Goal: Task Accomplishment & Management: Manage account settings

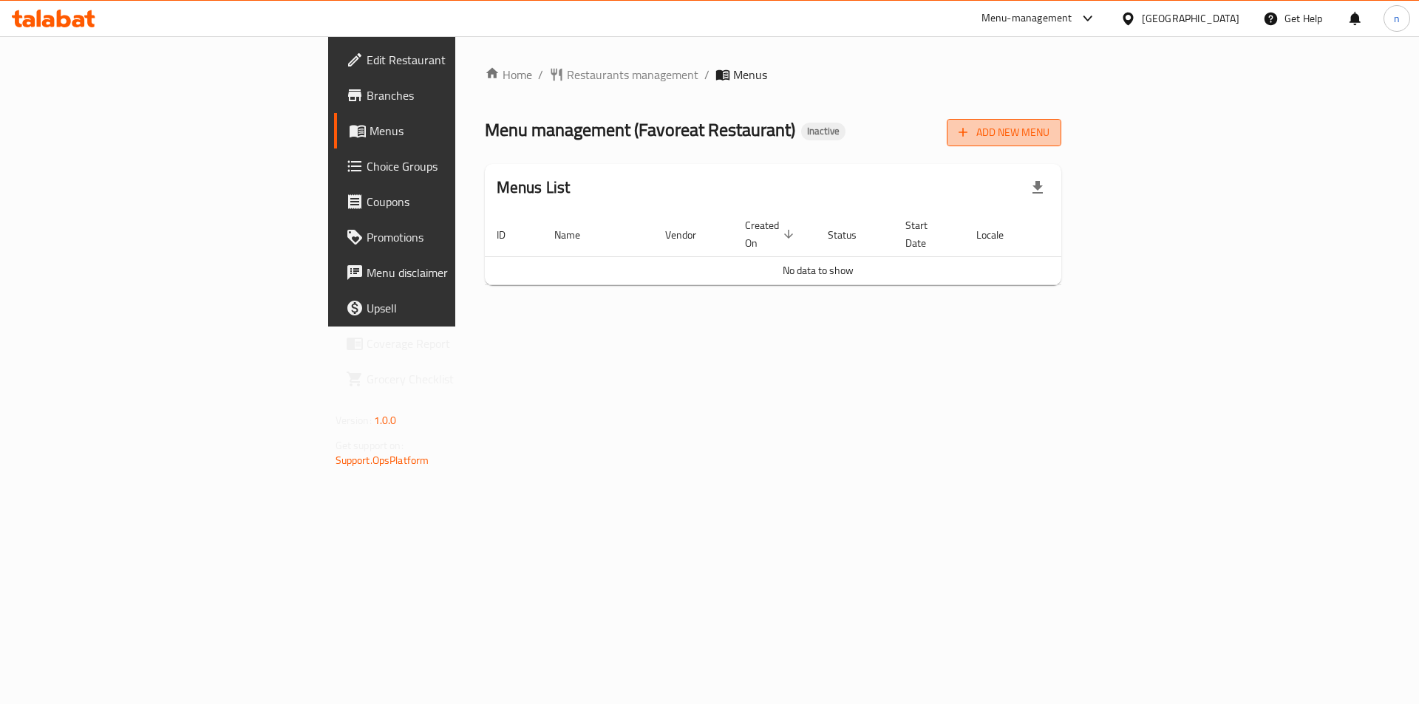
click at [1050, 136] on span "Add New Menu" at bounding box center [1004, 132] width 91 height 18
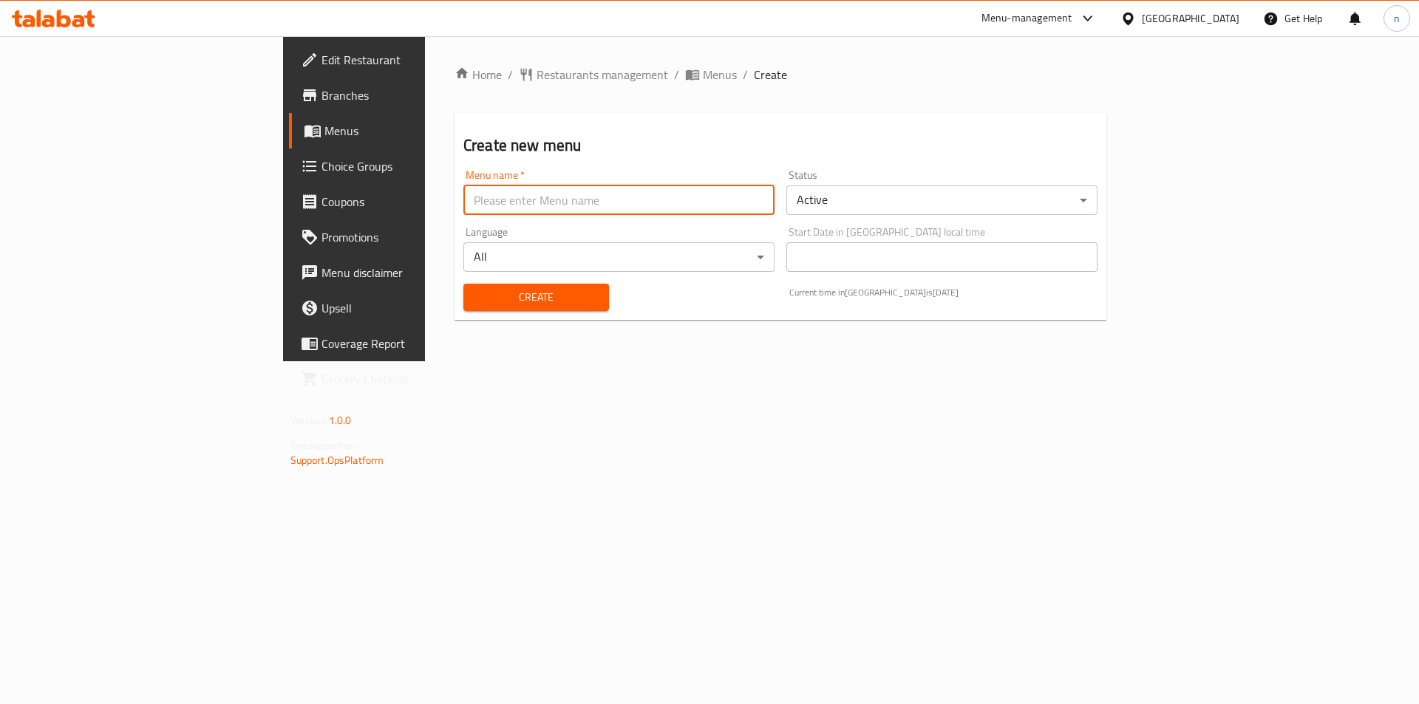
click at [512, 200] on input "text" at bounding box center [618, 201] width 311 height 30
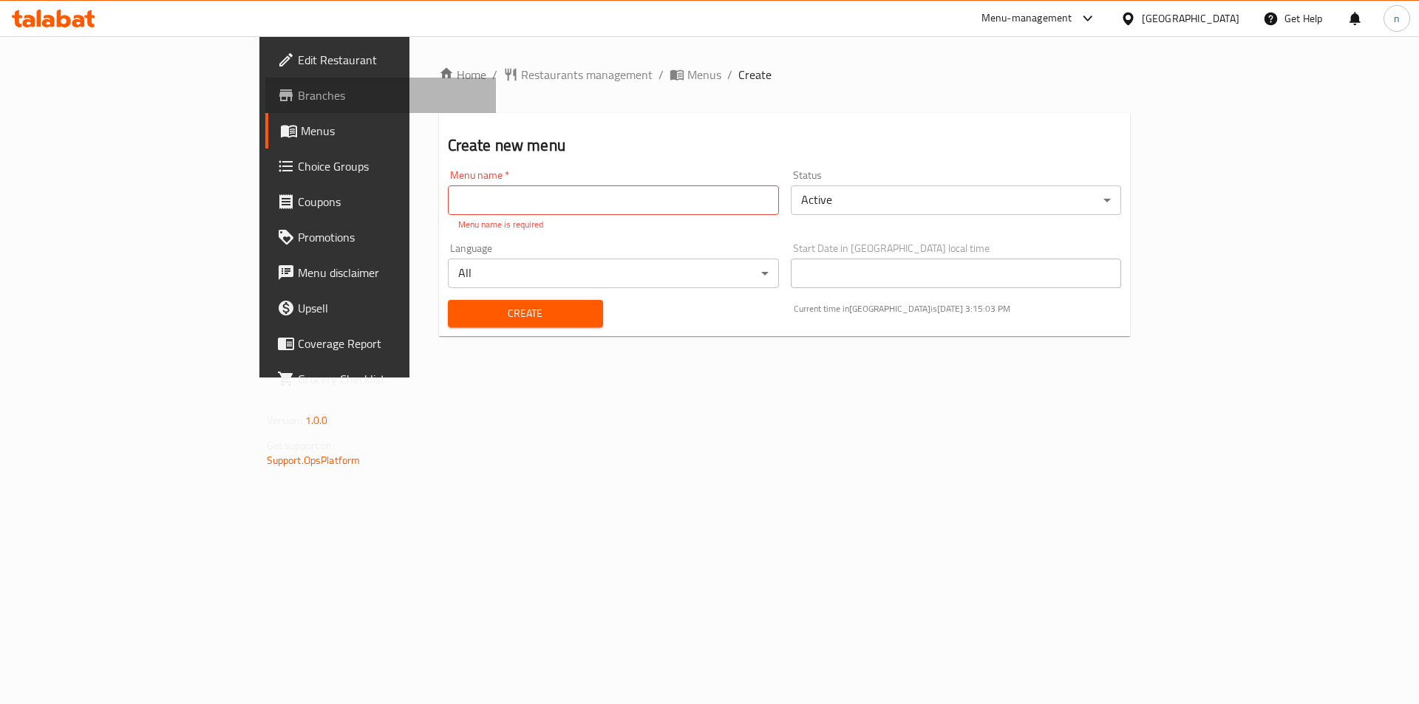
click at [298, 87] on span "Branches" at bounding box center [391, 95] width 187 height 18
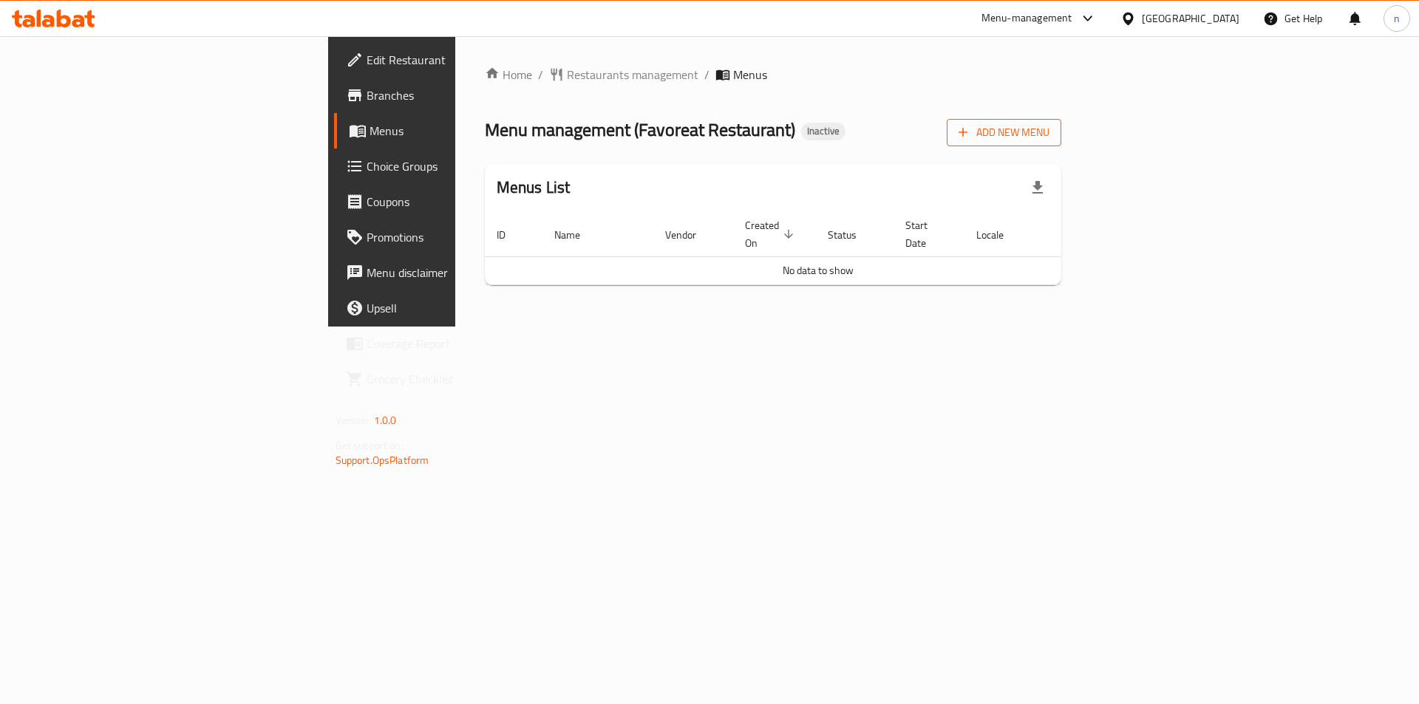
click at [1050, 129] on span "Add New Menu" at bounding box center [1004, 132] width 91 height 18
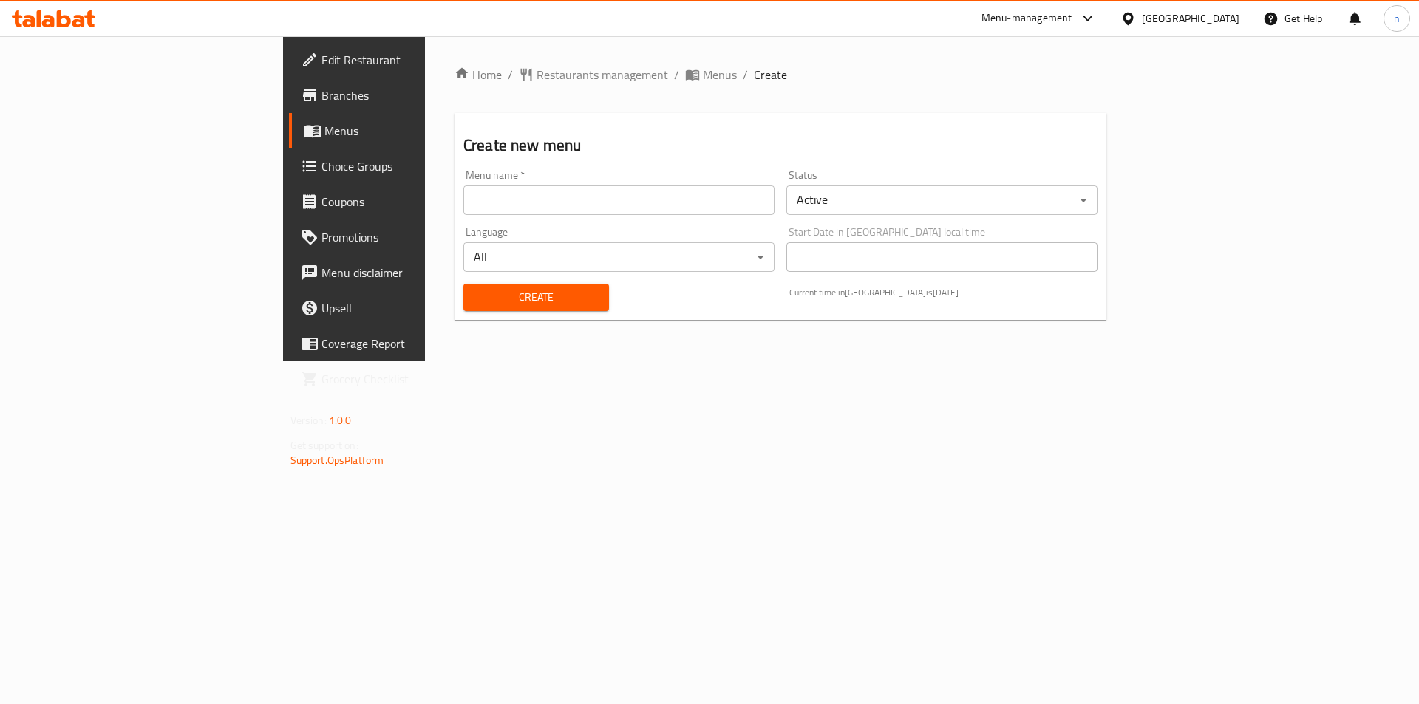
click at [633, 217] on div "Menu name   * Menu name *" at bounding box center [619, 192] width 323 height 57
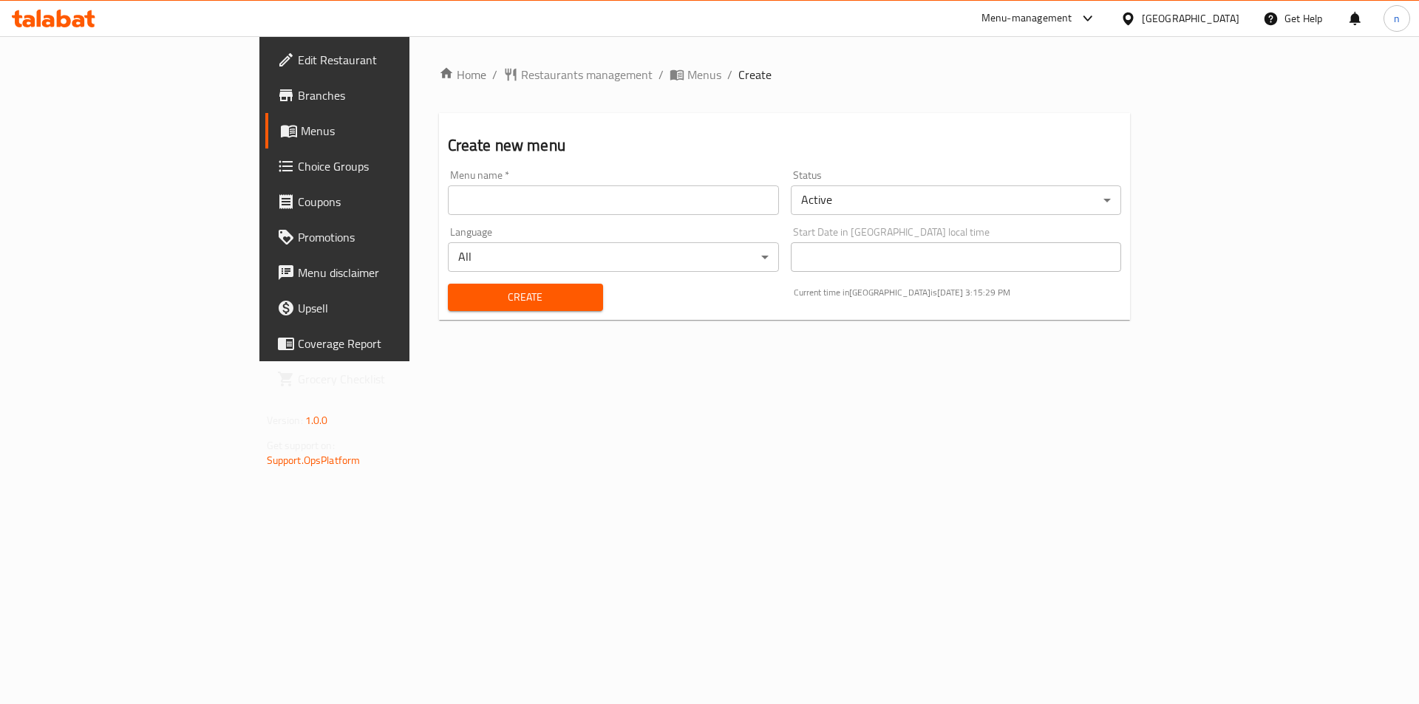
click at [645, 200] on input "text" at bounding box center [613, 201] width 331 height 30
type input "8/10"
drag, startPoint x: 485, startPoint y: 296, endPoint x: 476, endPoint y: 294, distance: 9.1
click at [483, 296] on span "Create" at bounding box center [526, 297] width 132 height 18
click at [687, 78] on span "Menus" at bounding box center [704, 75] width 34 height 18
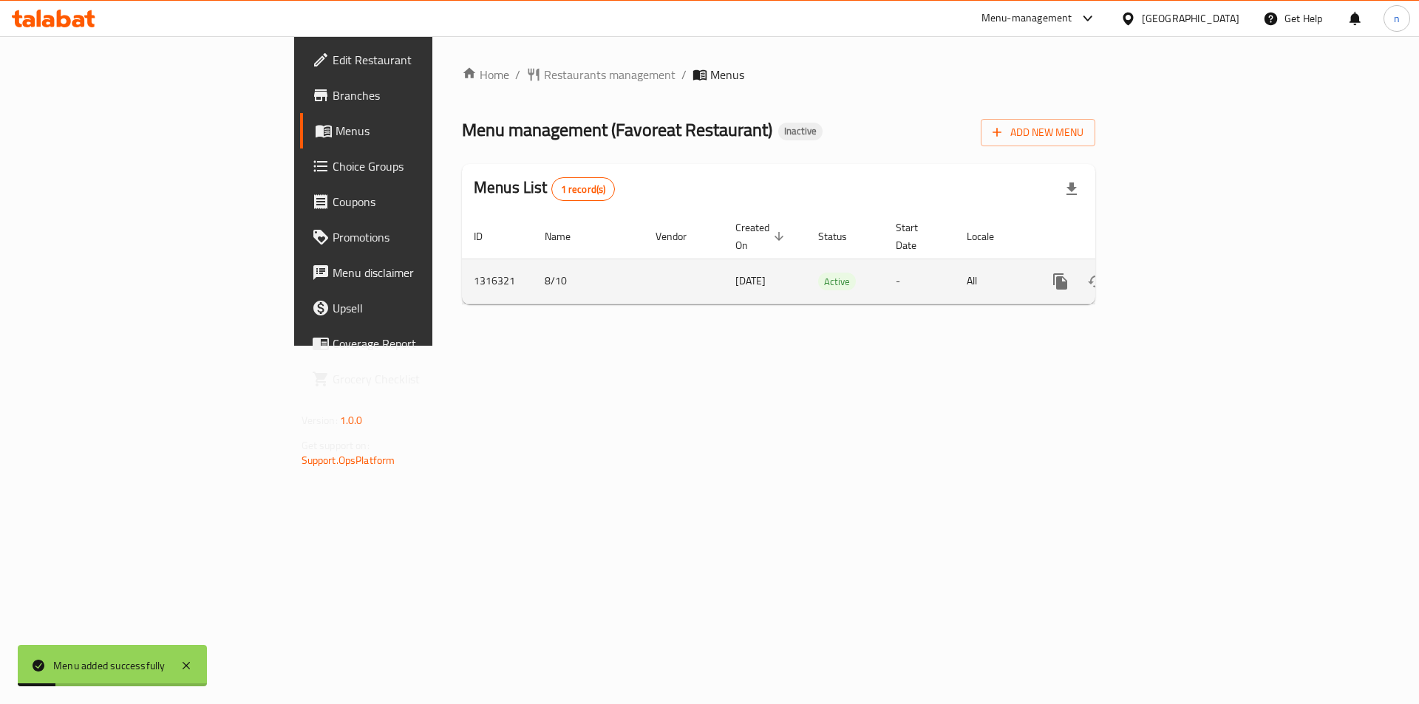
click at [1176, 273] on icon "enhanced table" at bounding box center [1167, 282] width 18 height 18
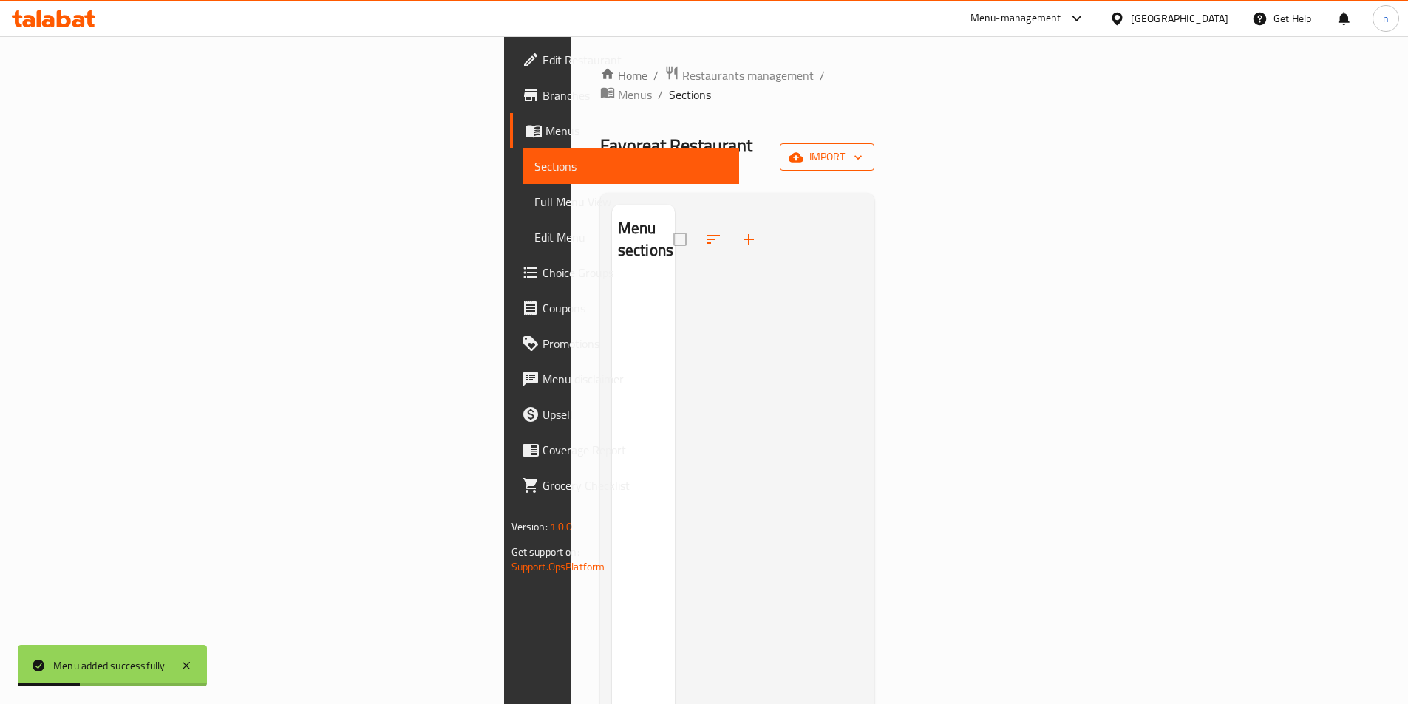
click at [866, 150] on icon "button" at bounding box center [858, 157] width 15 height 15
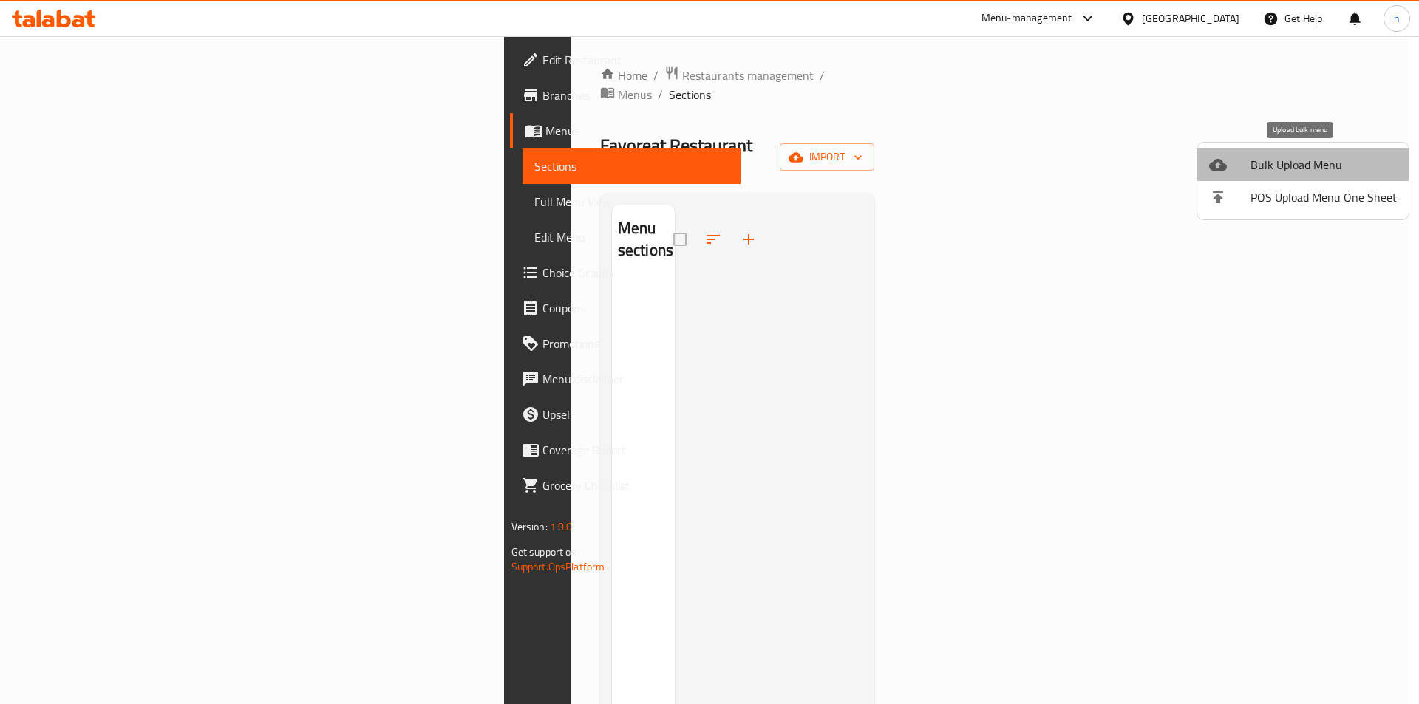
click at [1327, 159] on span "Bulk Upload Menu" at bounding box center [1324, 165] width 146 height 18
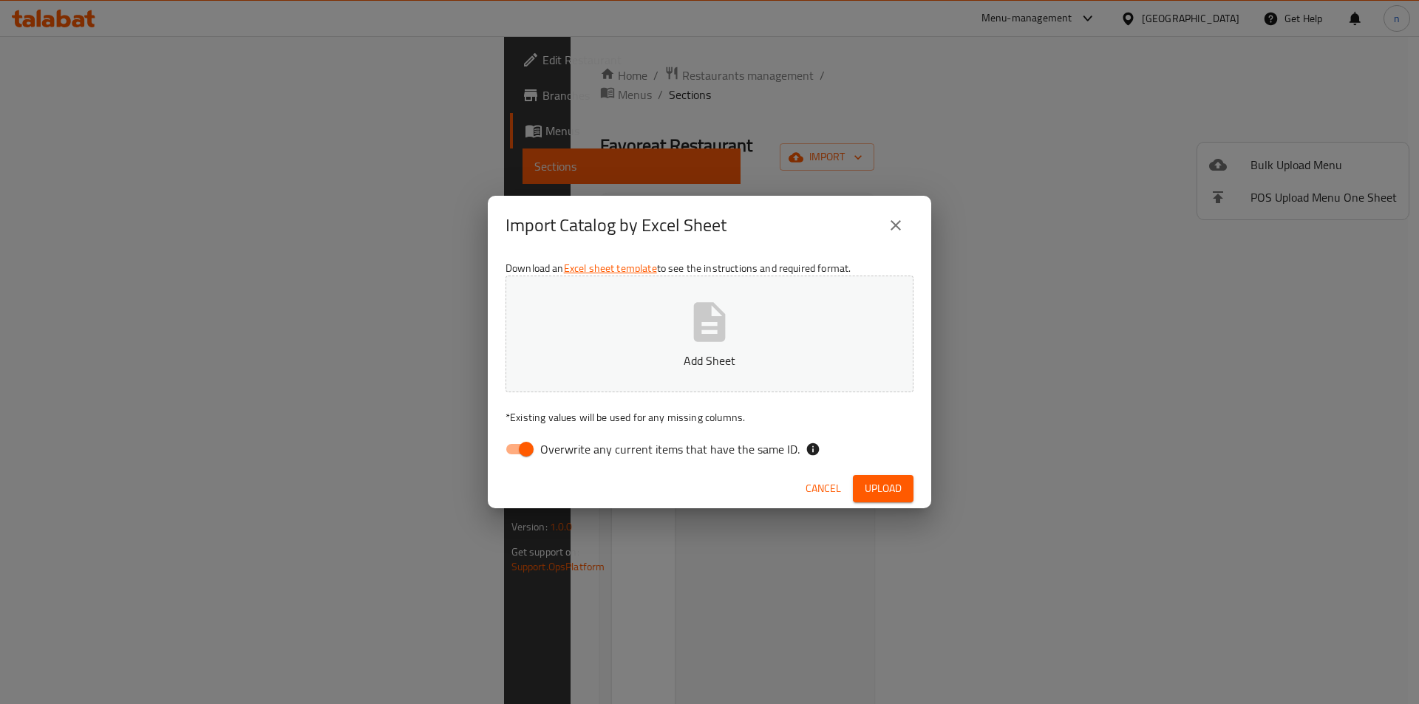
click at [506, 464] on div "Download an Excel sheet template to see the instructions and required format. A…" at bounding box center [709, 362] width 443 height 214
click at [533, 469] on div "Download an Excel sheet template to see the instructions and required format. A…" at bounding box center [709, 362] width 443 height 214
click at [531, 449] on input "Overwrite any current items that have the same ID." at bounding box center [526, 449] width 84 height 28
checkbox input "false"
click at [579, 393] on div "Download an Excel sheet template to see the instructions and required format. A…" at bounding box center [709, 362] width 443 height 214
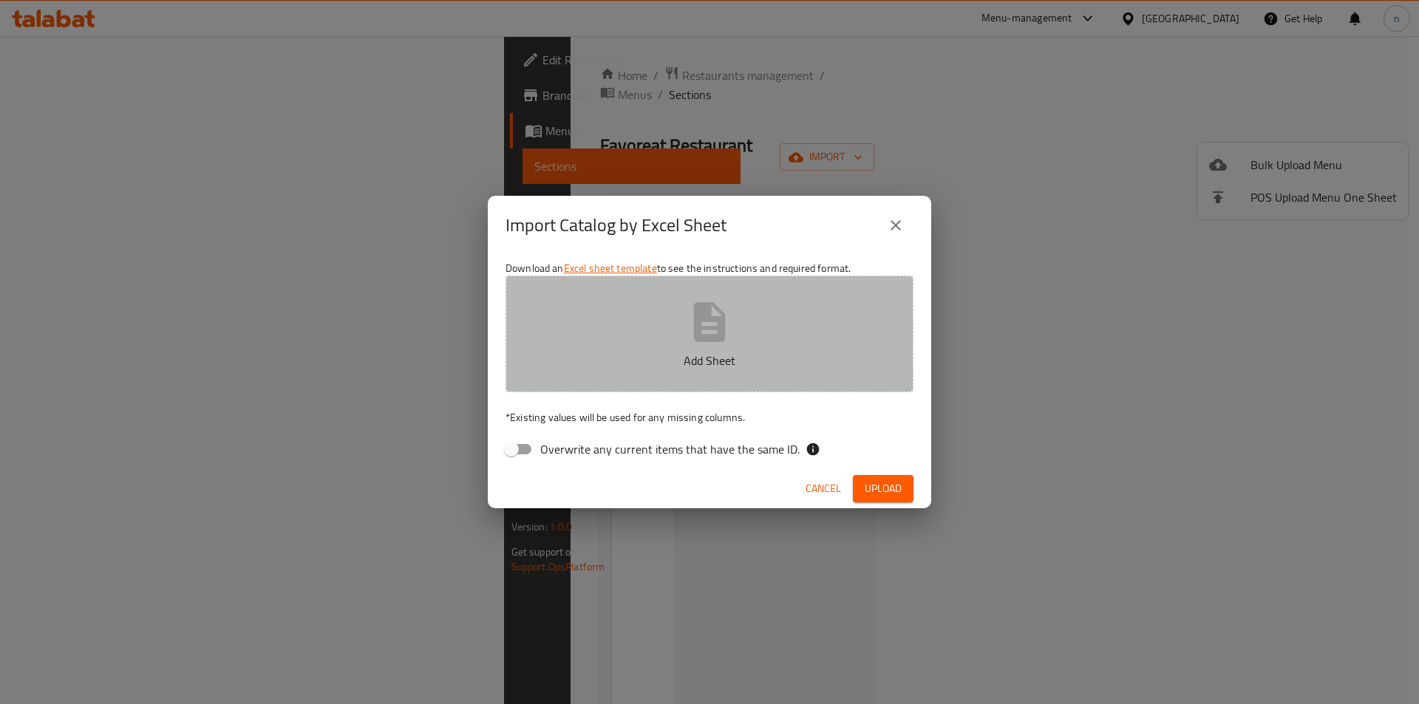
click at [659, 359] on p "Add Sheet" at bounding box center [709, 361] width 362 height 18
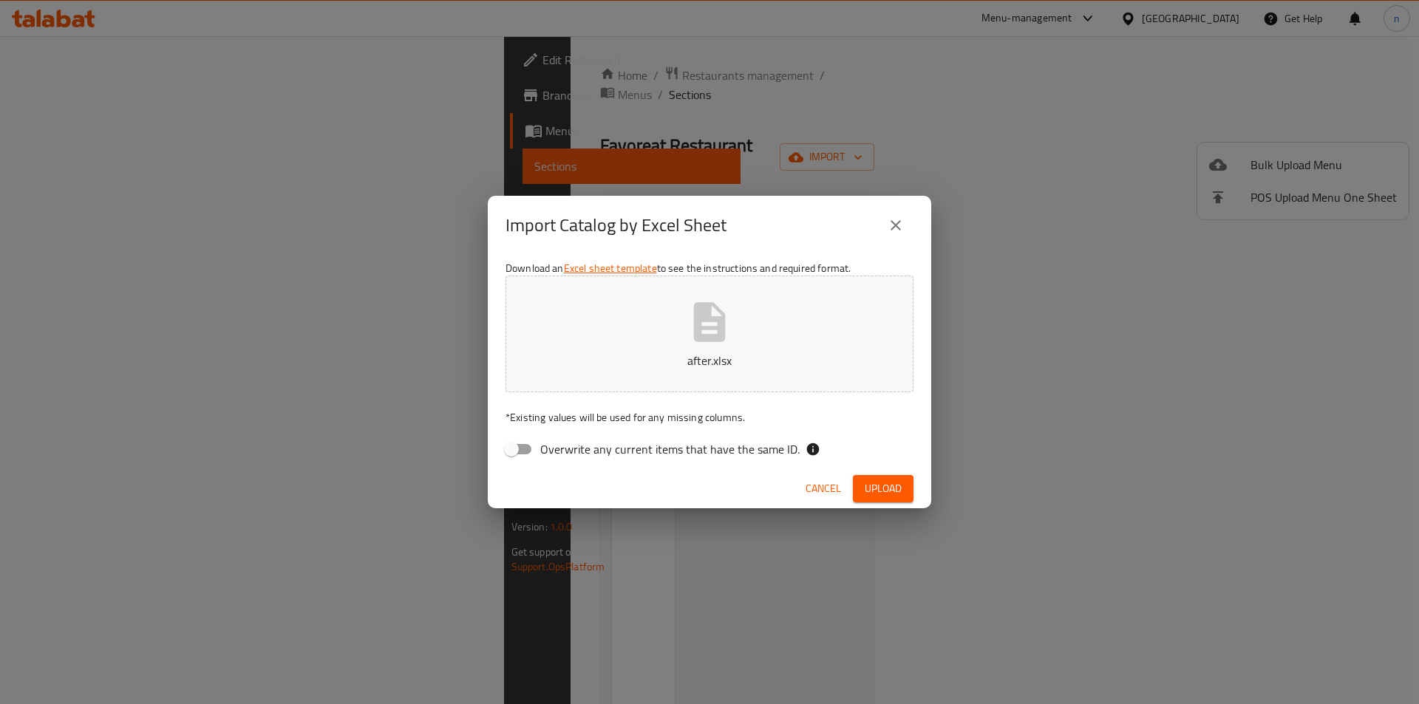
click at [884, 492] on span "Upload" at bounding box center [883, 489] width 37 height 18
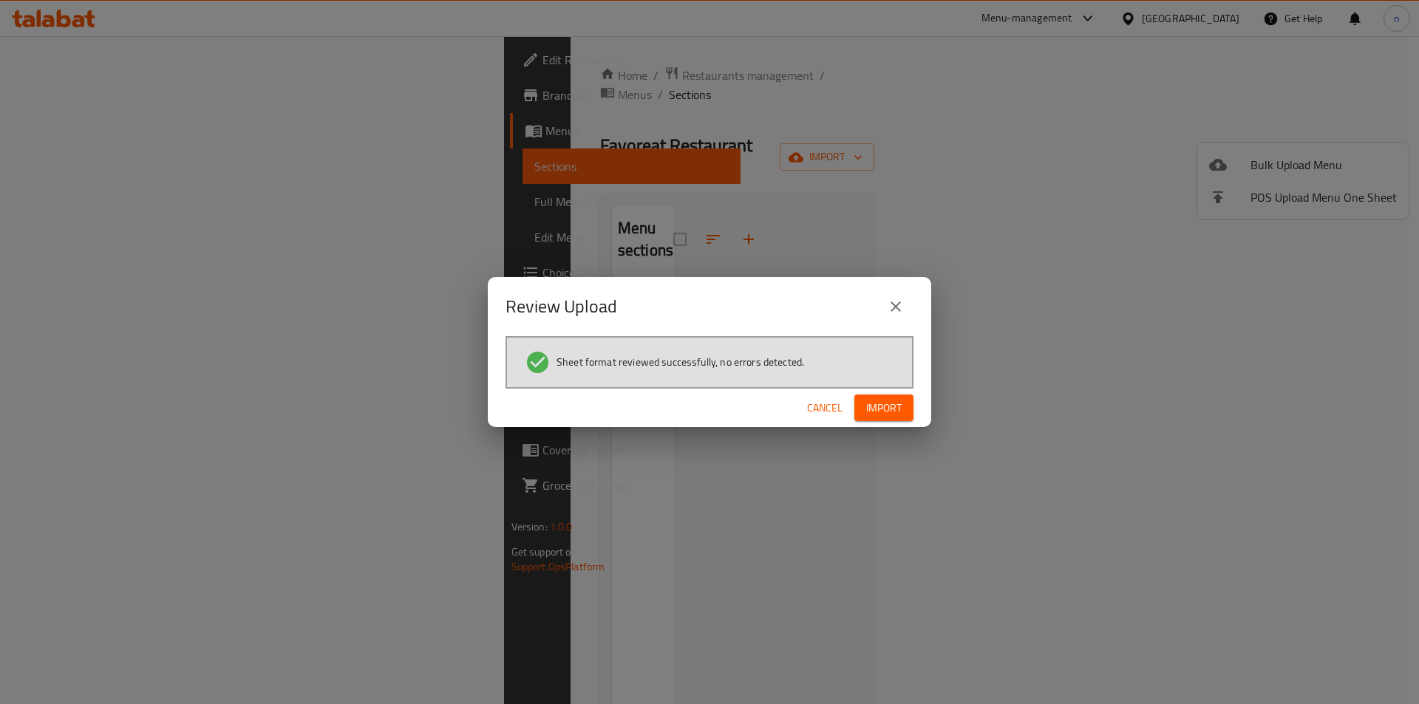
click at [890, 407] on span "Import" at bounding box center [883, 408] width 35 height 18
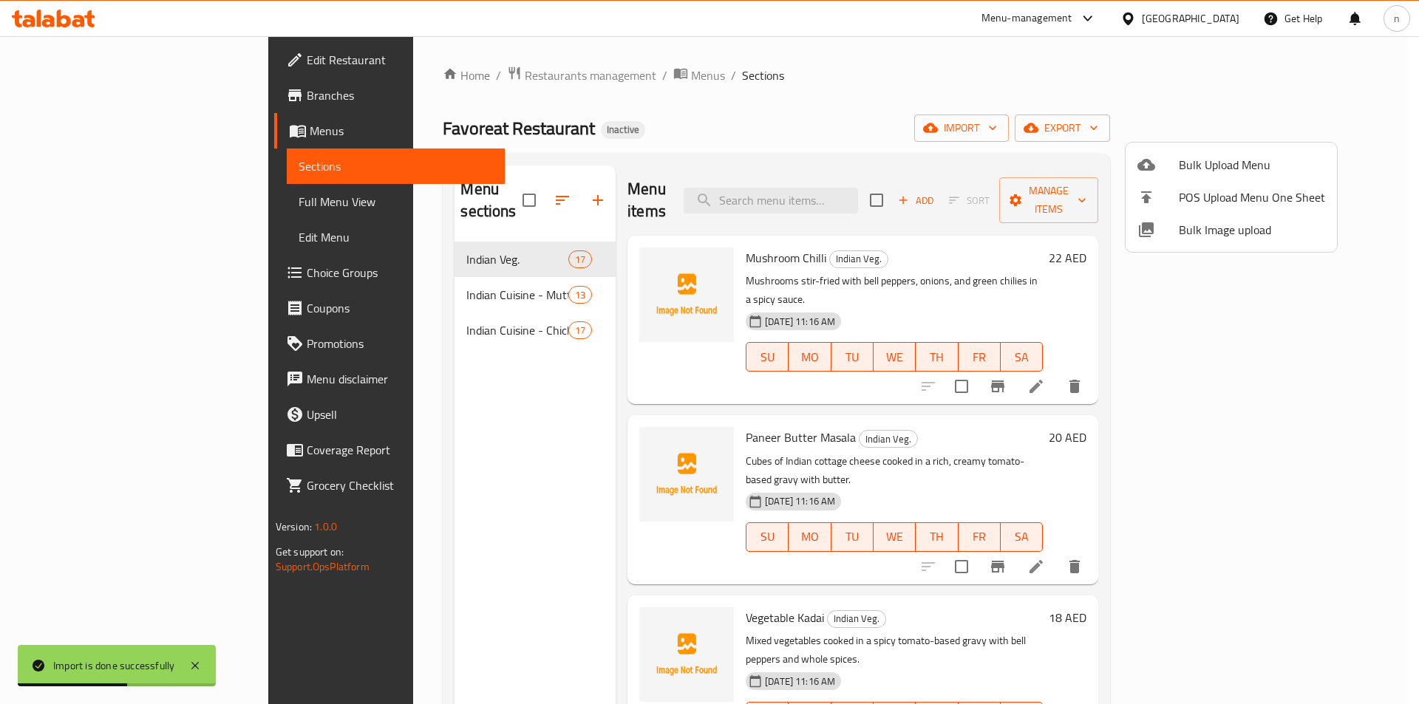
click at [370, 272] on div at bounding box center [709, 352] width 1419 height 704
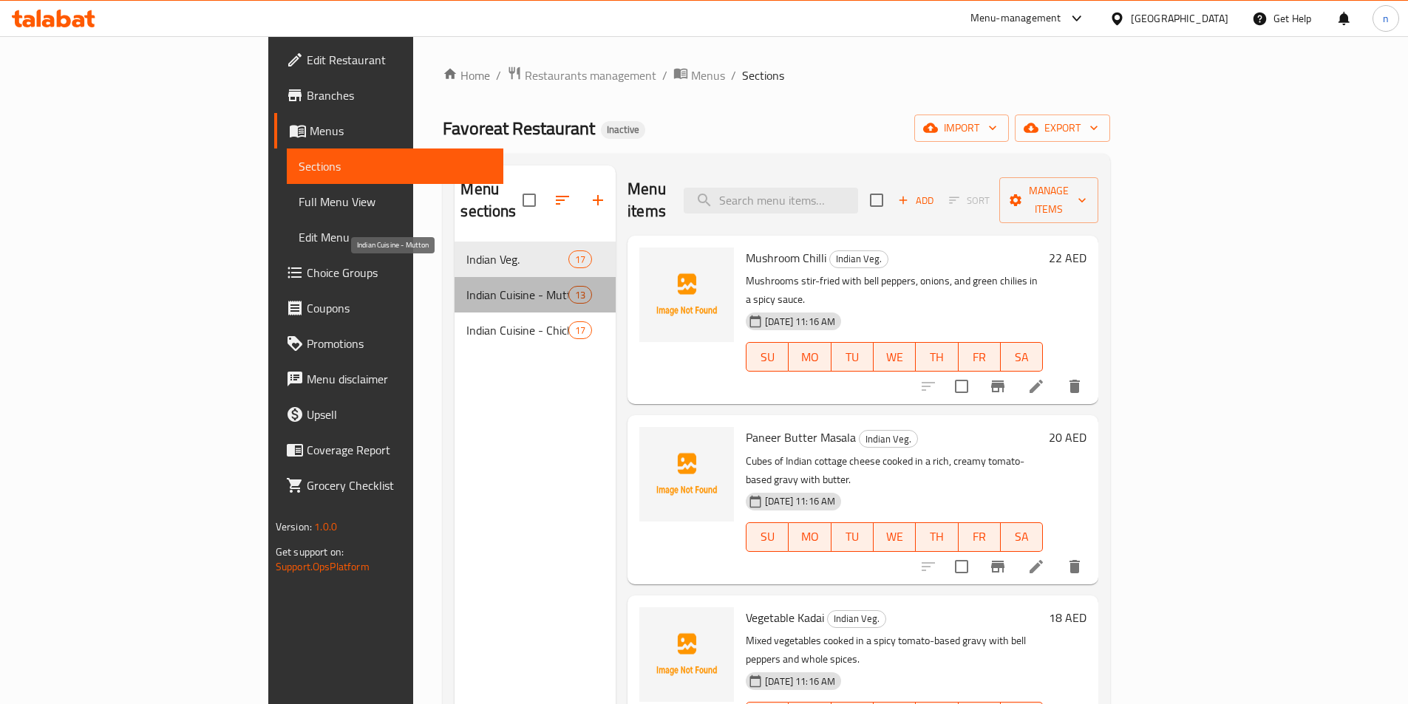
click at [466, 286] on span "Indian Cuisine - Mutton" at bounding box center [516, 295] width 101 height 18
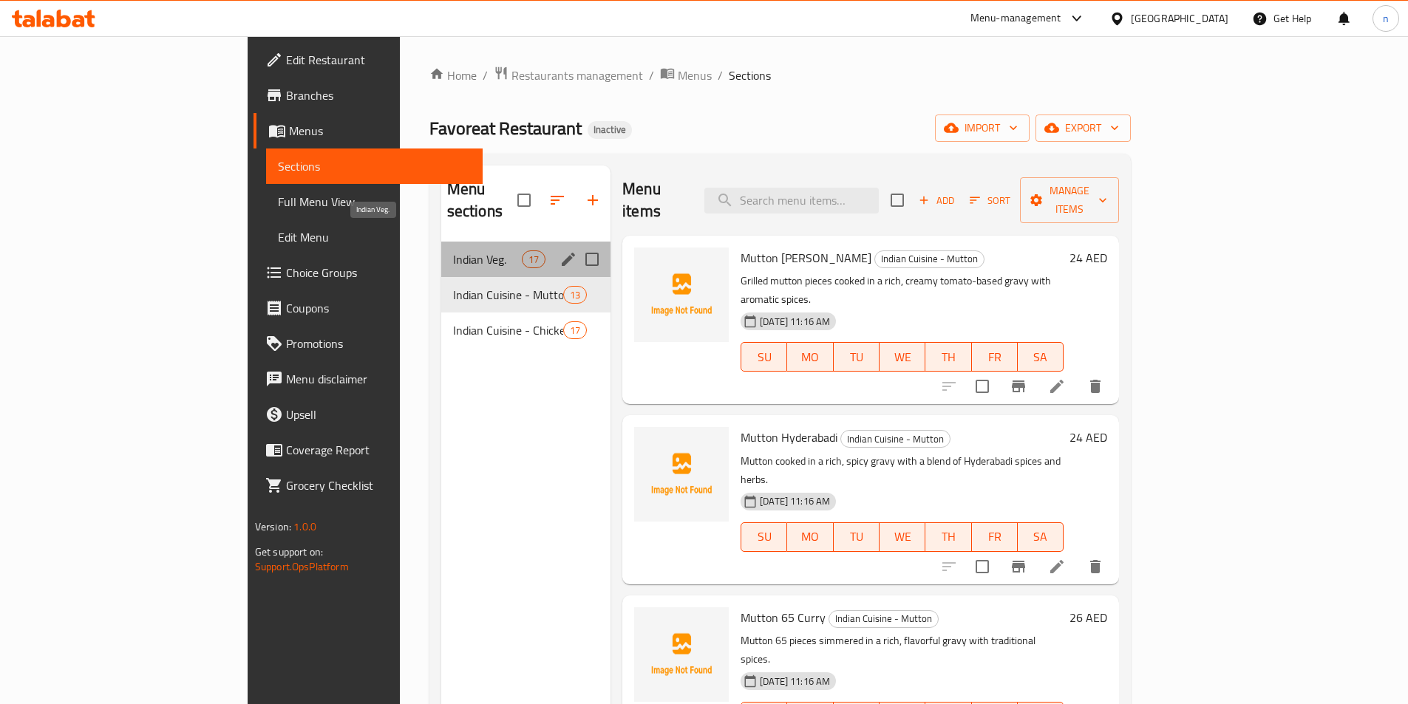
click at [453, 251] on span "Indian Veg." at bounding box center [487, 260] width 69 height 18
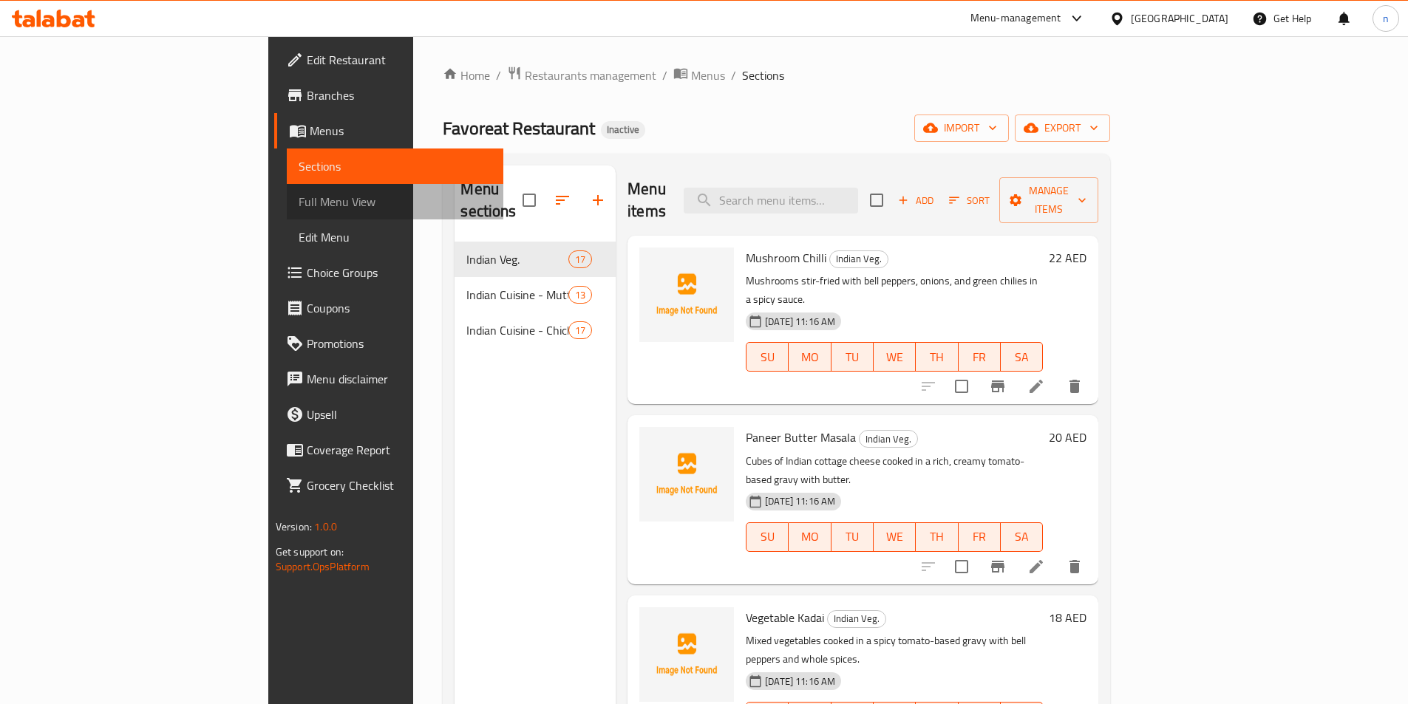
click at [299, 197] on span "Full Menu View" at bounding box center [395, 202] width 193 height 18
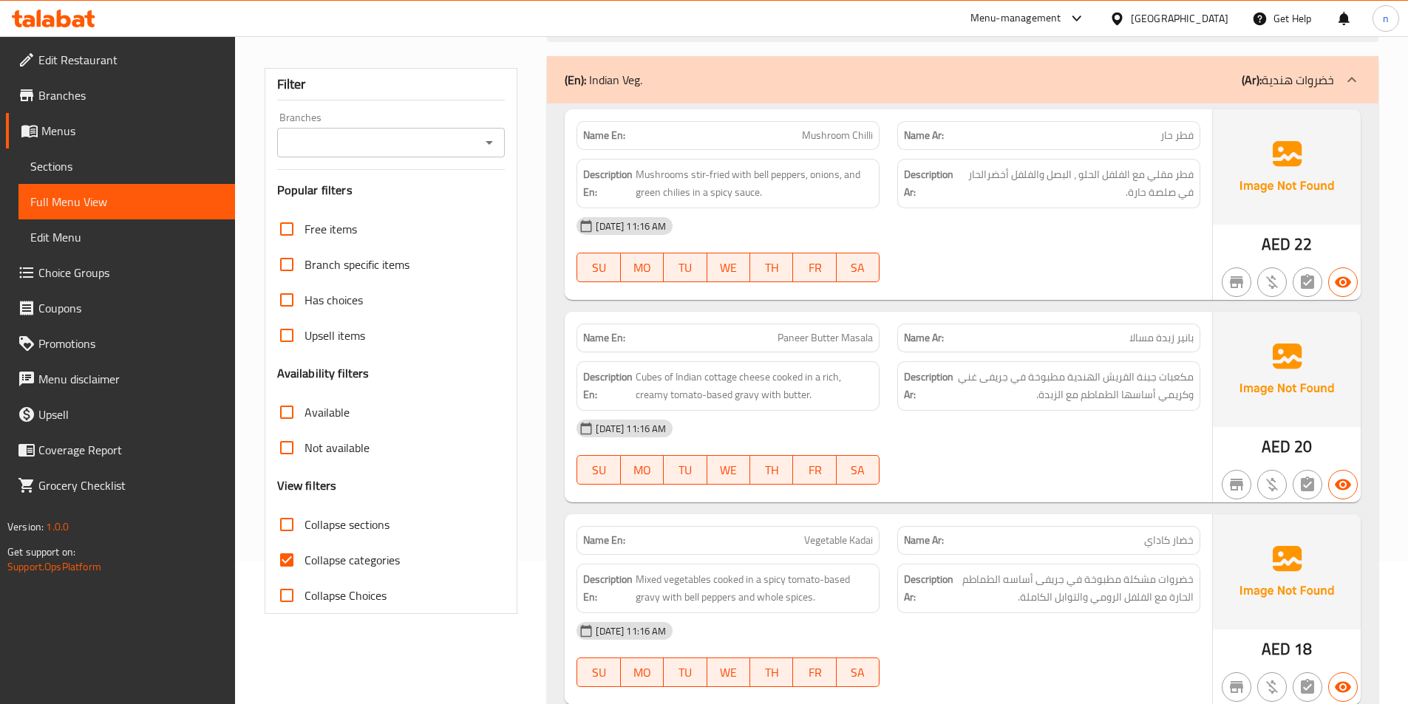
scroll to position [148, 0]
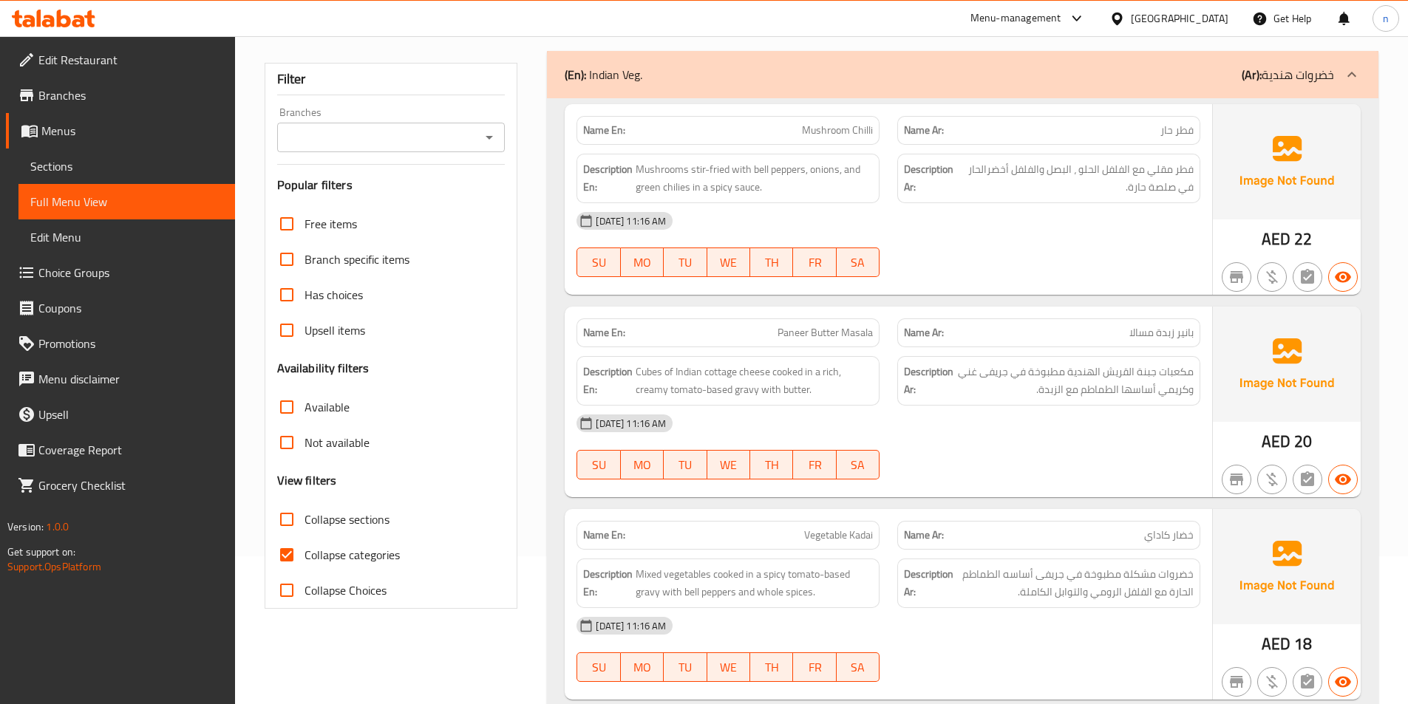
click at [386, 560] on span "Collapse categories" at bounding box center [352, 555] width 95 height 18
click at [299, 557] on input "Collapse categories" at bounding box center [286, 554] width 35 height 35
checkbox input "false"
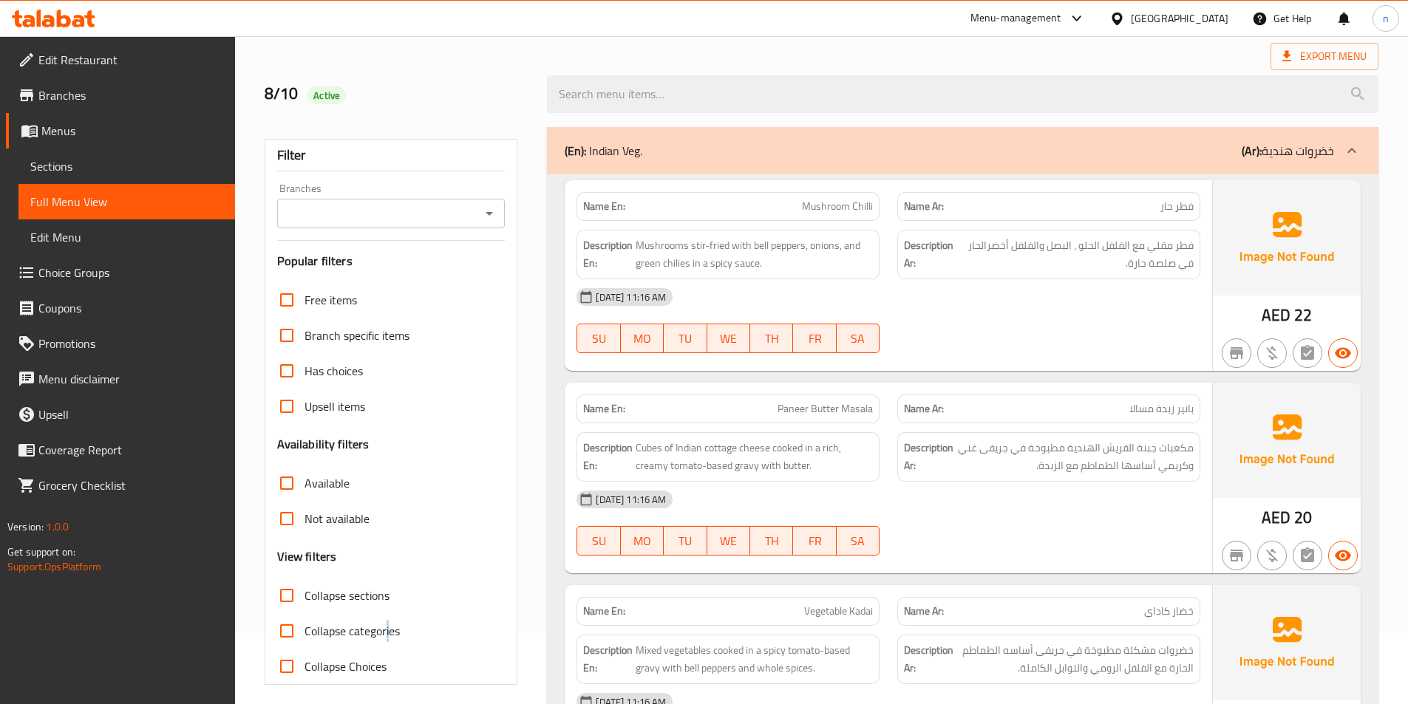
scroll to position [0, 0]
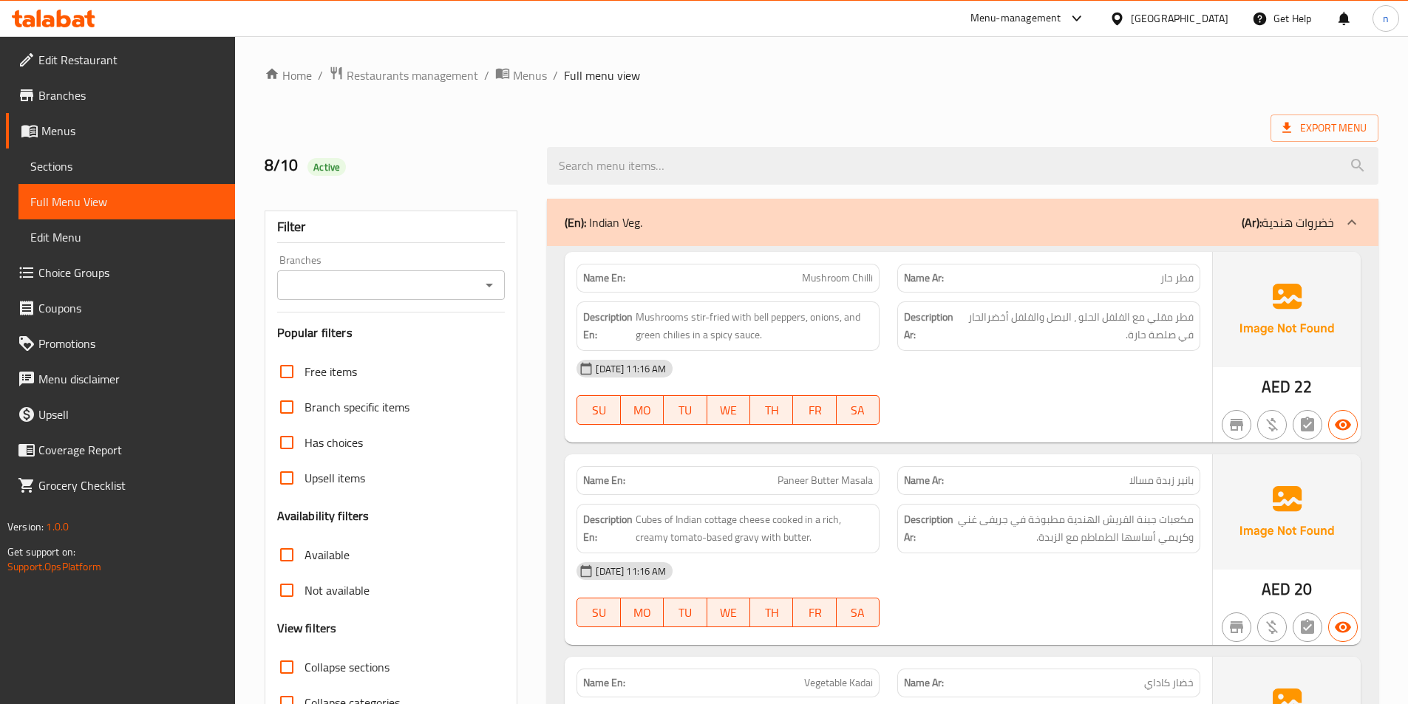
click at [738, 366] on div "[DATE] 11:16 AM" at bounding box center [889, 368] width 642 height 35
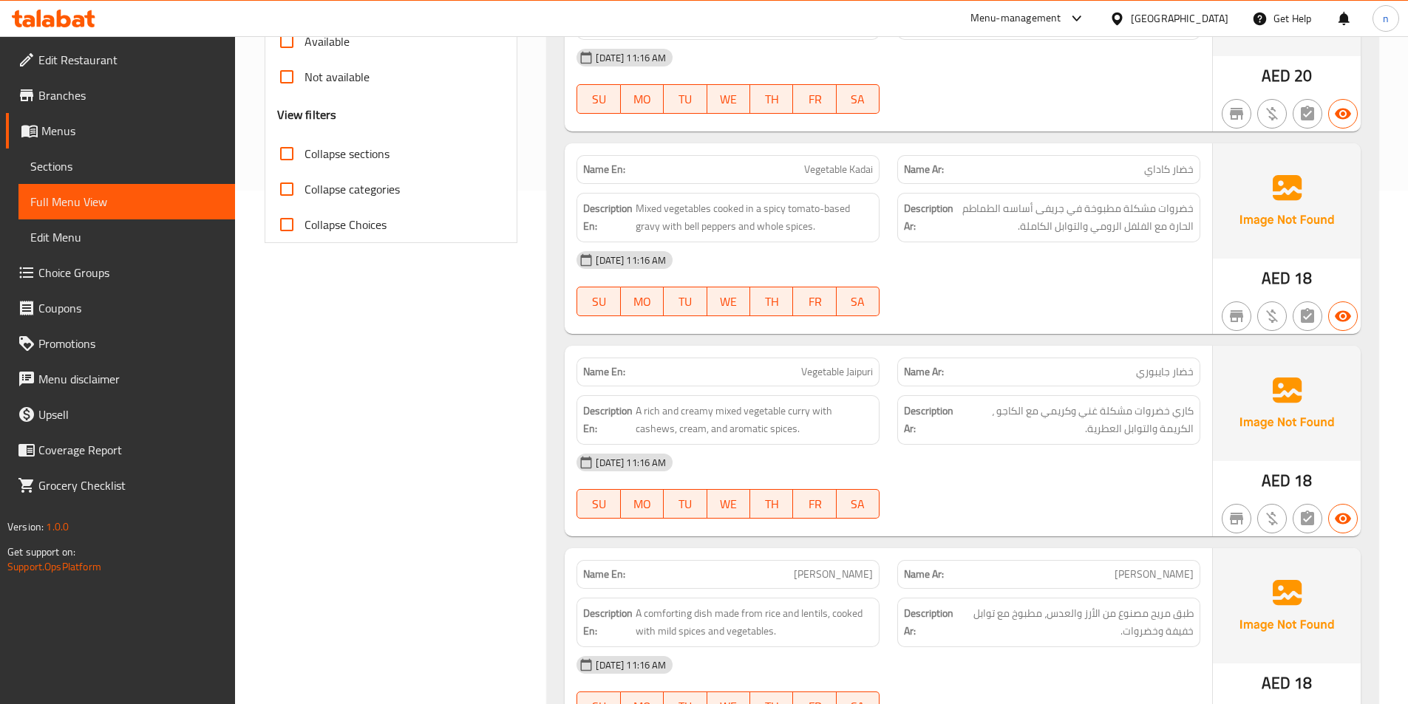
scroll to position [517, 0]
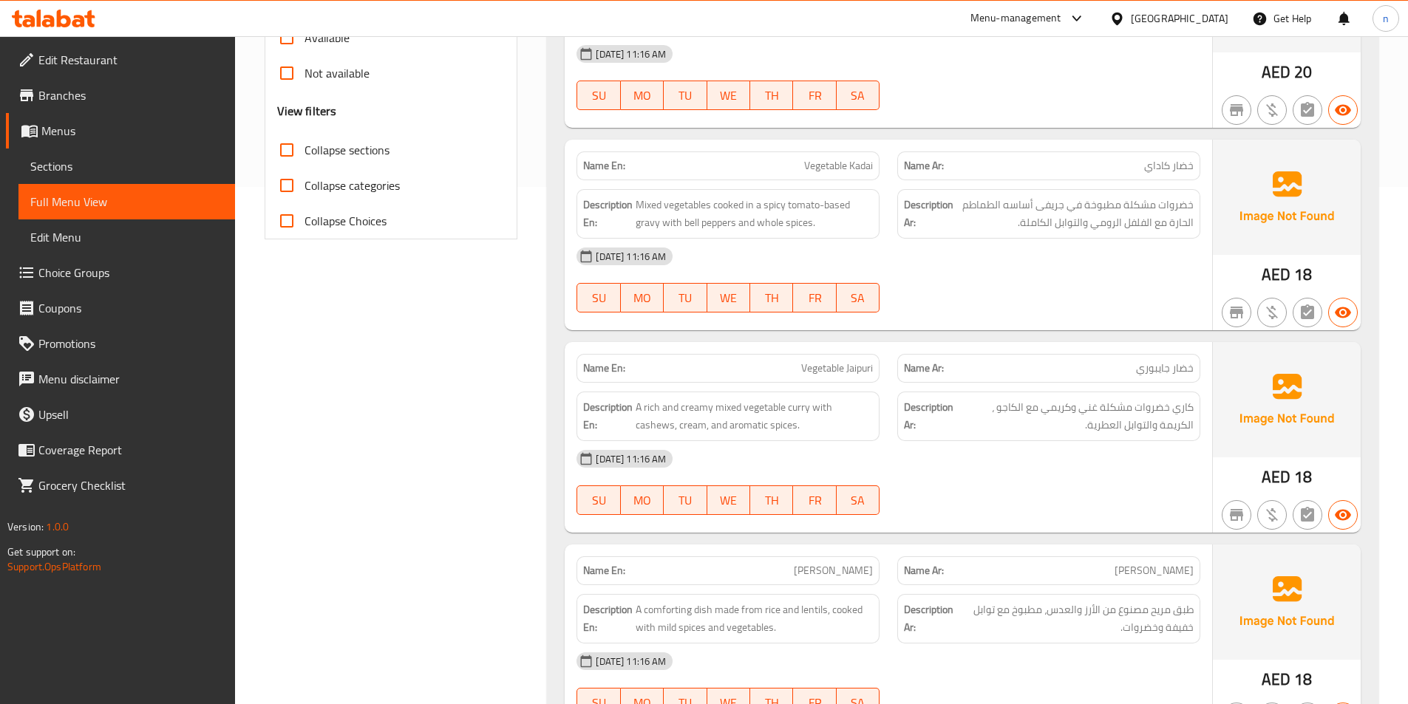
click at [851, 165] on span "Vegetable Kadai" at bounding box center [838, 166] width 69 height 16
copy span "Vegetable Kadai"
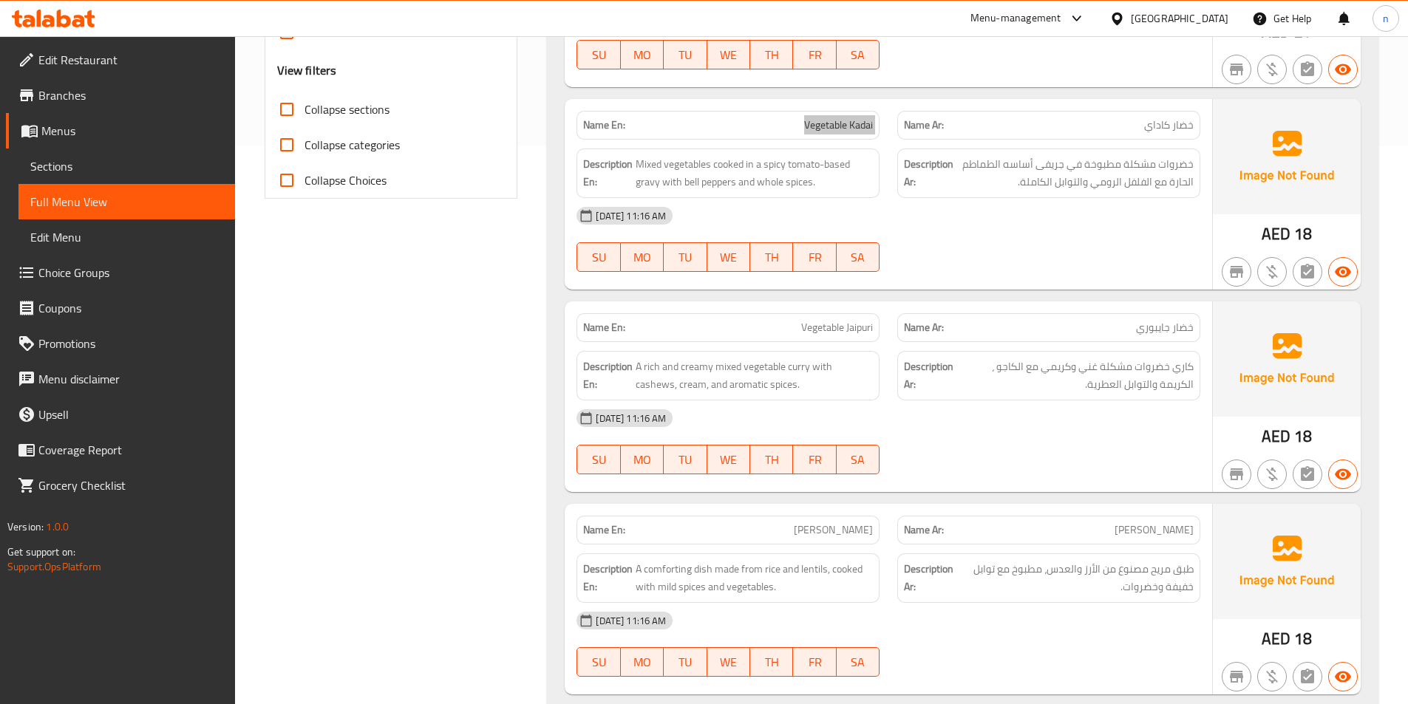
scroll to position [591, 0]
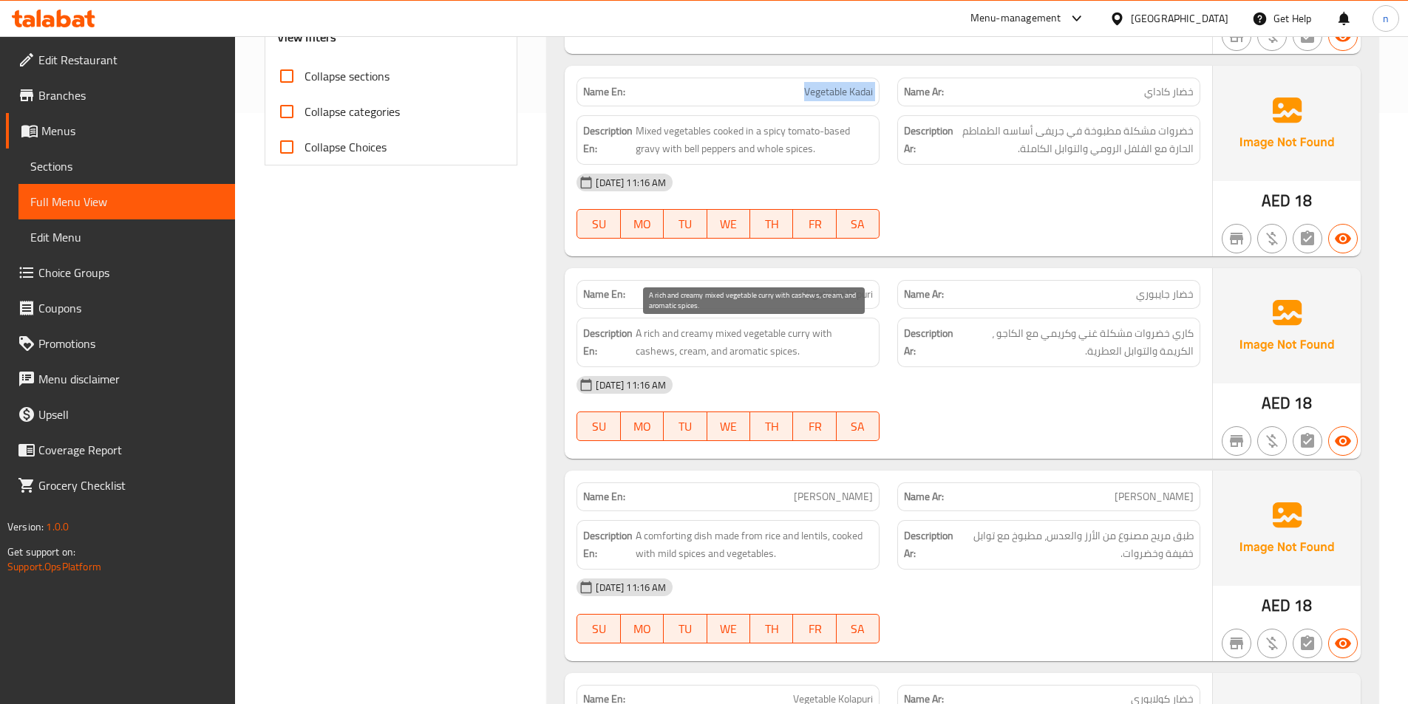
click at [686, 350] on span "A rich and creamy mixed vegetable curry with cashews, cream, and aromatic spice…" at bounding box center [754, 342] width 237 height 36
copy span "cream"
click at [782, 364] on div "Description En: A rich and creamy mixed vegetable curry with cashews, cream, an…" at bounding box center [728, 343] width 303 height 50
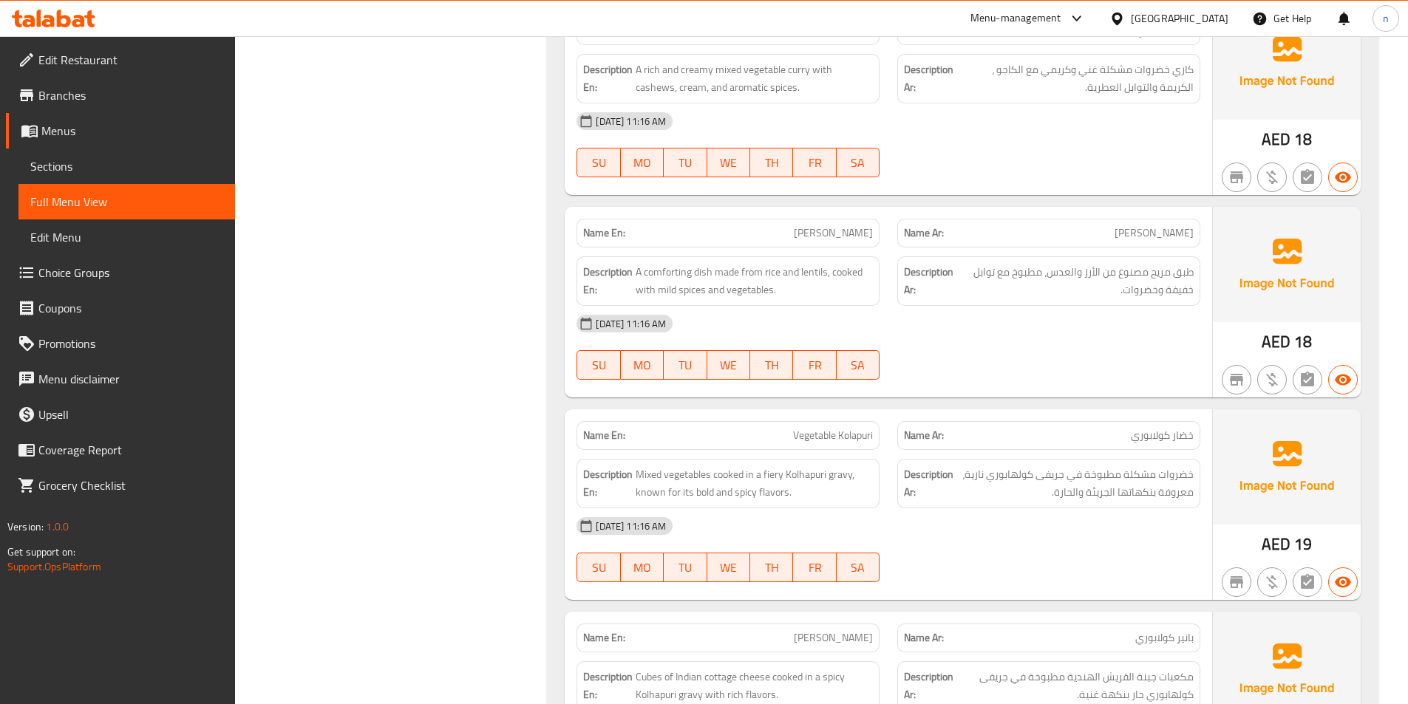
scroll to position [1035, 0]
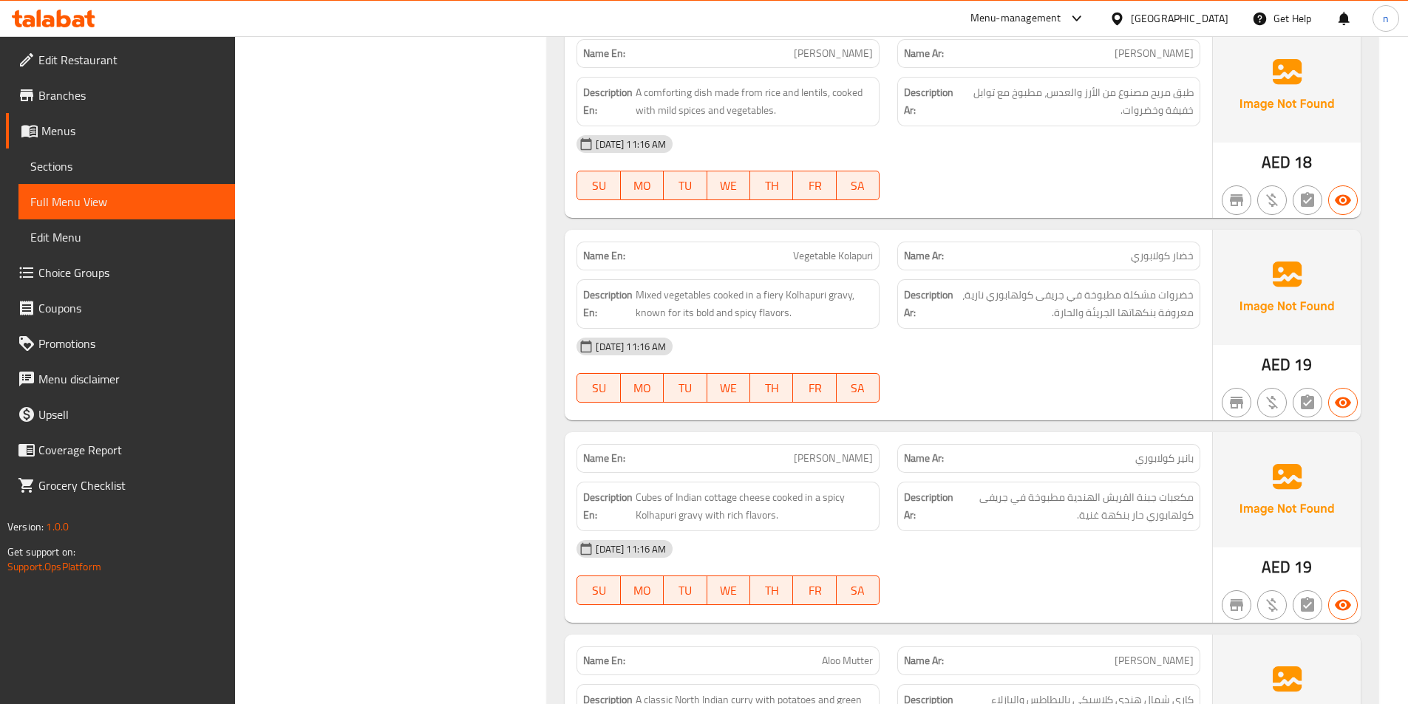
click at [859, 253] on span "Vegetable Kolapuri" at bounding box center [833, 256] width 80 height 16
copy span "Vegetable Kolapuri"
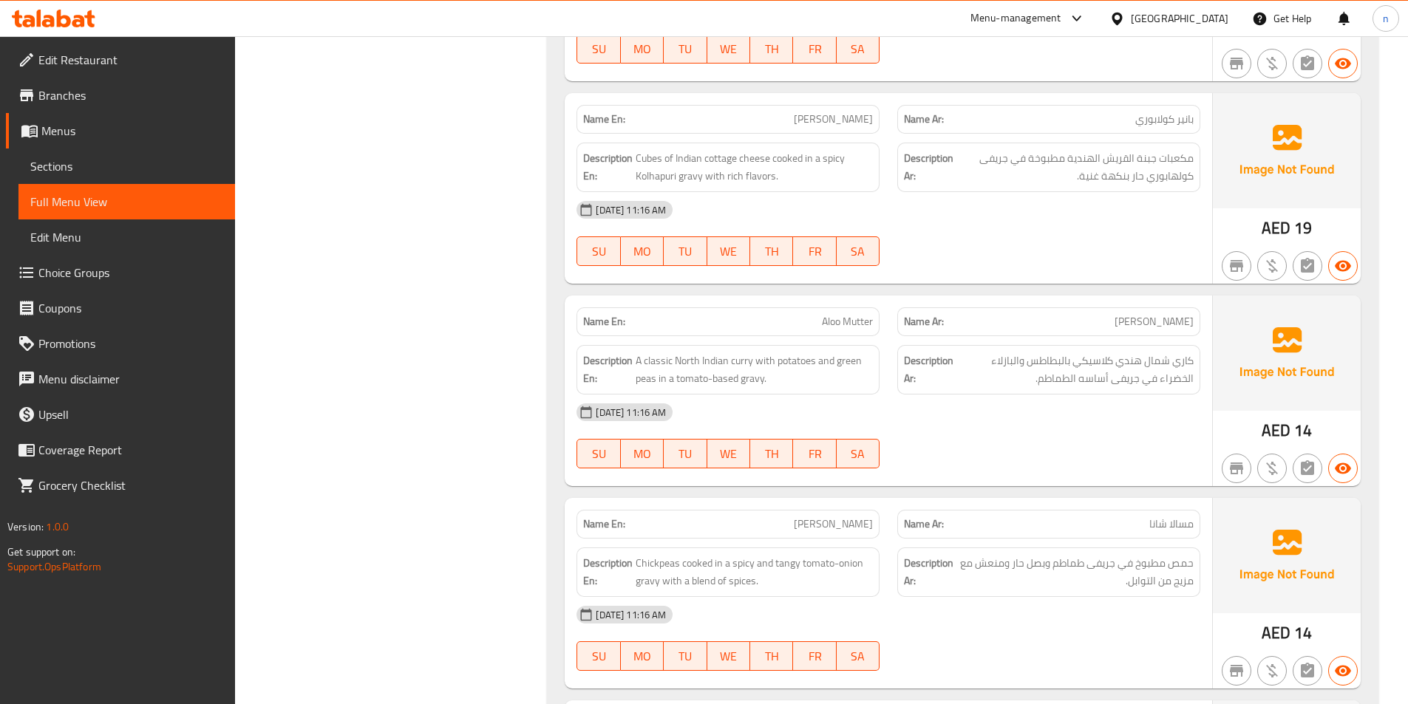
scroll to position [1478, 0]
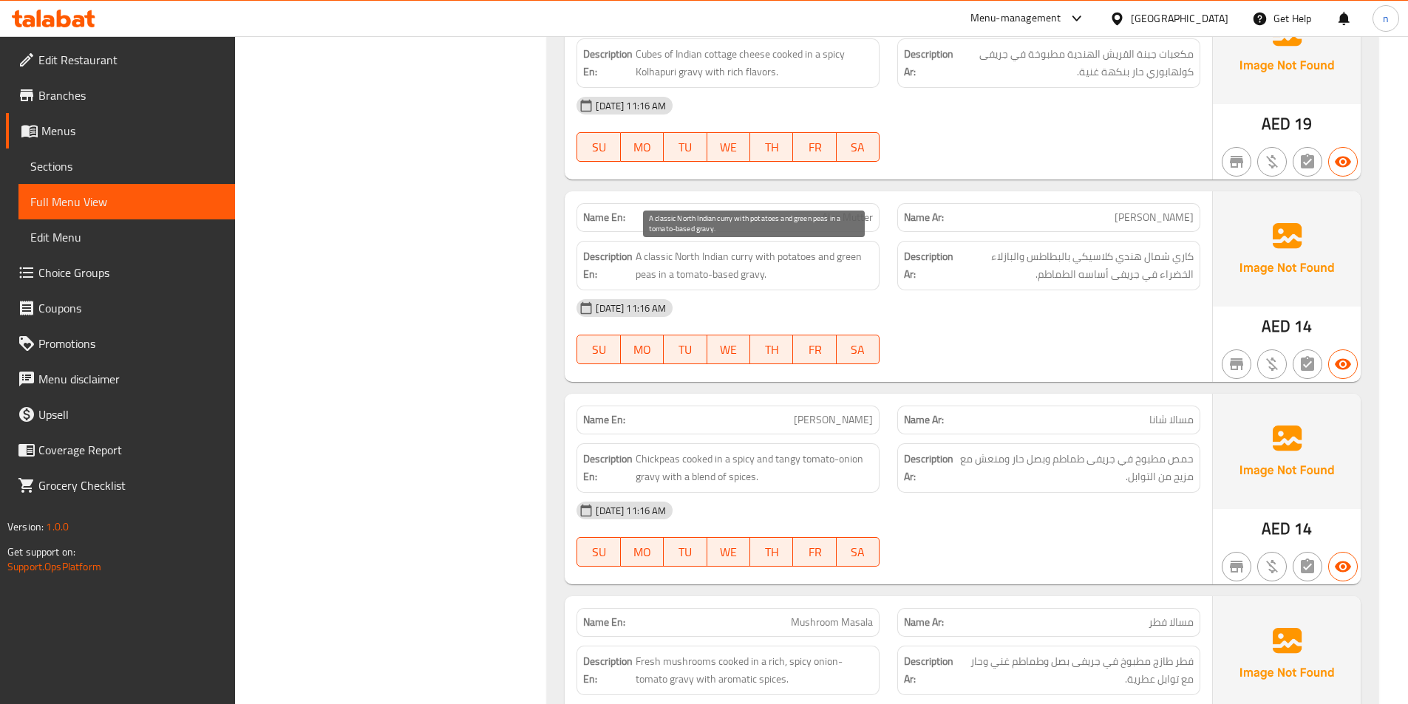
click at [661, 259] on span "A classic North Indian curry with potatoes and green peas in a tomato-based gra…" at bounding box center [754, 266] width 237 height 36
copy span "classic"
click at [858, 212] on span "Aloo Mutter" at bounding box center [847, 218] width 51 height 16
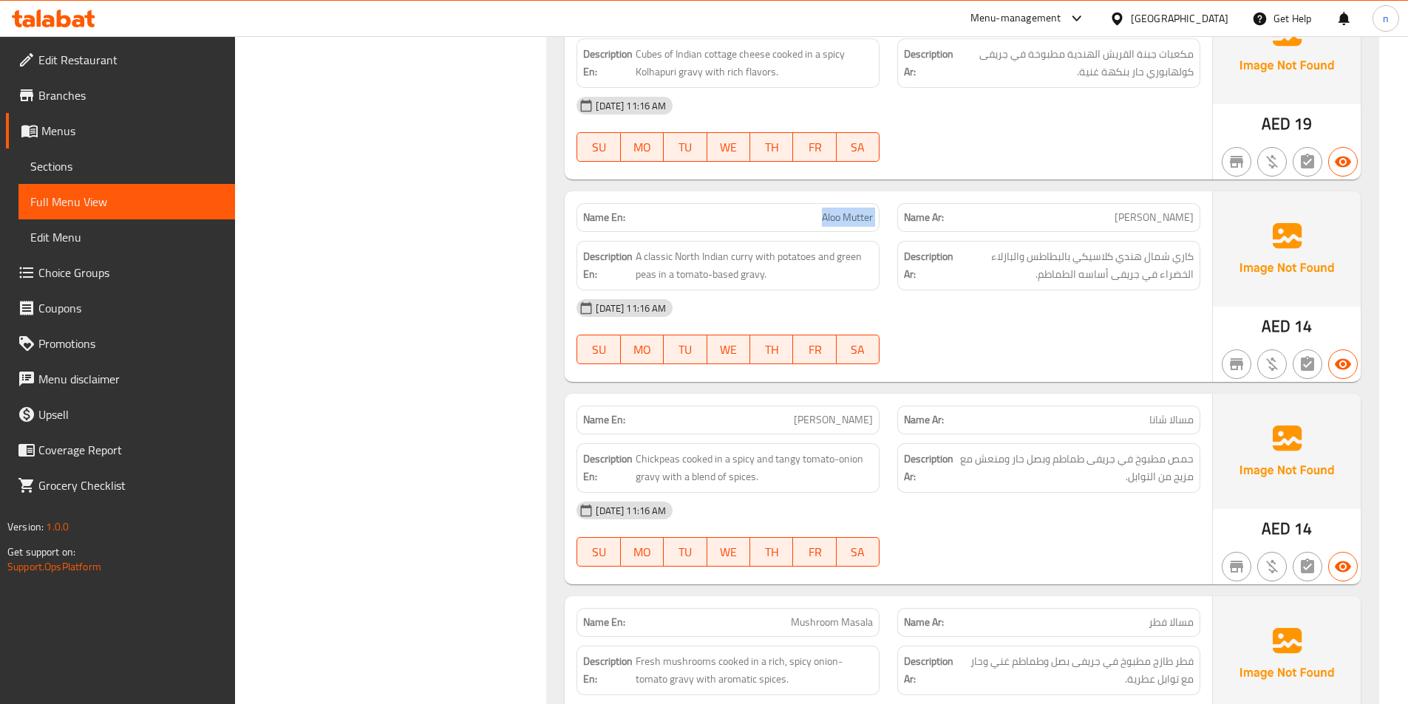
click at [858, 212] on span "Aloo Mutter" at bounding box center [847, 218] width 51 height 16
copy span "Aloo Mutter"
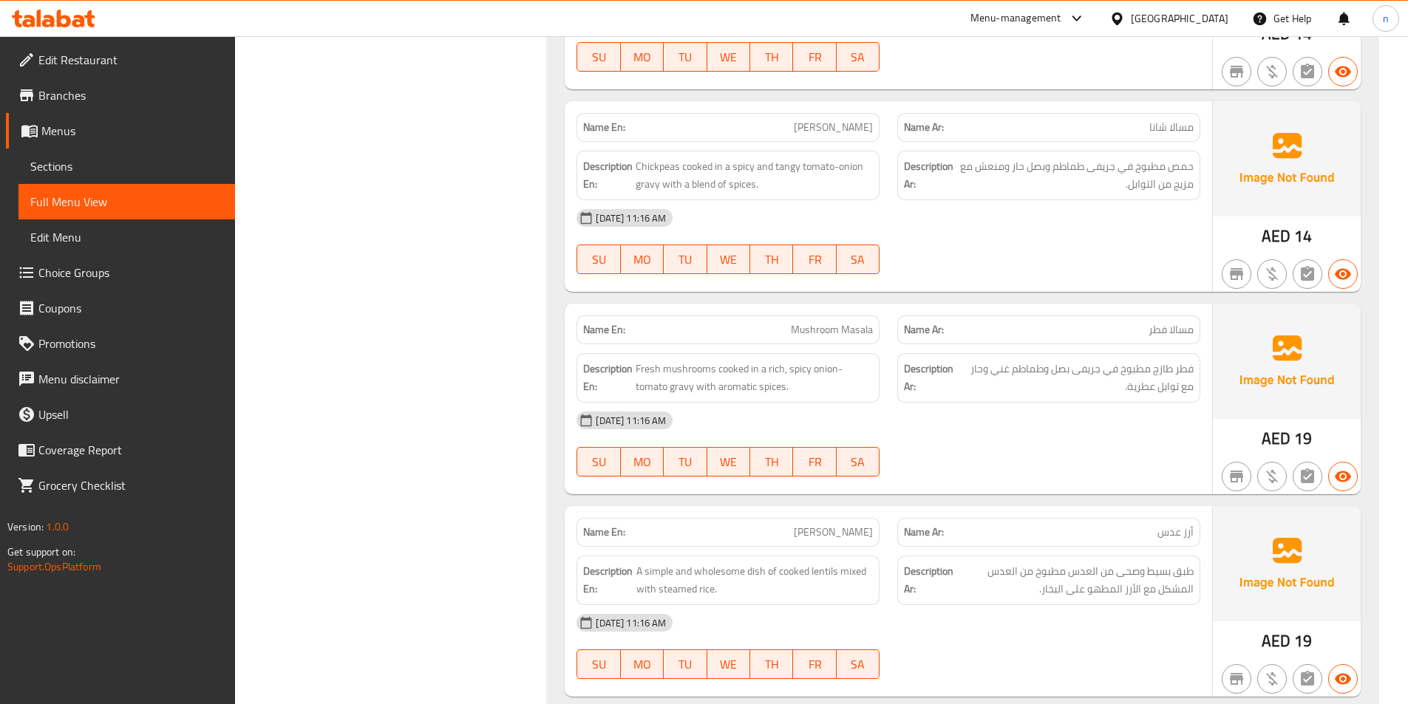
scroll to position [1774, 0]
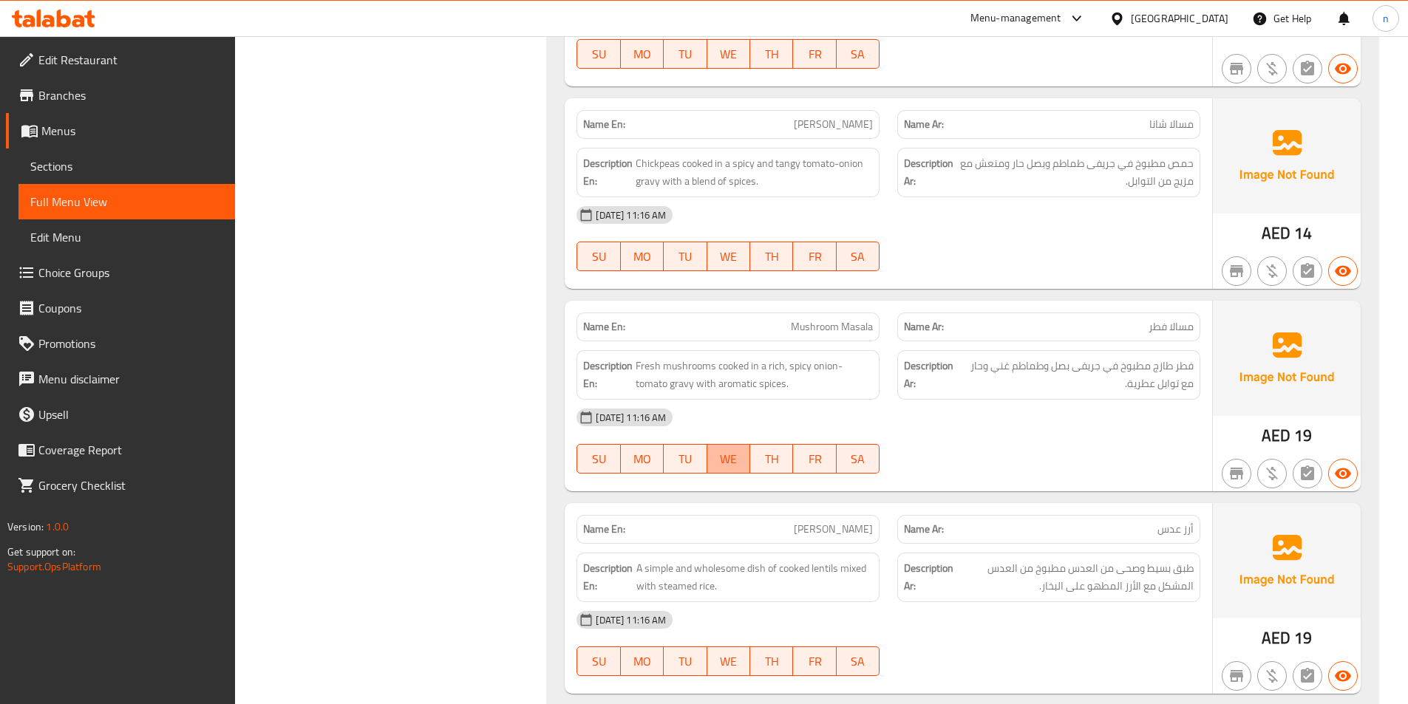
click at [711, 449] on button "WE" at bounding box center [728, 459] width 43 height 30
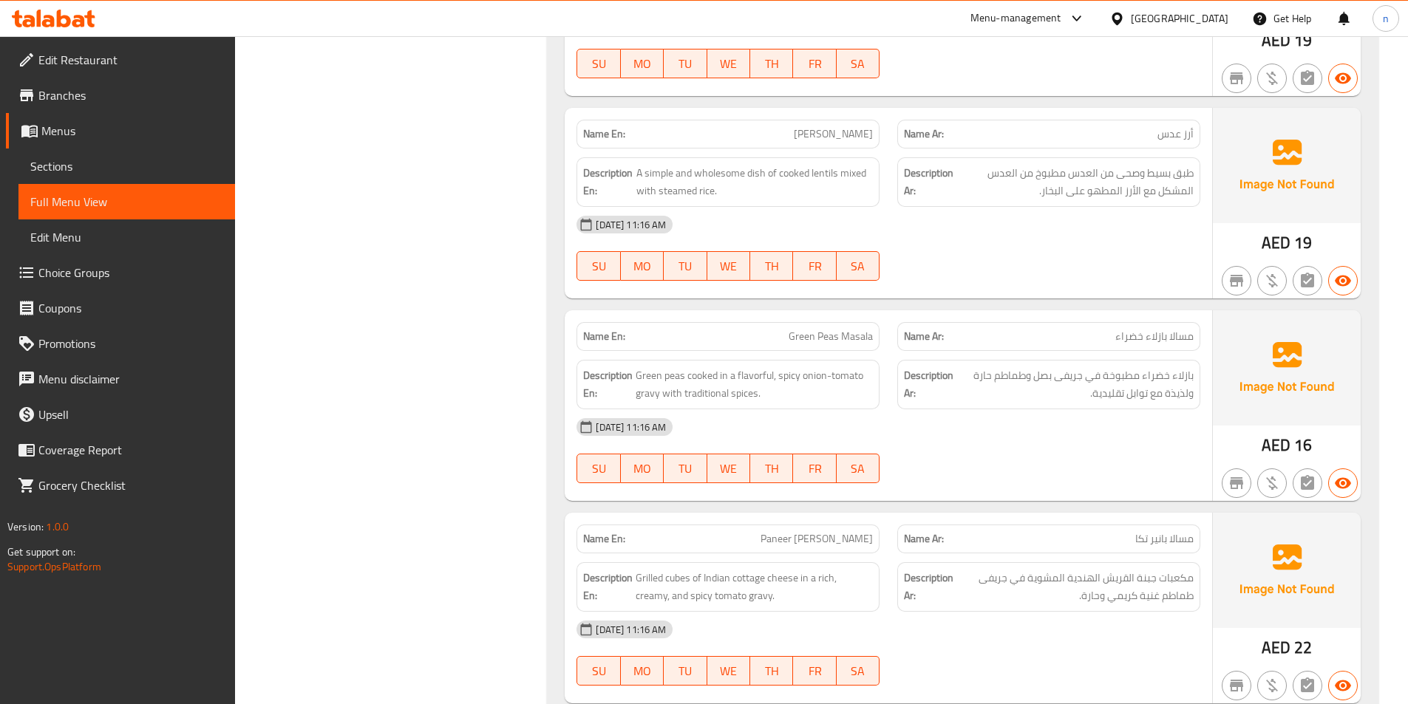
scroll to position [2144, 0]
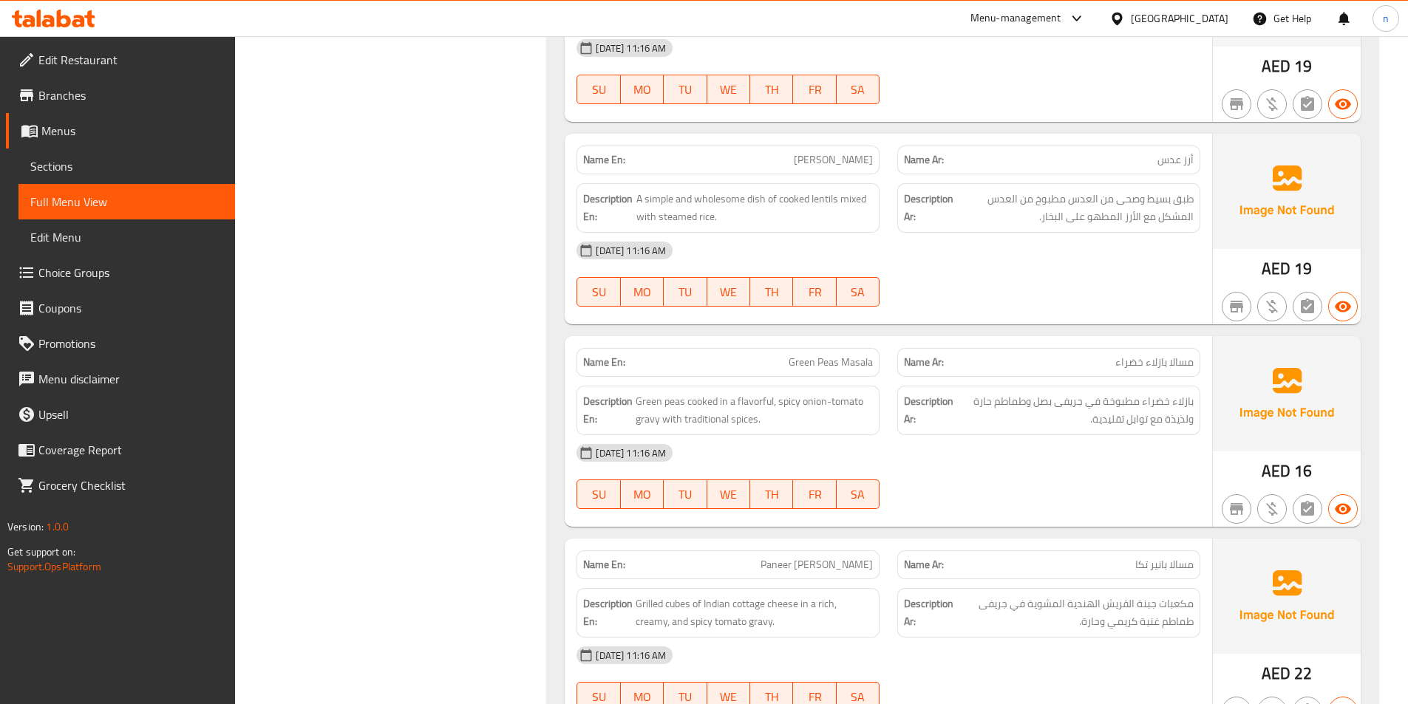
click at [849, 158] on span "[PERSON_NAME]" at bounding box center [833, 160] width 79 height 16
copy span "[PERSON_NAME]"
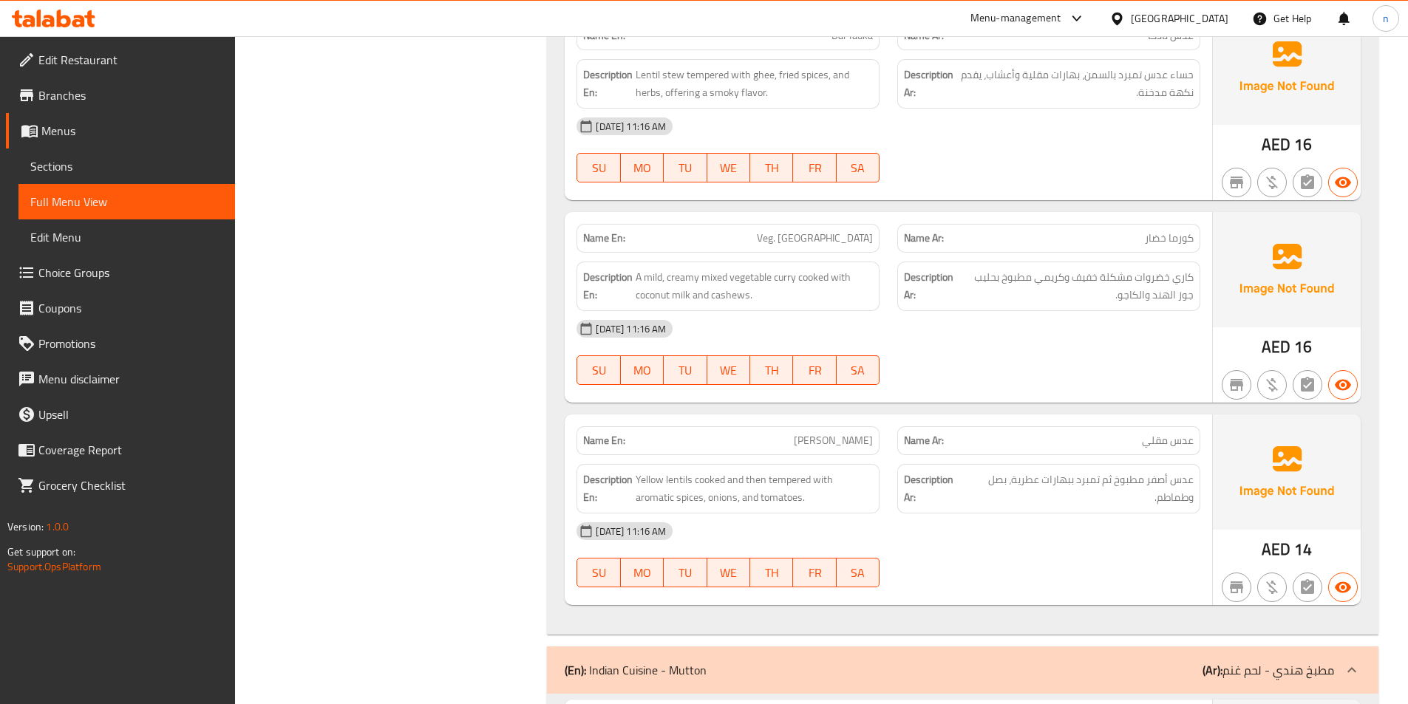
scroll to position [3104, 0]
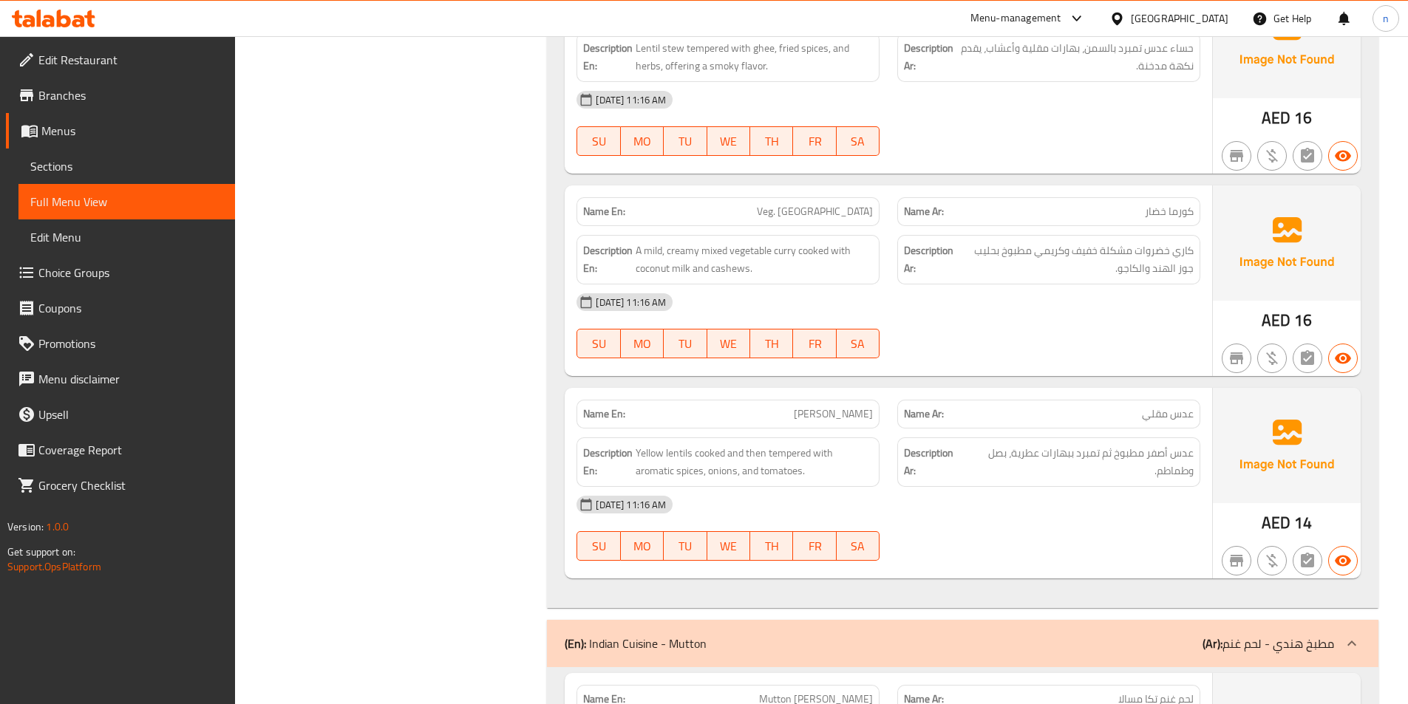
click at [826, 212] on span "Veg. [GEOGRAPHIC_DATA]" at bounding box center [815, 212] width 116 height 16
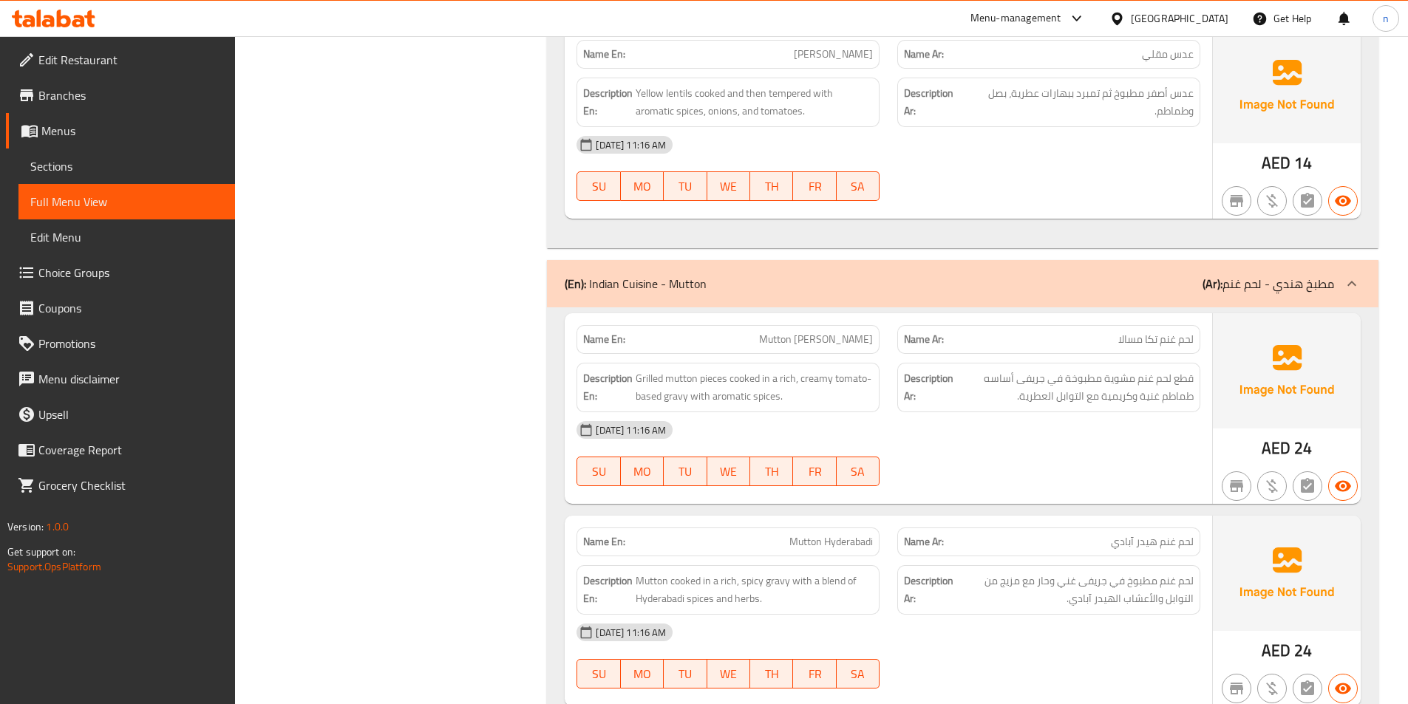
scroll to position [3622, 0]
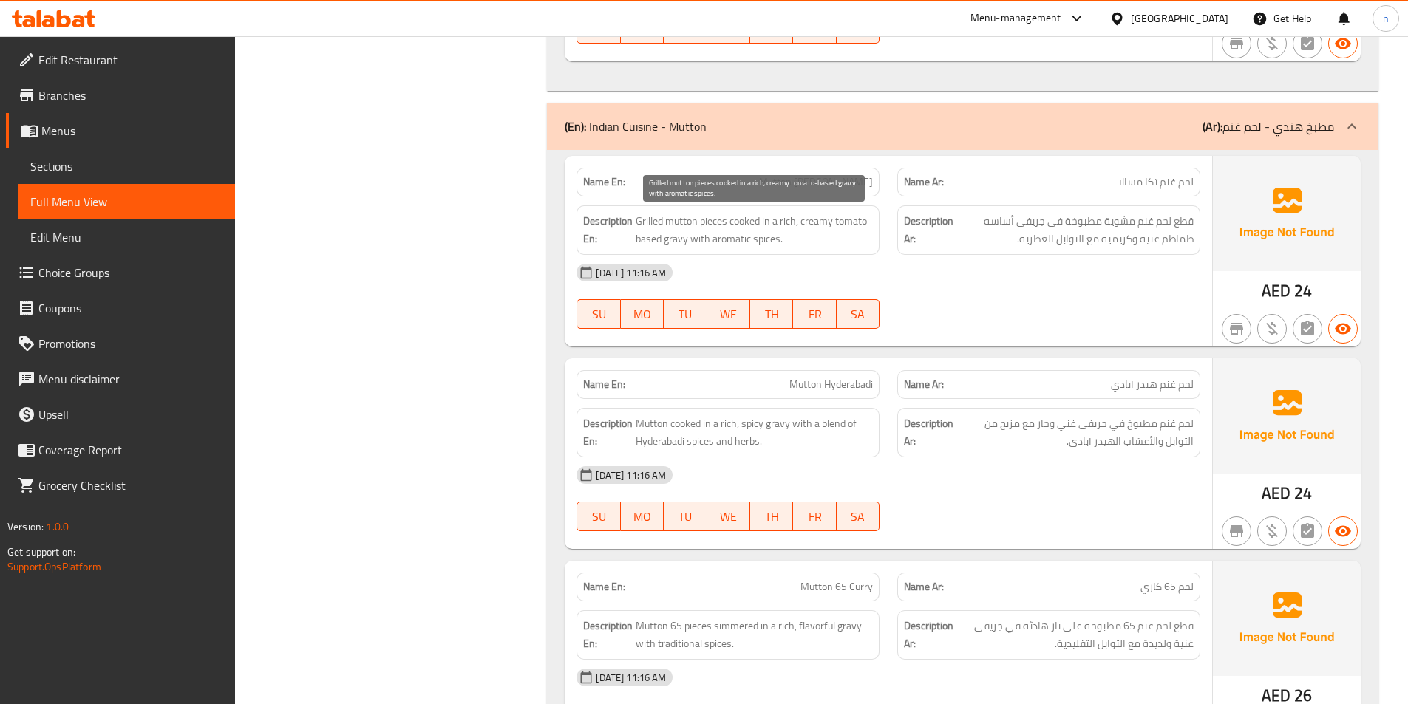
click at [806, 229] on span "Grilled mutton pieces cooked in a rich, creamy tomato-based gravy with aromatic…" at bounding box center [754, 230] width 237 height 36
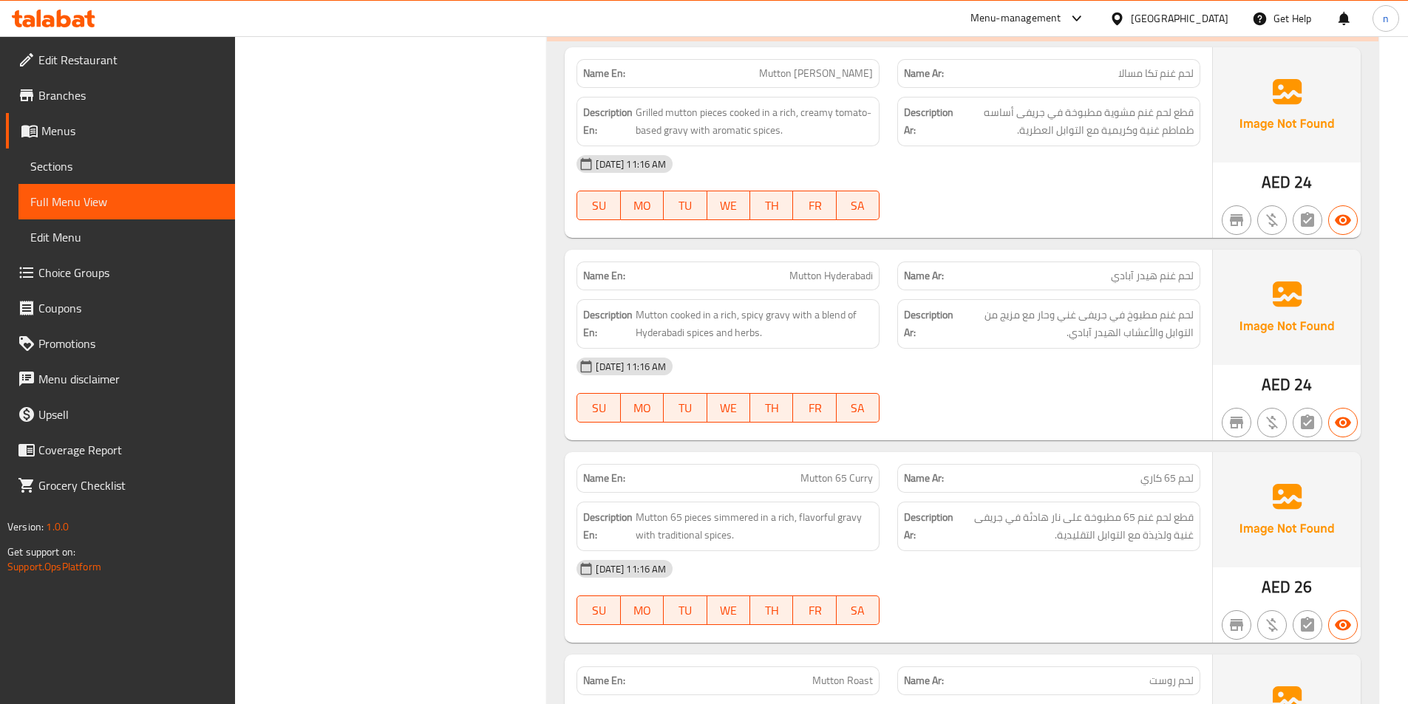
scroll to position [3770, 0]
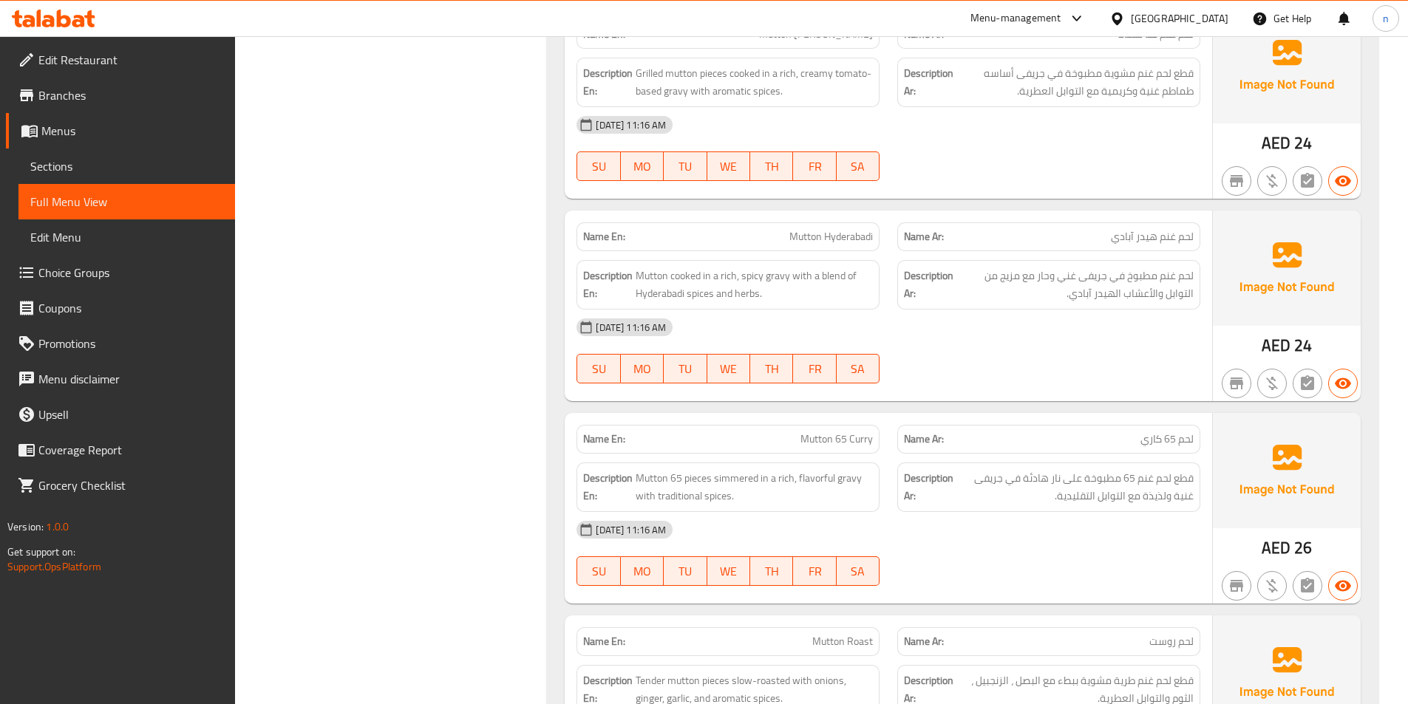
click at [803, 229] on span "Mutton Hyderabadi" at bounding box center [831, 237] width 84 height 16
click at [801, 233] on span "Mutton Hyderabadi" at bounding box center [831, 237] width 84 height 16
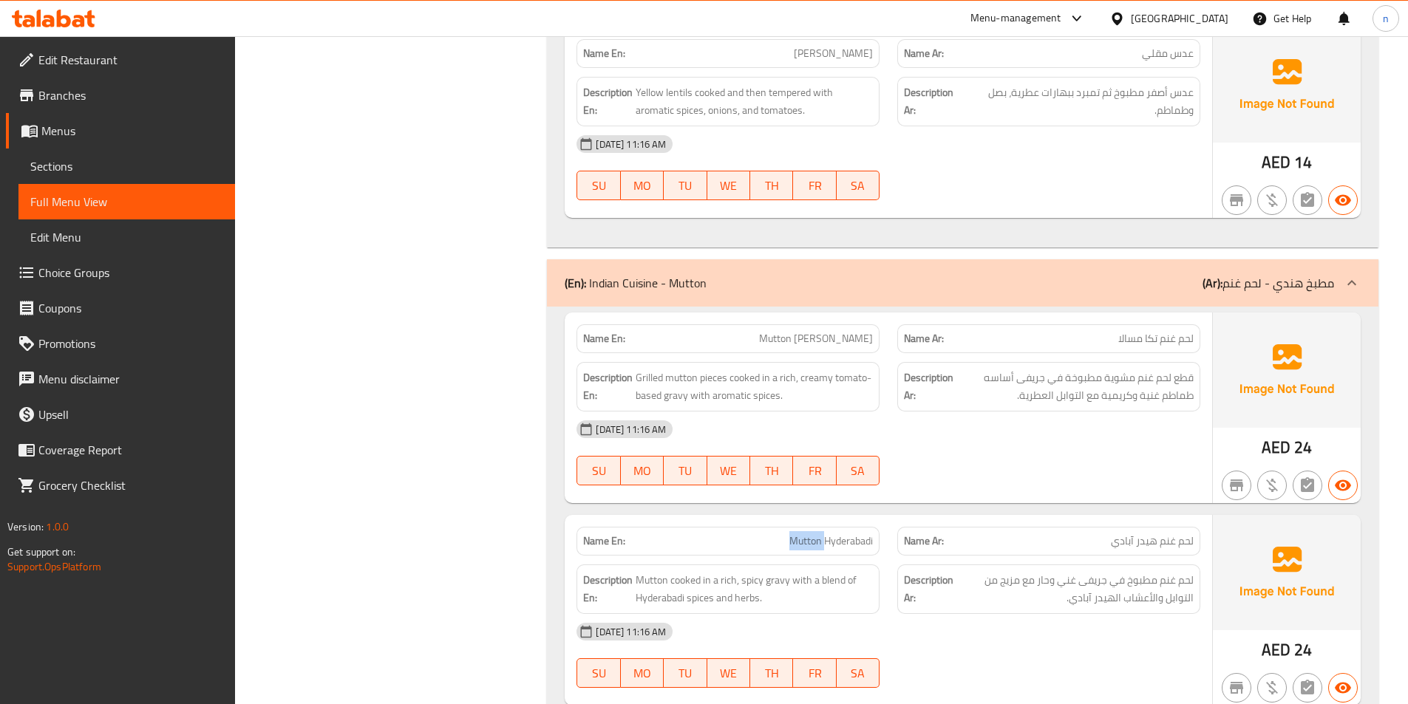
scroll to position [3400, 0]
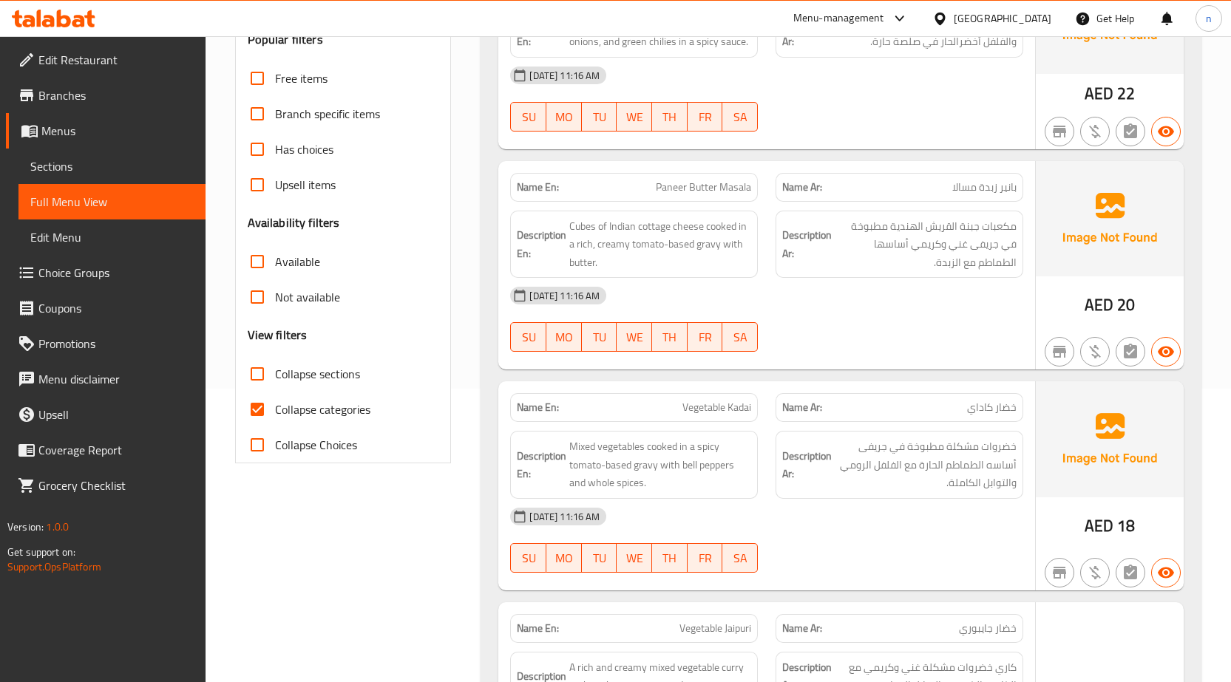
scroll to position [296, 0]
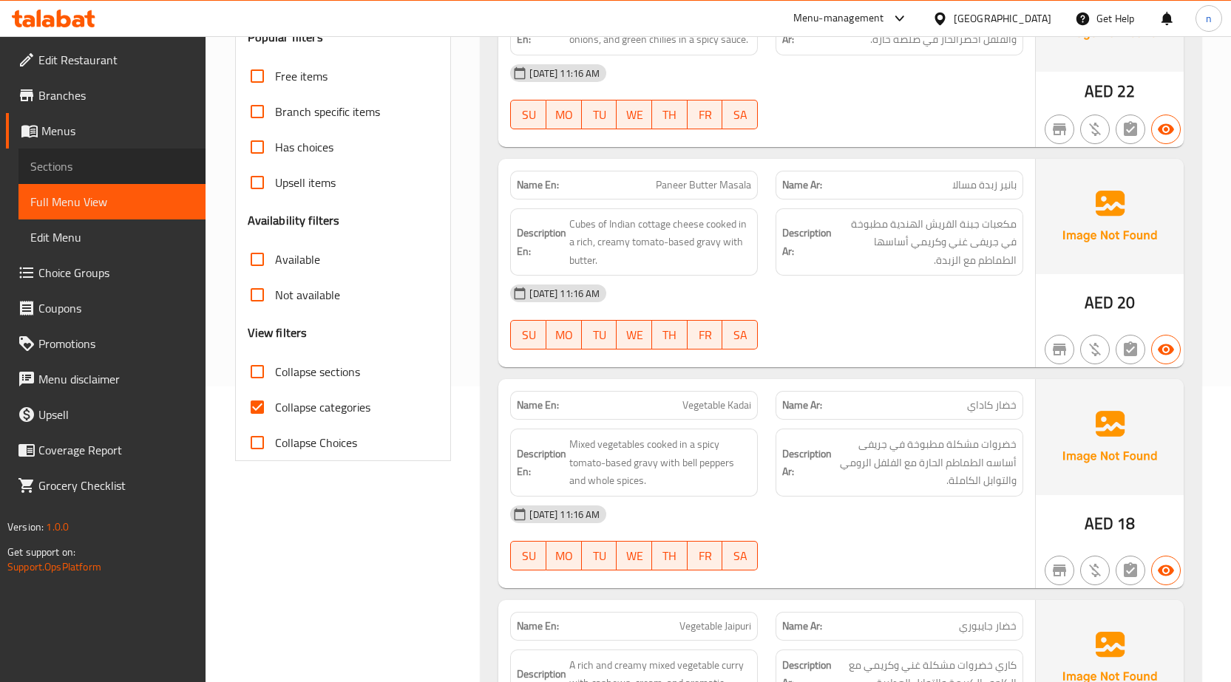
click at [95, 157] on span "Sections" at bounding box center [111, 166] width 163 height 18
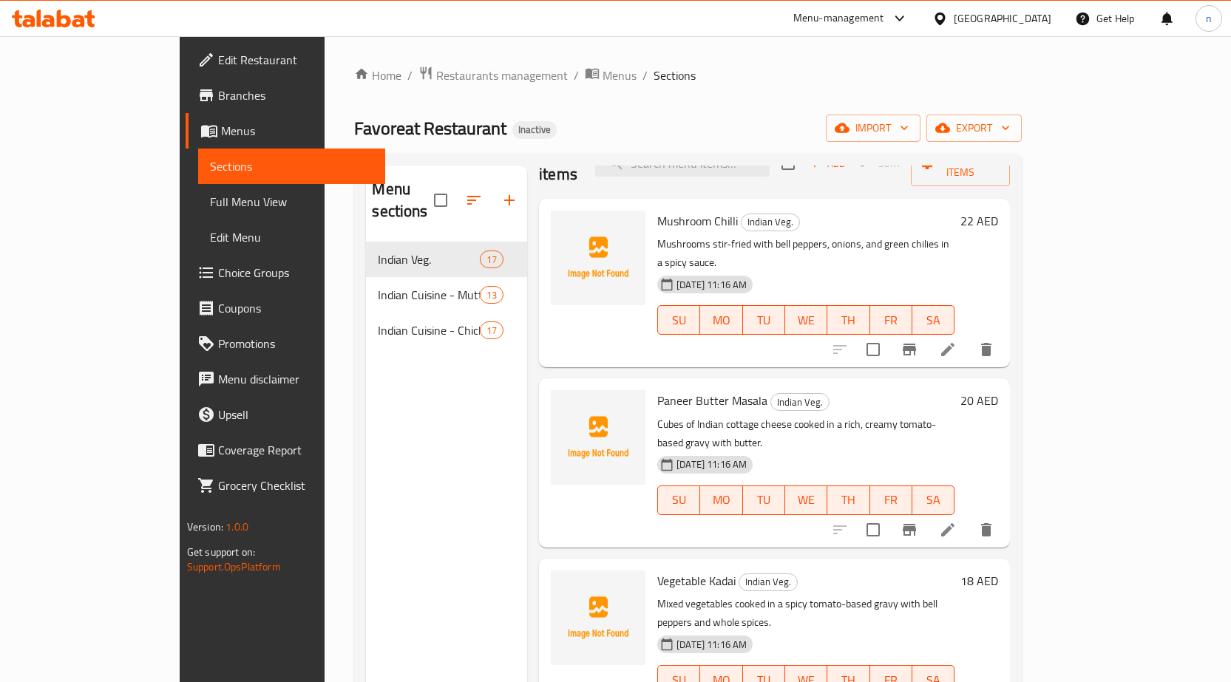
scroll to position [74, 0]
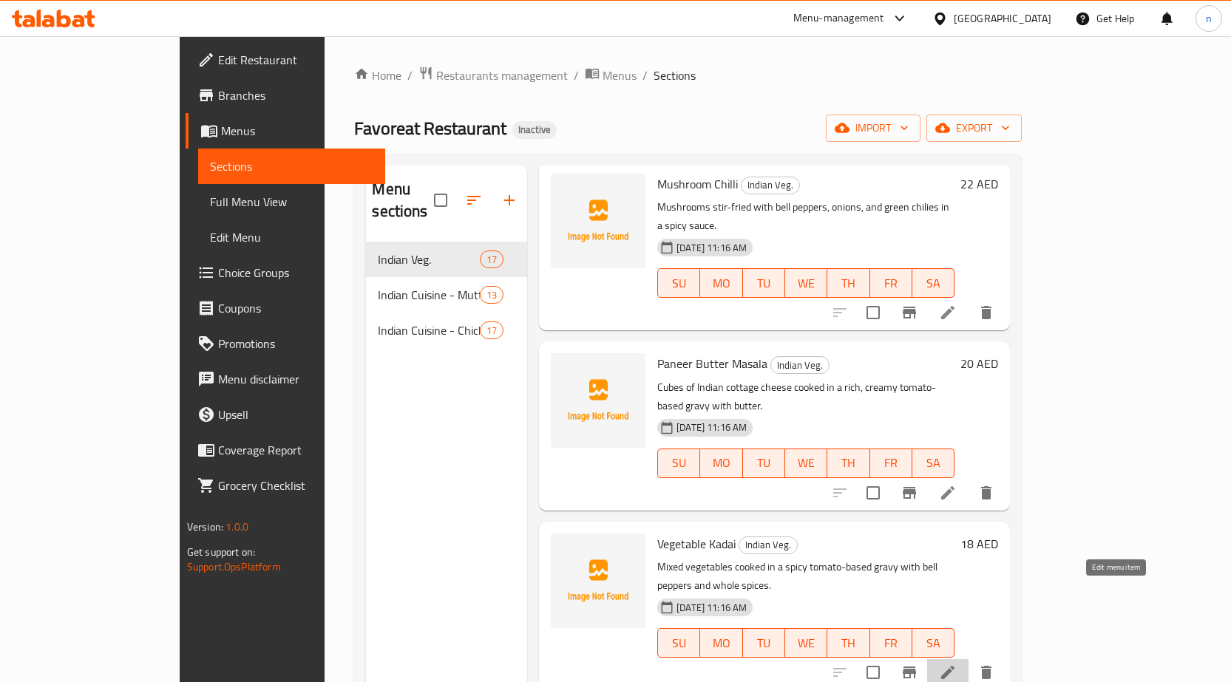
click at [956, 664] on icon at bounding box center [948, 673] width 18 height 18
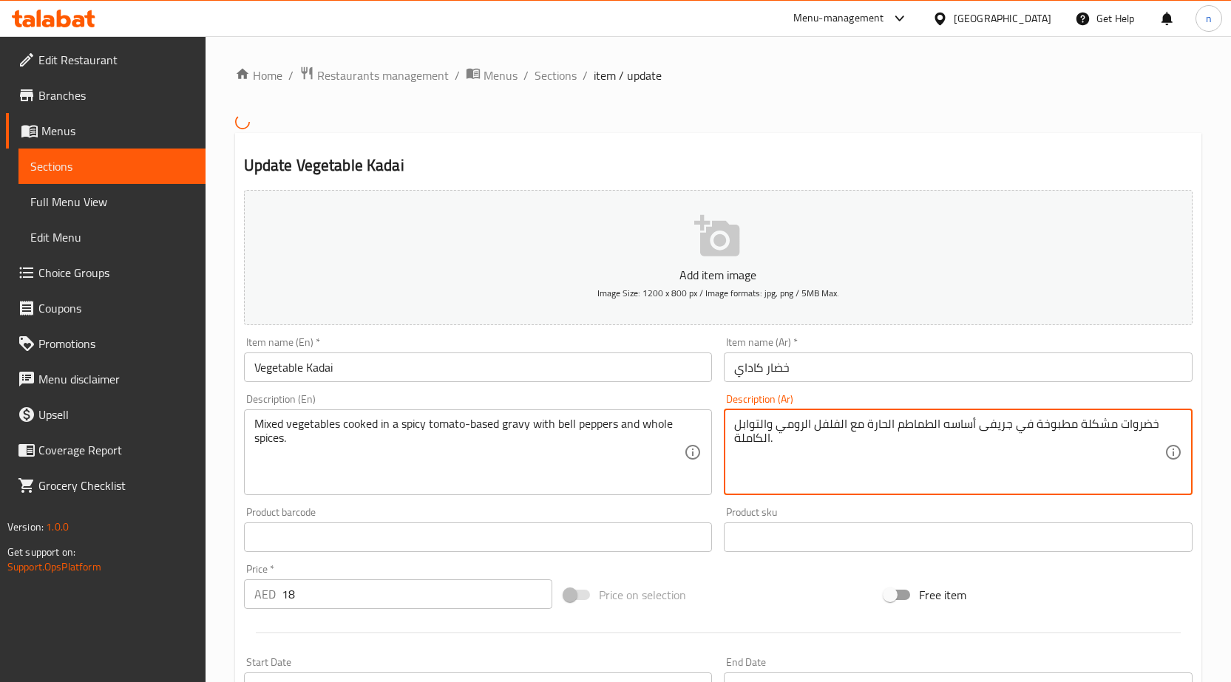
click at [886, 423] on textarea "خضروات مشكلة مطبوخة في جريفى أساسه الطماطم الحارة مع الفلفل الرومي والتوابل الك…" at bounding box center [949, 452] width 430 height 70
click at [922, 424] on textarea "خضروات مشكلة مطبوخة في جريفى أساسه الطماطم الحارة مع الفلفل الرومي والتوابل الك…" at bounding box center [949, 452] width 430 height 70
click at [795, 424] on textarea "خضروات مشكلة مطبوخة في جريفى أساسه الطماطم الحارة مع الفلفل الرومي والتوابل الك…" at bounding box center [949, 452] width 430 height 70
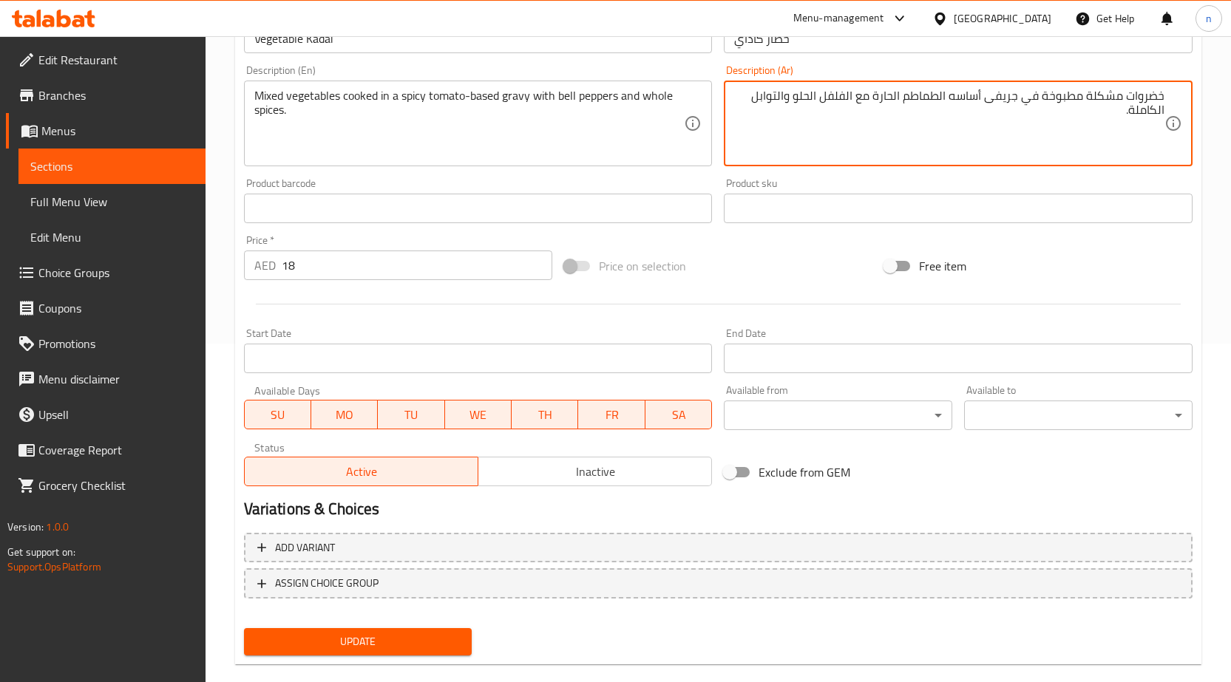
scroll to position [362, 0]
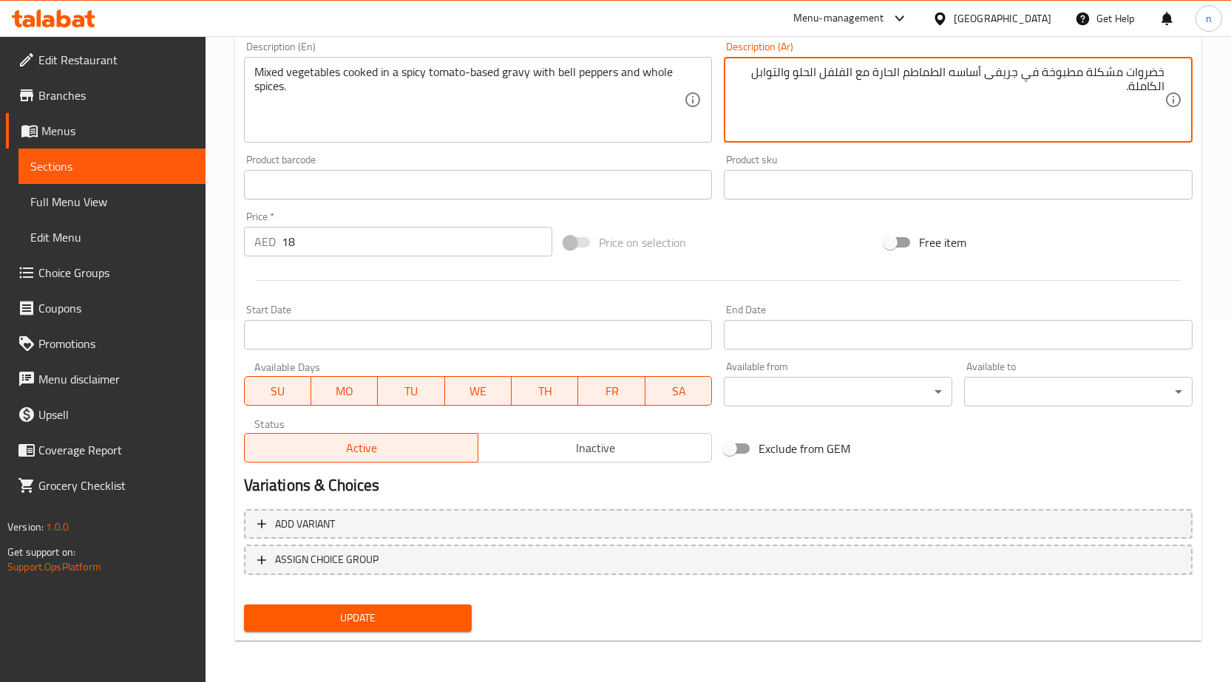
type textarea "خضروات مشكلة مطبوخة في جريفى أساسه الطماطم الحارة مع الفلفل الحلو والتوابل الكا…"
click at [364, 619] on span "Update" at bounding box center [358, 618] width 205 height 18
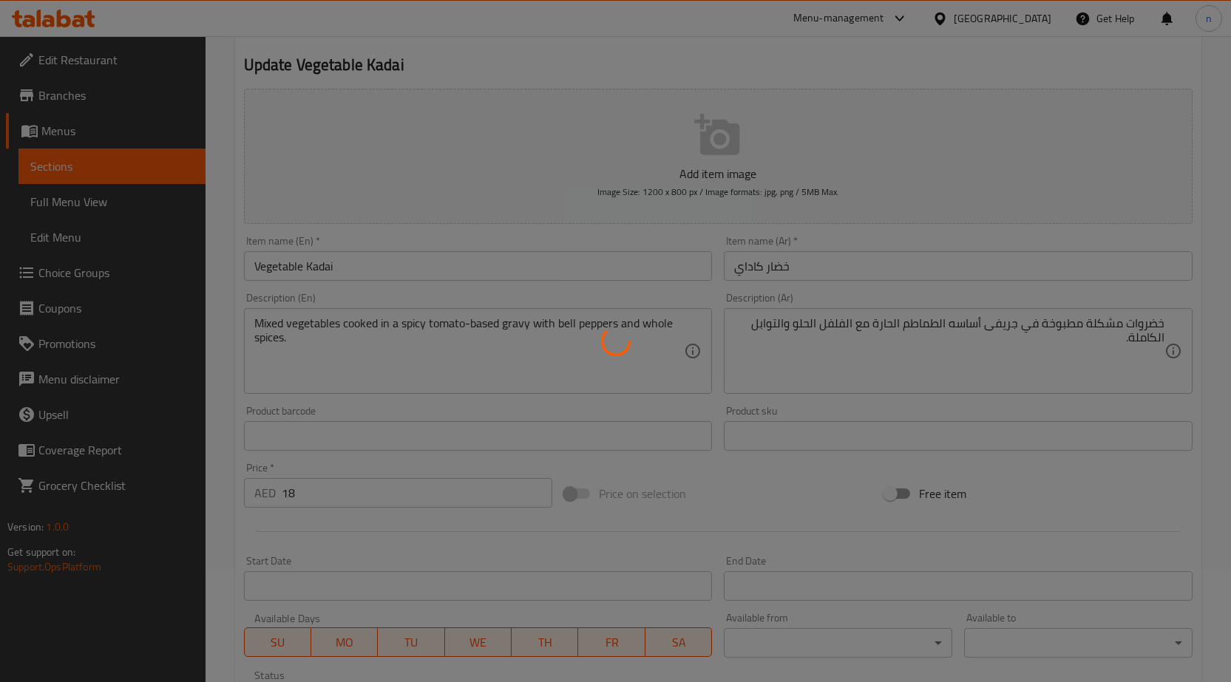
scroll to position [0, 0]
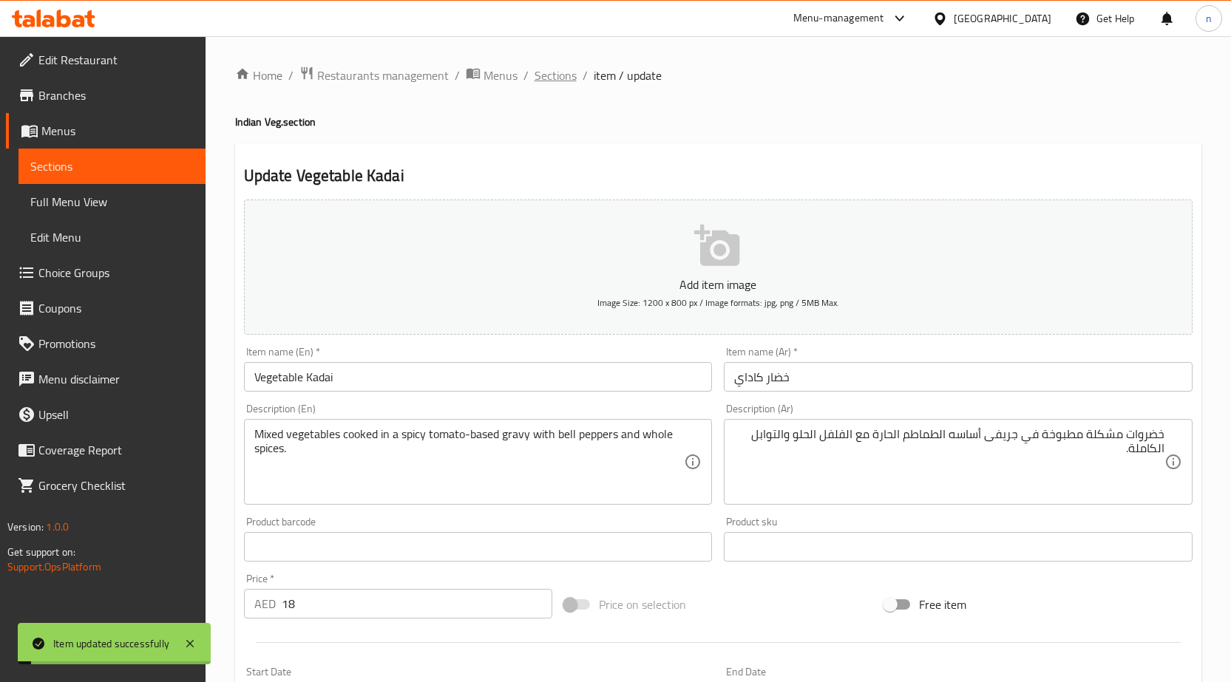
click at [556, 82] on span "Sections" at bounding box center [555, 76] width 42 height 18
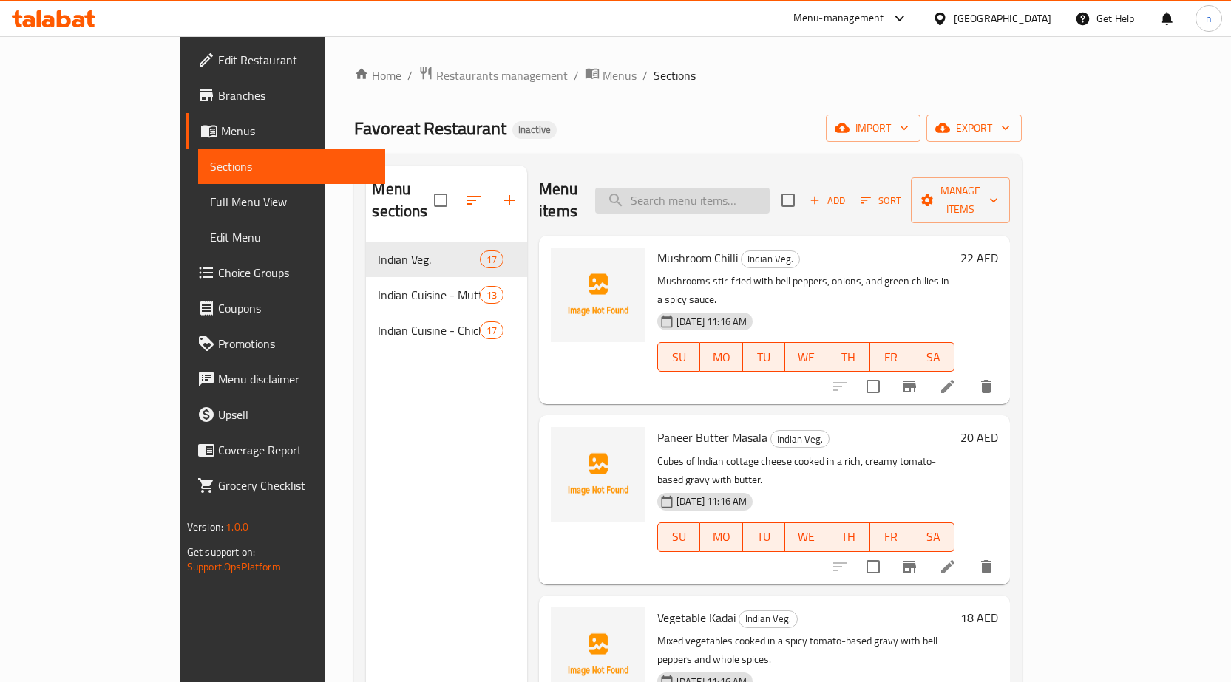
click at [718, 188] on input "search" at bounding box center [682, 201] width 174 height 26
paste input "Vegetable Kadai"
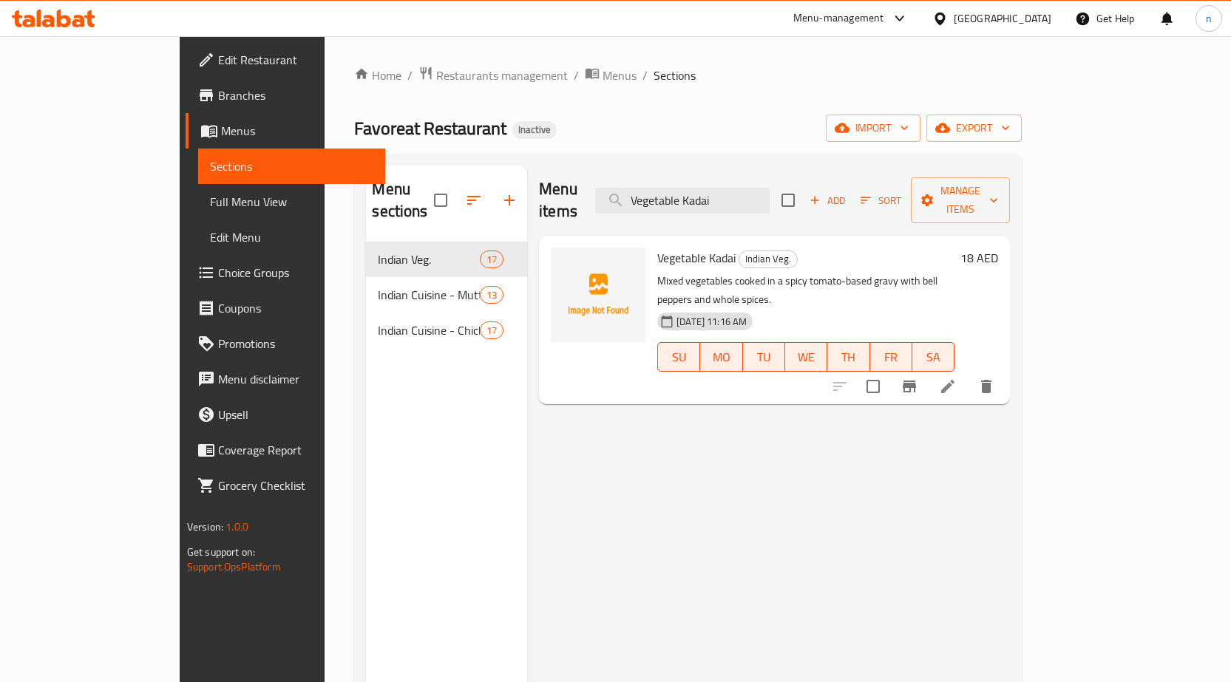
type input "Vegetable Kadai"
click at [954, 380] on icon at bounding box center [947, 386] width 13 height 13
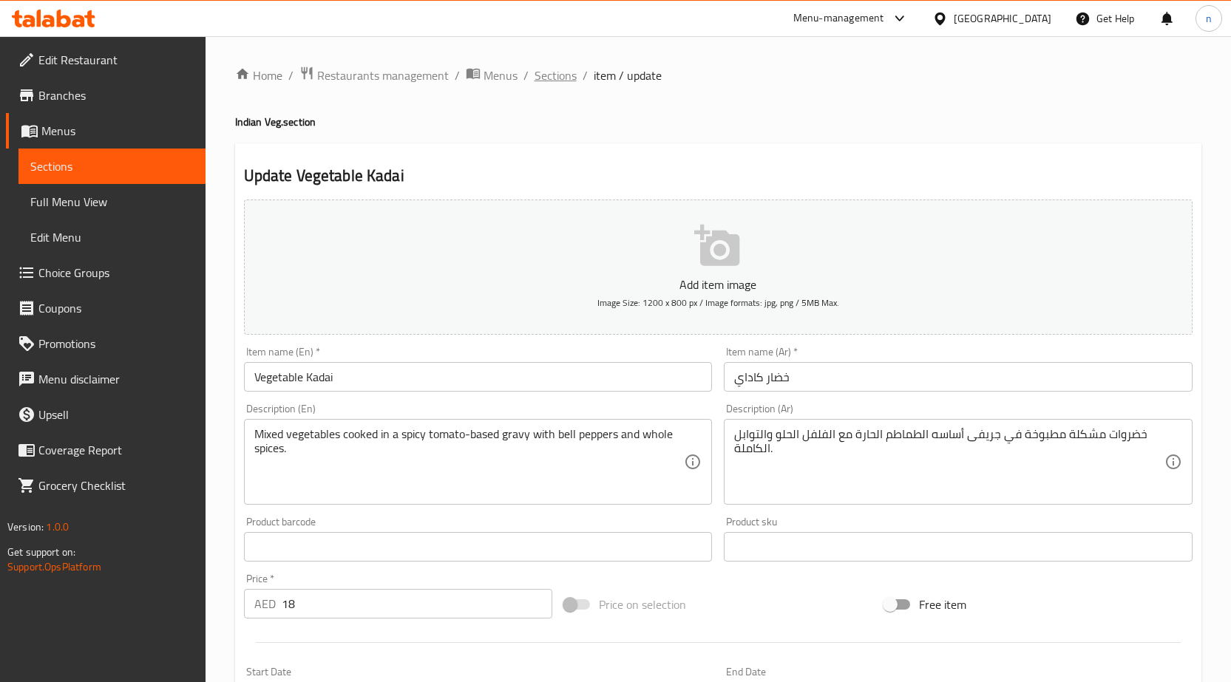
click at [553, 77] on span "Sections" at bounding box center [555, 76] width 42 height 18
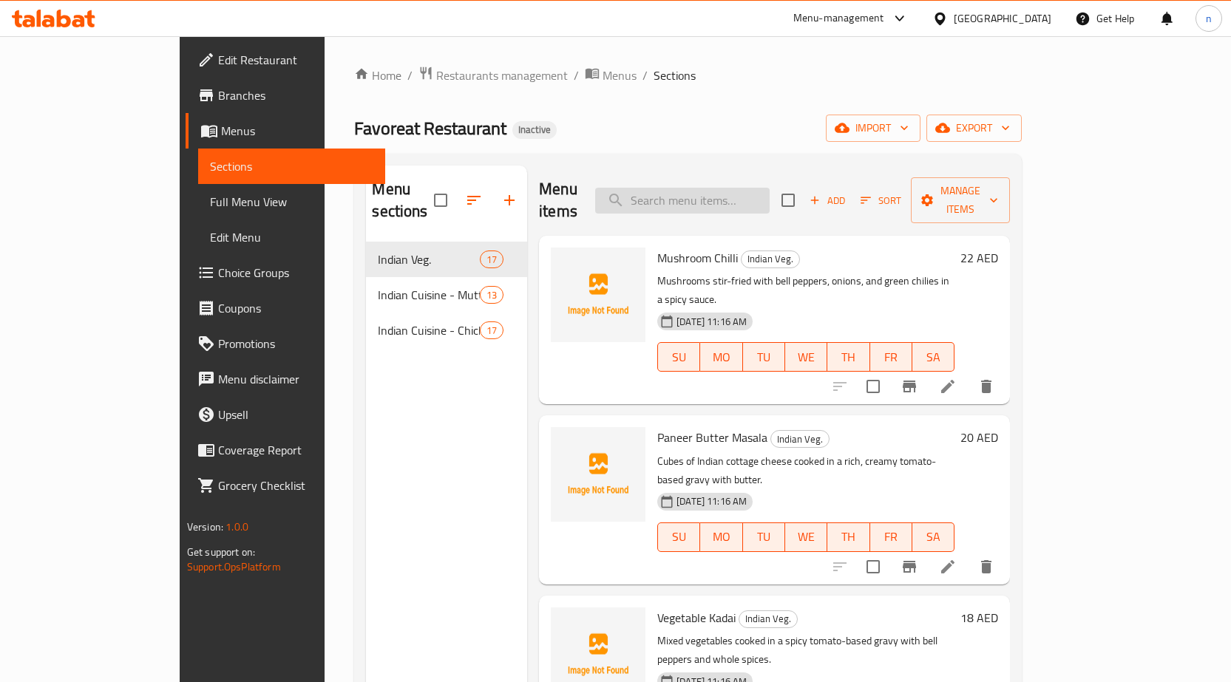
click at [740, 194] on input "search" at bounding box center [682, 201] width 174 height 26
paste input "Vegetable Kolapuri"
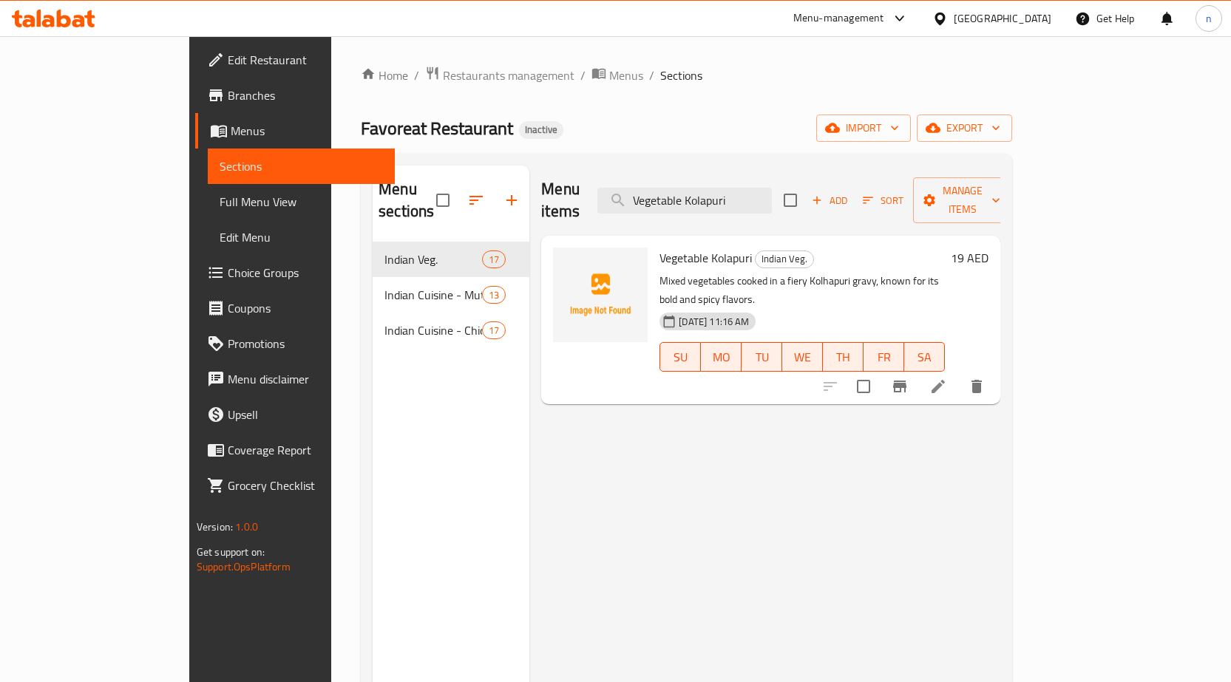
type input "Vegetable Kolapuri"
click at [917, 369] on button "Branch-specific-item" at bounding box center [899, 386] width 35 height 35
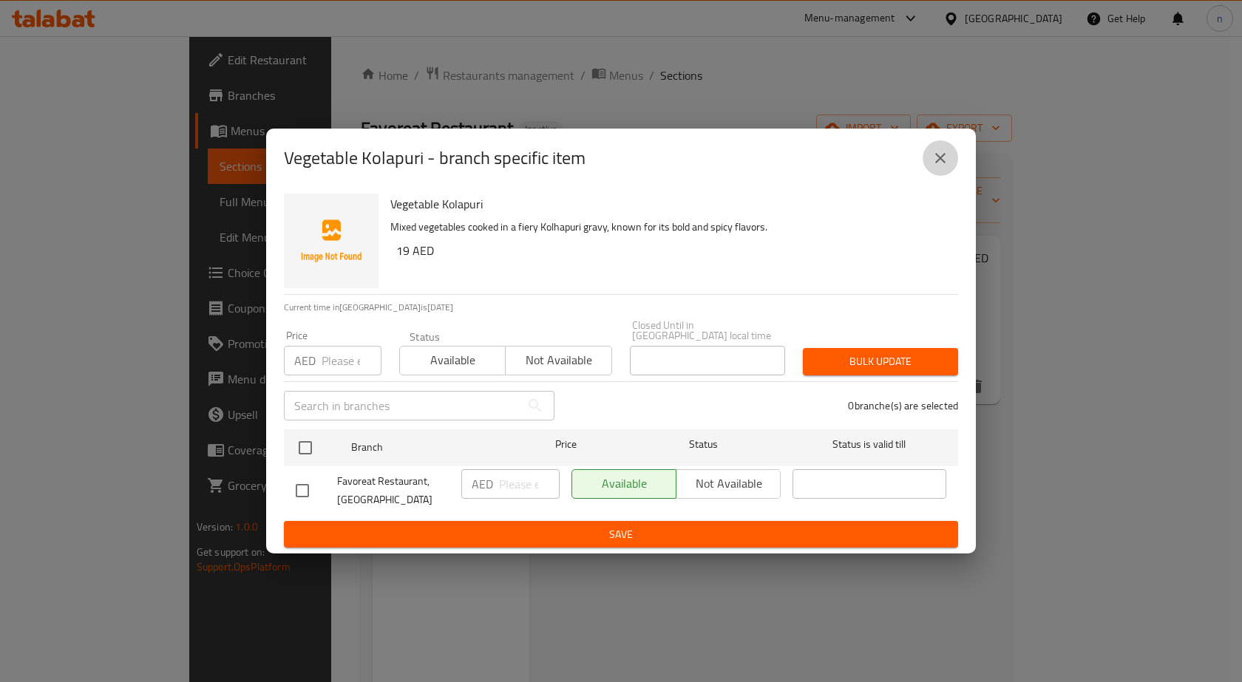
click at [942, 160] on icon "close" at bounding box center [940, 158] width 10 height 10
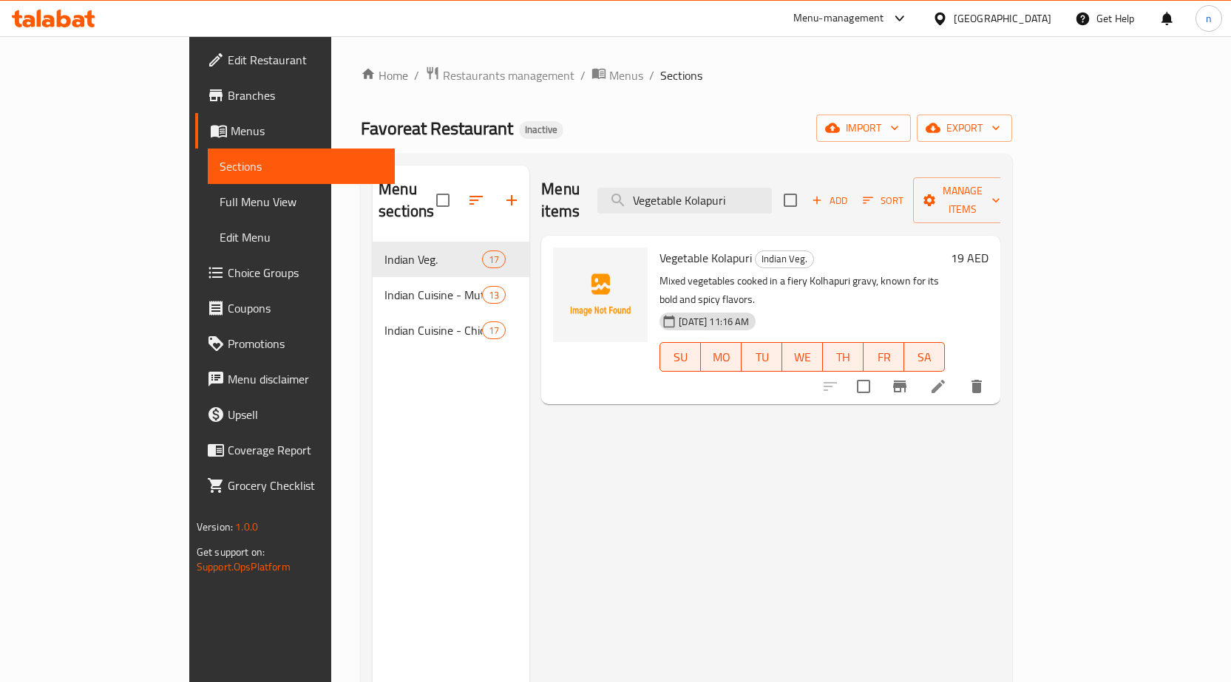
click at [959, 373] on li at bounding box center [937, 386] width 41 height 27
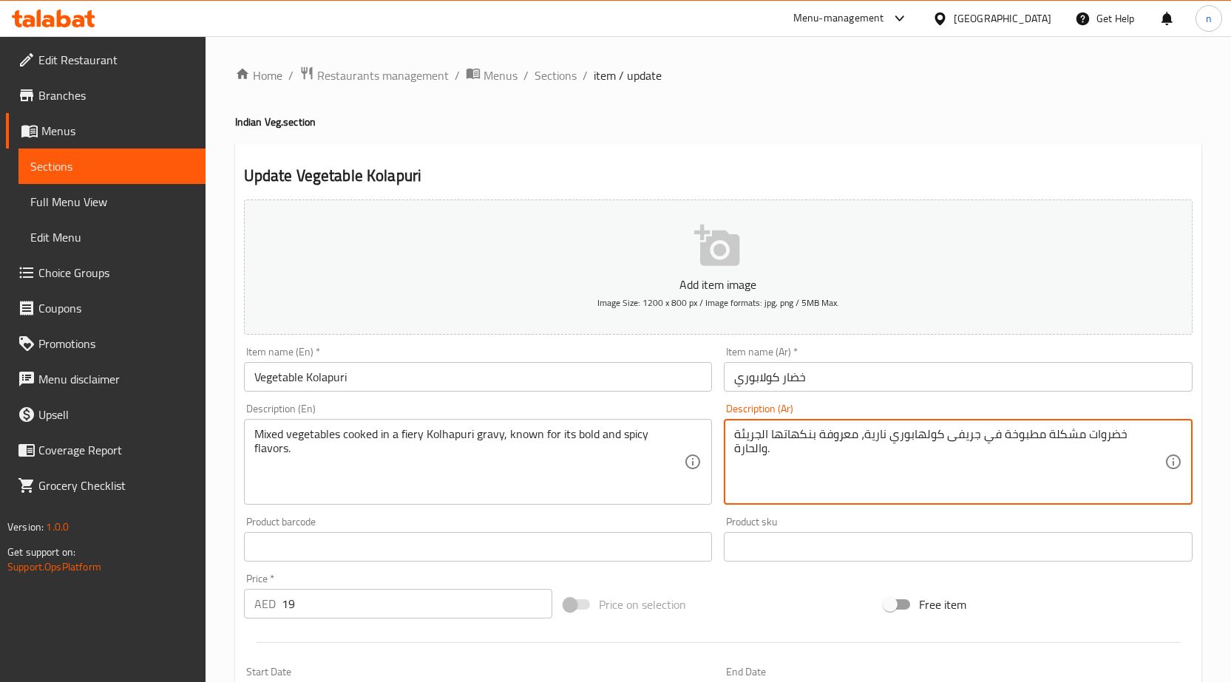
click at [903, 441] on textarea "خضروات مشكلة مطبوخة في جريفى كولهابوري نارية، معروفة بنكهاتها الجريئة والحارة." at bounding box center [949, 462] width 430 height 70
click at [903, 439] on textarea "خضروات مشكلة مطبوخة في جريفى كولهابوري نارية، معروفة بنكهاتها الجريئة والحارة." at bounding box center [949, 462] width 430 height 70
click at [899, 435] on textarea "خضروات مشكلة مطبوخة في جريفى كولهابوري نارية، معروفة بنكهاتها الجريئة والحارة." at bounding box center [949, 462] width 430 height 70
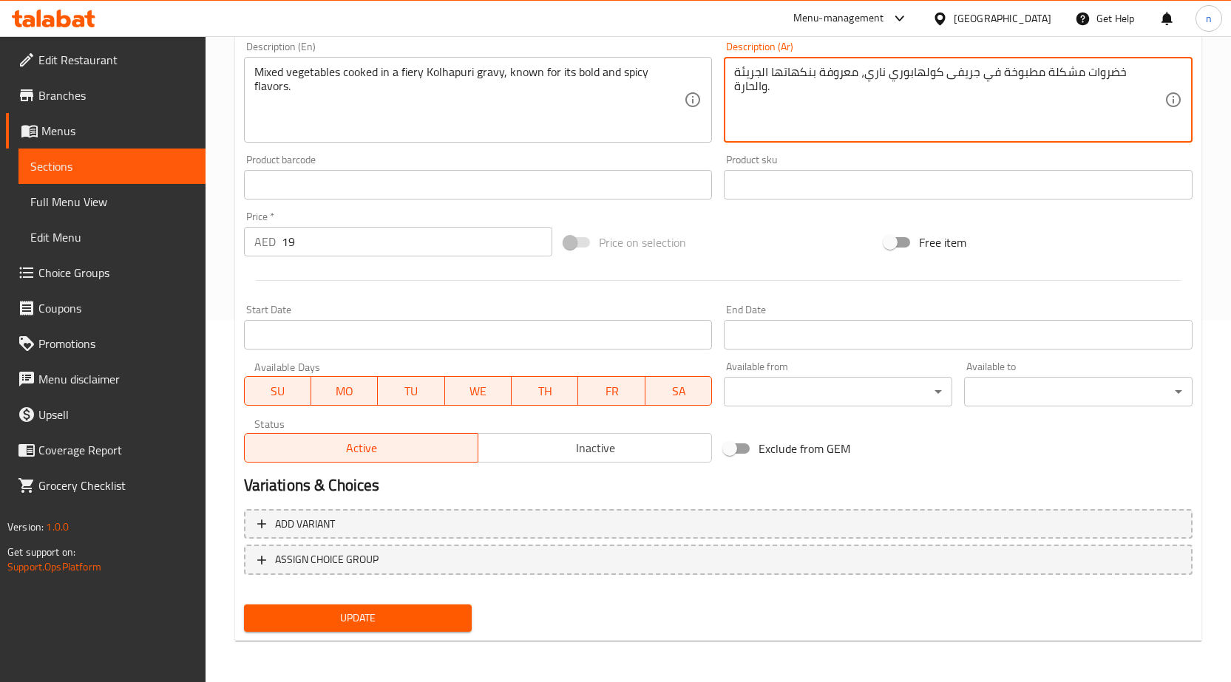
type textarea "خضروات مشكلة مطبوخة في جريفى كولهابوري ناري، معروفة بنكهاتها الجريئة والحارة."
drag, startPoint x: 429, startPoint y: 616, endPoint x: 424, endPoint y: 623, distance: 9.5
click at [429, 617] on span "Update" at bounding box center [358, 618] width 205 height 18
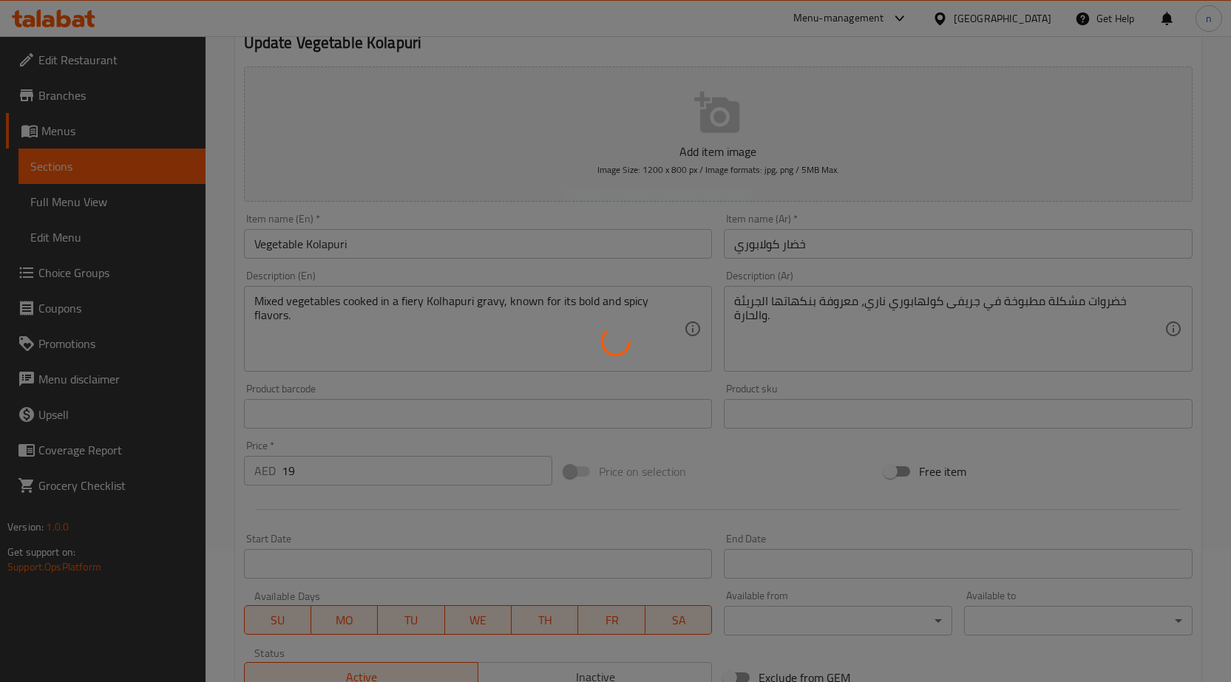
scroll to position [0, 0]
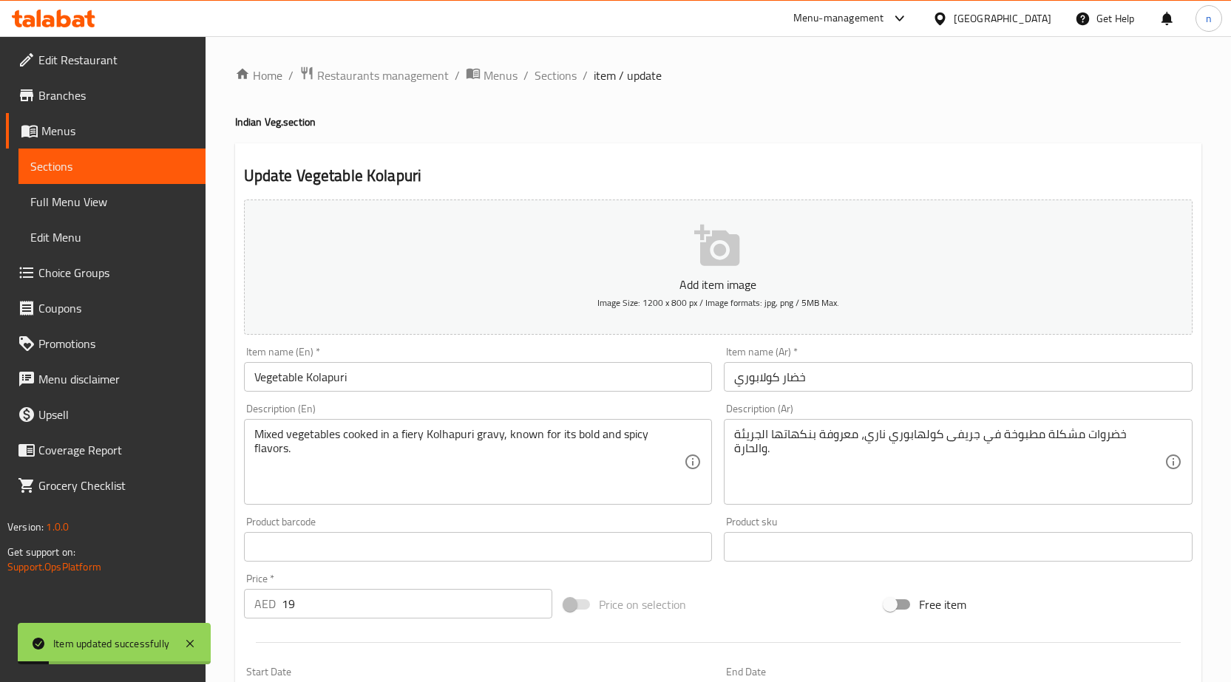
click at [563, 78] on span "Sections" at bounding box center [555, 76] width 42 height 18
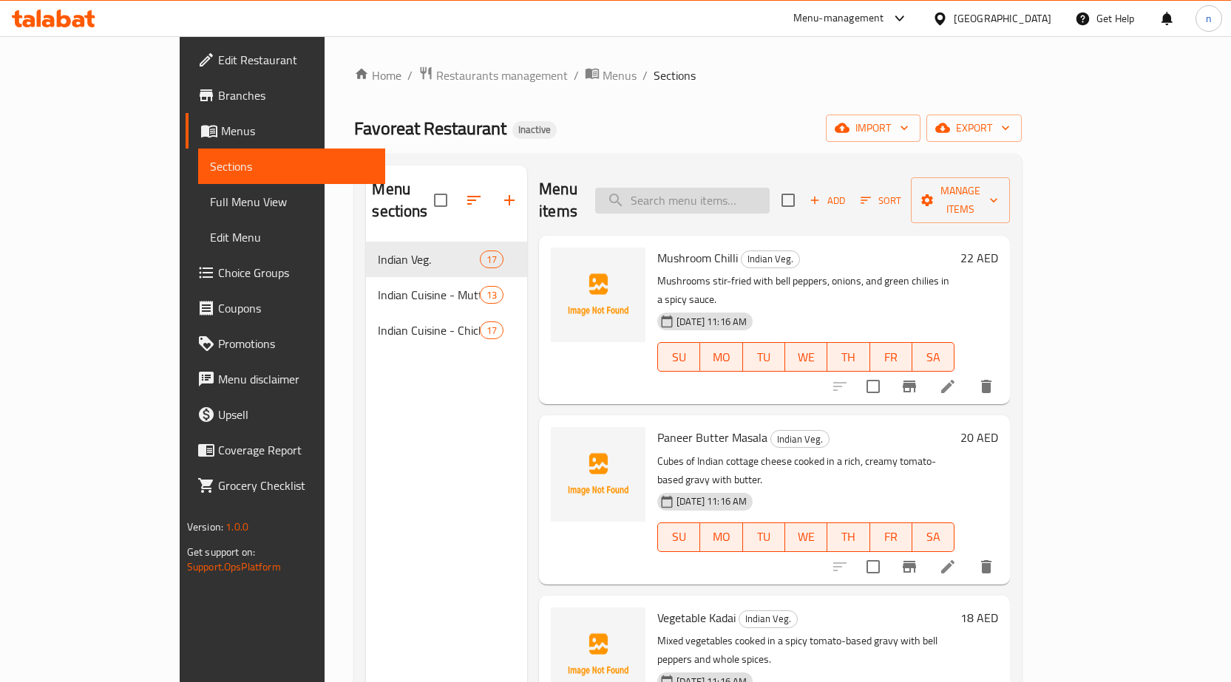
click at [749, 188] on input "search" at bounding box center [682, 201] width 174 height 26
paste input "Aloo Mutter"
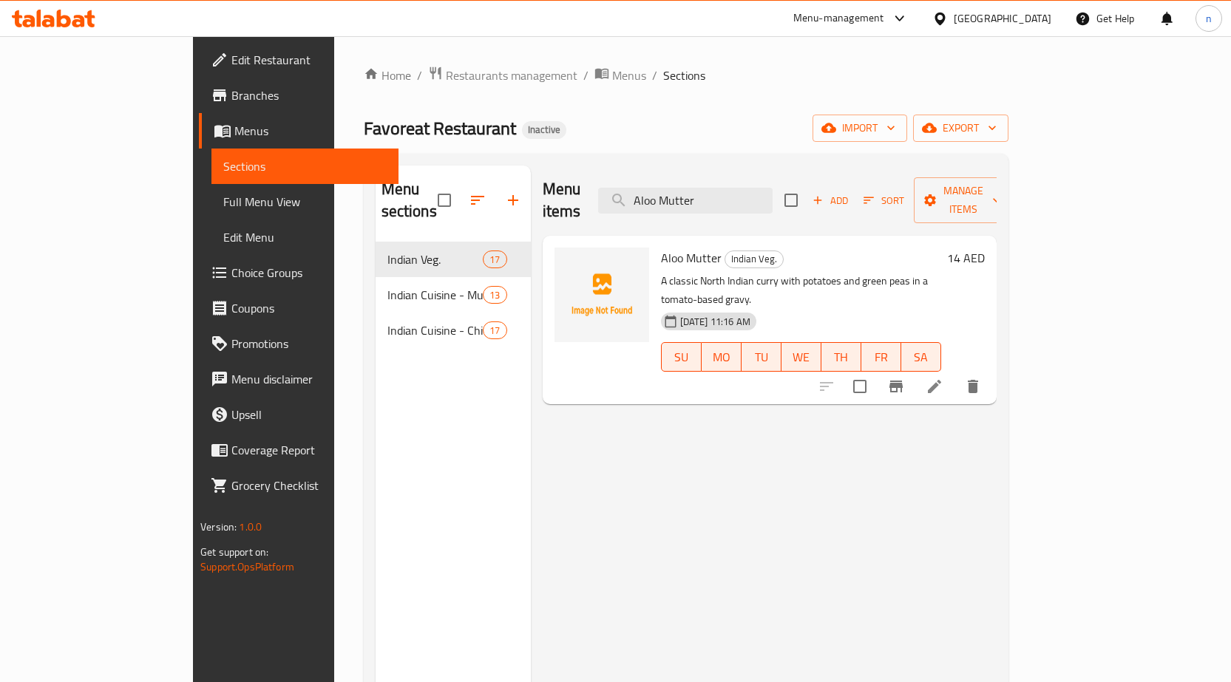
type input "Aloo Mutter"
click at [955, 373] on li at bounding box center [934, 386] width 41 height 27
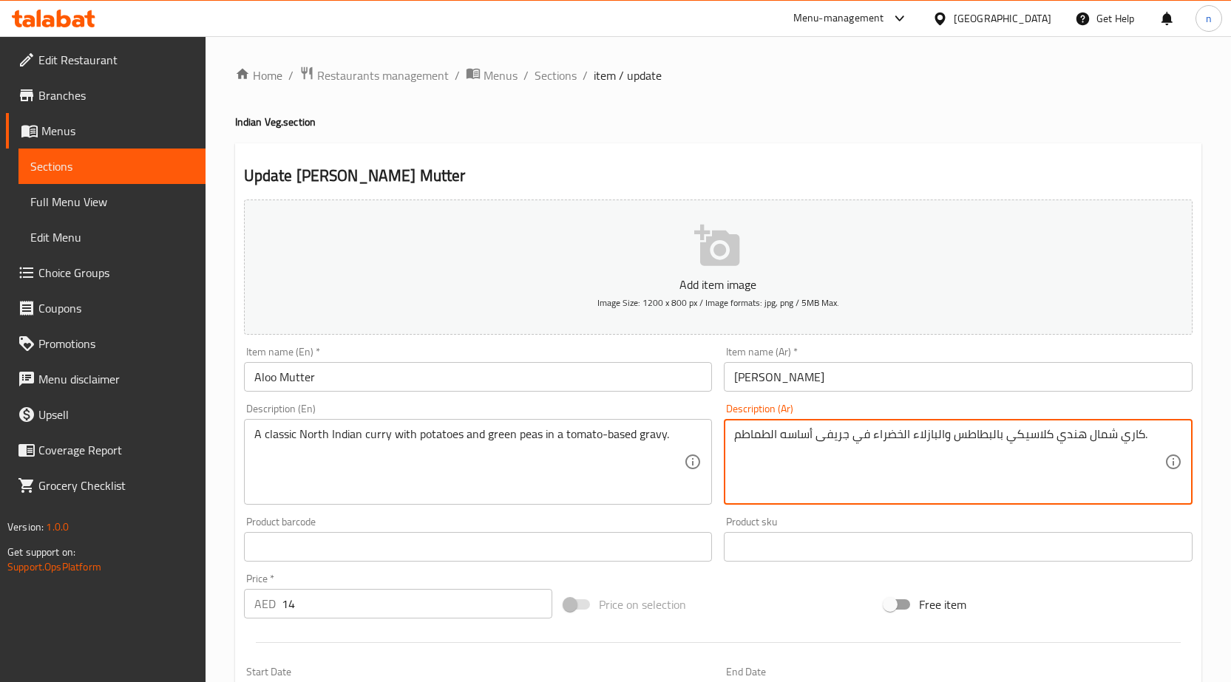
click at [953, 432] on textarea "كاري شمال هندي كلاسيكي بالبطاطس والبازلاء الخضراء في جريفى أساسه الطماطم." at bounding box center [949, 462] width 430 height 70
click at [1015, 436] on textarea "كاري شمال هندي كلاسيكي بالبطاطس والبازلاء الخضراء في جريفى أساسه الطماطم." at bounding box center [949, 462] width 430 height 70
click at [1007, 446] on textarea "كاري شمال هندي كلاسيكي بالبطاطس والبازلاء الخضراء في جريفى أساسه الطماطم." at bounding box center [949, 462] width 430 height 70
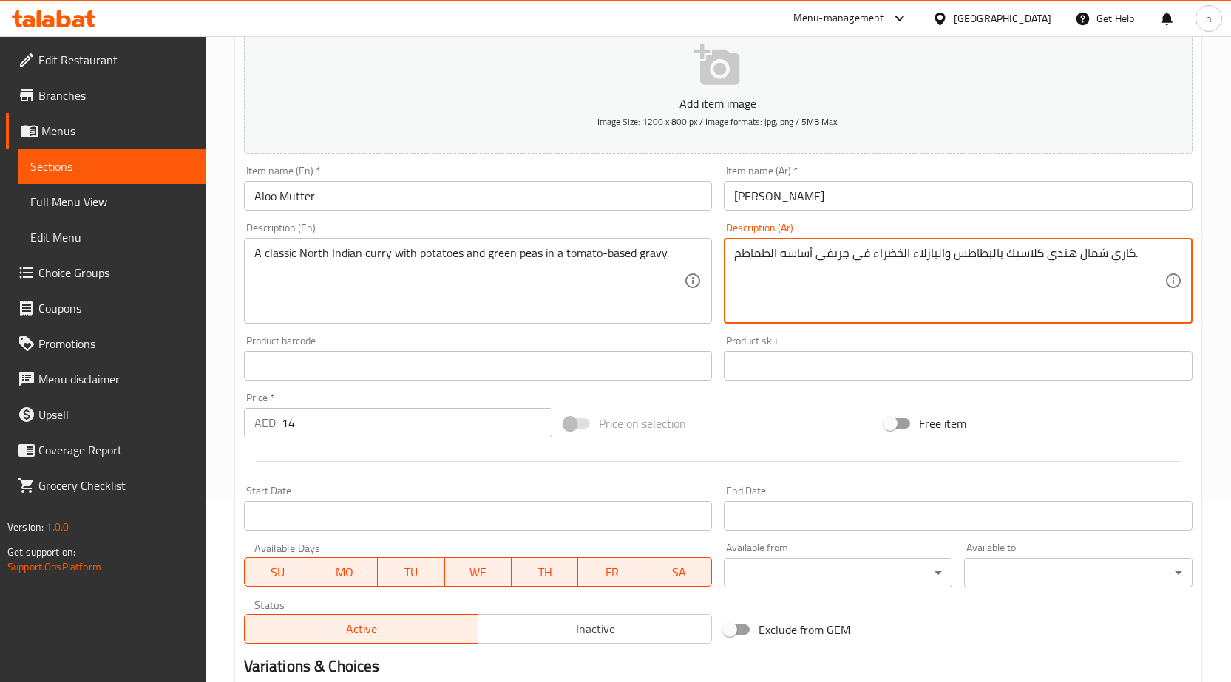
scroll to position [362, 0]
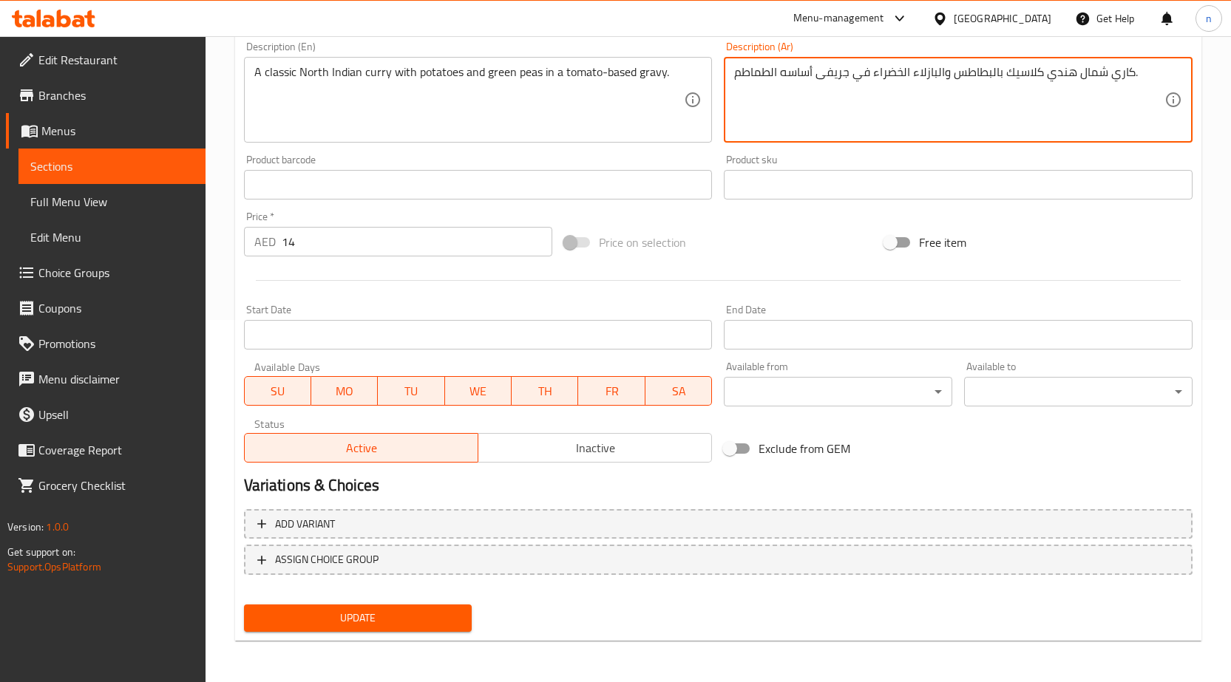
type textarea "كاري شمال هندي كلاسيك بالبطاطس والبازلاء الخضراء في جريفى أساسه الطماطم."
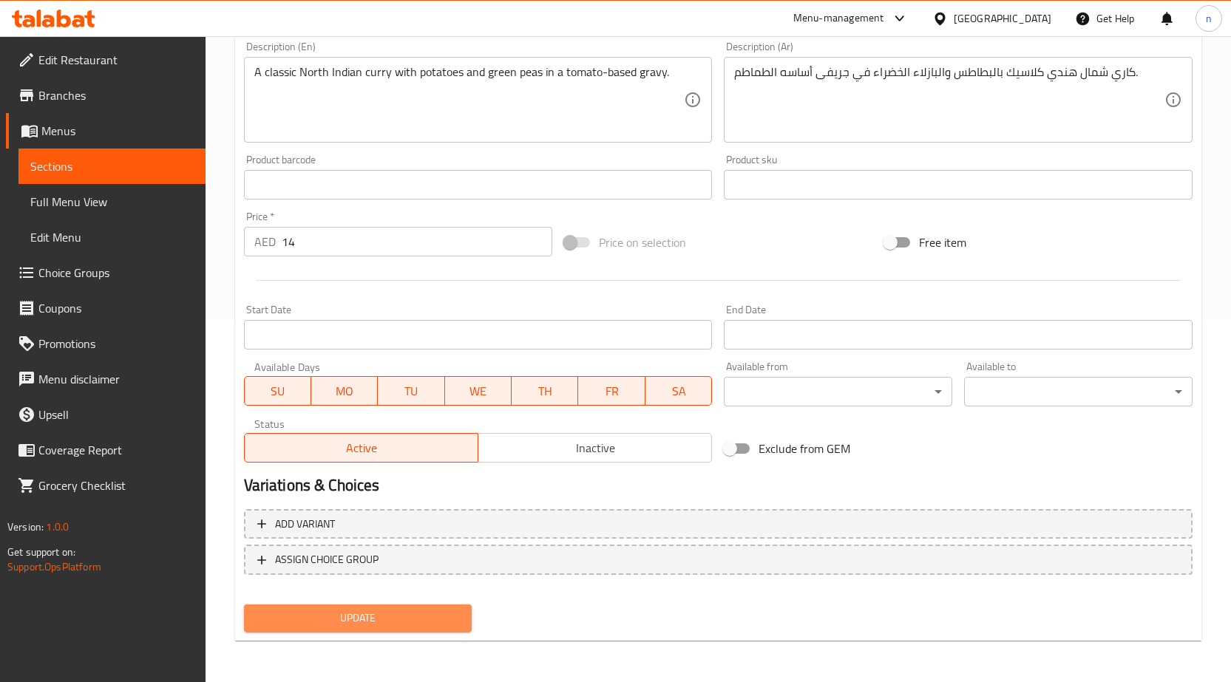
click at [418, 625] on span "Update" at bounding box center [358, 618] width 205 height 18
click at [385, 625] on span "Update" at bounding box center [358, 618] width 205 height 18
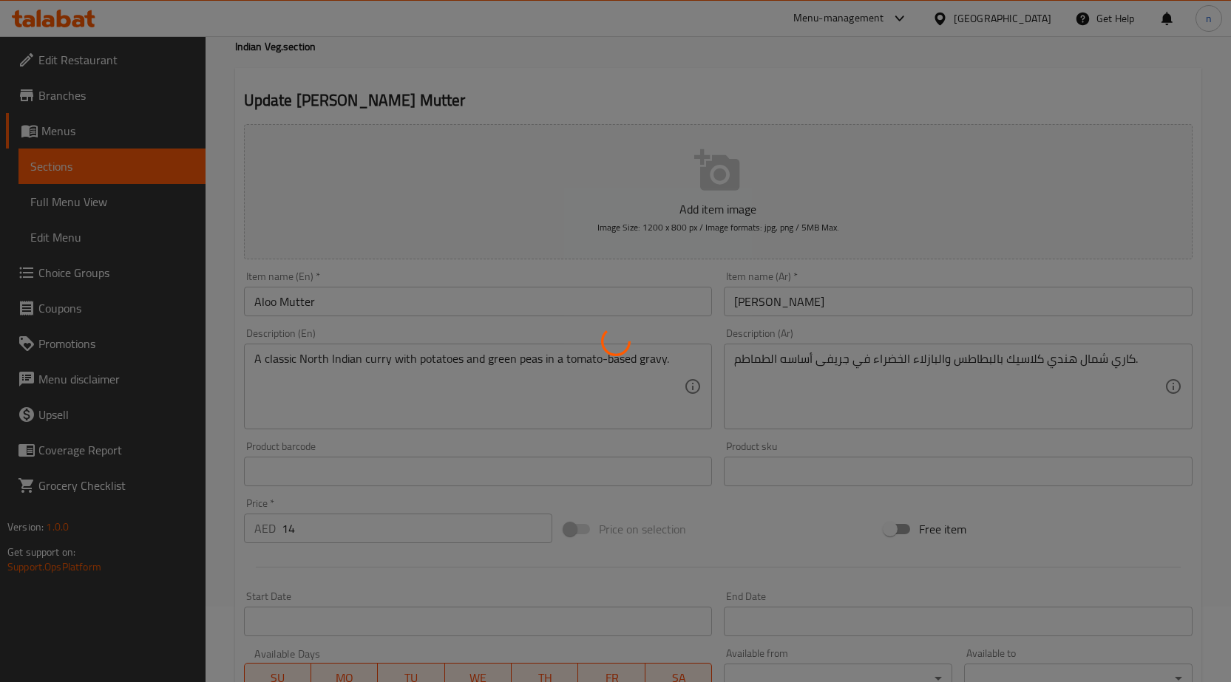
scroll to position [0, 0]
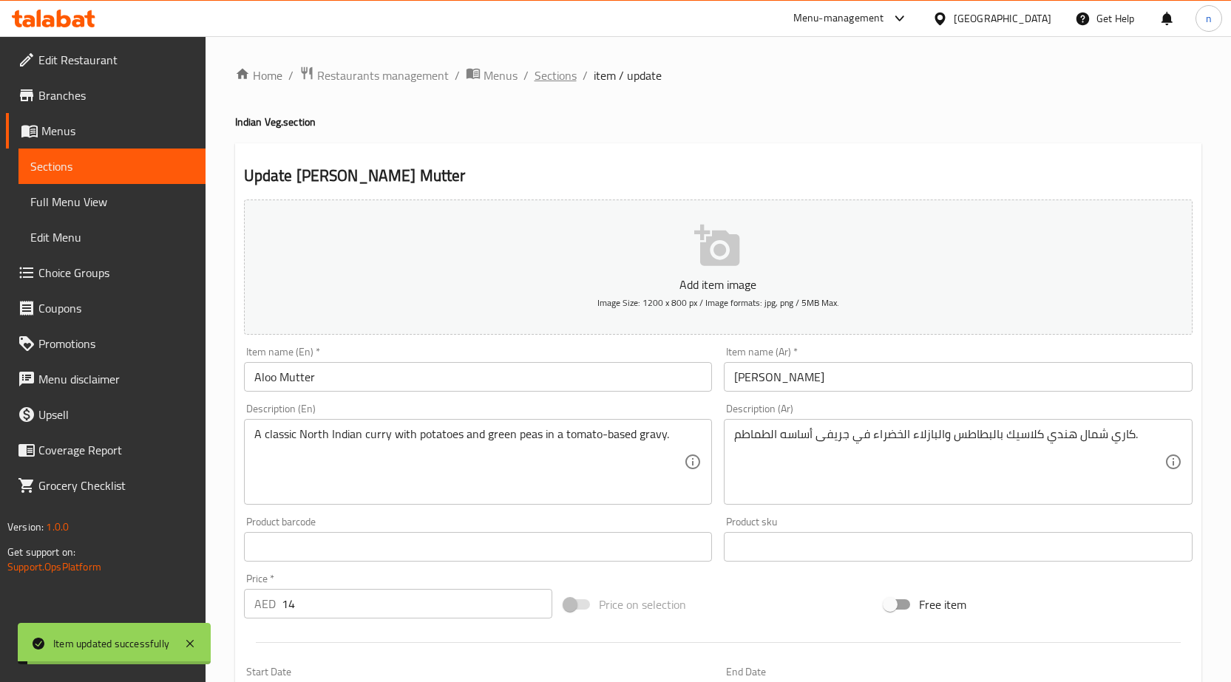
click at [566, 73] on span "Sections" at bounding box center [555, 76] width 42 height 18
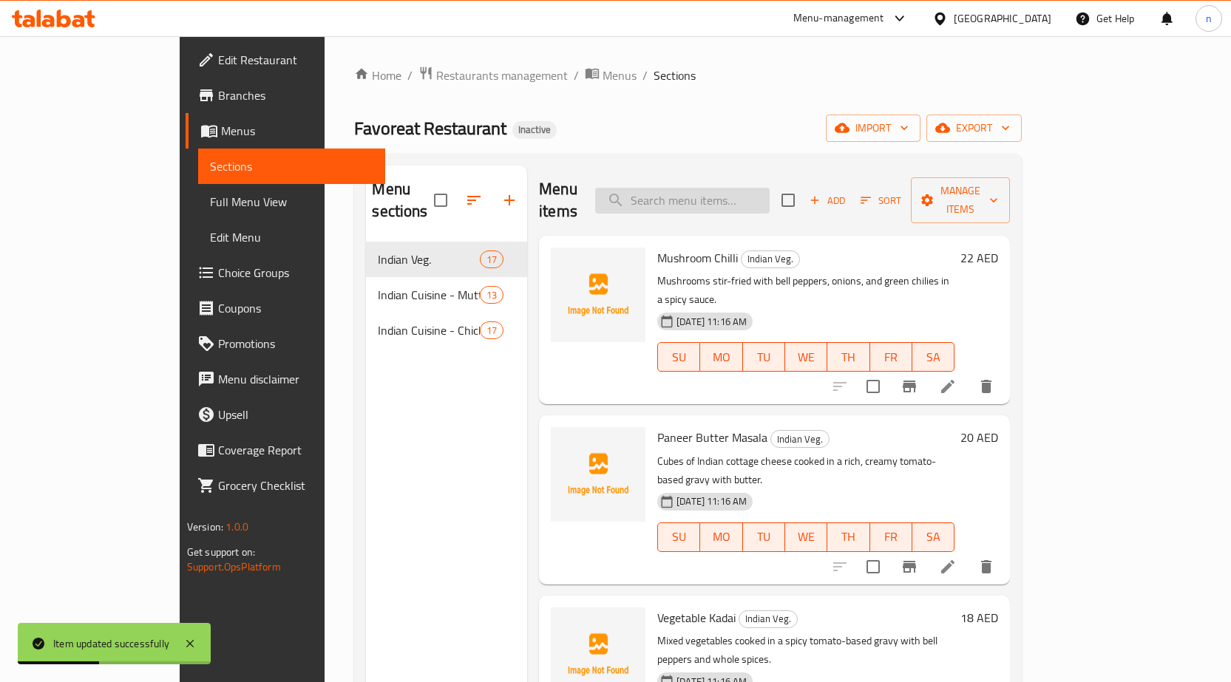
click at [724, 191] on input "search" at bounding box center [682, 201] width 174 height 26
paste input "[PERSON_NAME]"
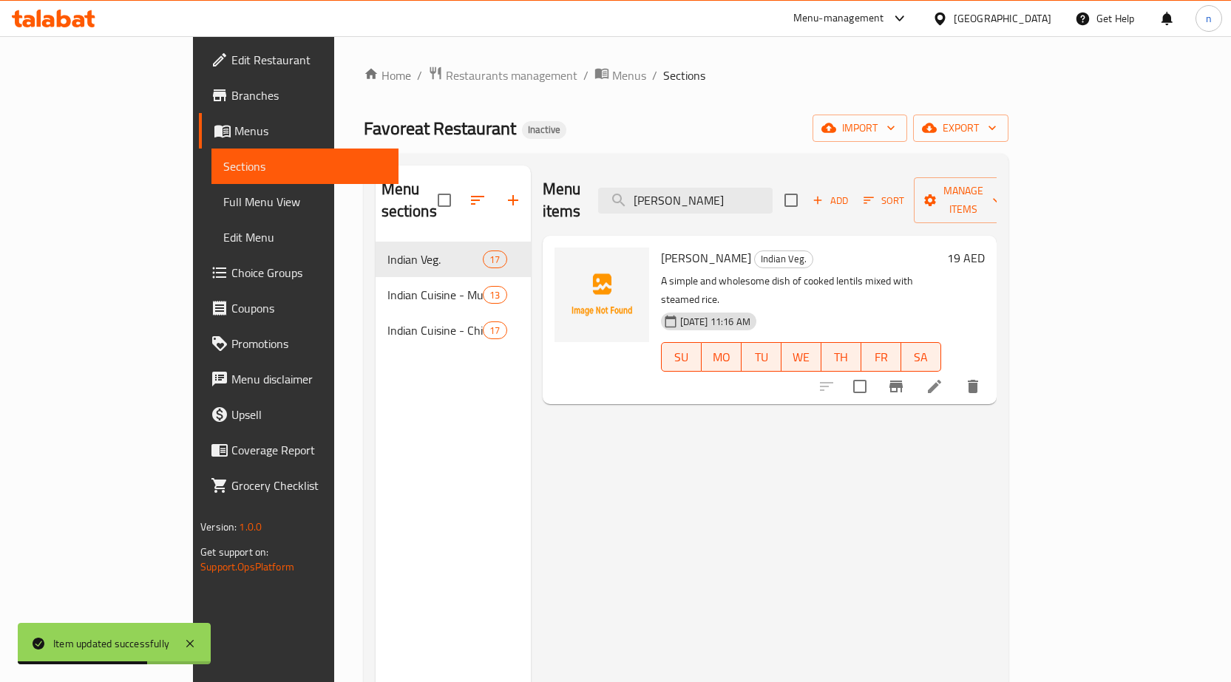
type input "[PERSON_NAME]"
click at [955, 373] on li at bounding box center [934, 386] width 41 height 27
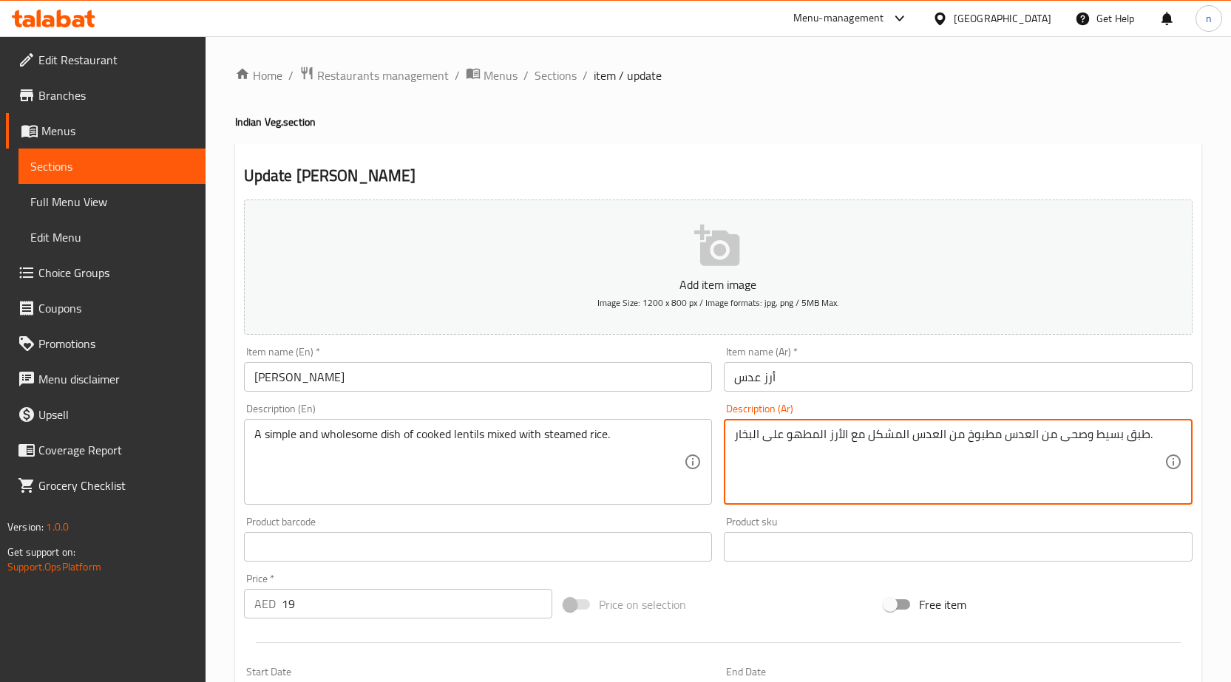
click at [962, 441] on textarea "طبق بسيط وصحى من العدس مطبوخ من العدس المشكل مع الأرز المطهو على البخار." at bounding box center [949, 462] width 430 height 70
click at [974, 472] on textarea "طبق بسيط وصحى من العدس مطبوخ من العدس المشكل مع الأرز المطهو على البخار." at bounding box center [949, 462] width 430 height 70
drag, startPoint x: 931, startPoint y: 438, endPoint x: 979, endPoint y: 460, distance: 53.6
click at [979, 460] on textarea "طبق بسيط وصحى من العدس مطبوخ من العدس المشكل مع الأرز المطهو على البخار." at bounding box center [949, 462] width 430 height 70
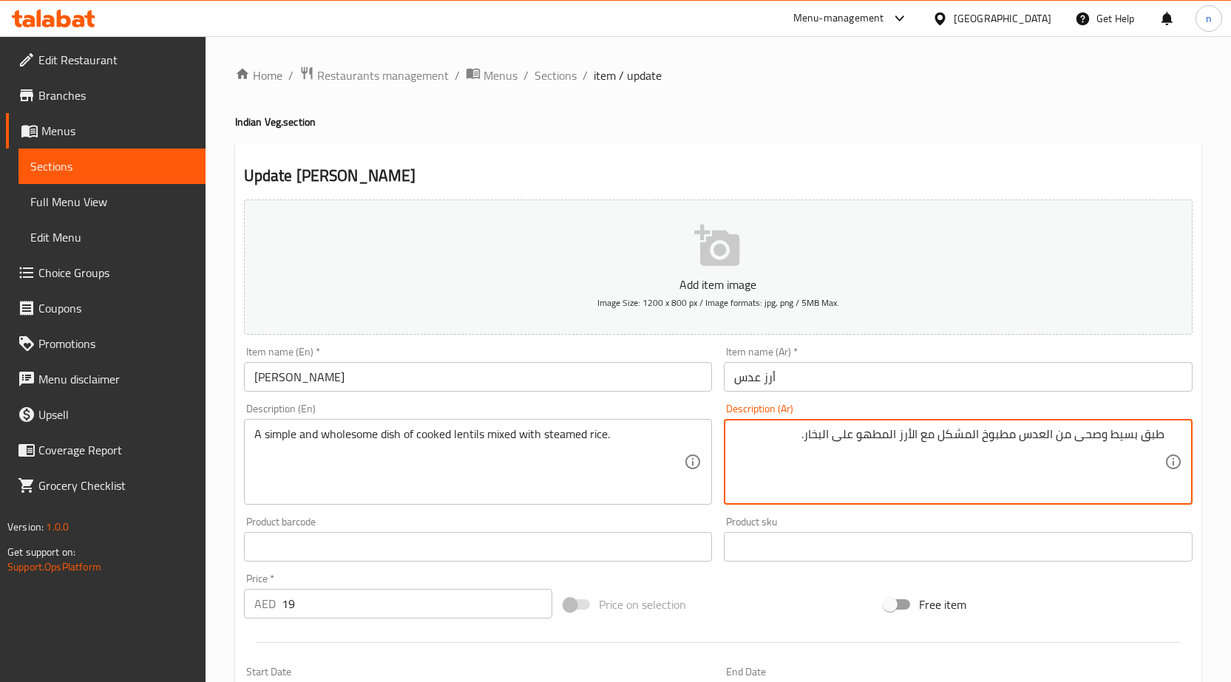
click at [1021, 440] on textarea "طبق بسيط وصحى من العدس مطبوخ المشكل مع الأرز المطهو على البخار." at bounding box center [949, 462] width 430 height 70
click at [998, 441] on textarea "طبق بسيط وصحى من العدس مطبوخ المشكل مع الأرز المطهو على البخار." at bounding box center [949, 462] width 430 height 70
click at [977, 438] on textarea "طبق بسيط وصحى من العدس المشكل مع الأرز المطهو على البخار." at bounding box center [949, 462] width 430 height 70
paste textarea "مطبوخ"
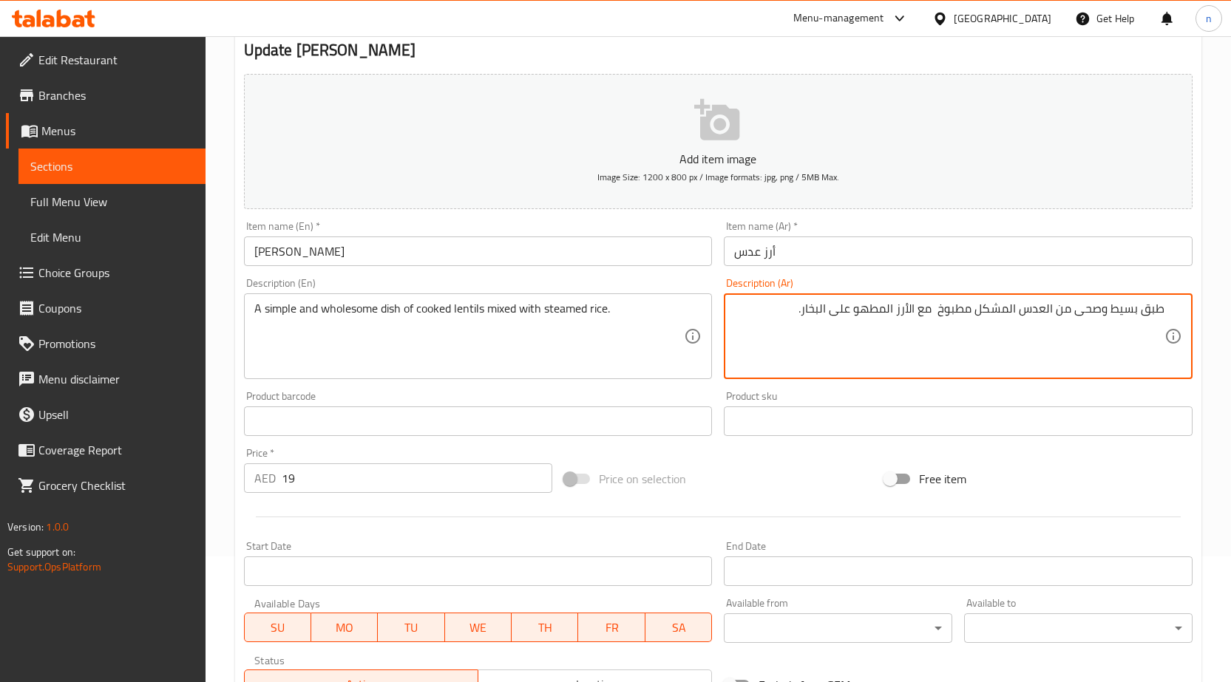
scroll to position [362, 0]
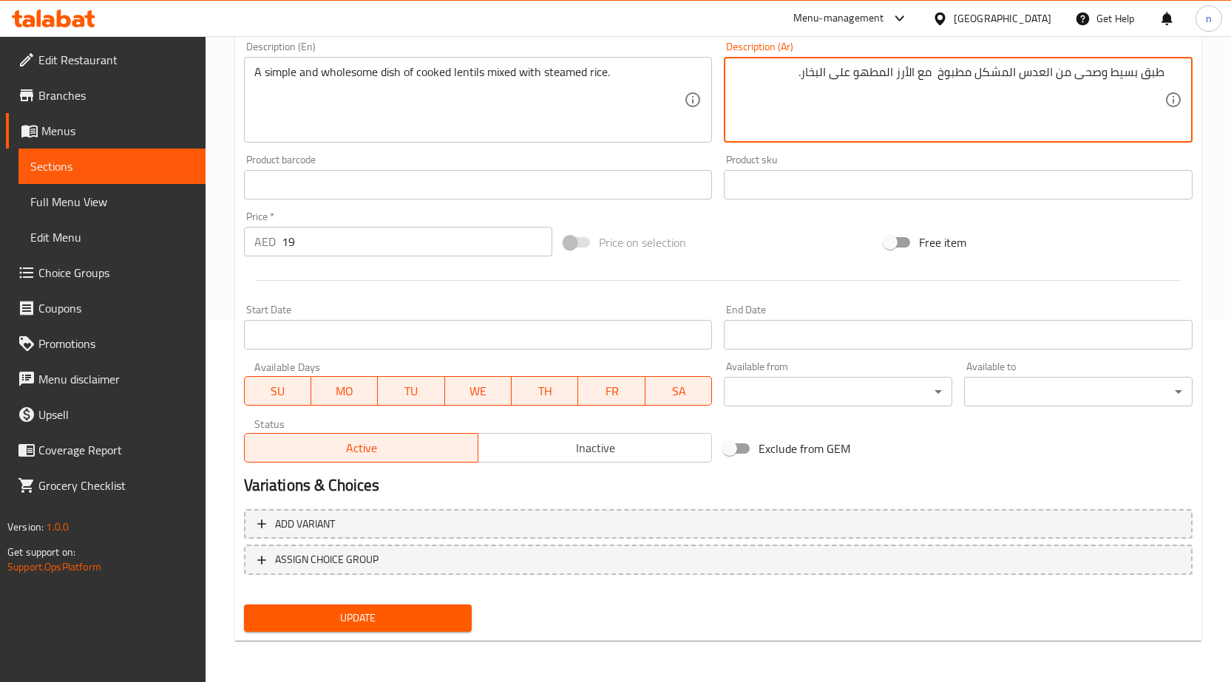
type textarea "طبق بسيط وصحى من العدس المشكل مطبوخ مع الأرز المطهو على البخار."
click at [402, 616] on span "Update" at bounding box center [358, 618] width 205 height 18
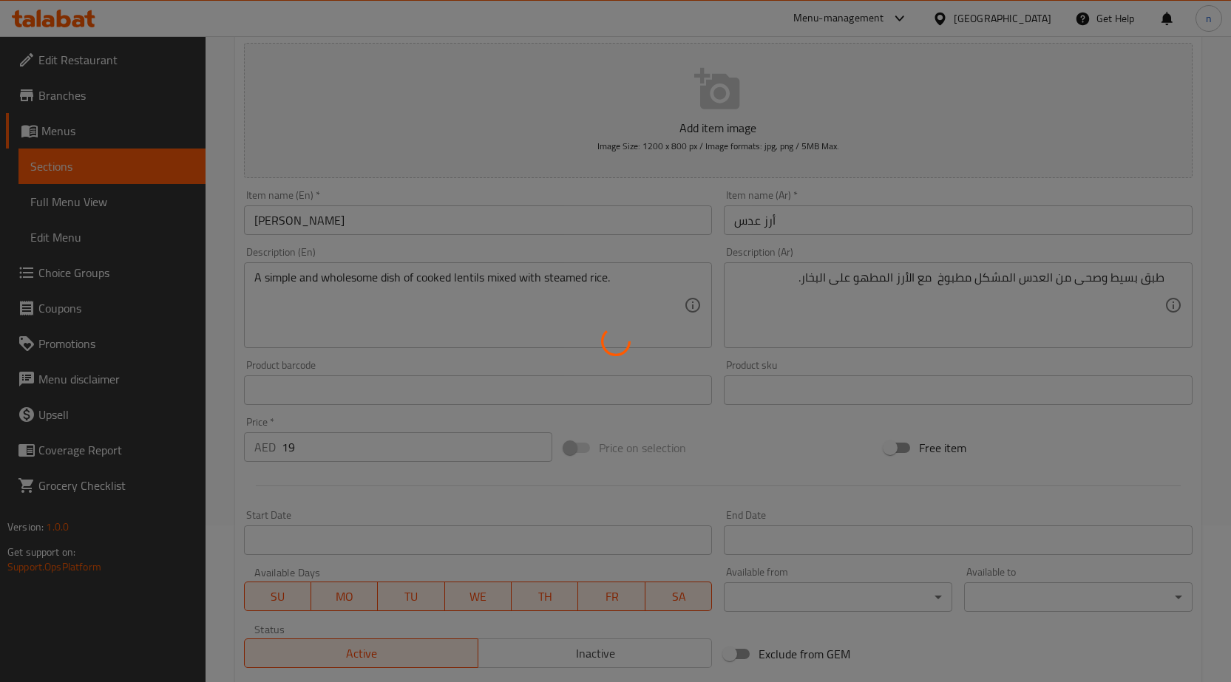
scroll to position [0, 0]
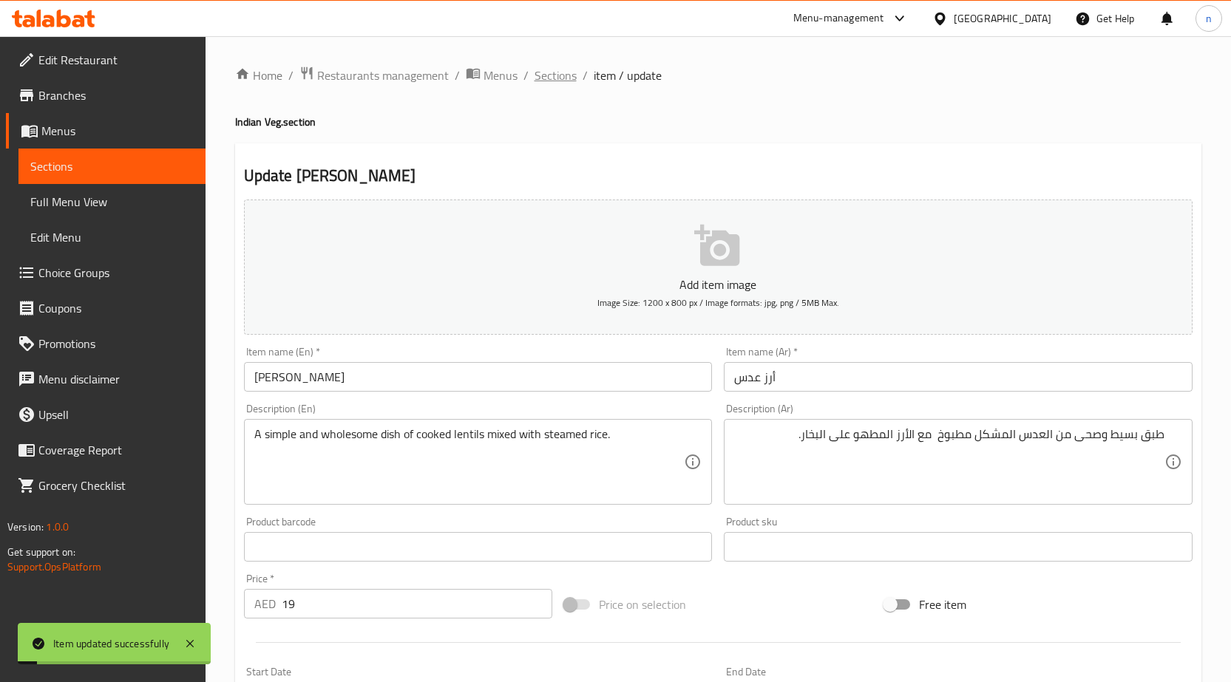
click at [556, 75] on span "Sections" at bounding box center [555, 76] width 42 height 18
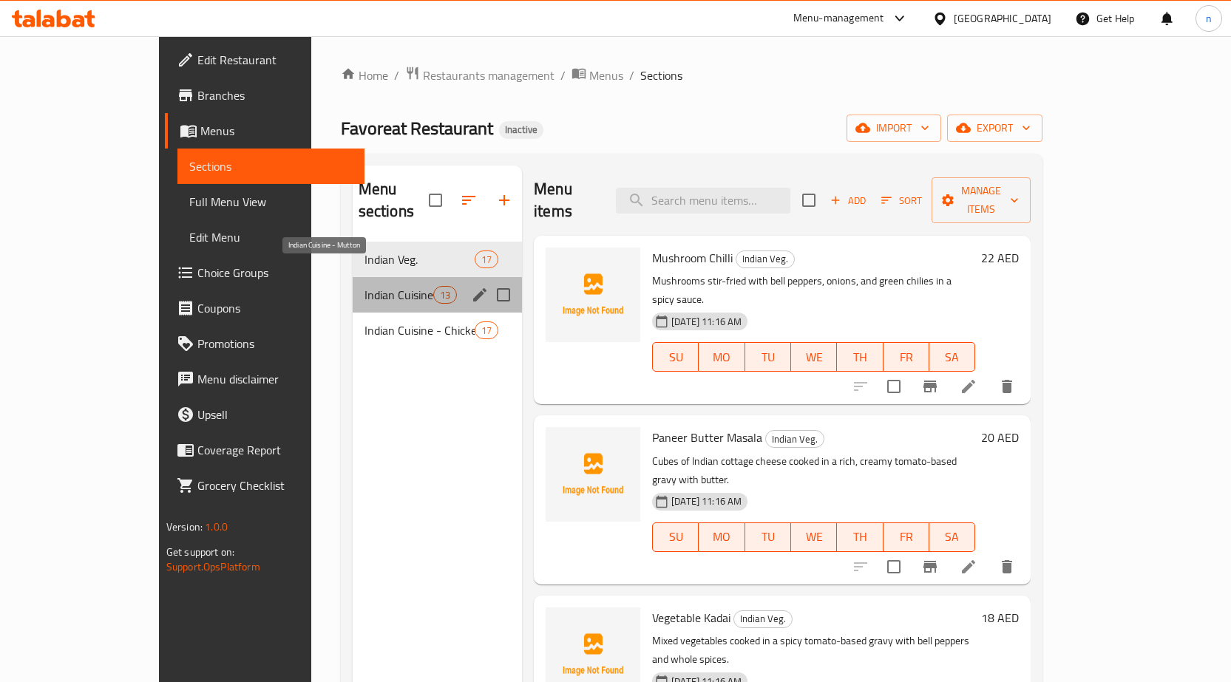
click at [373, 286] on span "Indian Cuisine - Mutton" at bounding box center [398, 295] width 69 height 18
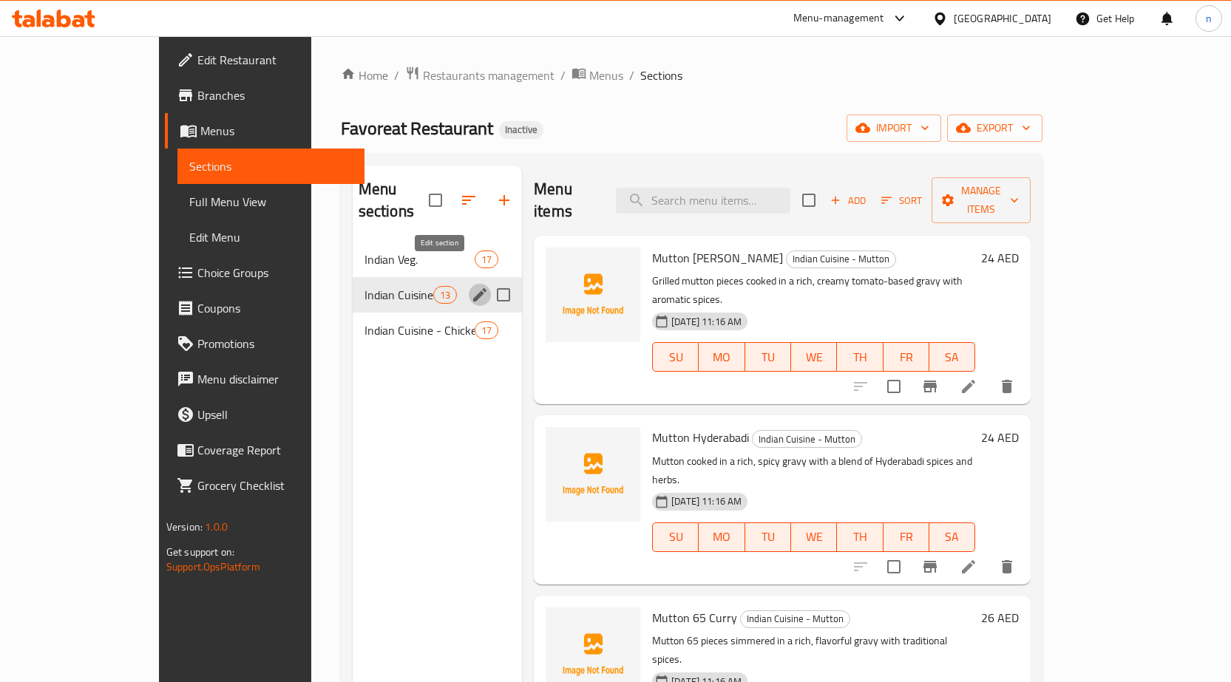
click at [471, 286] on icon "edit" at bounding box center [480, 295] width 18 height 18
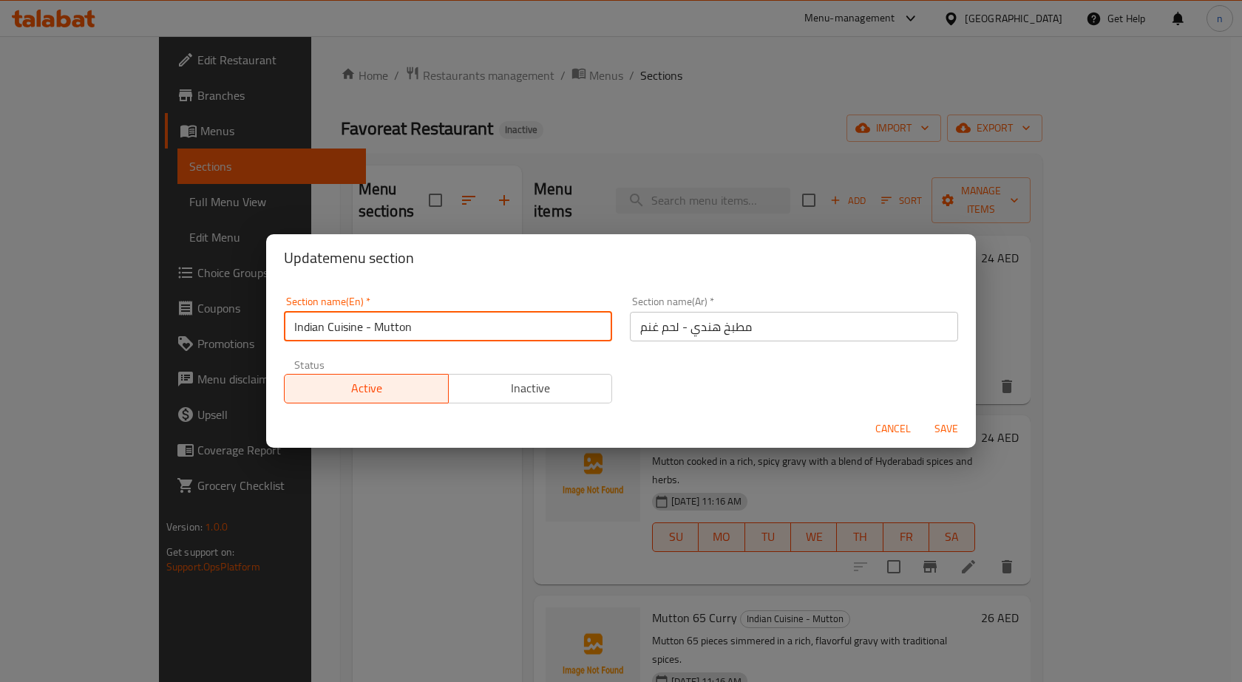
click at [371, 326] on input "Indian Cuisine - Mutton" at bounding box center [448, 327] width 328 height 30
click at [433, 322] on input "Indian Cuisine - Mutton" at bounding box center [448, 327] width 328 height 30
click at [421, 333] on input "Indian Cuisine - Mutton meat" at bounding box center [448, 327] width 328 height 30
type input "Indian Cuisine - Mutton Meat"
click at [942, 427] on span "Save" at bounding box center [945, 429] width 35 height 18
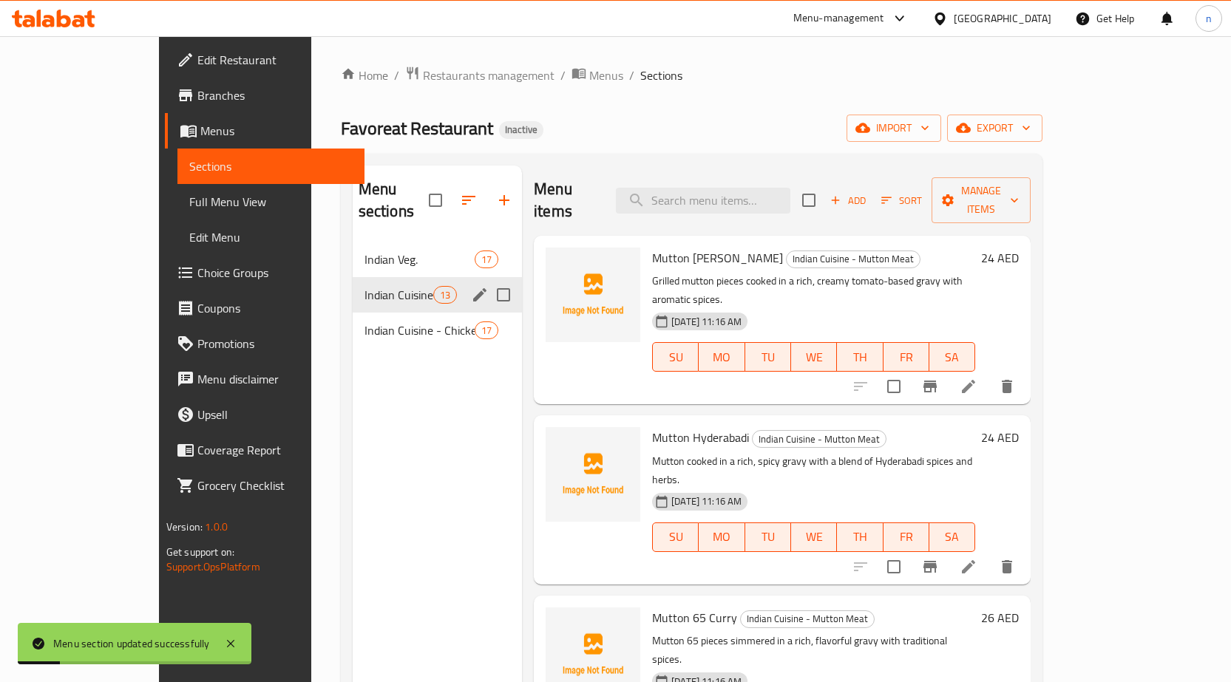
click at [977, 378] on icon at bounding box center [968, 387] width 18 height 18
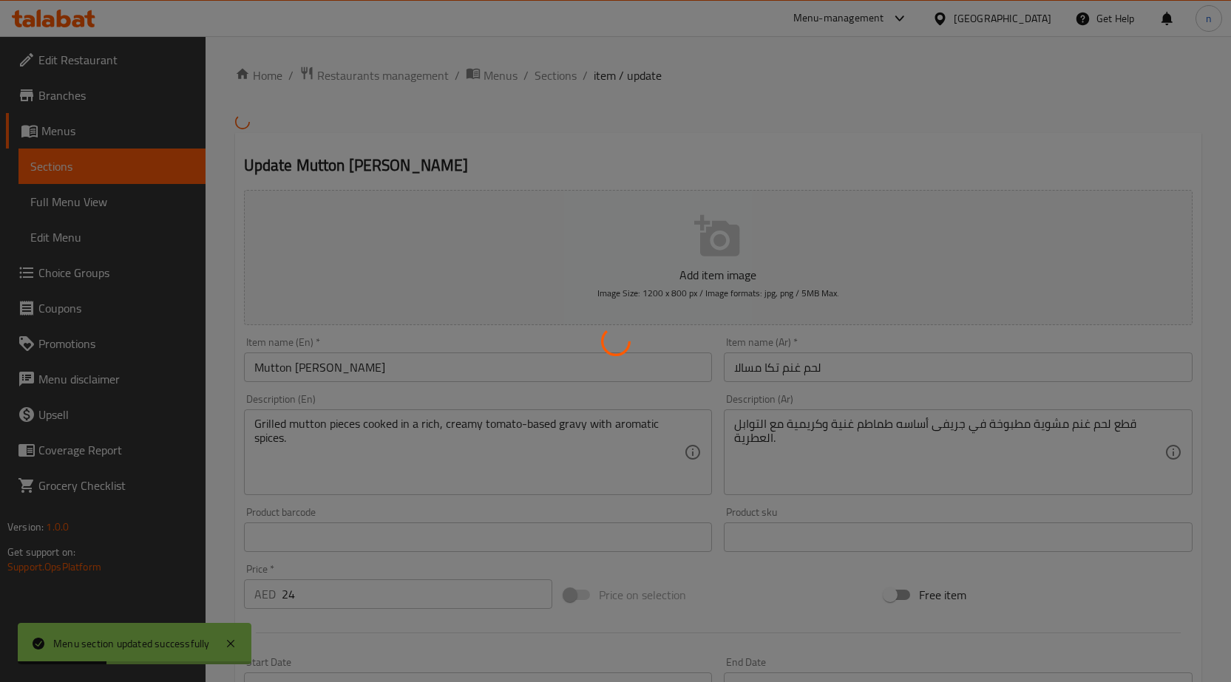
click at [782, 359] on div at bounding box center [615, 341] width 1231 height 682
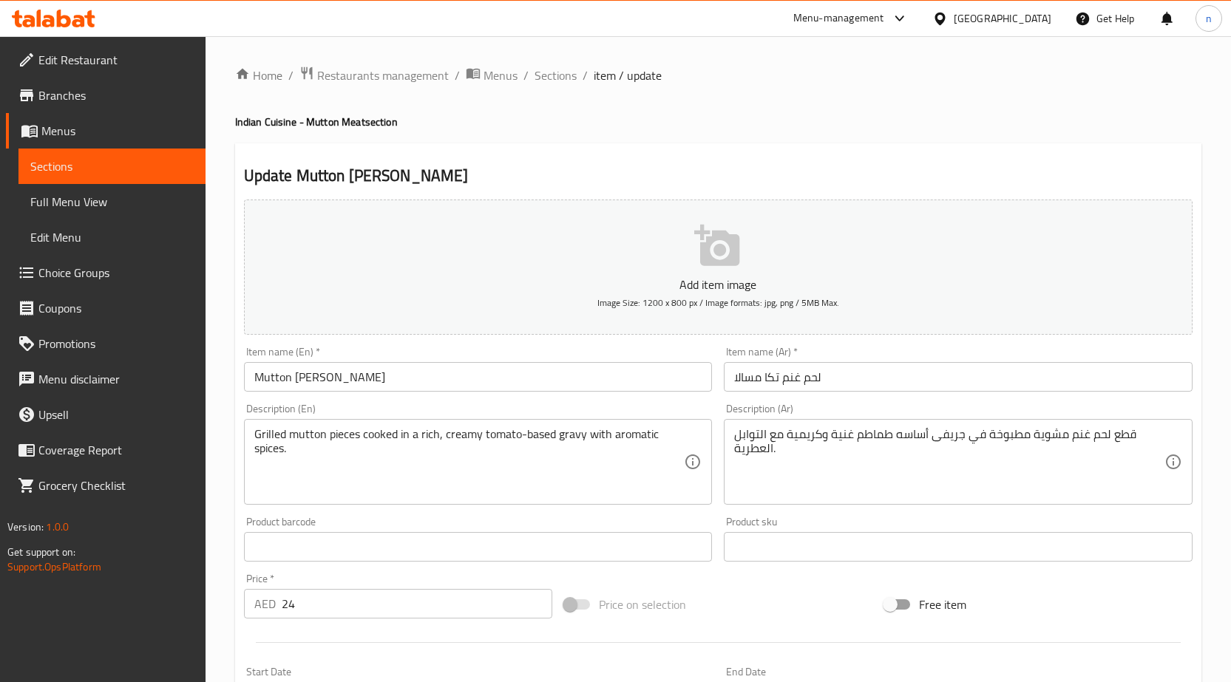
click at [800, 379] on input "لحم غنم تكا مسالا" at bounding box center [958, 377] width 469 height 30
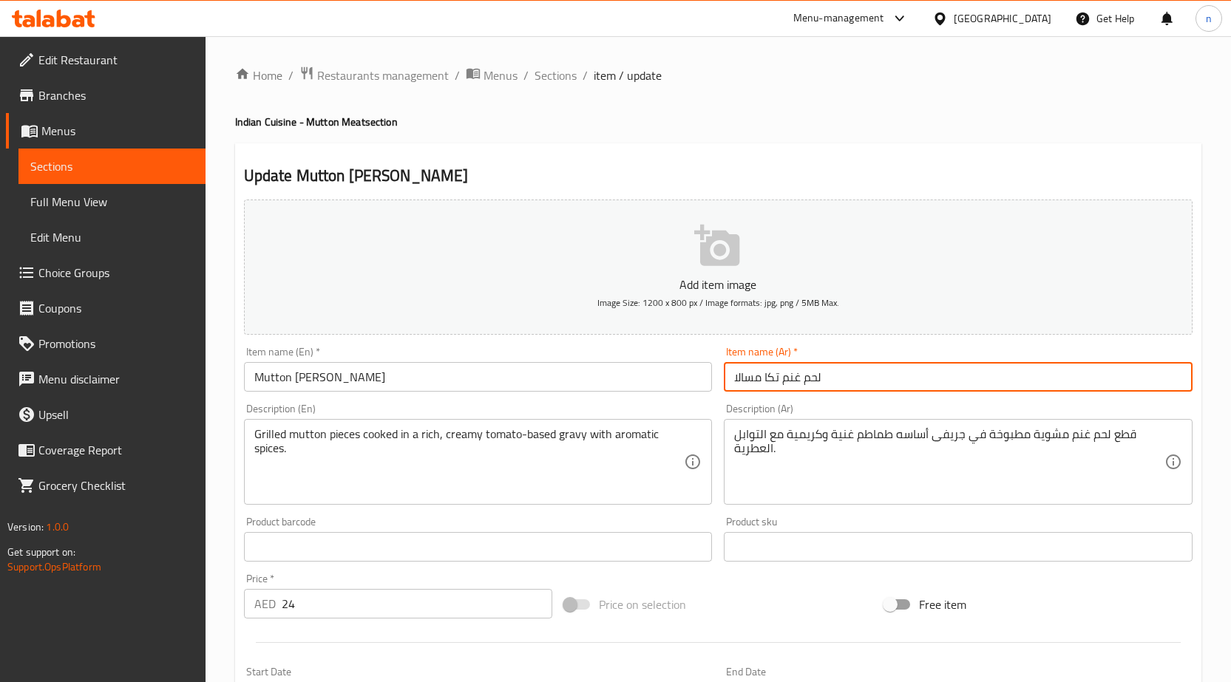
click at [800, 379] on input "لحم غنم تكا مسالا" at bounding box center [958, 377] width 469 height 30
click at [1083, 368] on input "لحم غنم تكا مسالا" at bounding box center [958, 377] width 469 height 30
click at [1159, 381] on input "لحم غنم تكا مسالا" at bounding box center [958, 377] width 469 height 30
drag, startPoint x: 1161, startPoint y: 381, endPoint x: 1209, endPoint y: 388, distance: 48.6
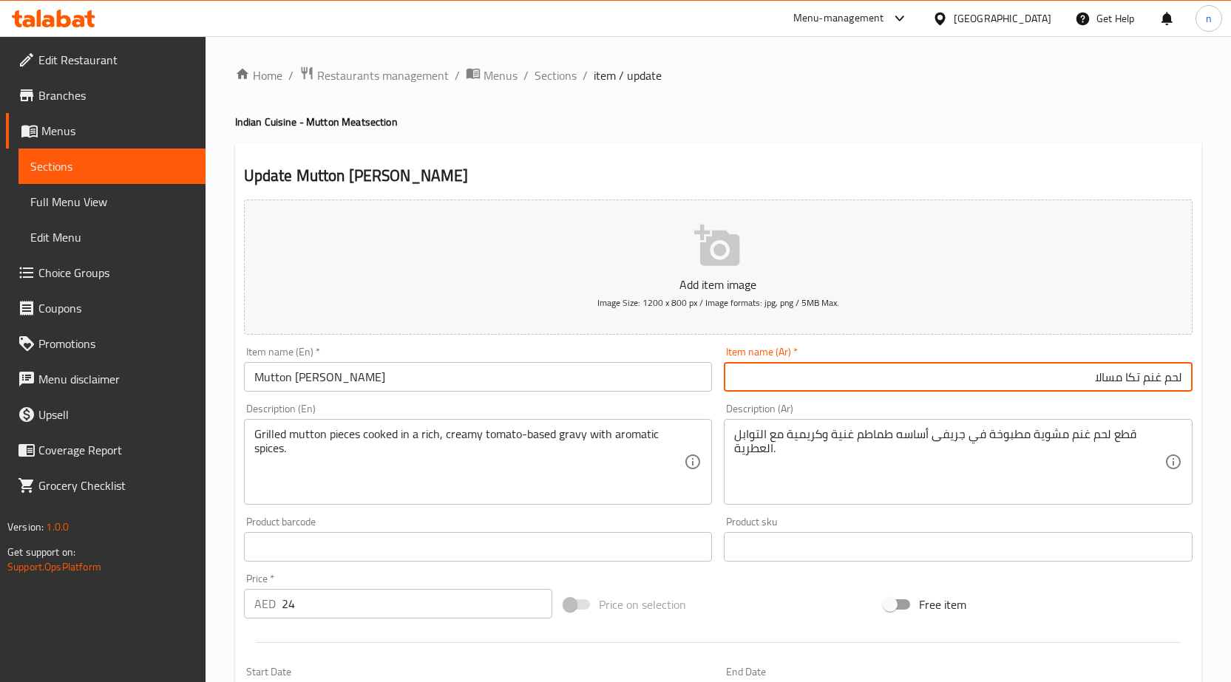
click at [1209, 388] on div "Home / Restaurants management / Menus / Sections / item / update Indian Cuisine…" at bounding box center [717, 540] width 1025 height 1008
click at [1175, 380] on input "غنم تكا مسالا" at bounding box center [958, 377] width 469 height 30
type input "ضأن تكا مسالا"
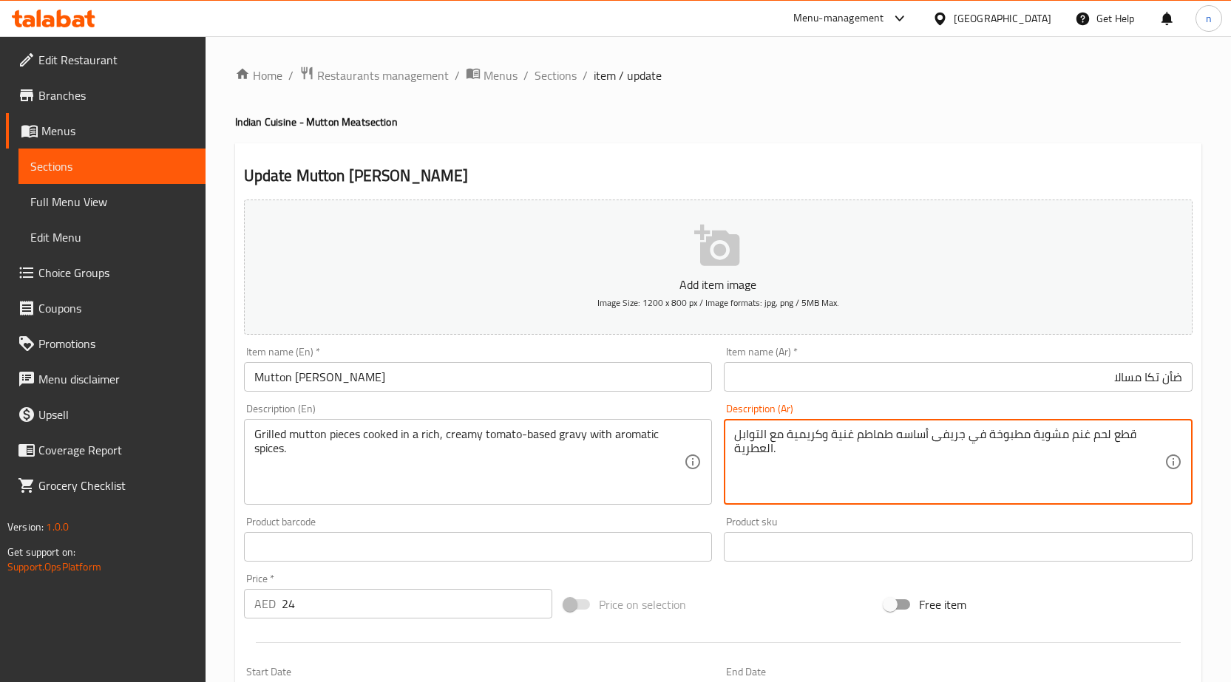
click at [1091, 436] on textarea "قطع لحم غنم مشوية مطبوخة في جريفى أساسه طماطم غنية وكريمية مع التوابل العطرية." at bounding box center [949, 462] width 430 height 70
click at [1070, 439] on textarea "قطع لحم غنم مشوية مطبوخة في جريفى أساسه طماطم غنية وكريمية مع التوابل العطرية." at bounding box center [949, 462] width 430 height 70
click at [1087, 434] on textarea "قطع لحم غنم مشوية مطبوخة في جريفى أساسه طماطم غنية وكريمية مع التوابل العطرية." at bounding box center [949, 462] width 430 height 70
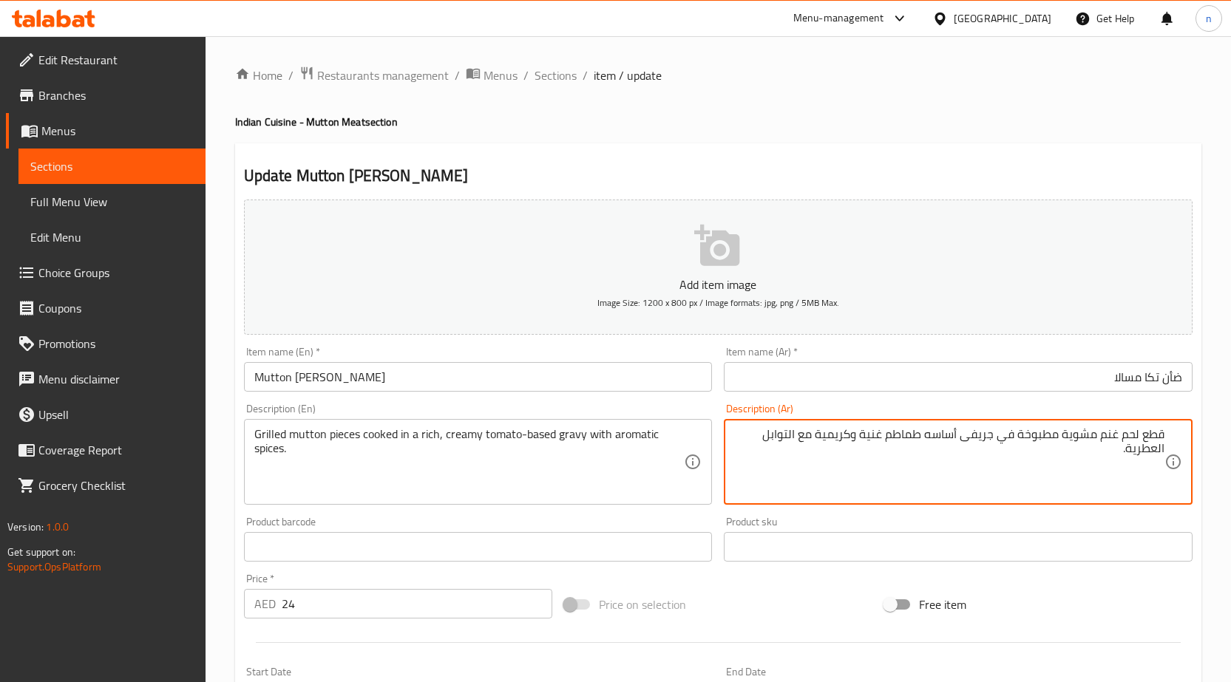
click at [1104, 470] on textarea "قطع لحم غنم مشوية مطبوخة في جريفى أساسه طماطم غنية وكريمية مع التوابل العطرية." at bounding box center [949, 462] width 430 height 70
click at [1100, 437] on textarea "قطع لحم غنم مشوية مطبوخة في جريفى أساسه طماطم غنية وكريمية مع التوابل العطرية." at bounding box center [949, 462] width 430 height 70
click at [1118, 439] on textarea "قطع لحم غنم مشوية مطبوخة في جريفى أساسه طماطم غنية وكريمية مع التوابل العطرية." at bounding box center [949, 462] width 430 height 70
click at [1127, 436] on textarea "قطع لحم غنم مشوية مطبوخة في جريفى أساسه طماطم غنية وكريمية مع التوابل العطرية." at bounding box center [949, 462] width 430 height 70
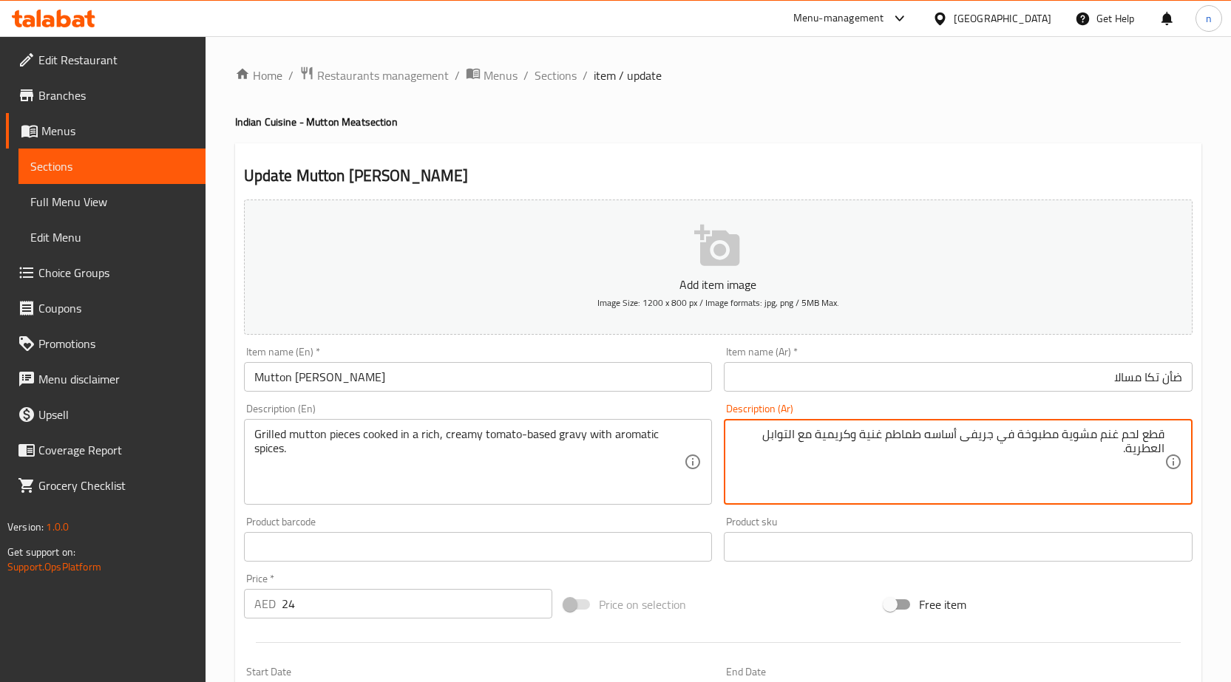
click at [1127, 436] on textarea "قطع لحم غنم مشوية مطبوخة في جريفى أساسه طماطم غنية وكريمية مع التوابل العطرية." at bounding box center [949, 462] width 430 height 70
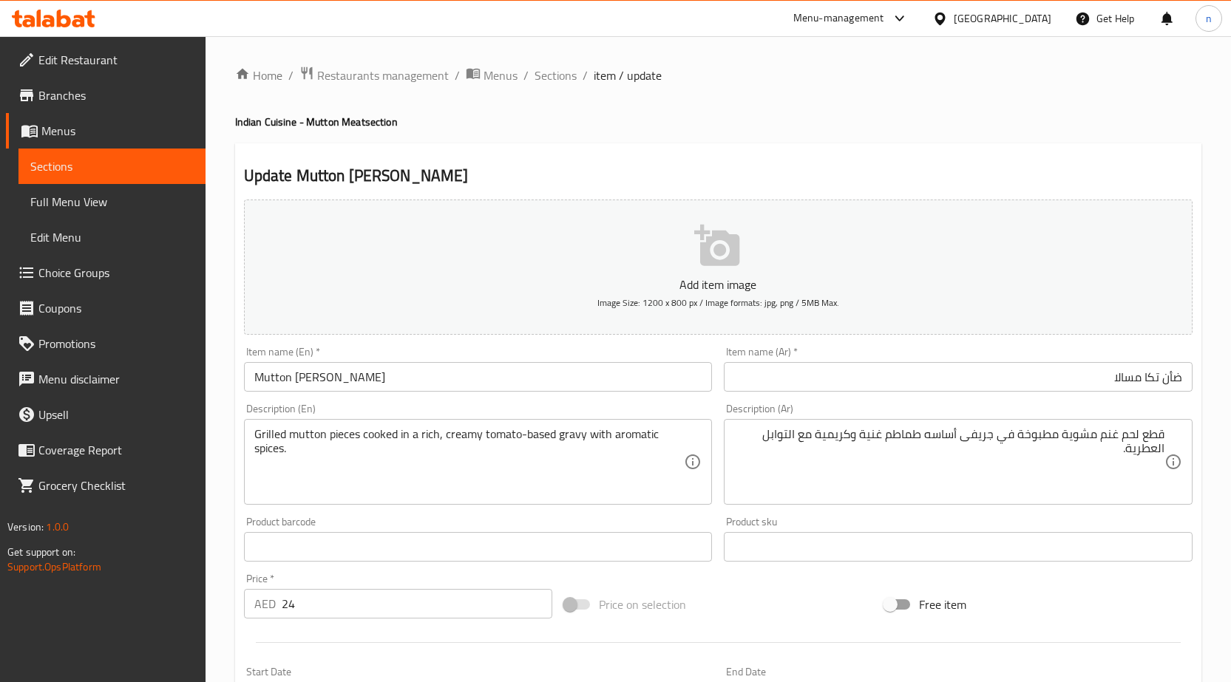
click at [1124, 438] on textarea "قطع لحم غنم مشوية مطبوخة في جريفى أساسه طماطم غنية وكريمية مع التوابل العطرية." at bounding box center [949, 462] width 430 height 70
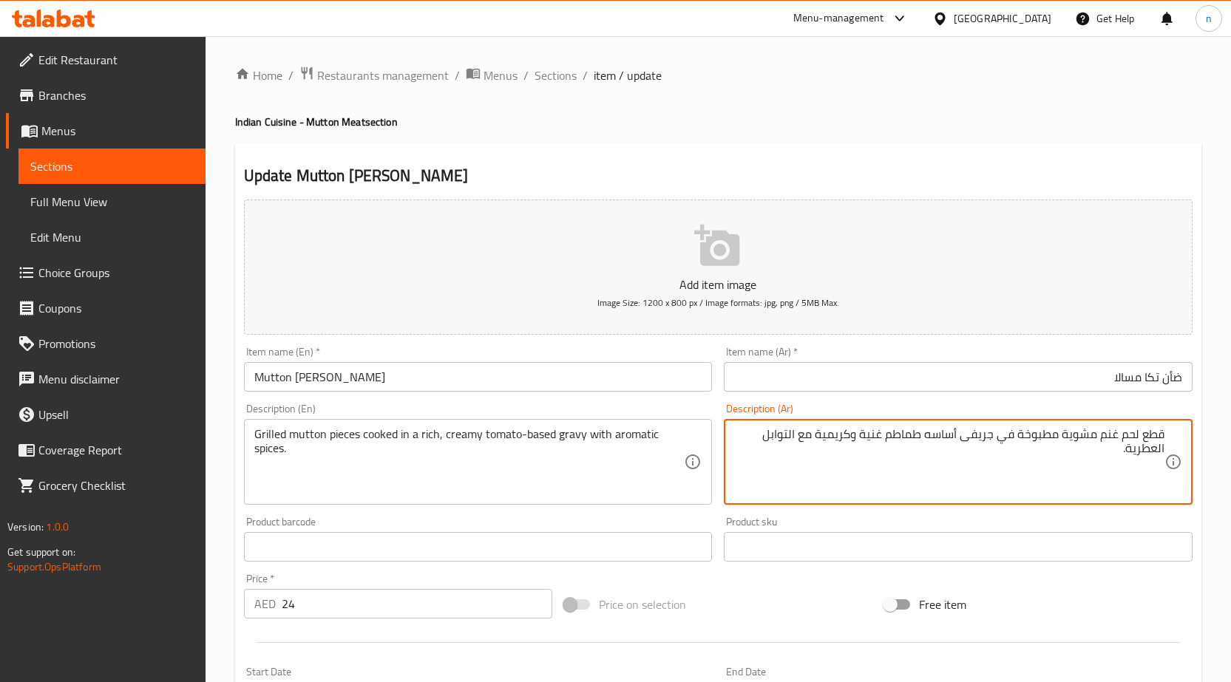
click at [1124, 438] on textarea "قطع لحم غنم مشوية مطبوخة في جريفى أساسه طماطم غنية وكريمية مع التوابل العطرية." at bounding box center [949, 462] width 430 height 70
click at [1129, 435] on textarea "قطع لحم غنم مشوية مطبوخة في جريفى أساسه طماطم غنية وكريمية مع التوابل العطرية." at bounding box center [949, 462] width 430 height 70
click at [1130, 437] on textarea "قطع غنم مشوية مطبوخة في جريفى أساسه طماطم غنية وكريمية مع التوابل العطرية." at bounding box center [949, 462] width 430 height 70
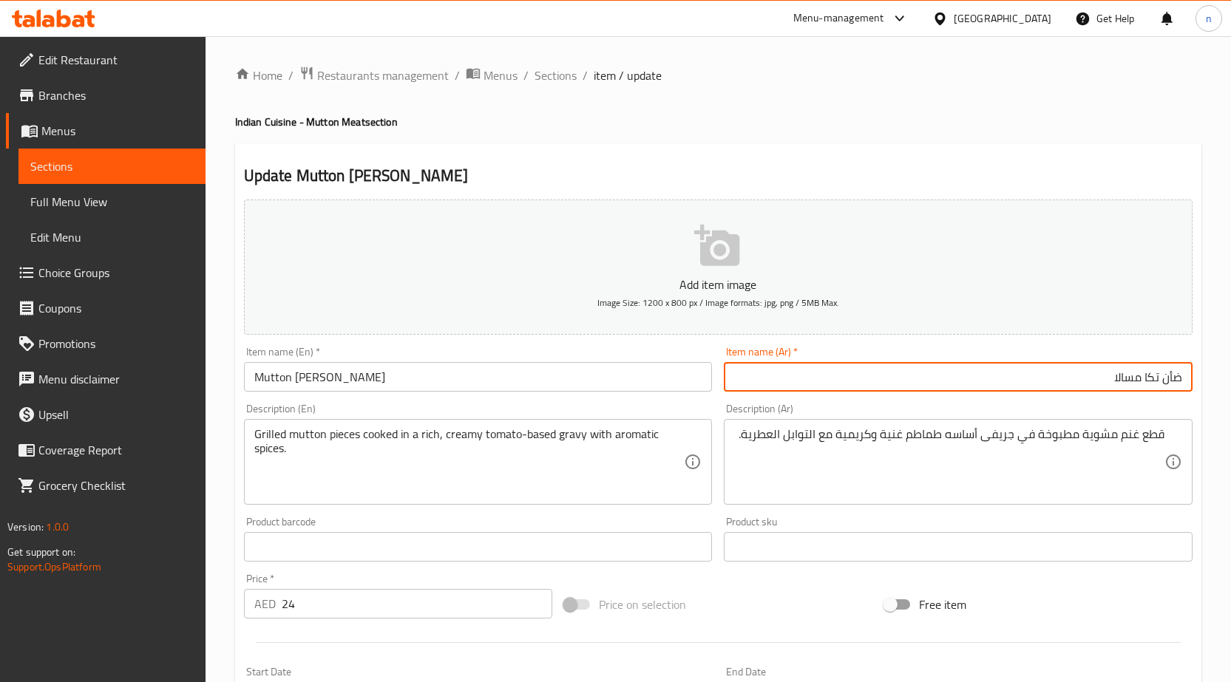
click at [1167, 384] on input "ضأن تكا مسالا" at bounding box center [958, 377] width 469 height 30
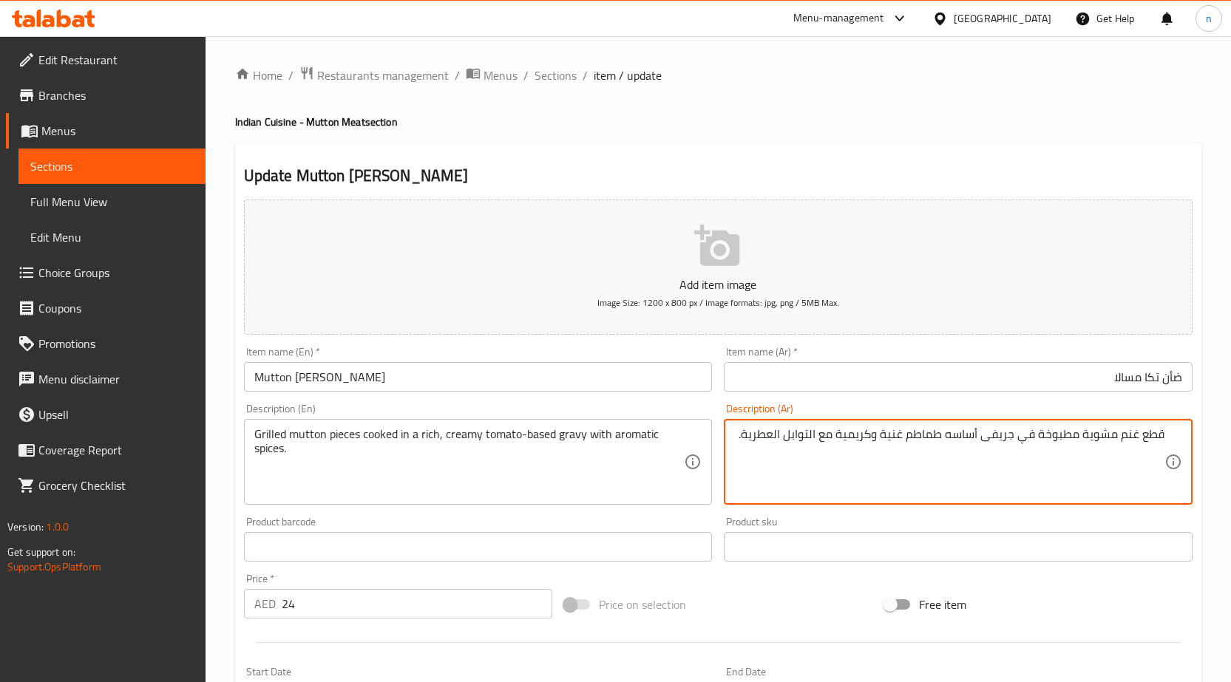
click at [1129, 435] on textarea "قطع غنم مشوية مطبوخة في جريفى أساسه طماطم غنية وكريمية مع التوابل العطرية." at bounding box center [949, 462] width 430 height 70
paste textarea "أن"
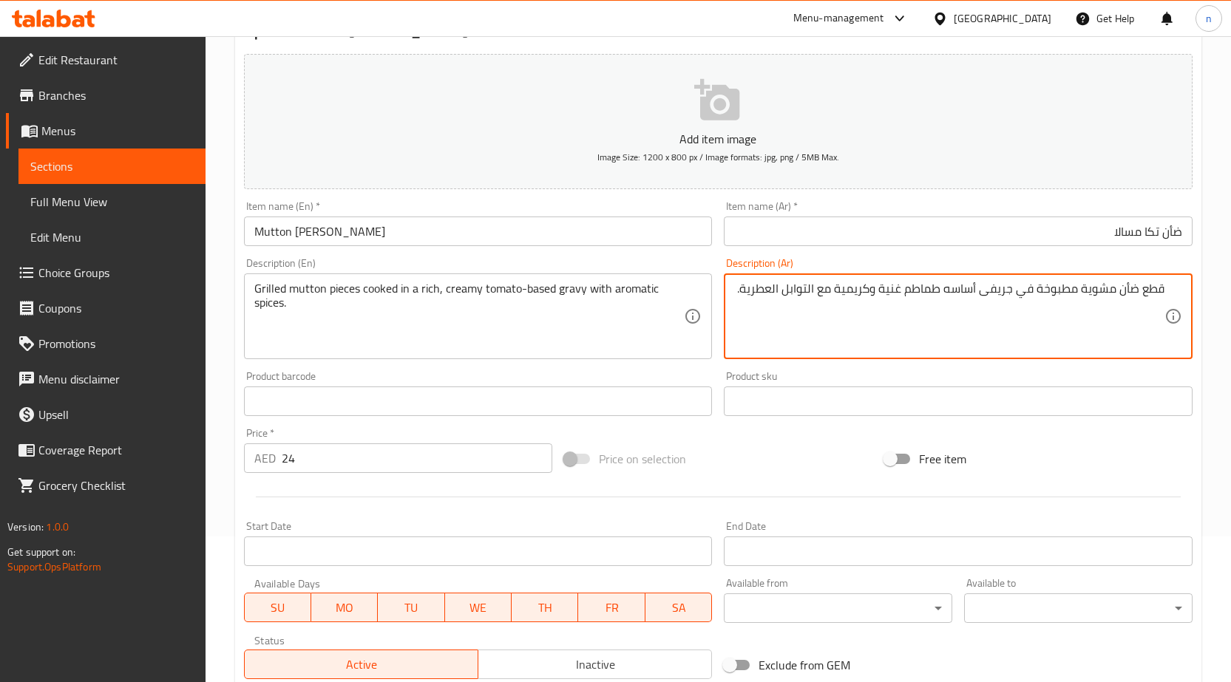
scroll to position [362, 0]
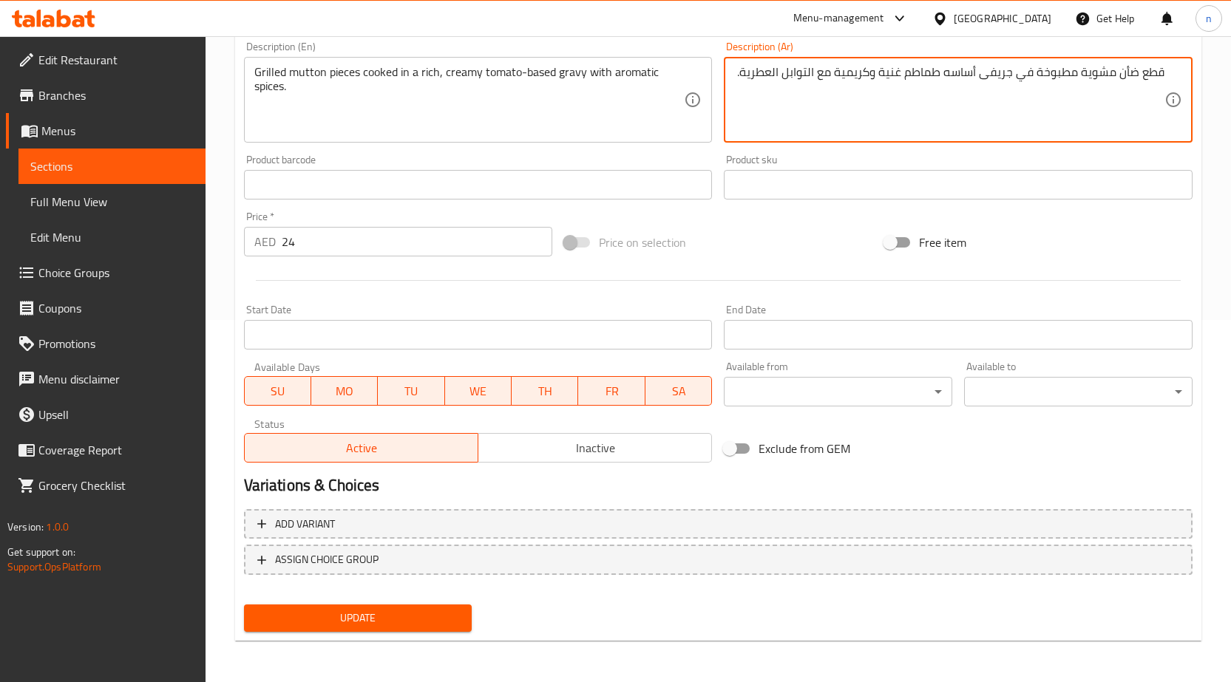
type textarea "قطع ضأن مشوية مطبوخة في جريفى أساسه طماطم غنية وكريمية مع التوابل العطرية."
click at [358, 613] on span "Update" at bounding box center [358, 618] width 205 height 18
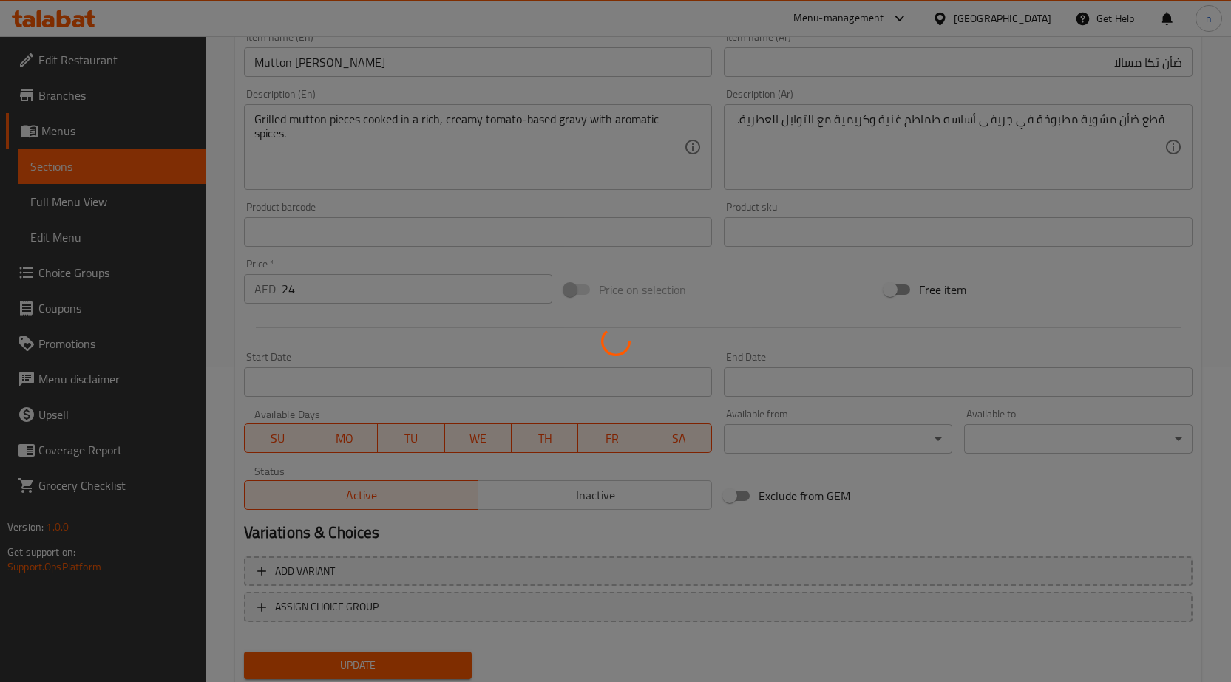
scroll to position [0, 0]
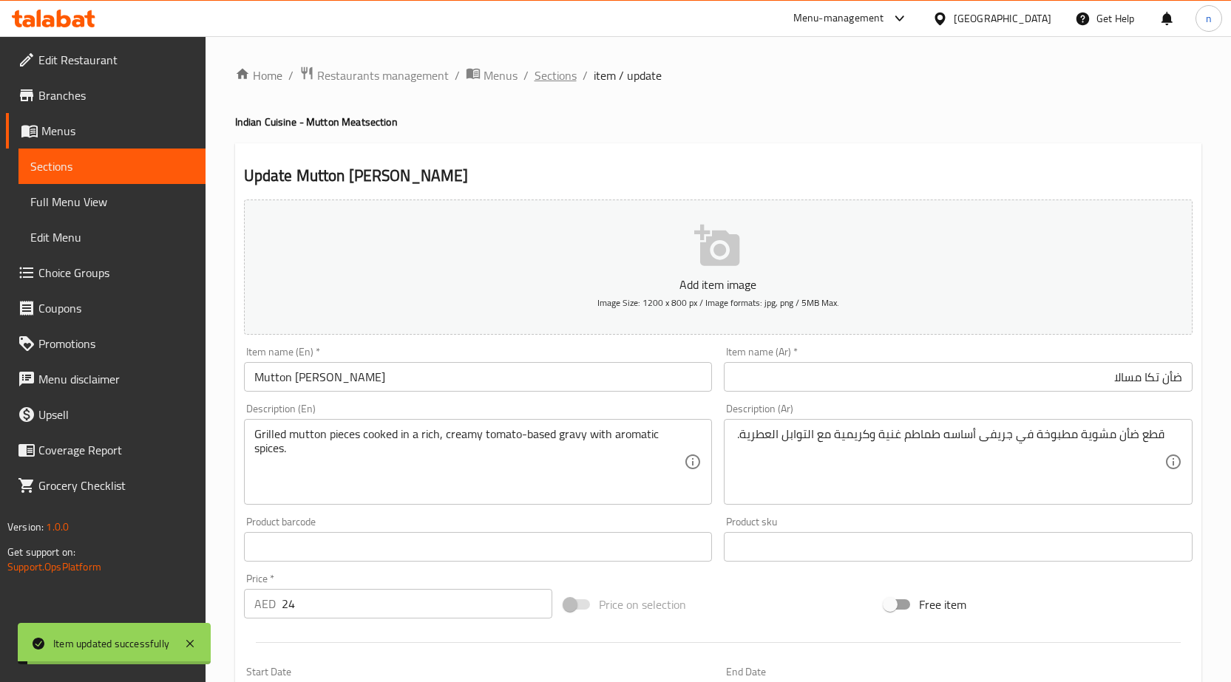
click at [542, 78] on span "Sections" at bounding box center [555, 76] width 42 height 18
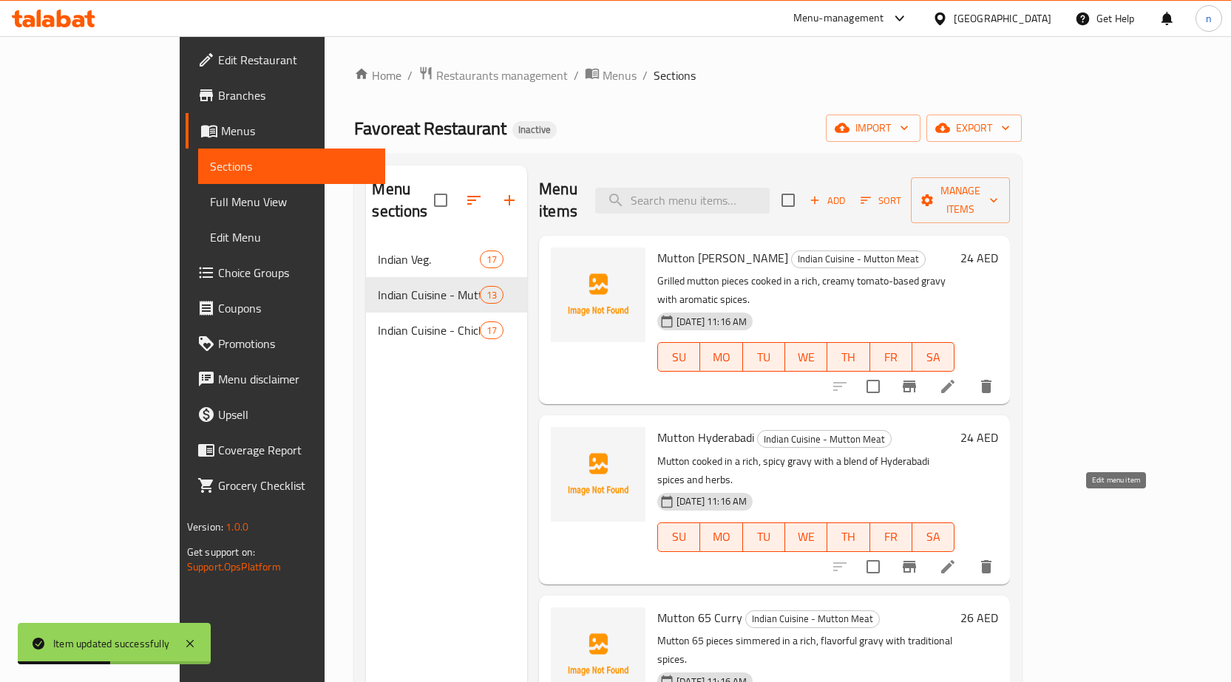
click at [956, 558] on icon at bounding box center [948, 567] width 18 height 18
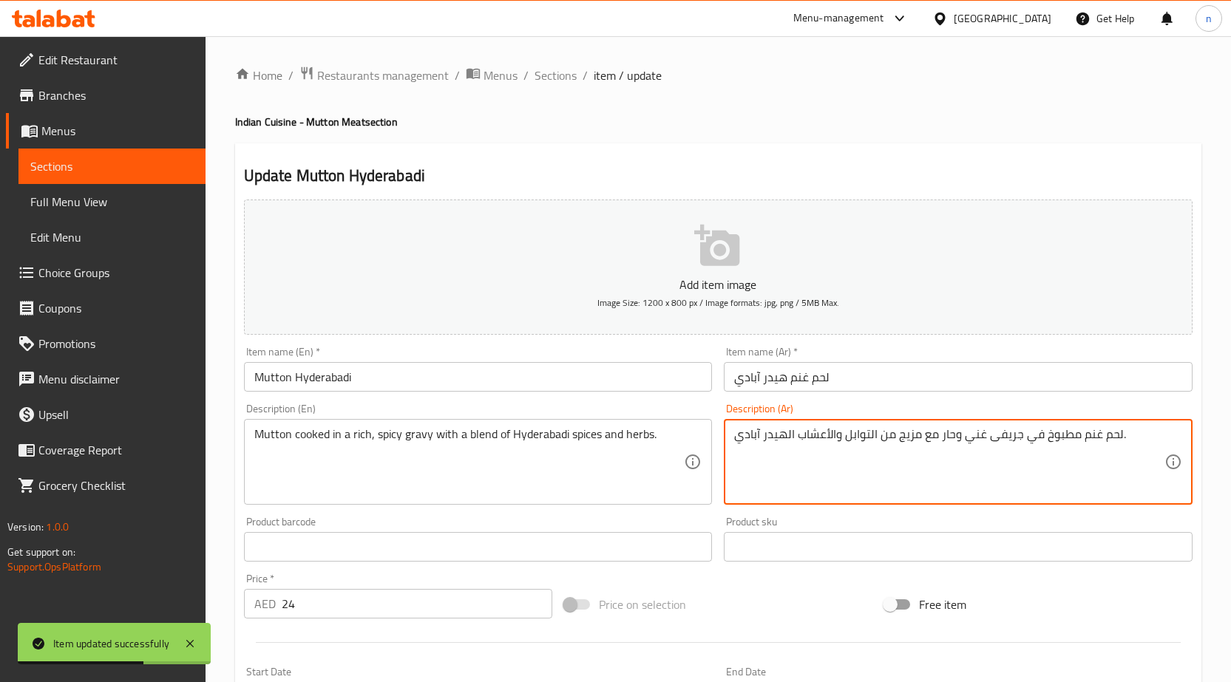
click at [1091, 443] on textarea "لحم غنم مطبوخ في جريفى غني وحار مع مزيج من التوابل والأعشاب الهيدر آبادي." at bounding box center [949, 462] width 430 height 70
click at [808, 378] on input "لحم غنم هيدر آبادي" at bounding box center [958, 377] width 469 height 30
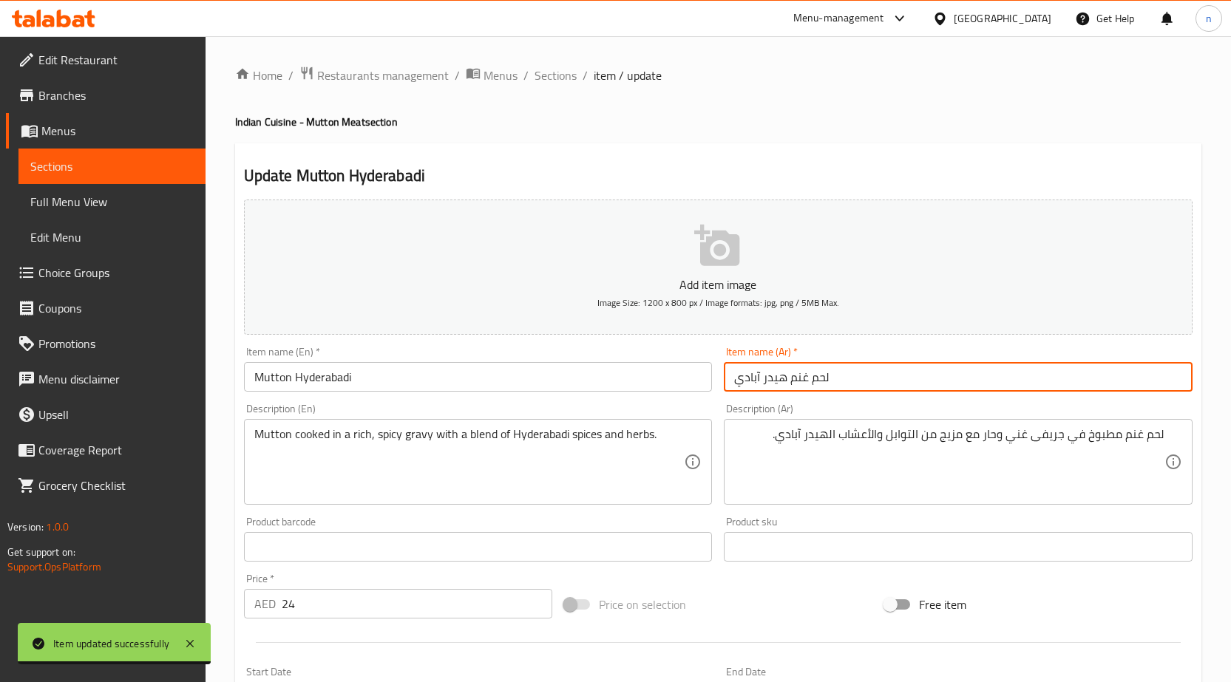
click at [808, 378] on input "لحم غنم هيدر آبادي" at bounding box center [958, 377] width 469 height 30
click at [825, 384] on input "لحم غنم هيدر آبادي" at bounding box center [958, 377] width 469 height 30
click at [792, 378] on input "لحم غنم هيدر آبادي" at bounding box center [958, 377] width 469 height 30
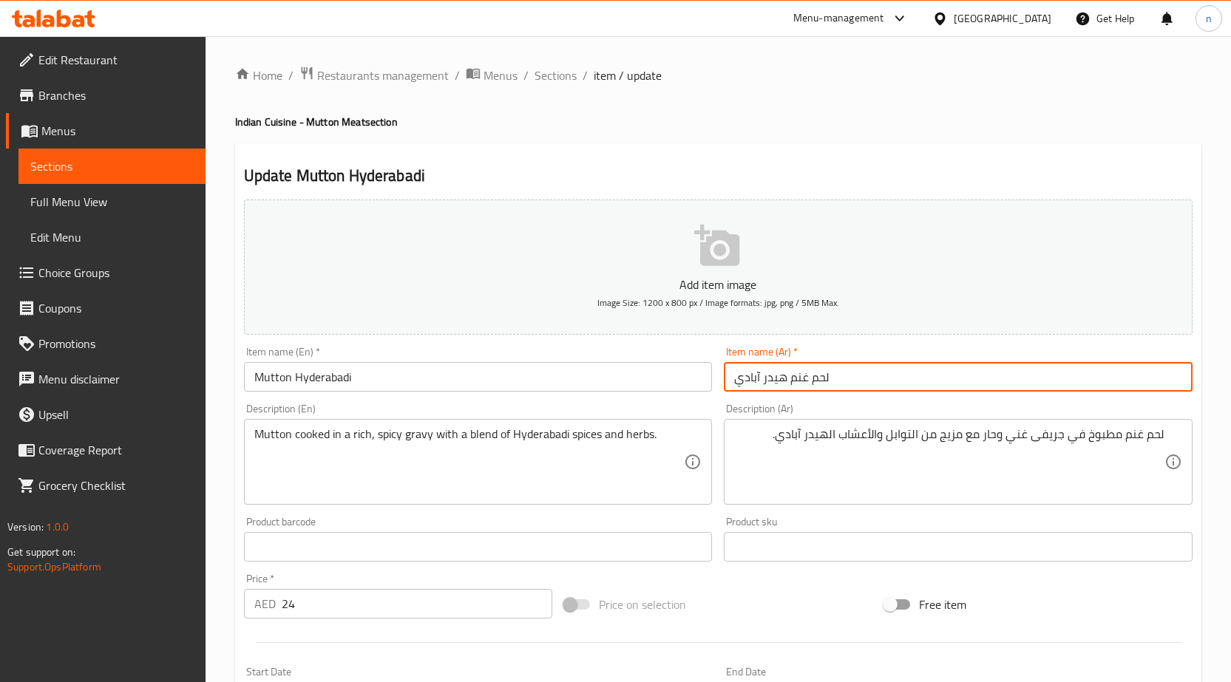
click at [792, 378] on input "لحم غنم هيدر آبادي" at bounding box center [958, 377] width 469 height 30
click at [1100, 363] on input "لحم غنم هيدر آبادي" at bounding box center [958, 377] width 469 height 30
click at [1160, 387] on input "لحم غنم هيدر آبادي" at bounding box center [958, 377] width 469 height 30
paste input "ضأن"
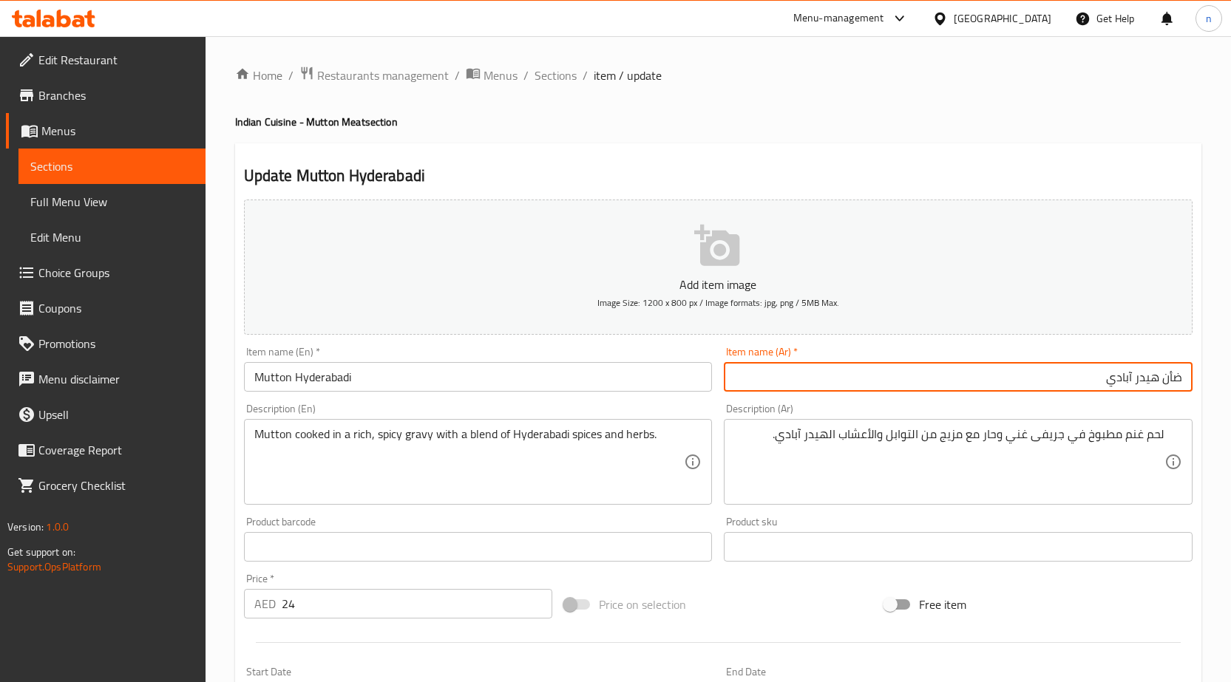
type input "ضأن هيدر آبادي"
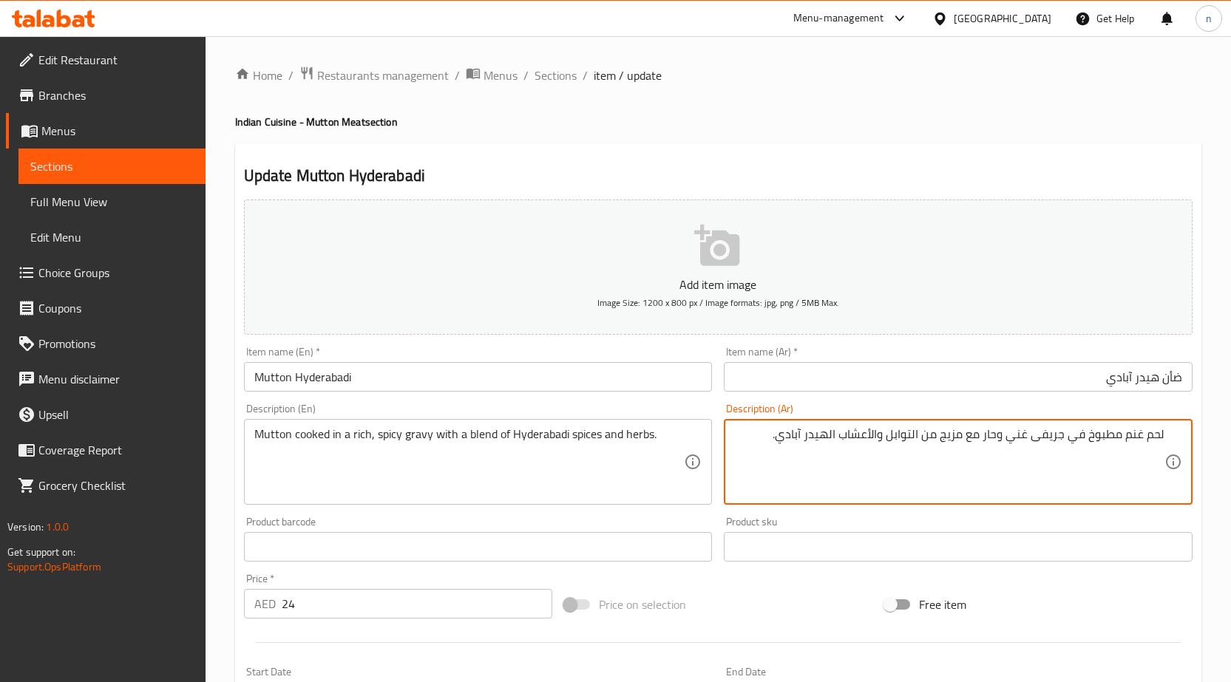
click at [1135, 436] on textarea "لحم غنم مطبوخ في جريفى غني وحار مع مزيج من التوابل والأعشاب الهيدر آبادي." at bounding box center [949, 462] width 430 height 70
paste textarea "أن"
click at [1156, 440] on textarea "لحم ضأن مطبوخ في جريفى غني وحار مع مزيج من التوابل والأعشاب الهيدر آبادي." at bounding box center [949, 462] width 430 height 70
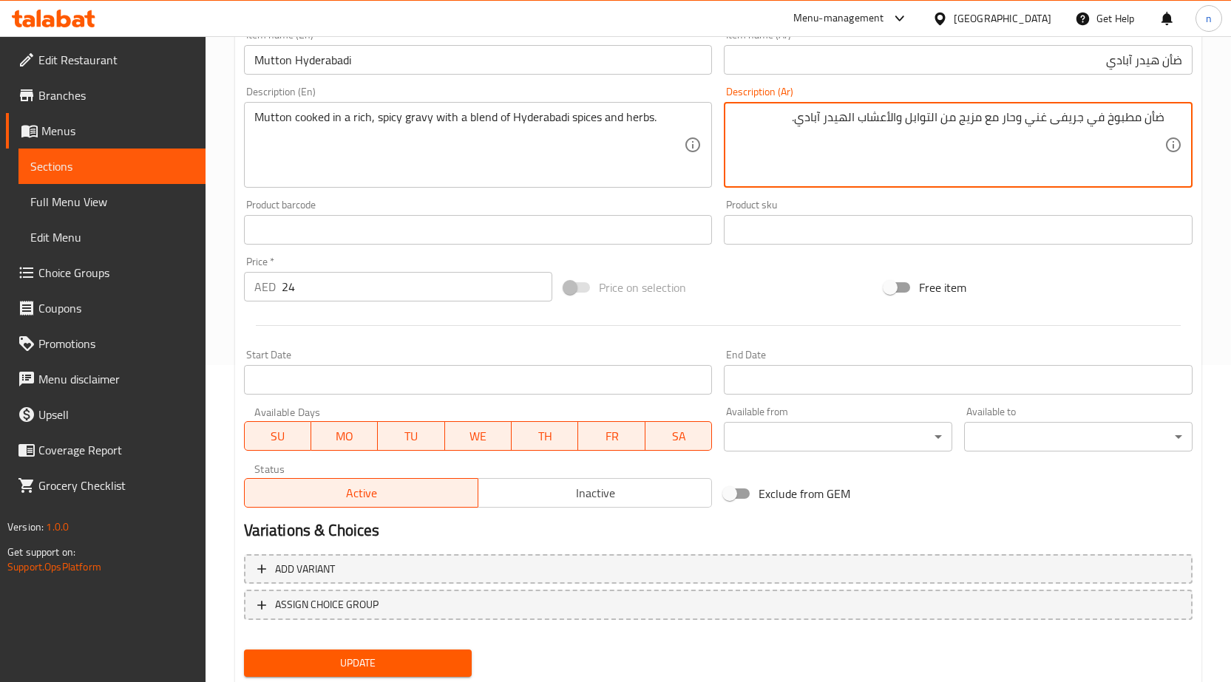
scroll to position [362, 0]
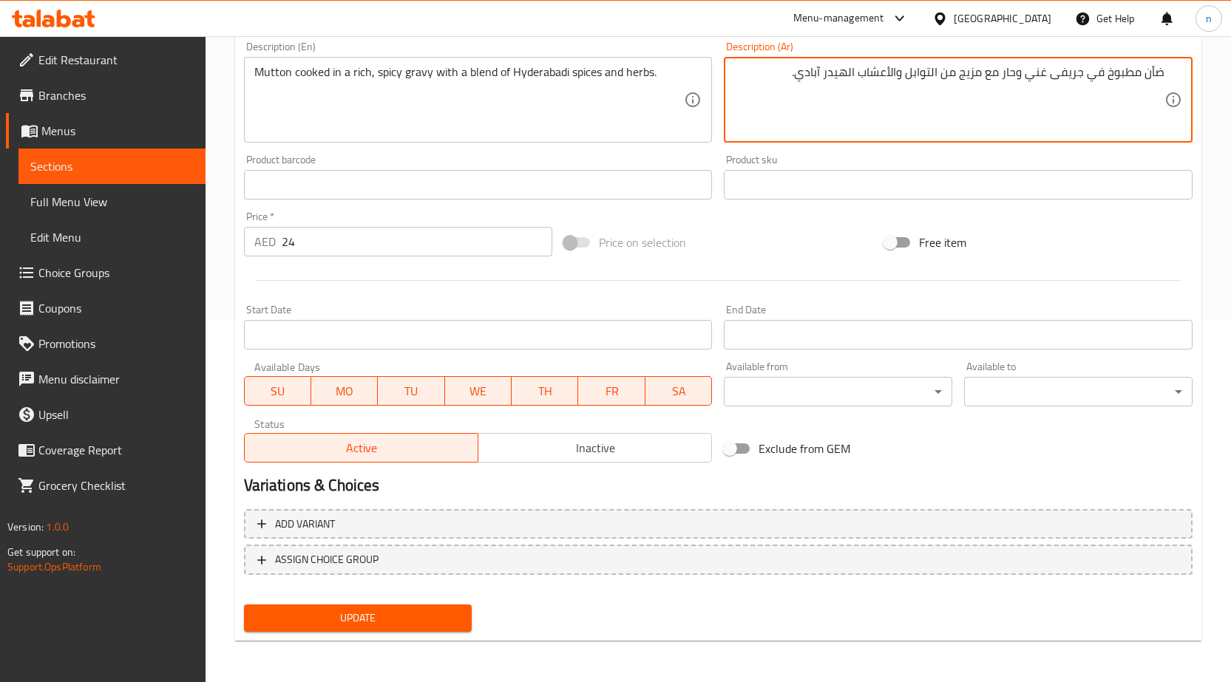
type textarea "ضأن مطبوخ في جريفى غني وحار مع مزيج من التوابل والأعشاب الهيدر آبادي."
click at [413, 614] on span "Update" at bounding box center [358, 618] width 205 height 18
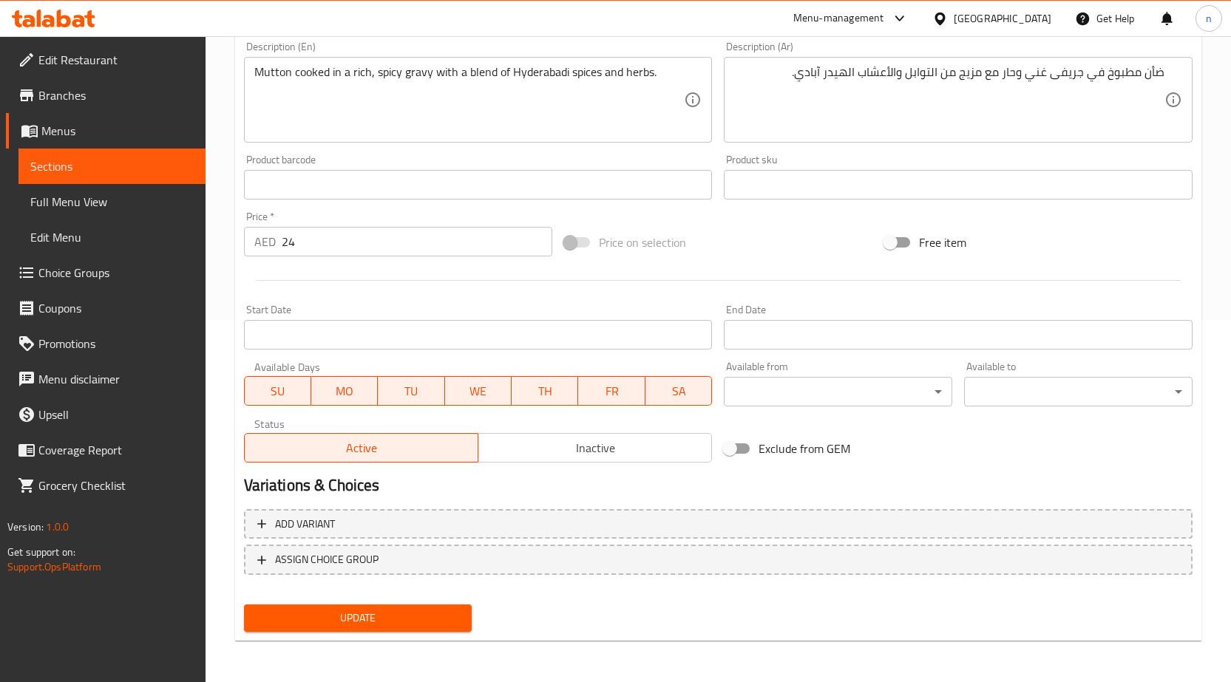
click at [435, 616] on span "Update" at bounding box center [358, 618] width 205 height 18
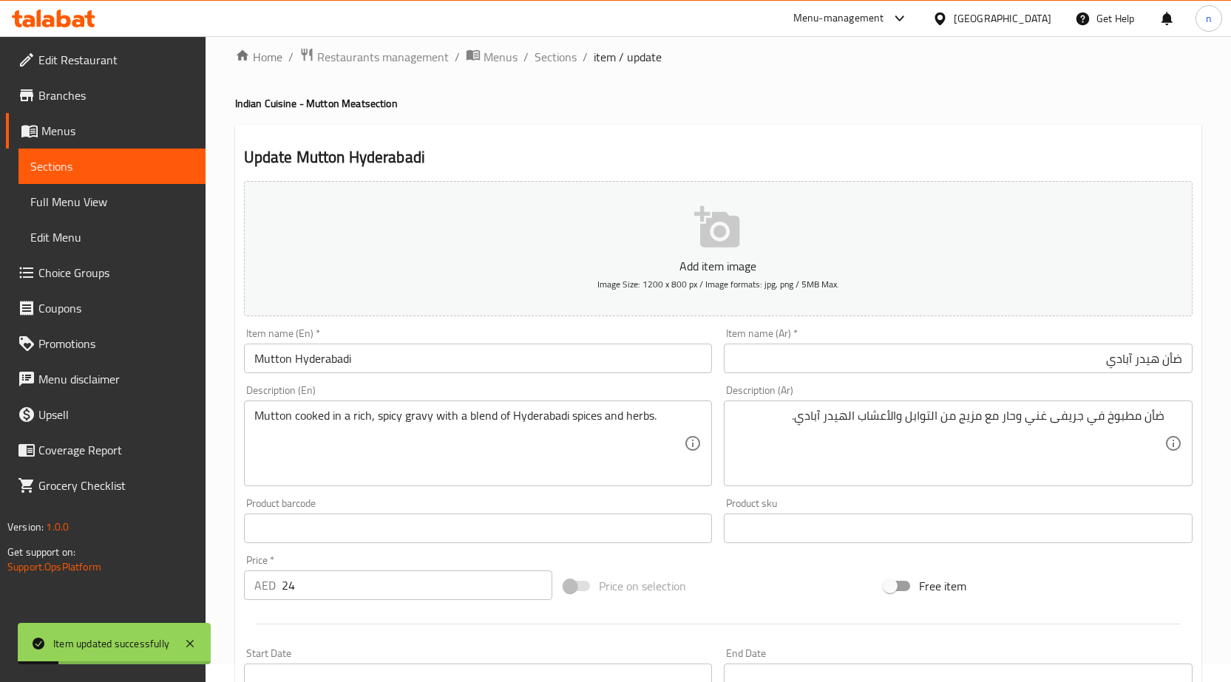
scroll to position [0, 0]
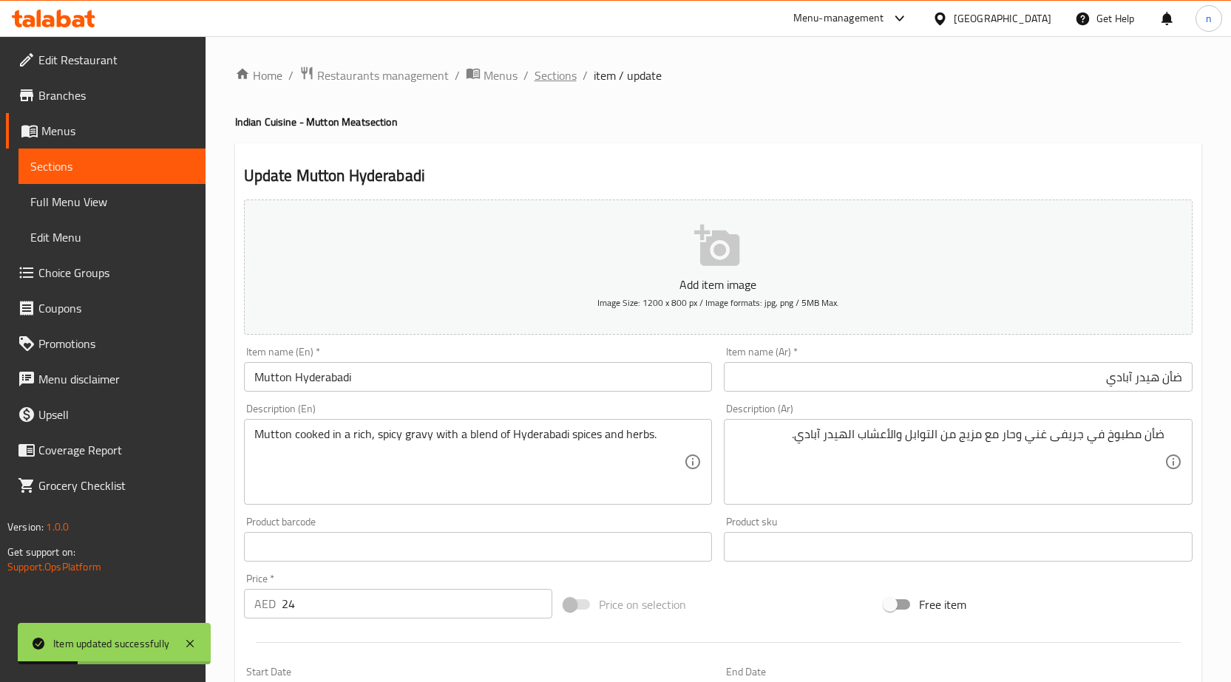
click at [560, 78] on span "Sections" at bounding box center [555, 76] width 42 height 18
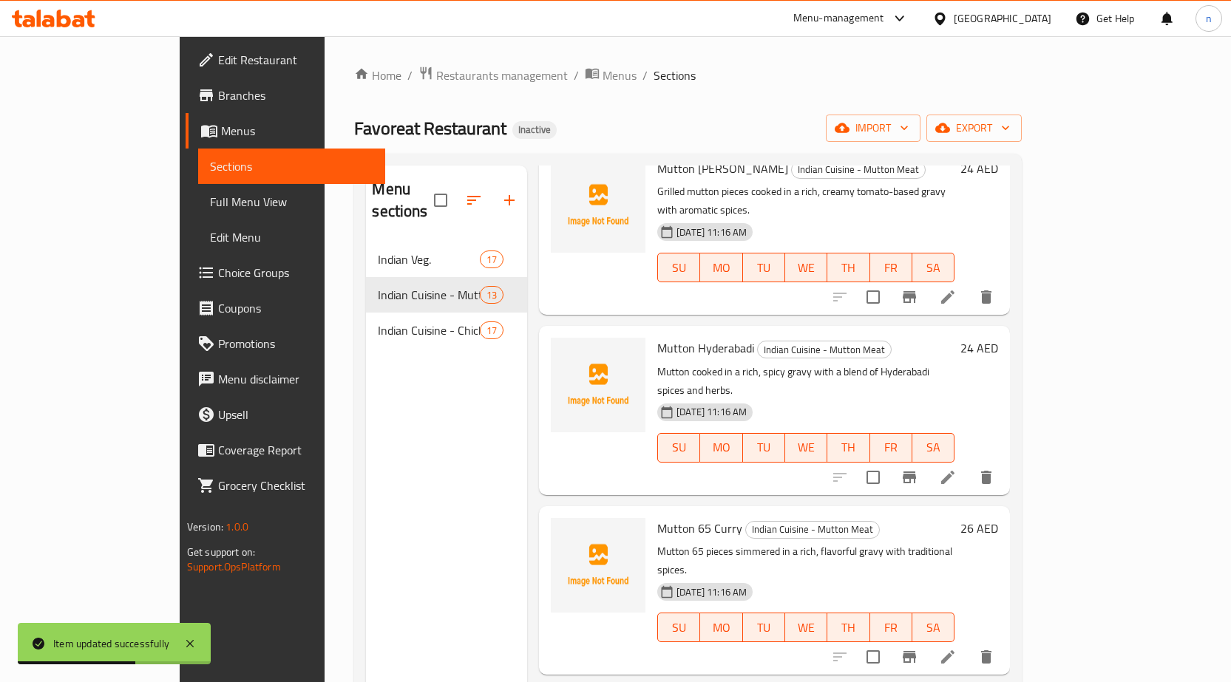
scroll to position [296, 0]
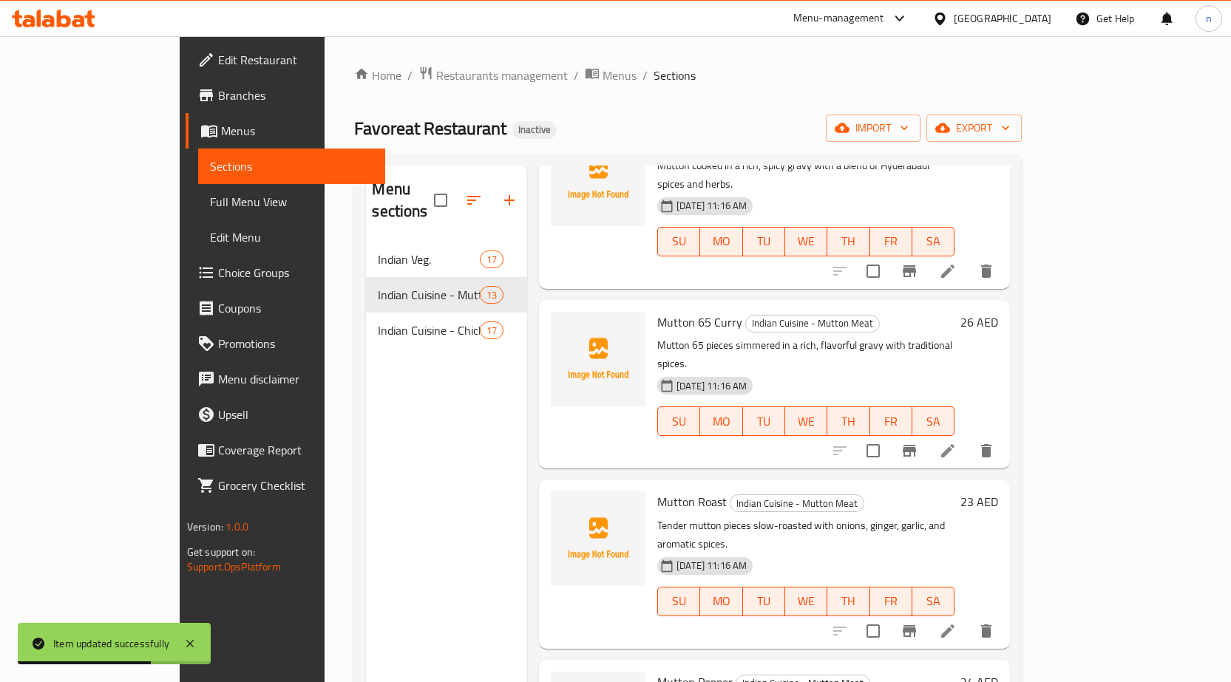
click at [956, 622] on icon at bounding box center [948, 631] width 18 height 18
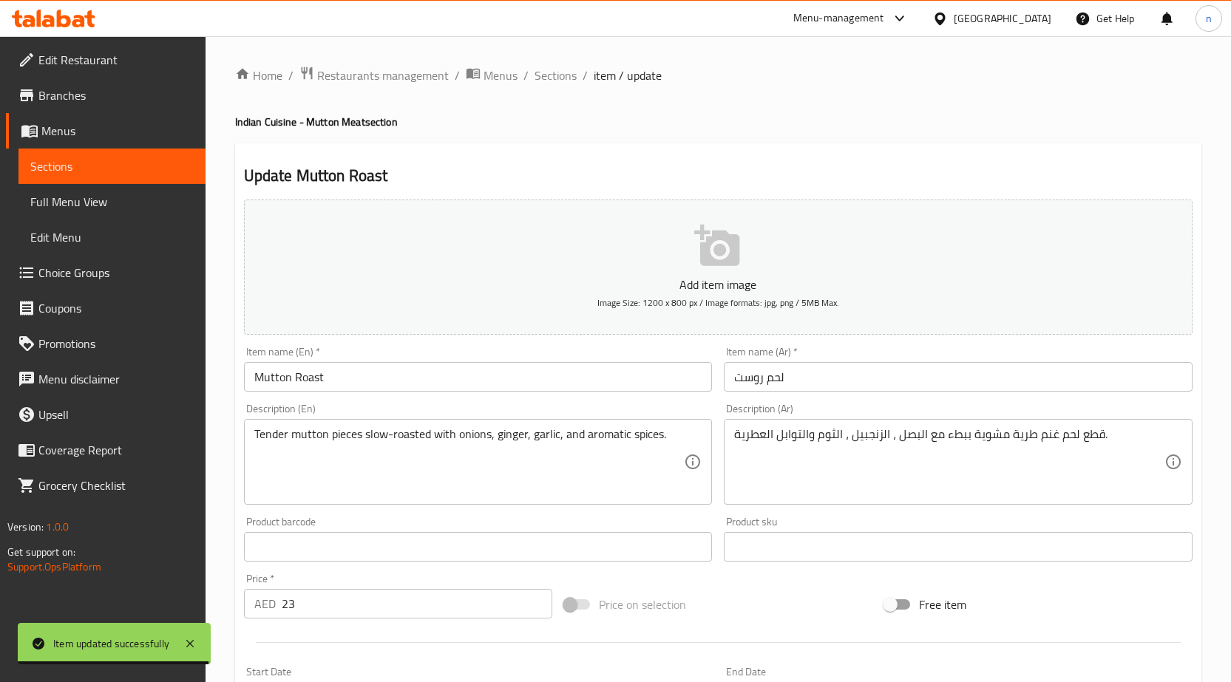
click at [781, 381] on input "لحم روست" at bounding box center [958, 377] width 469 height 30
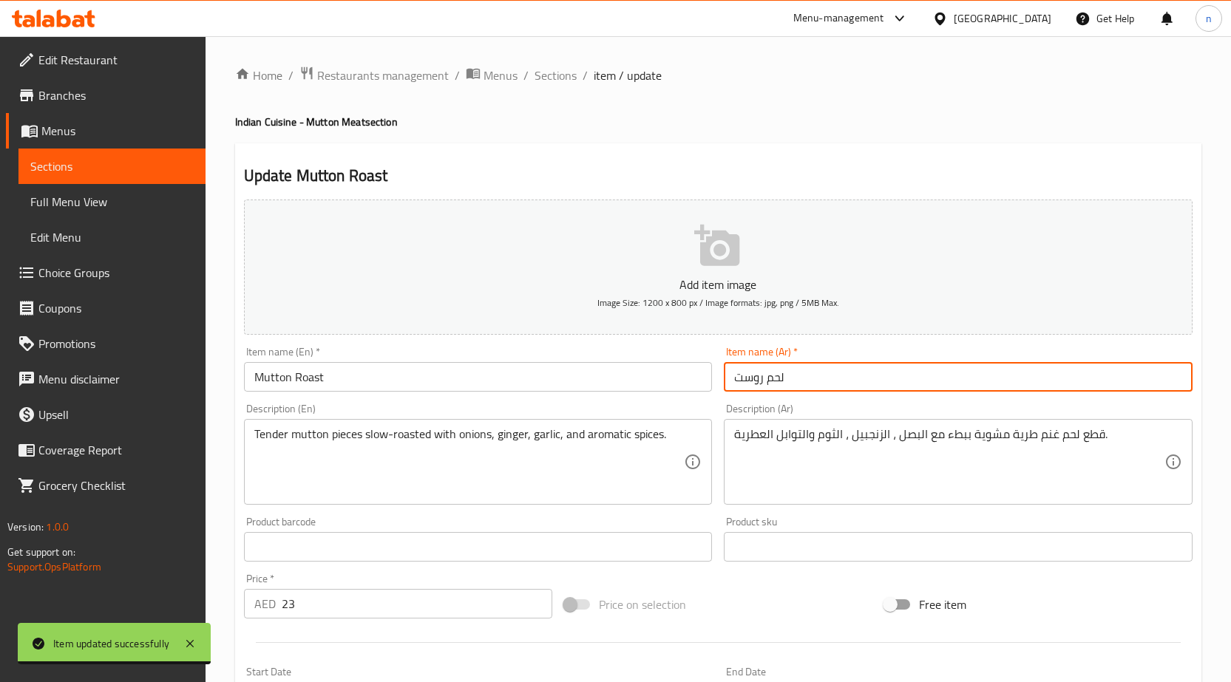
click at [781, 381] on input "لحم روست" at bounding box center [958, 377] width 469 height 30
click at [772, 380] on input "لحم روست" at bounding box center [958, 377] width 469 height 30
click at [1182, 387] on input "لحم روست" at bounding box center [958, 377] width 469 height 30
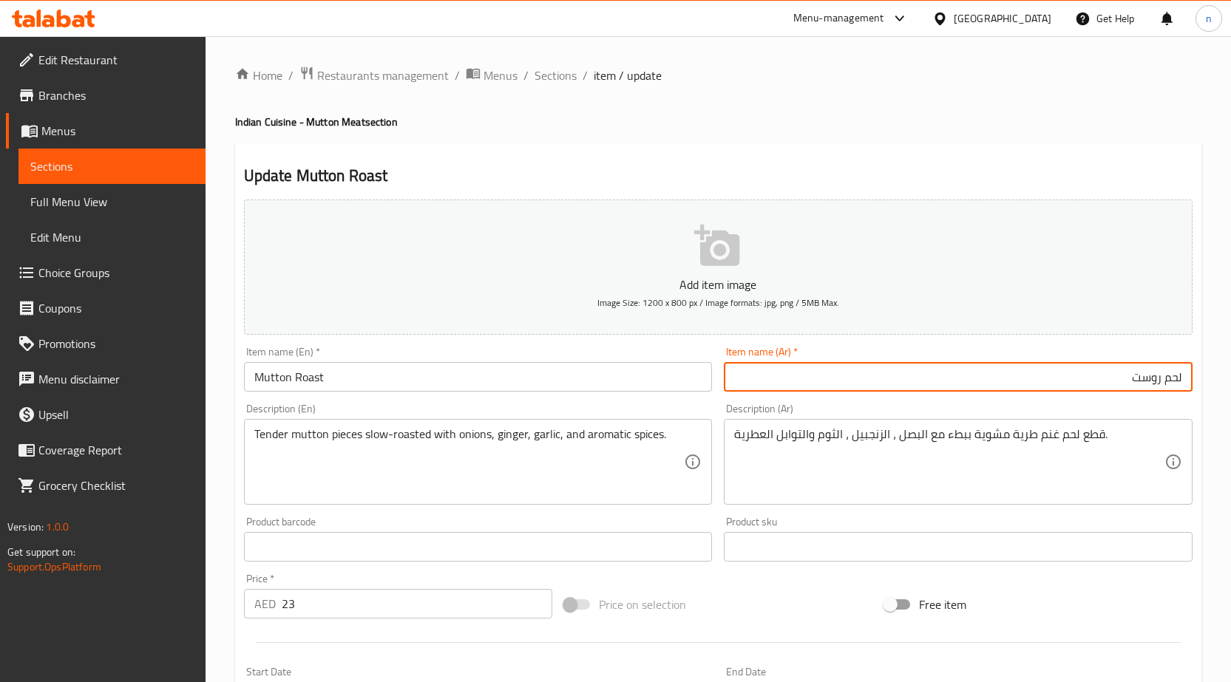
click at [1175, 383] on input "لحم روست" at bounding box center [958, 377] width 469 height 30
click at [1175, 382] on input "لحم روست" at bounding box center [958, 377] width 469 height 30
paste input "ضأن"
type input "ضأن روست"
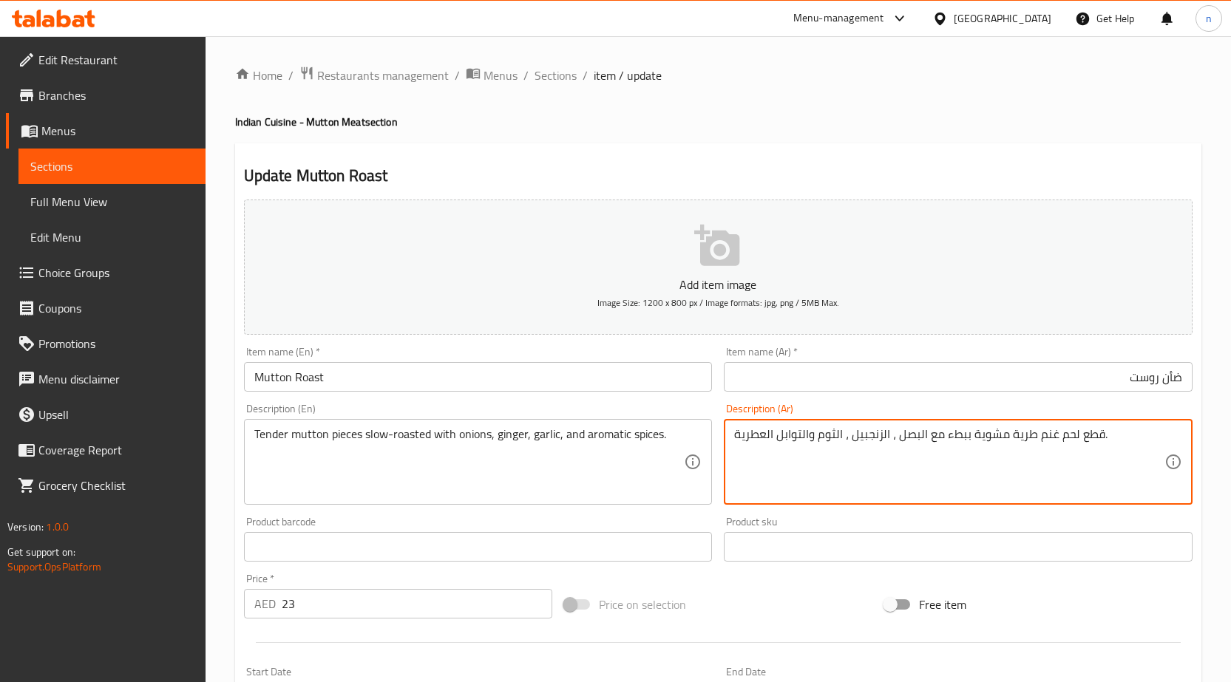
click at [1047, 444] on textarea "قطع لحم غنم طرية مشوية ببطء مع البصل ، الزنجبيل ، الثوم والتوابل العطرية." at bounding box center [949, 462] width 430 height 70
click at [1084, 446] on textarea "قطع لحم غنم طرية مشوية ببطء مع البصل ، الزنجبيل ، الثوم والتوابل العطرية." at bounding box center [949, 462] width 430 height 70
click at [1107, 439] on textarea "قطع لحم غنم طرية مشوية ببطء مع البصل ، الزنجبيل ، الثوم والتوابل العطرية." at bounding box center [949, 462] width 430 height 70
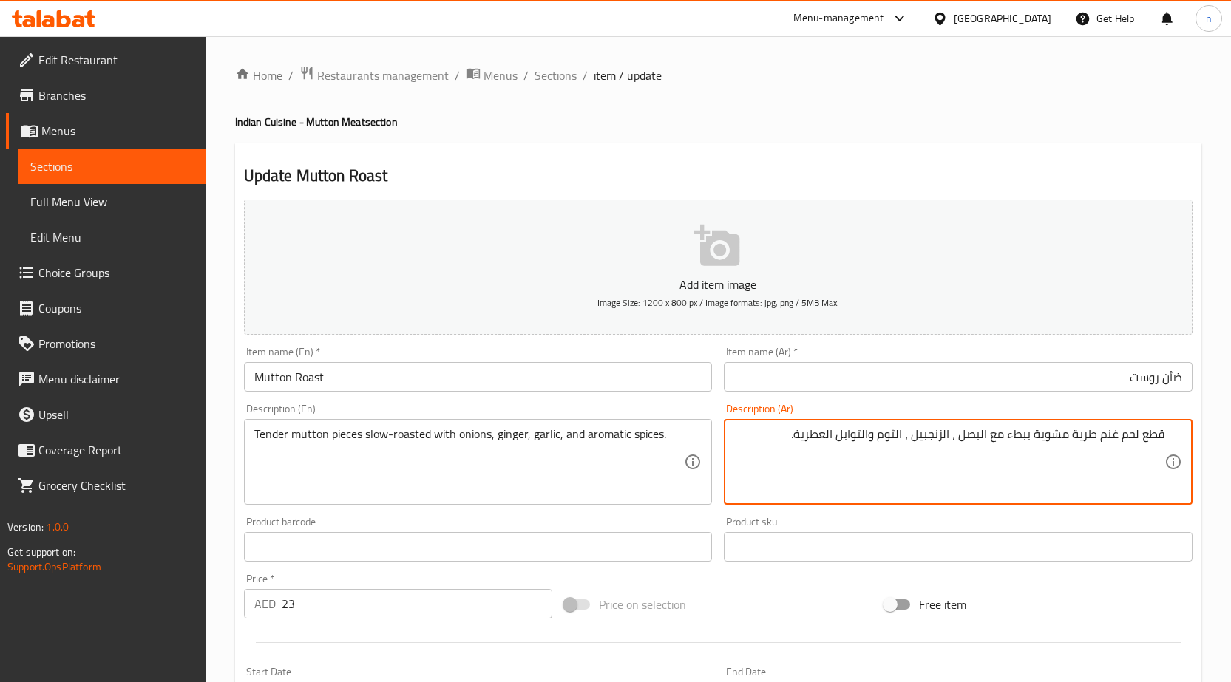
click at [1128, 438] on textarea "قطع لحم غنم طرية مشوية ببطء مع البصل ، الزنجبيل ، الثوم والتوابل العطرية." at bounding box center [949, 462] width 430 height 70
click at [1128, 437] on textarea "قطع لحم غنم طرية مشوية ببطء مع البصل ، الزنجبيل ، الثوم والتوابل العطرية." at bounding box center [949, 462] width 430 height 70
click at [1126, 433] on textarea "قطع غنم طرية مشوية ببطء مع البصل ، الزنجبيل ، الثوم والتوابل العطرية." at bounding box center [949, 462] width 430 height 70
paste textarea "أن"
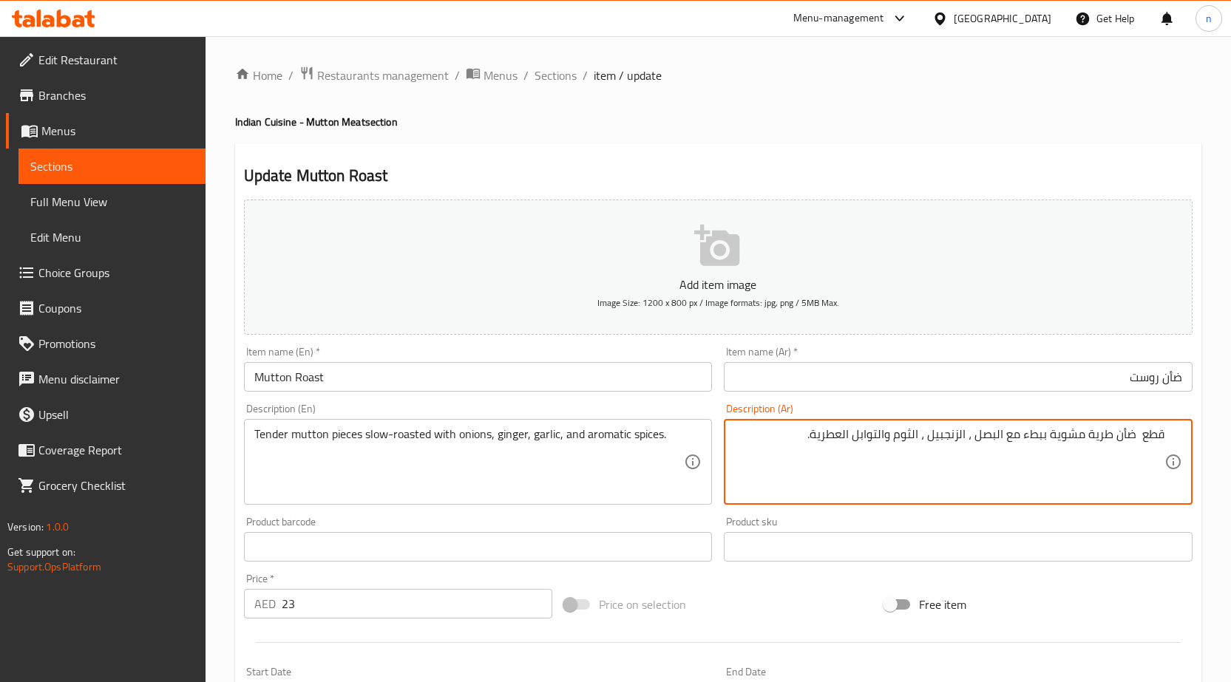
click at [1136, 438] on textarea "قطع ضأن طرية مشوية ببطء مع البصل ، الزنجبيل ، الثوم والتوابل العطرية." at bounding box center [949, 462] width 430 height 70
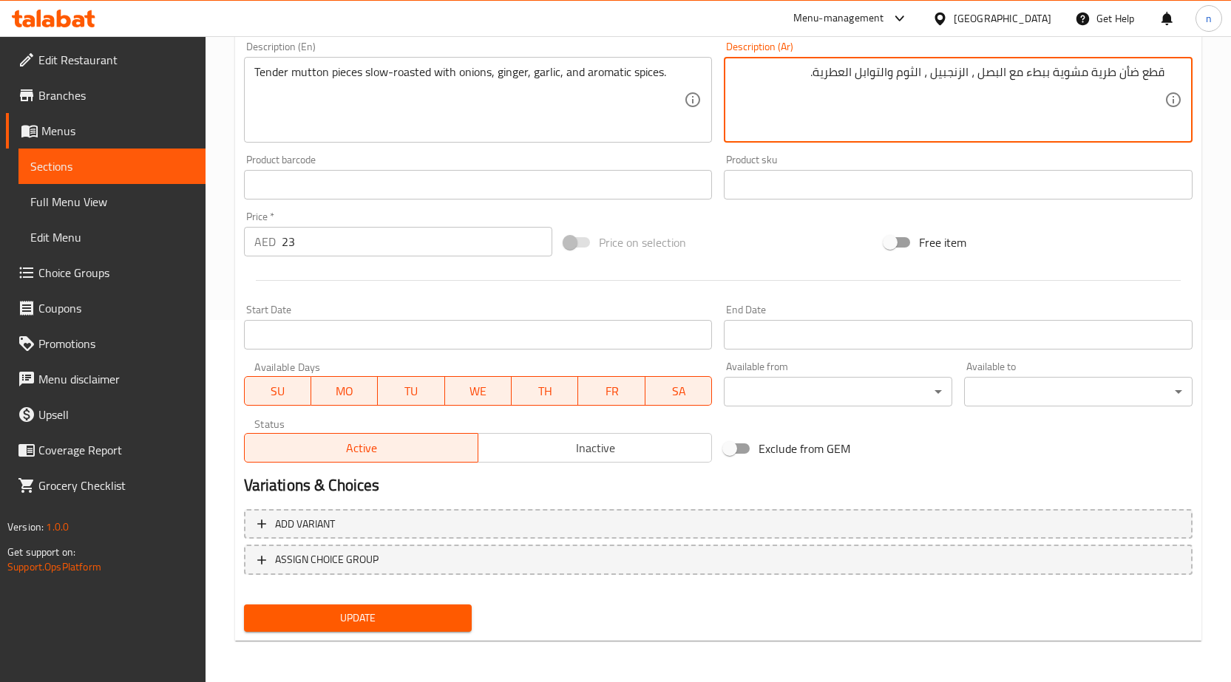
type textarea "قطع ضأن طرية مشوية ببطء مع البصل ، الزنجبيل ، الثوم والتوابل العطرية."
click at [418, 624] on span "Update" at bounding box center [358, 618] width 205 height 18
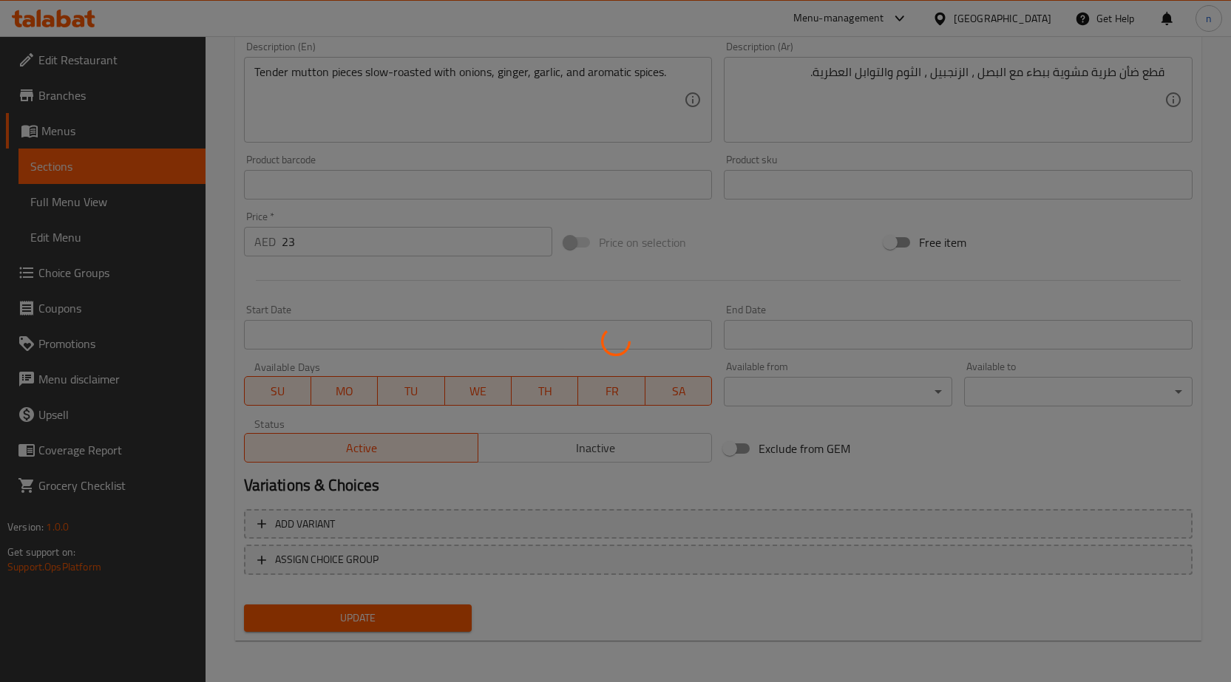
scroll to position [0, 0]
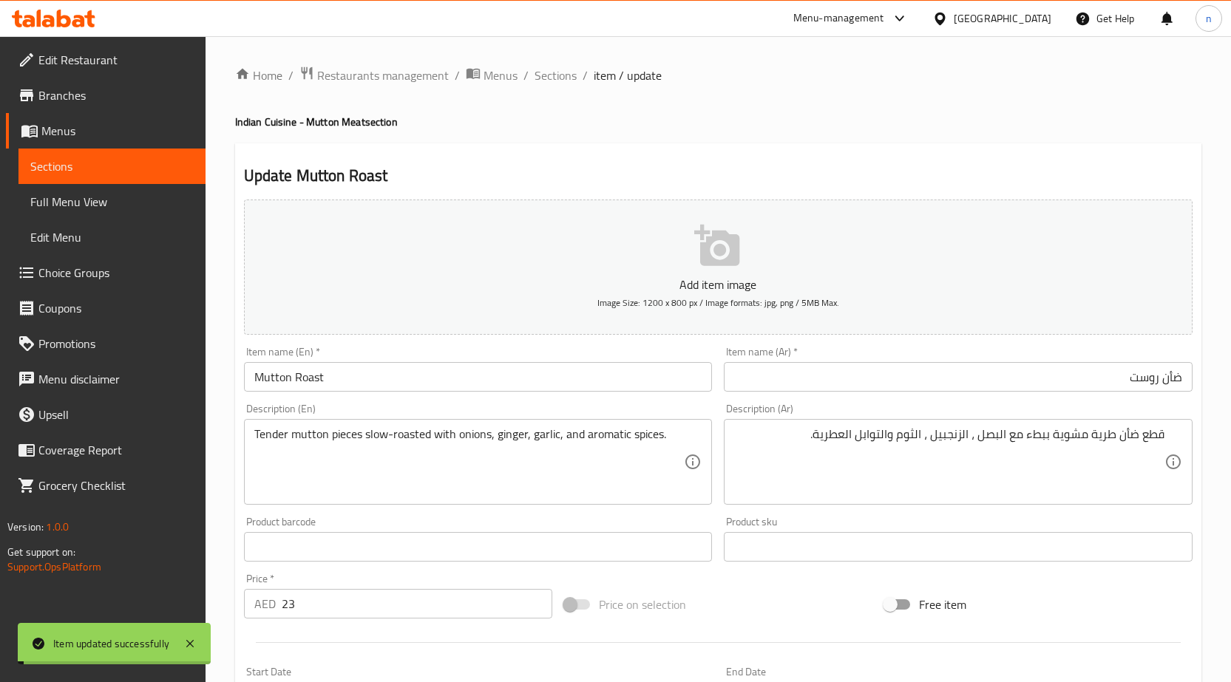
click at [562, 74] on span "Sections" at bounding box center [555, 76] width 42 height 18
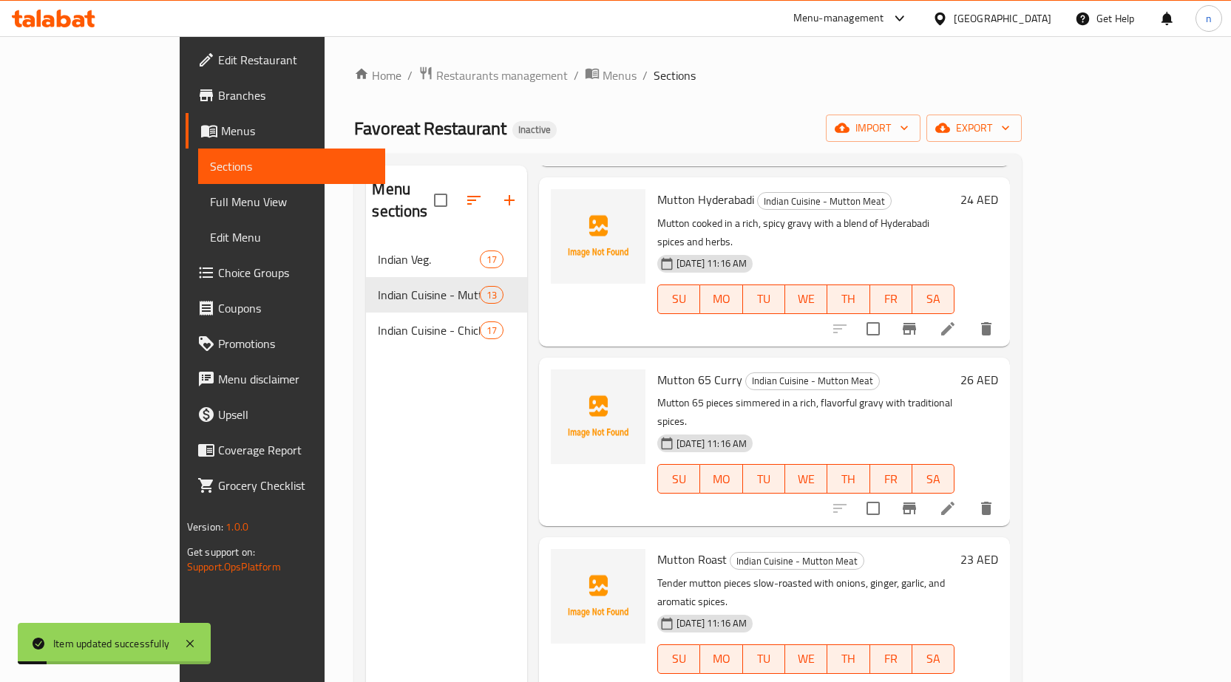
scroll to position [296, 0]
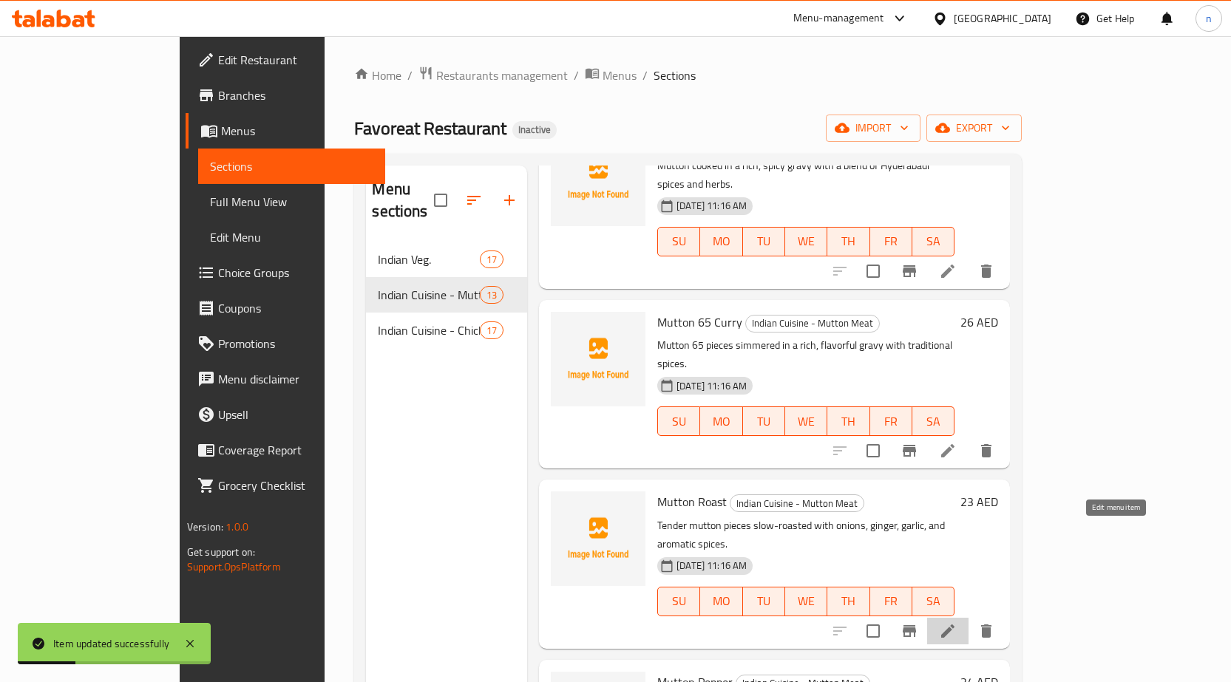
click at [956, 622] on icon at bounding box center [948, 631] width 18 height 18
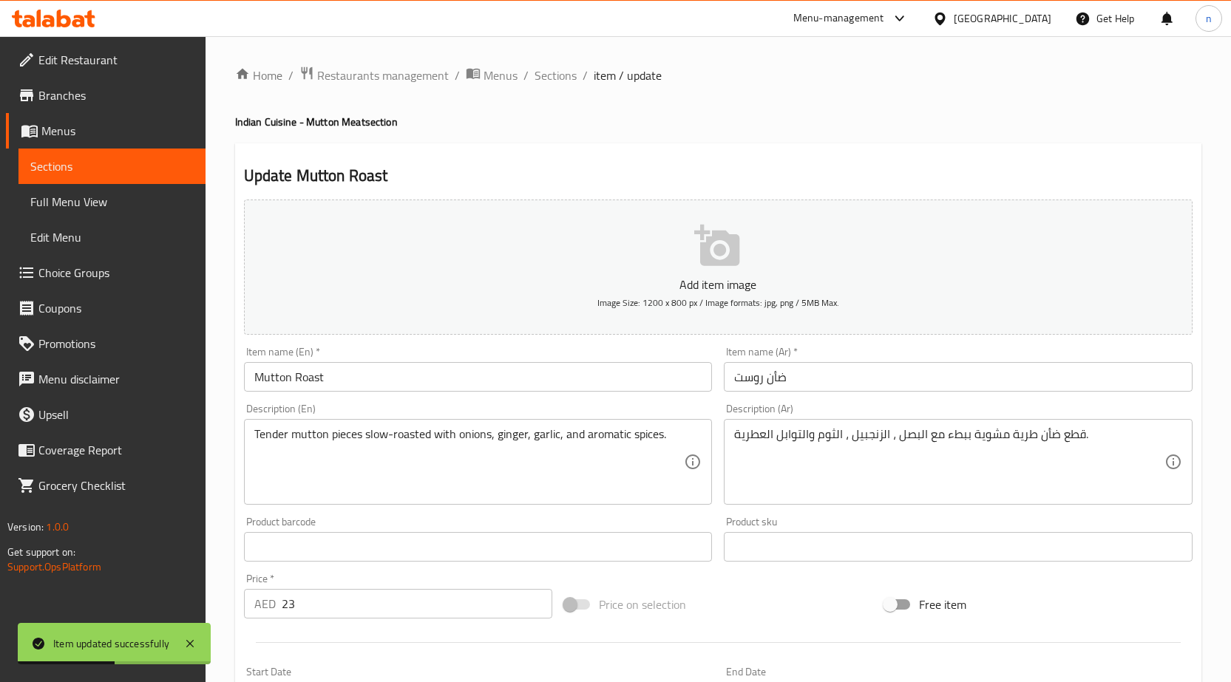
scroll to position [362, 0]
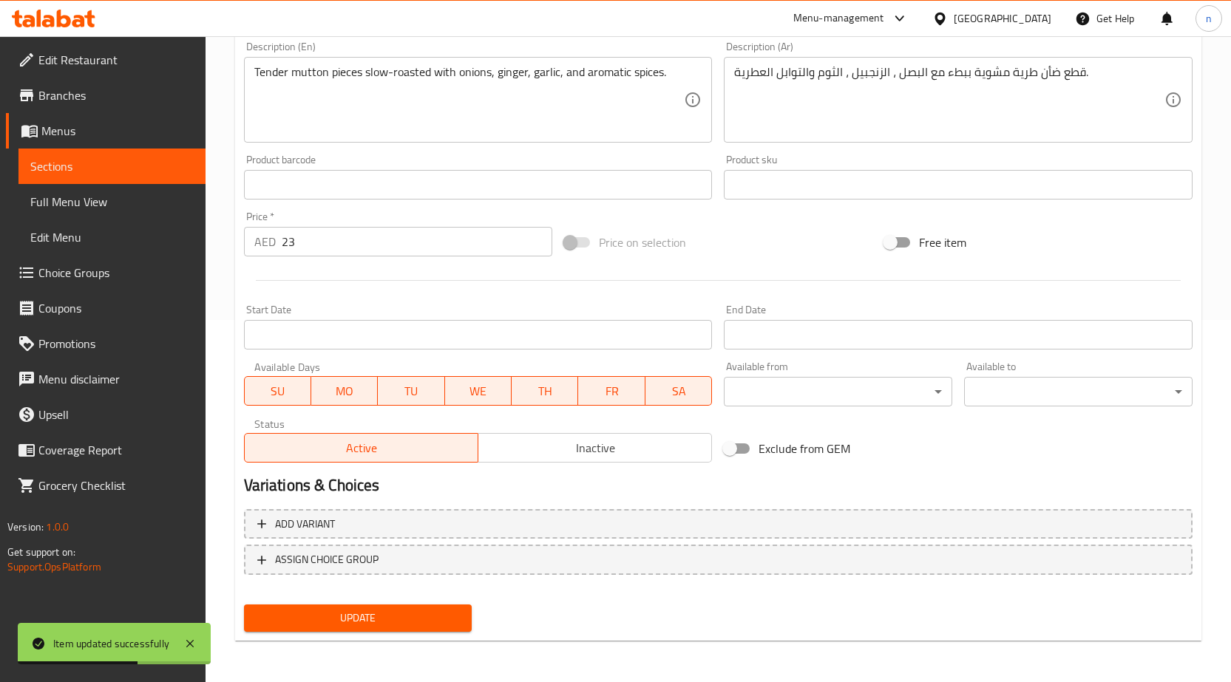
drag, startPoint x: 387, startPoint y: 619, endPoint x: 378, endPoint y: 620, distance: 9.0
click at [387, 618] on span "Update" at bounding box center [358, 618] width 205 height 18
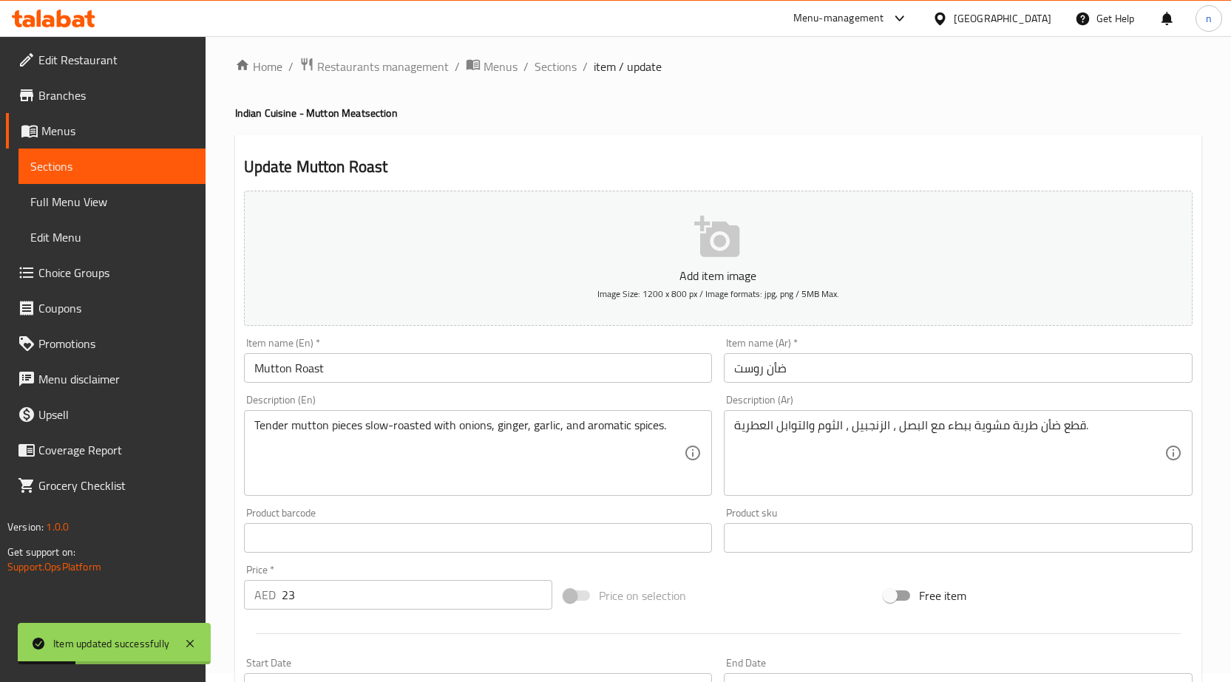
scroll to position [0, 0]
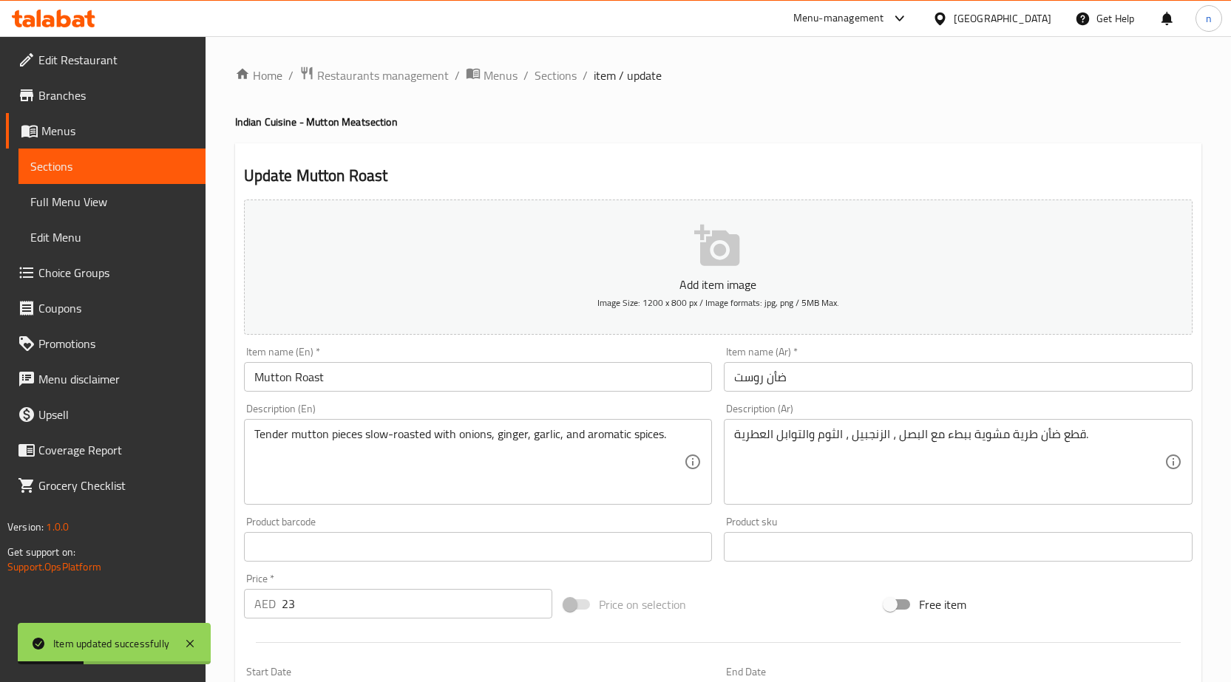
drag, startPoint x: 570, startPoint y: 72, endPoint x: 647, endPoint y: 149, distance: 108.7
click at [570, 72] on span "Sections" at bounding box center [555, 76] width 42 height 18
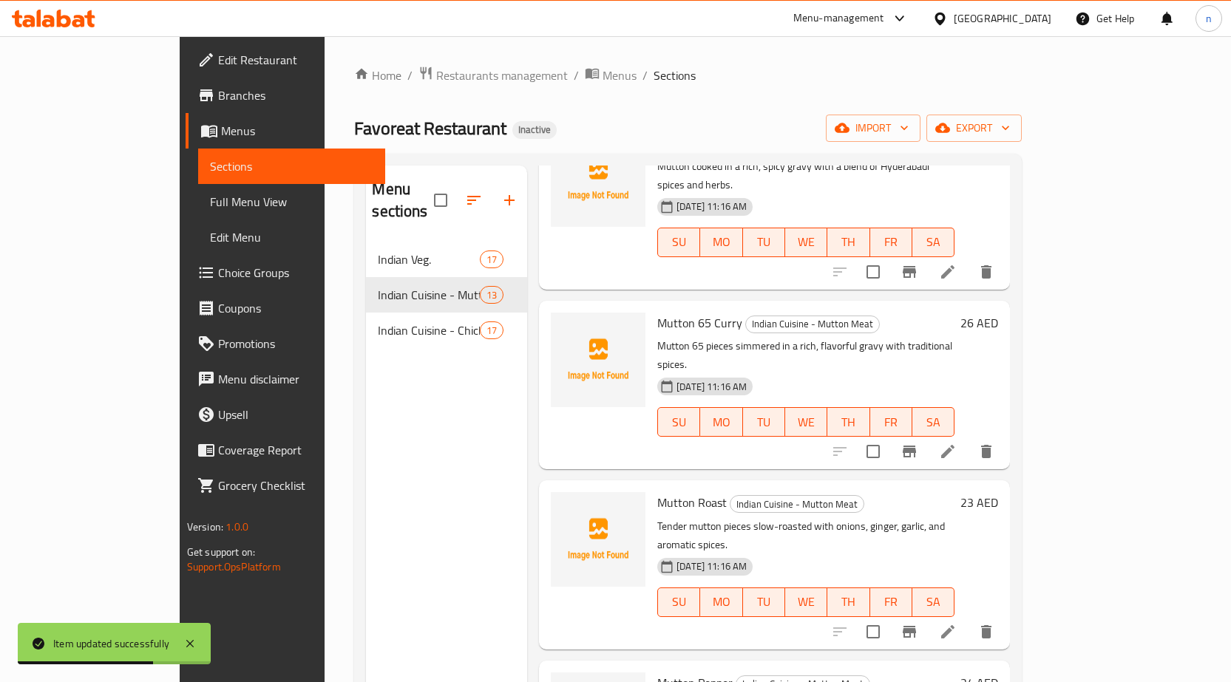
scroll to position [296, 0]
click at [956, 442] on icon at bounding box center [948, 451] width 18 height 18
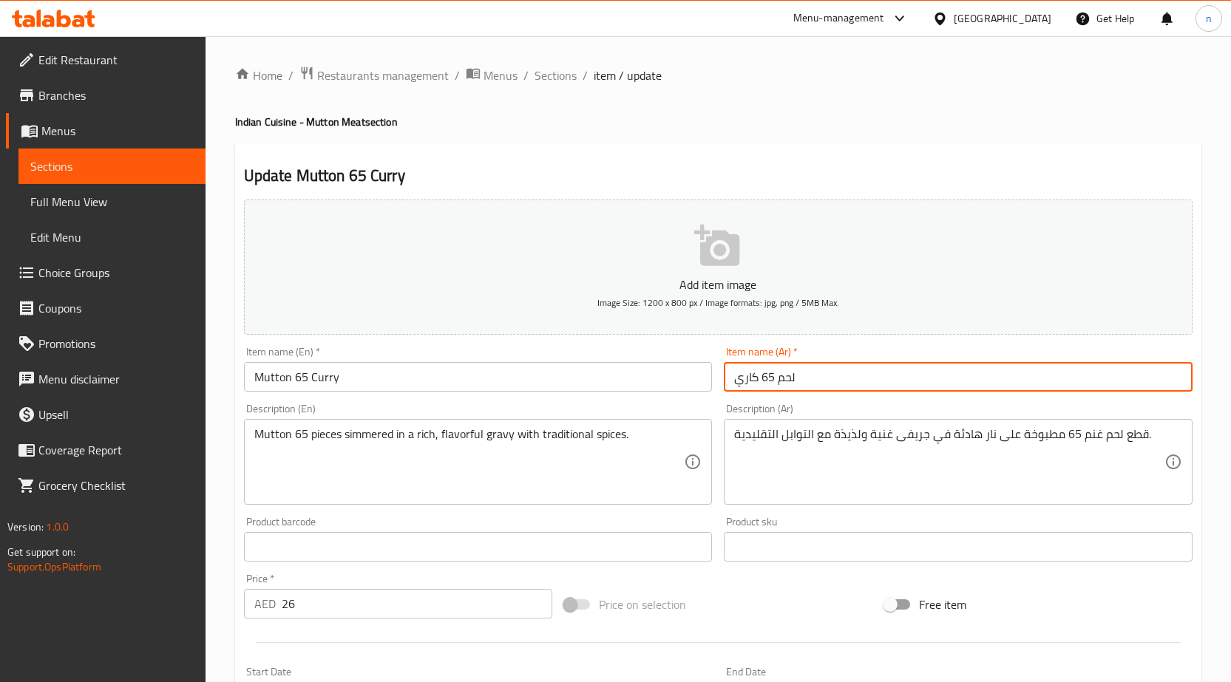
click at [772, 384] on input "لحم 65 كاري" at bounding box center [958, 377] width 469 height 30
click at [1187, 378] on input "لحم 65 كاري" at bounding box center [958, 377] width 469 height 30
click at [1176, 378] on input "لحم 65 كاري" at bounding box center [958, 377] width 469 height 30
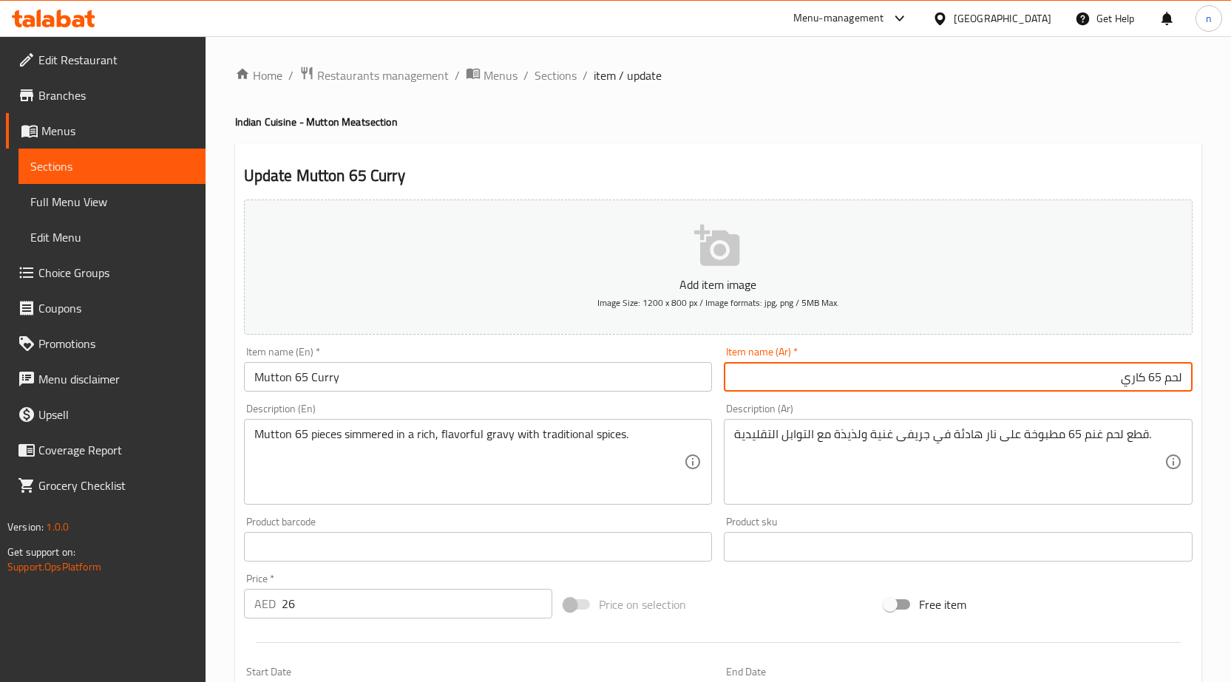
click at [1176, 378] on input "لحم 65 كاري" at bounding box center [958, 377] width 469 height 30
paste input "ضأن"
type input "ضأن 65 كاري"
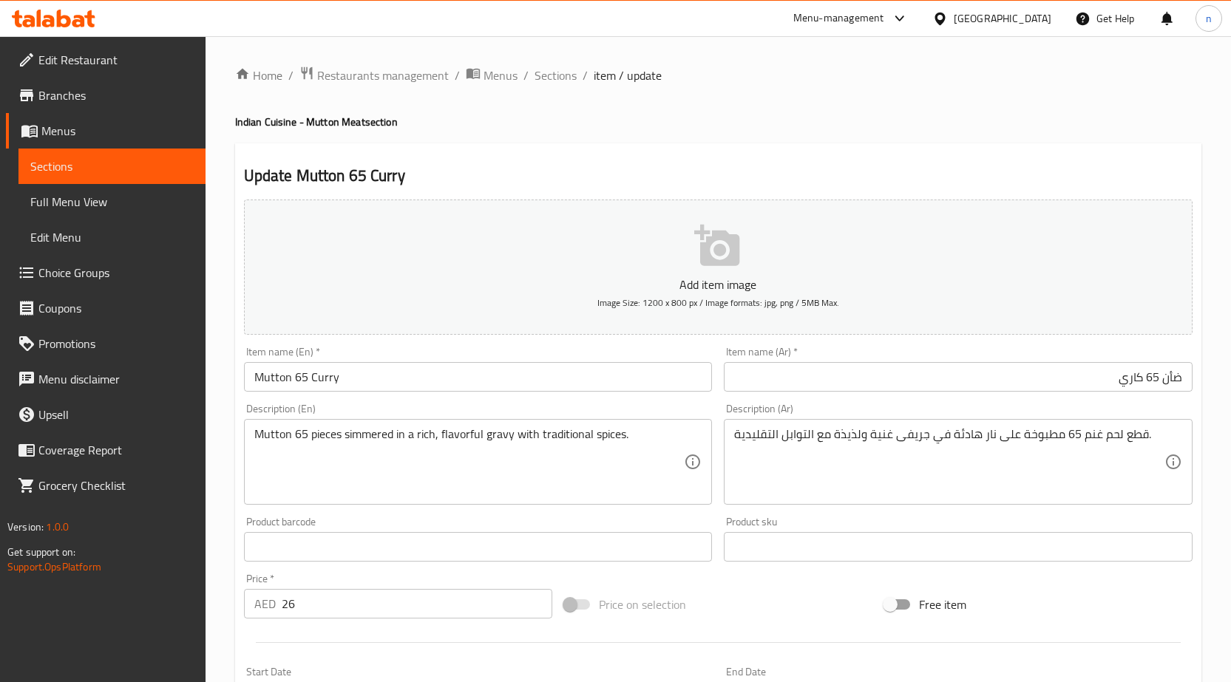
click at [1126, 451] on textarea "قطع لحم غنم 65 مطبوخة على نار هادئة في جريفى غنية ولذيذة مع التوابل التقليدية." at bounding box center [949, 462] width 430 height 70
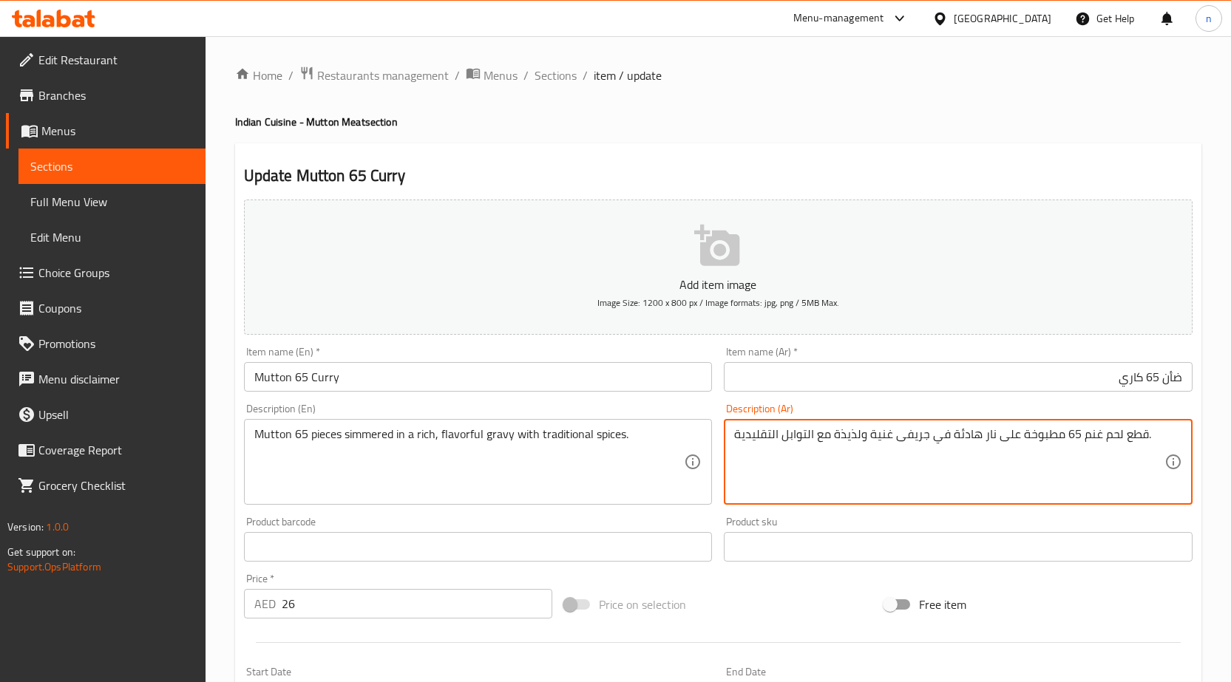
click at [1126, 451] on textarea "قطع لحم غنم 65 مطبوخة على نار هادئة في جريفى غنية ولذيذة مع التوابل التقليدية." at bounding box center [949, 462] width 430 height 70
click at [1126, 447] on textarea "قطع لحم غنم 65 مطبوخة على نار هادئة في جريفى غنية ولذيذة مع التوابل التقليدية." at bounding box center [949, 462] width 430 height 70
click at [1132, 439] on textarea "قطع لحم غنم 65 مطبوخة على نار هادئة في جريفى غنية ولذيذة مع التوابل التقليدية." at bounding box center [949, 462] width 430 height 70
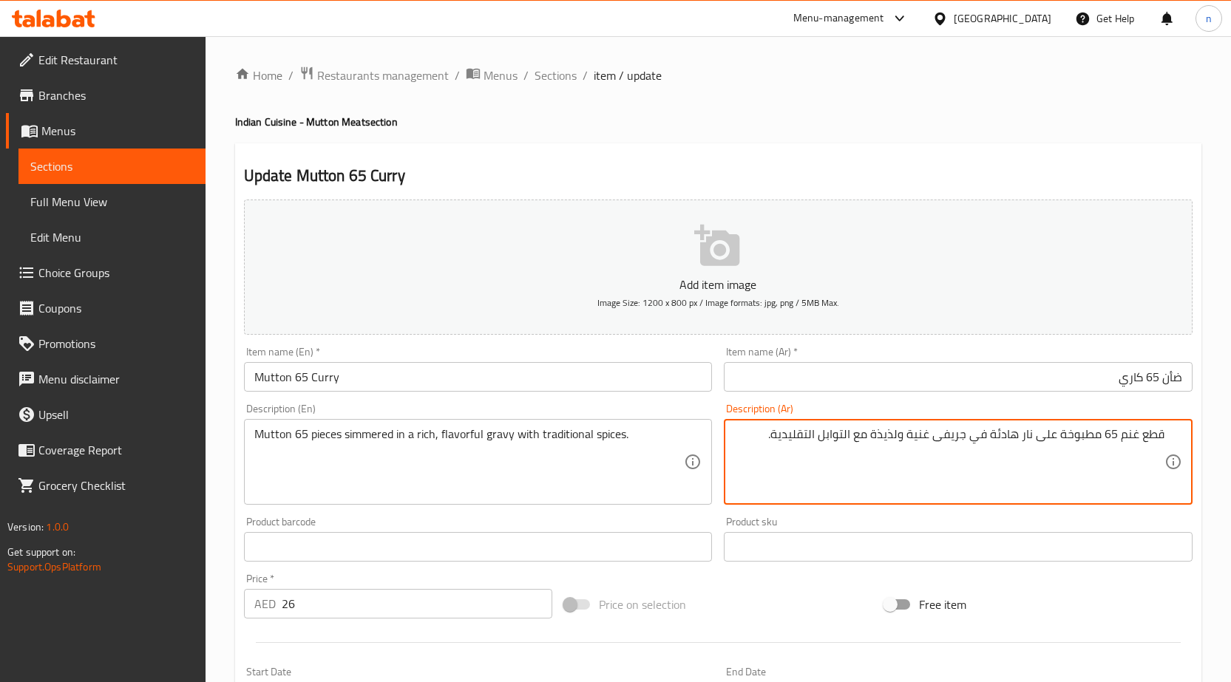
click at [1131, 437] on textarea "قطع غنم 65 مطبوخة على نار هادئة في جريفى غنية ولذيذة مع التوابل التقليدية." at bounding box center [949, 462] width 430 height 70
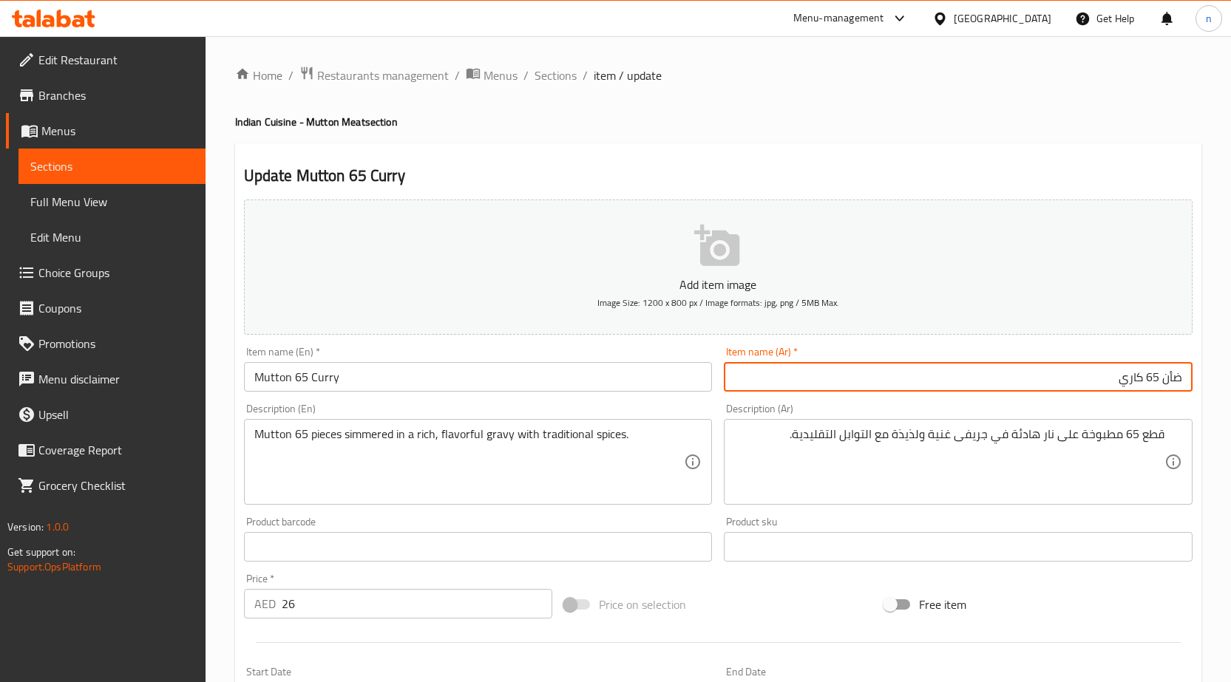
click at [1170, 382] on input "ضأن 65 كاري" at bounding box center [958, 377] width 469 height 30
click at [1171, 384] on input "ضأن 65 كاري" at bounding box center [958, 377] width 469 height 30
click at [1172, 385] on input "ضأن 65 كاري" at bounding box center [958, 377] width 469 height 30
click at [1167, 387] on input "ضأن 65 كاري" at bounding box center [958, 377] width 469 height 30
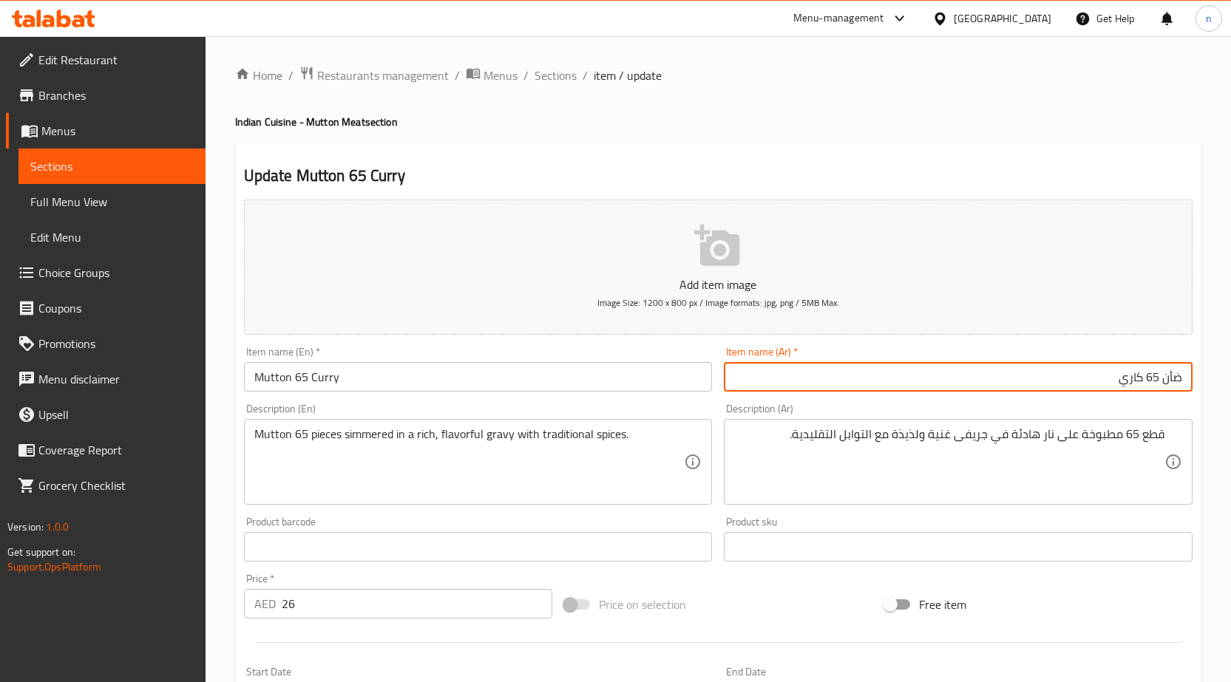
click at [1167, 387] on input "ضأن 65 كاري" at bounding box center [958, 377] width 469 height 30
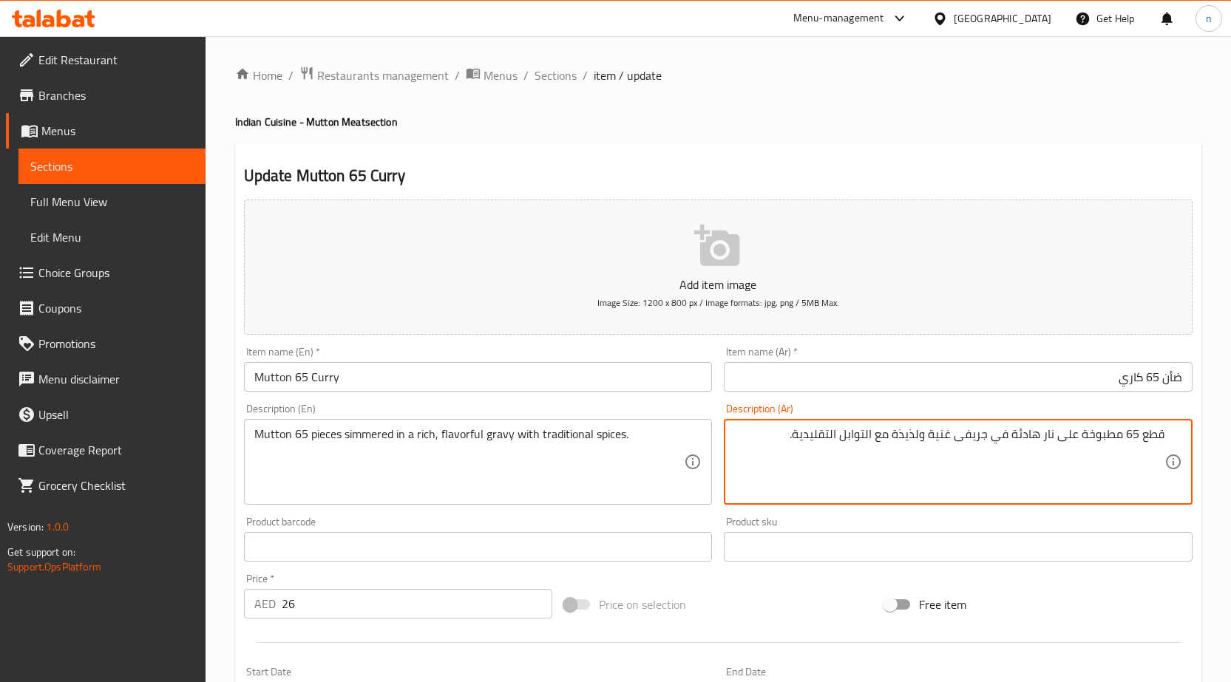
paste textarea "ضأن"
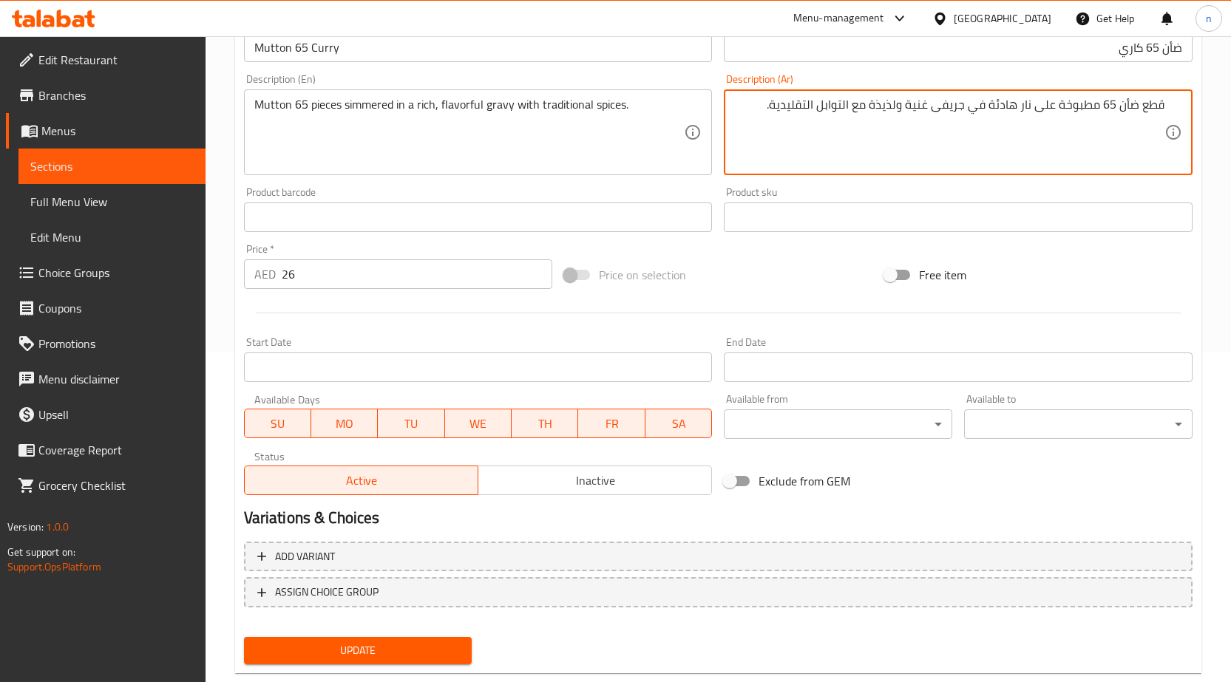
scroll to position [362, 0]
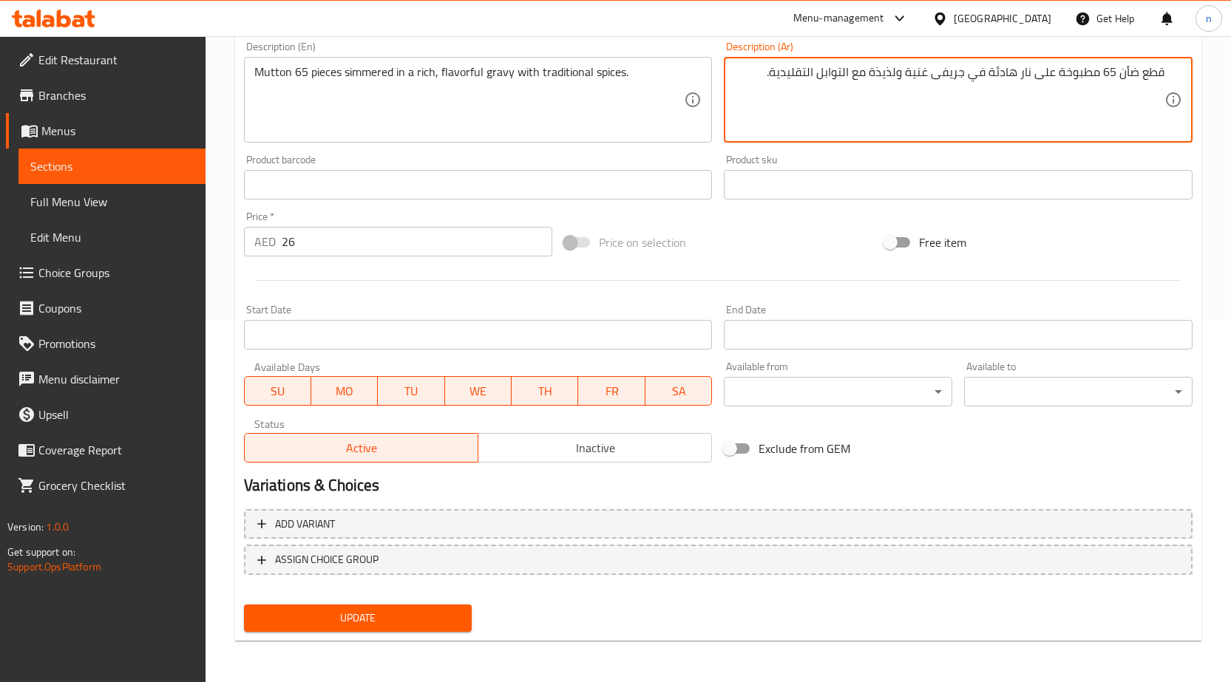
type textarea "قطع ضأن 65 مطبوخة على نار هادئة في جريفى غنية ولذيذة مع التوابل التقليدية."
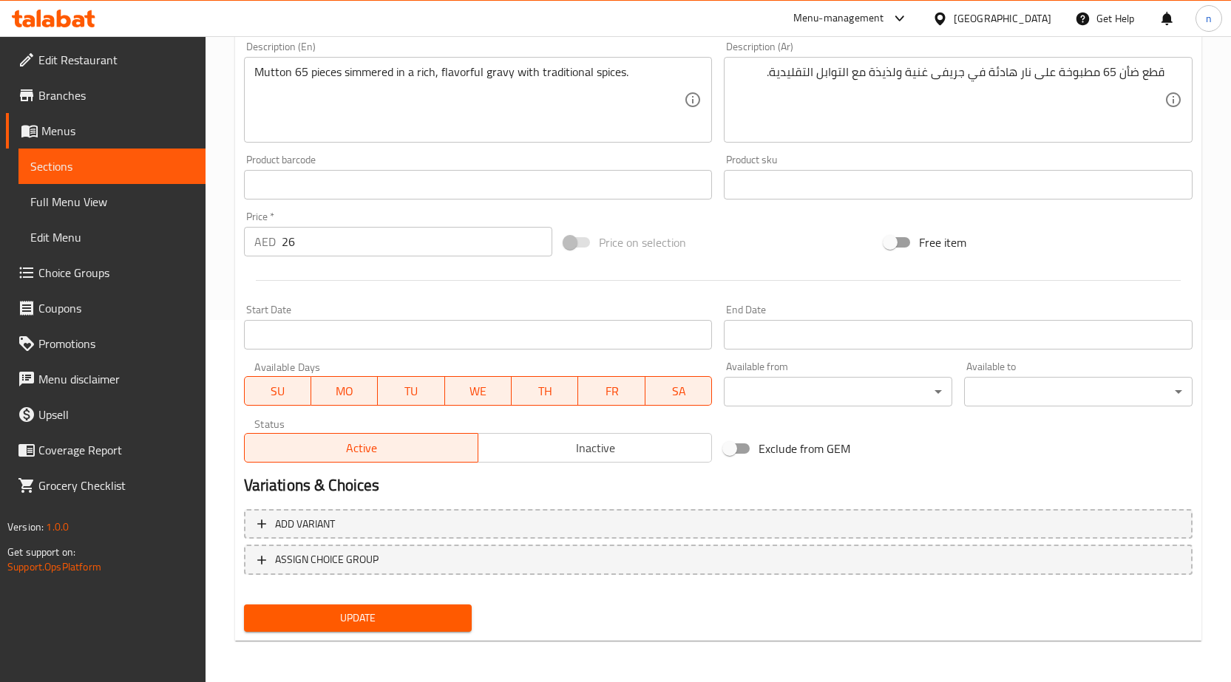
click at [387, 635] on div "Update" at bounding box center [358, 618] width 240 height 39
click at [385, 621] on span "Update" at bounding box center [358, 618] width 205 height 18
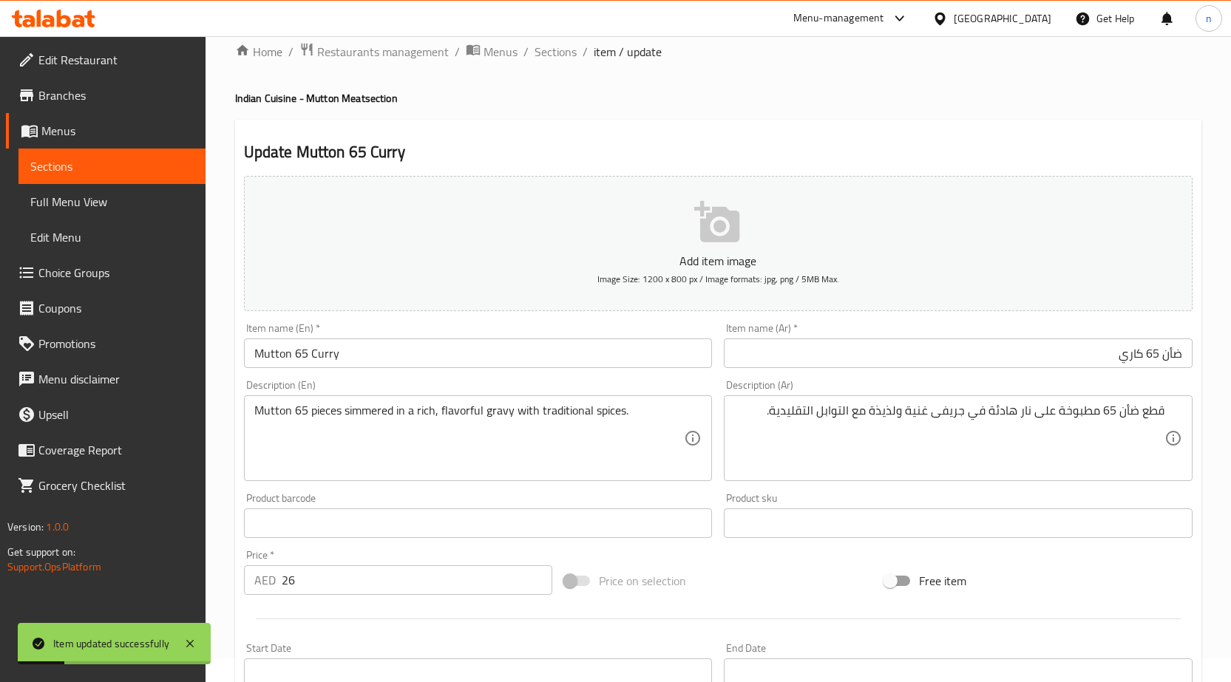
scroll to position [0, 0]
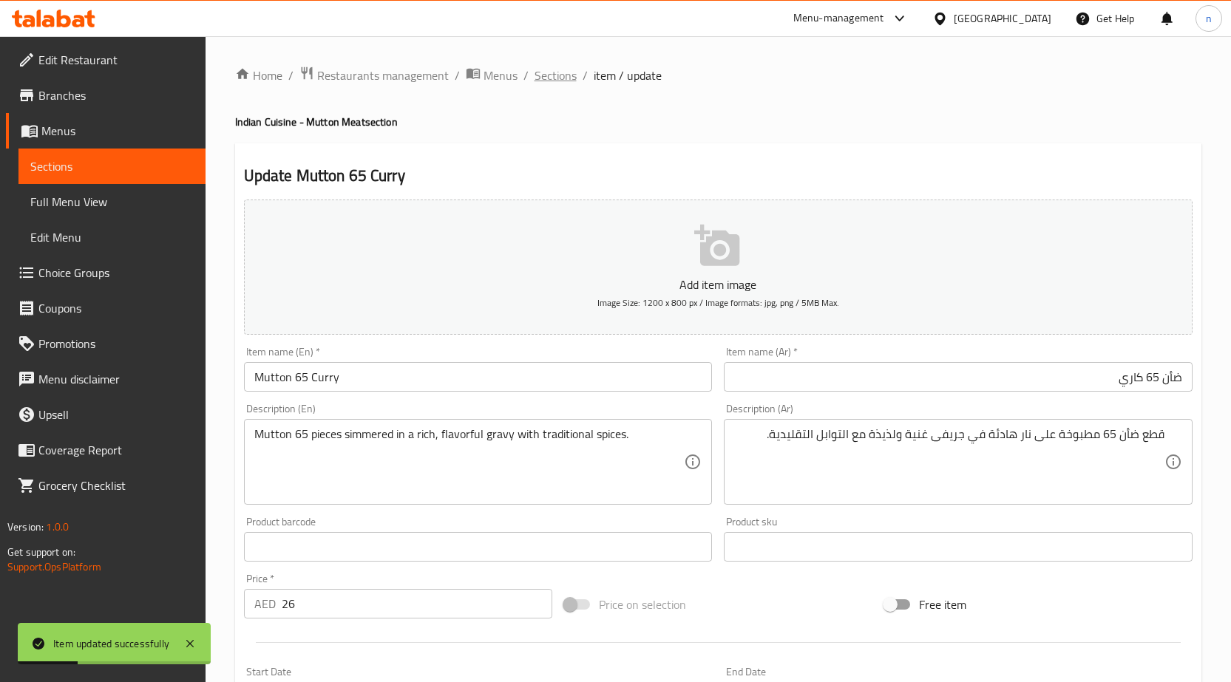
click at [555, 84] on span "Sections" at bounding box center [555, 76] width 42 height 18
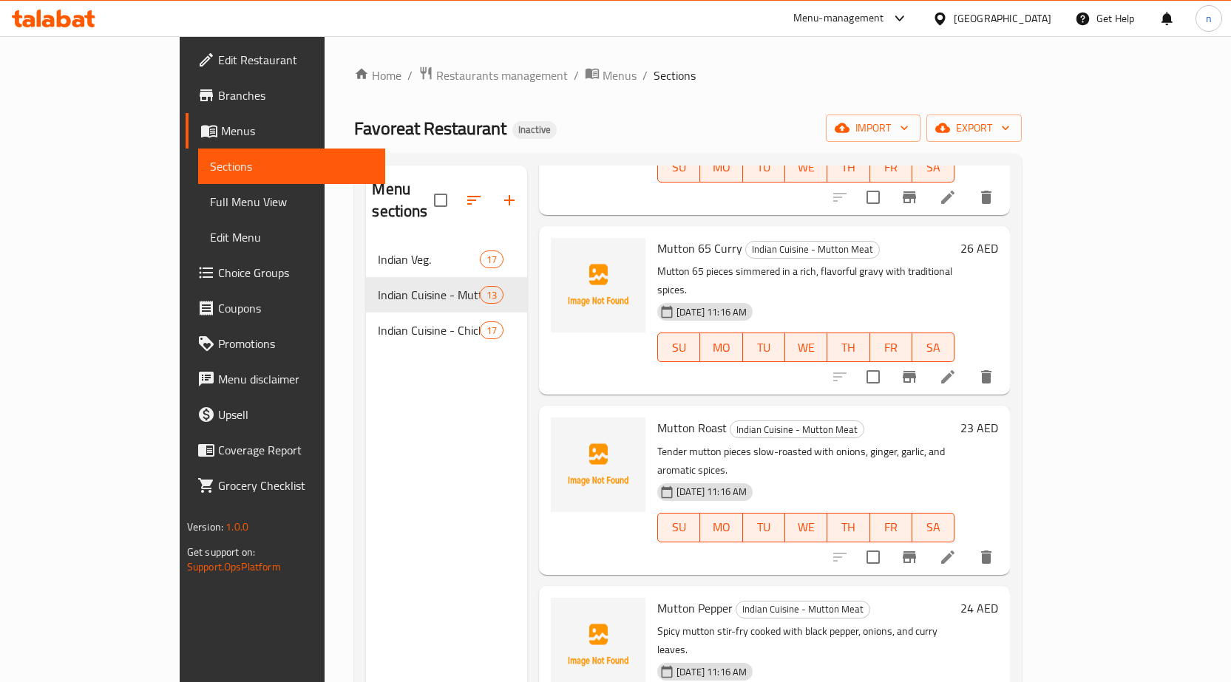
scroll to position [517, 0]
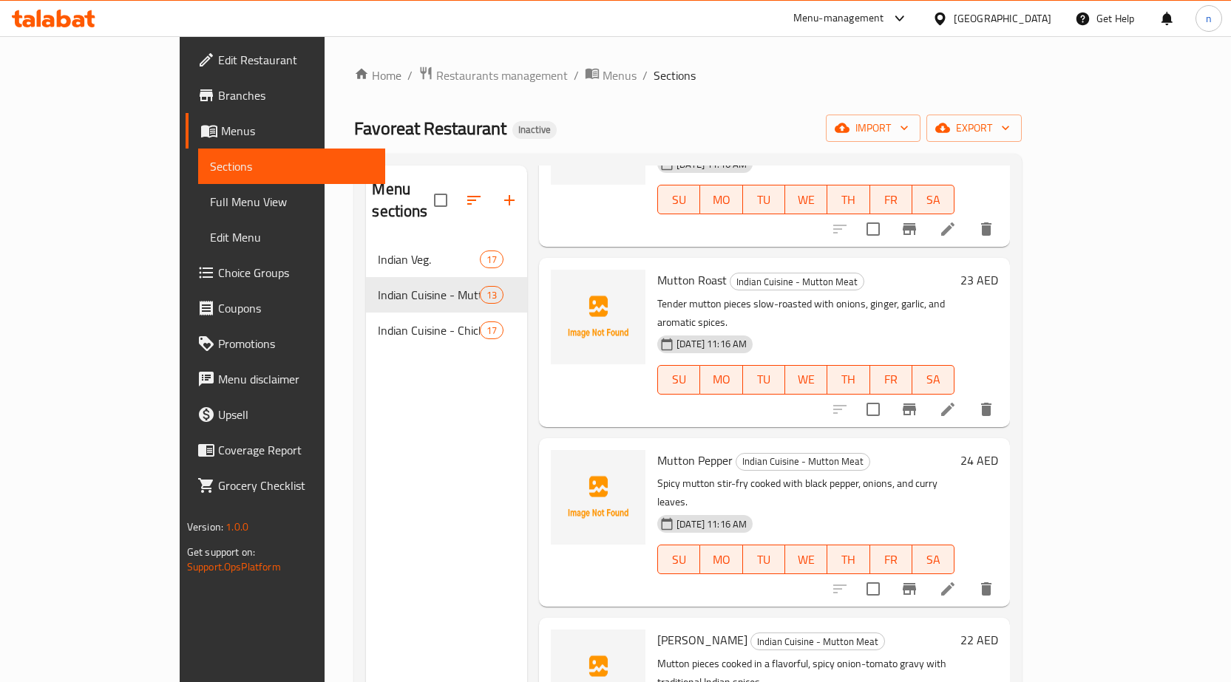
click at [956, 401] on icon at bounding box center [948, 410] width 18 height 18
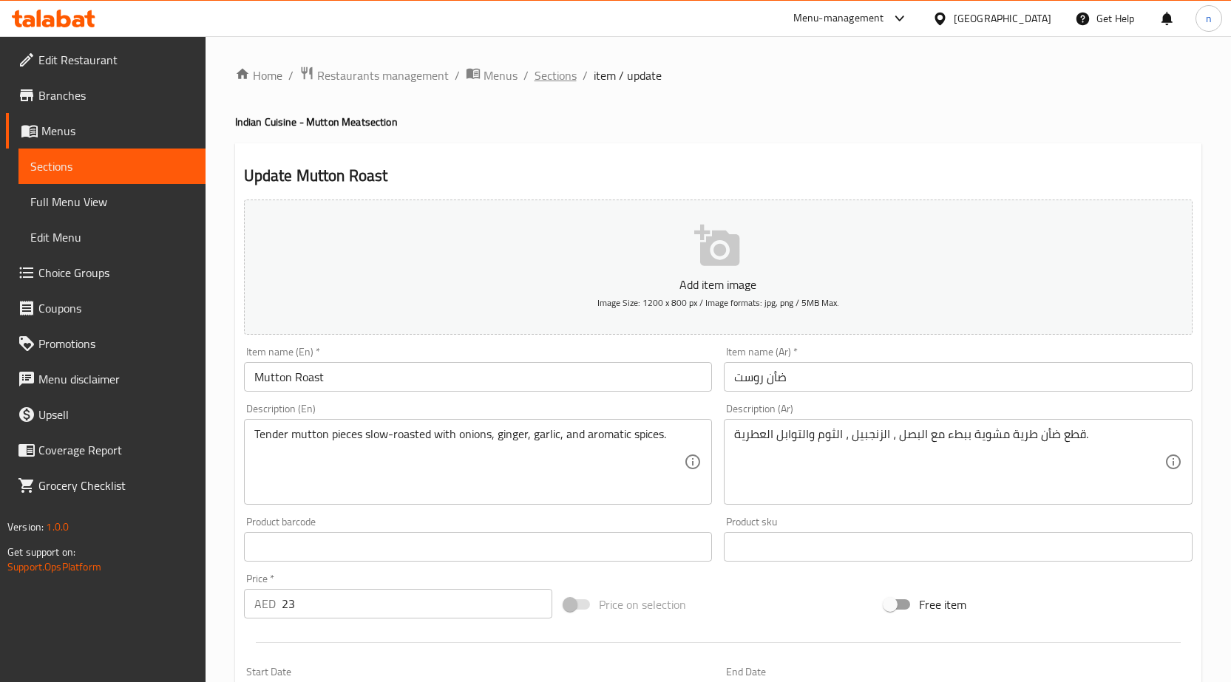
click at [557, 71] on span "Sections" at bounding box center [555, 76] width 42 height 18
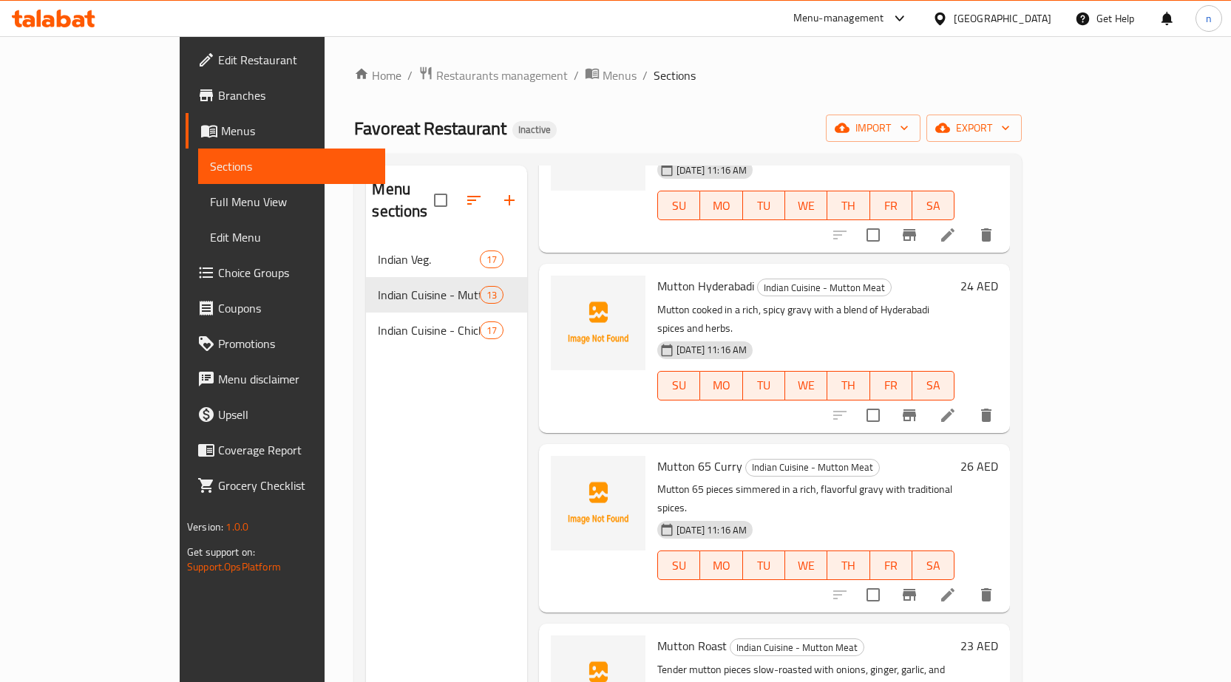
scroll to position [517, 0]
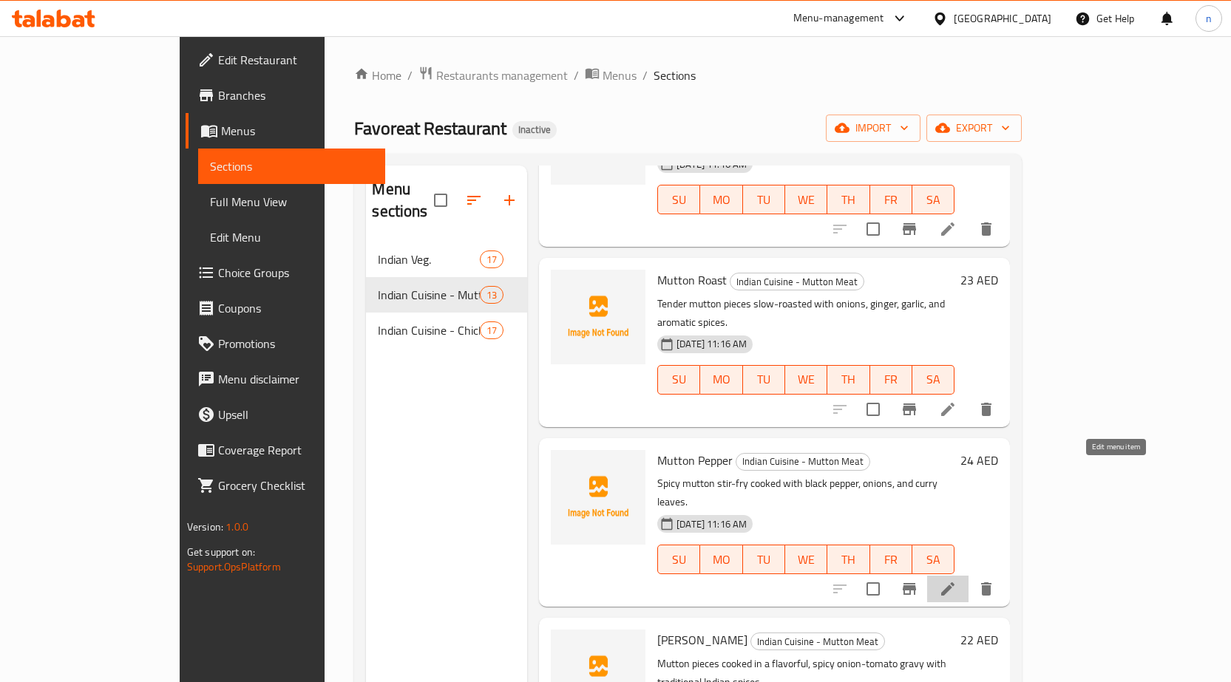
click at [956, 580] on icon at bounding box center [948, 589] width 18 height 18
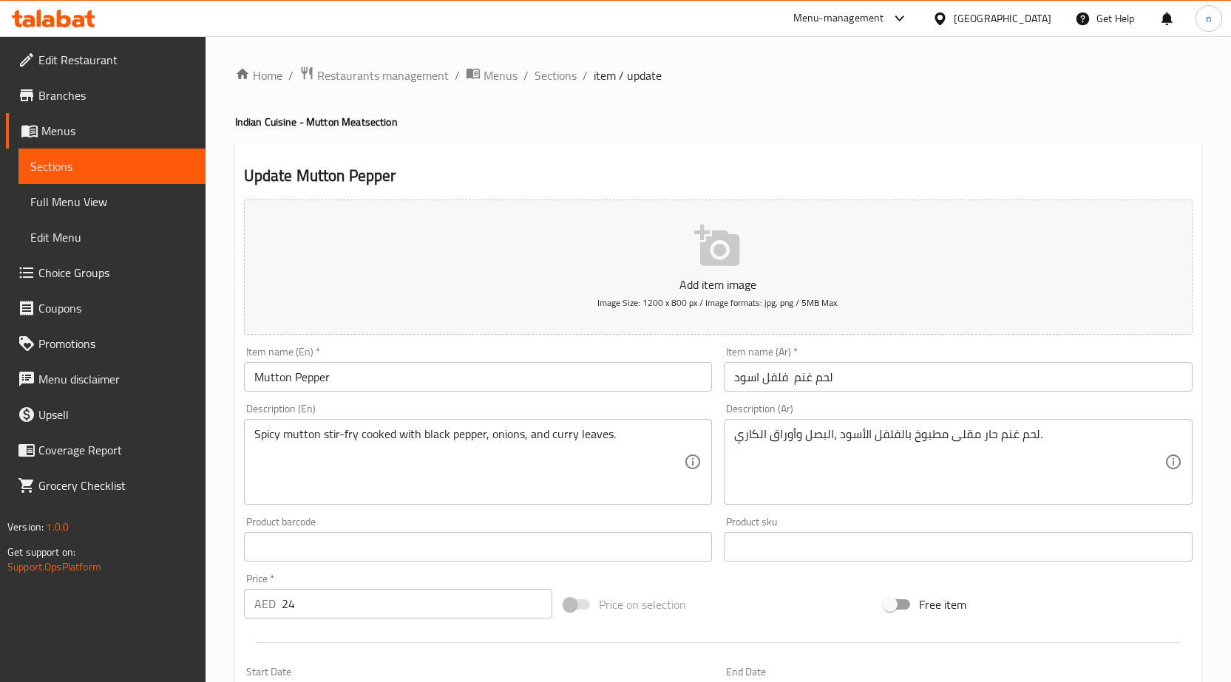
click at [877, 385] on input "لحم غنم فلفل اسود" at bounding box center [958, 377] width 469 height 30
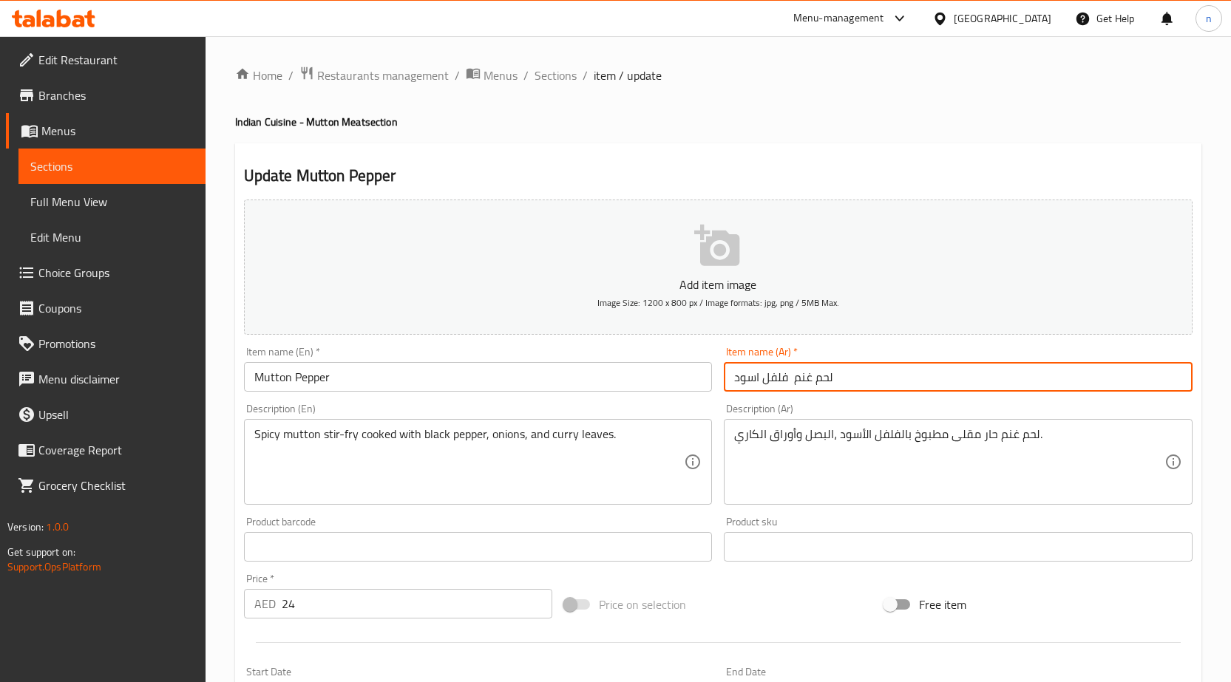
click at [877, 385] on input "لحم غنم فلفل اسود" at bounding box center [958, 377] width 469 height 30
drag, startPoint x: 1183, startPoint y: 388, endPoint x: 1168, endPoint y: 386, distance: 15.7
click at [1181, 388] on input "لحم غنم فلفل اسود" at bounding box center [958, 377] width 469 height 30
click at [1155, 381] on input "لحم غنم فلفل اسود" at bounding box center [958, 377] width 469 height 30
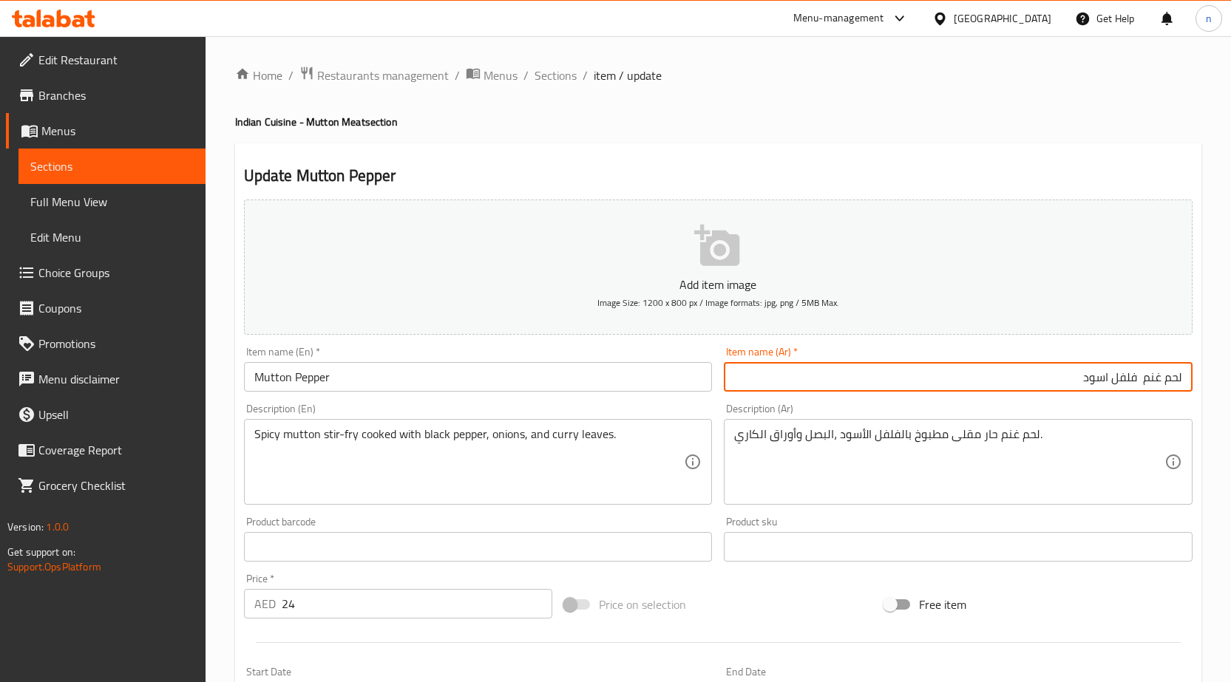
drag, startPoint x: 1141, startPoint y: 385, endPoint x: 1241, endPoint y: 382, distance: 99.8
click at [1231, 382] on html "​ Menu-management United Arab Emirates Get Help n Edit Restaurant Branches Menu…" at bounding box center [615, 341] width 1231 height 682
paste input "ضأن"
click at [1160, 375] on input "ضأن فلفل اسود" at bounding box center [958, 377] width 469 height 30
click at [1158, 379] on input "ضأن فلفل اسود" at bounding box center [958, 377] width 469 height 30
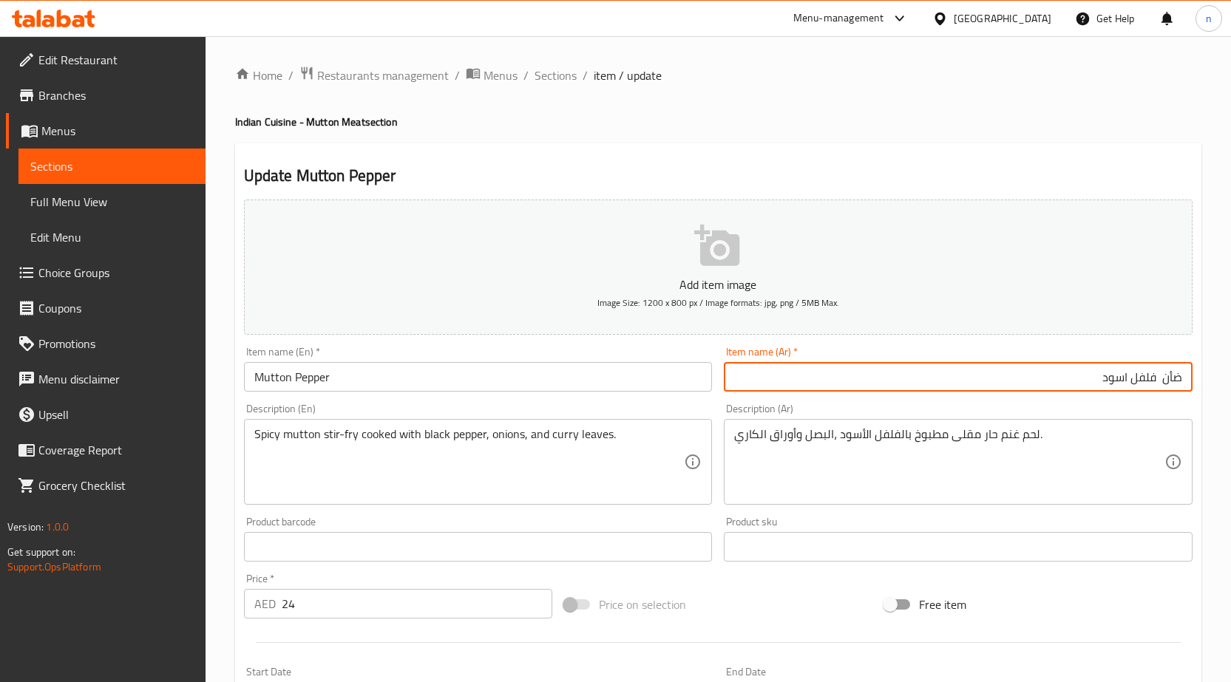
type input "ضأن فلفل اسود"
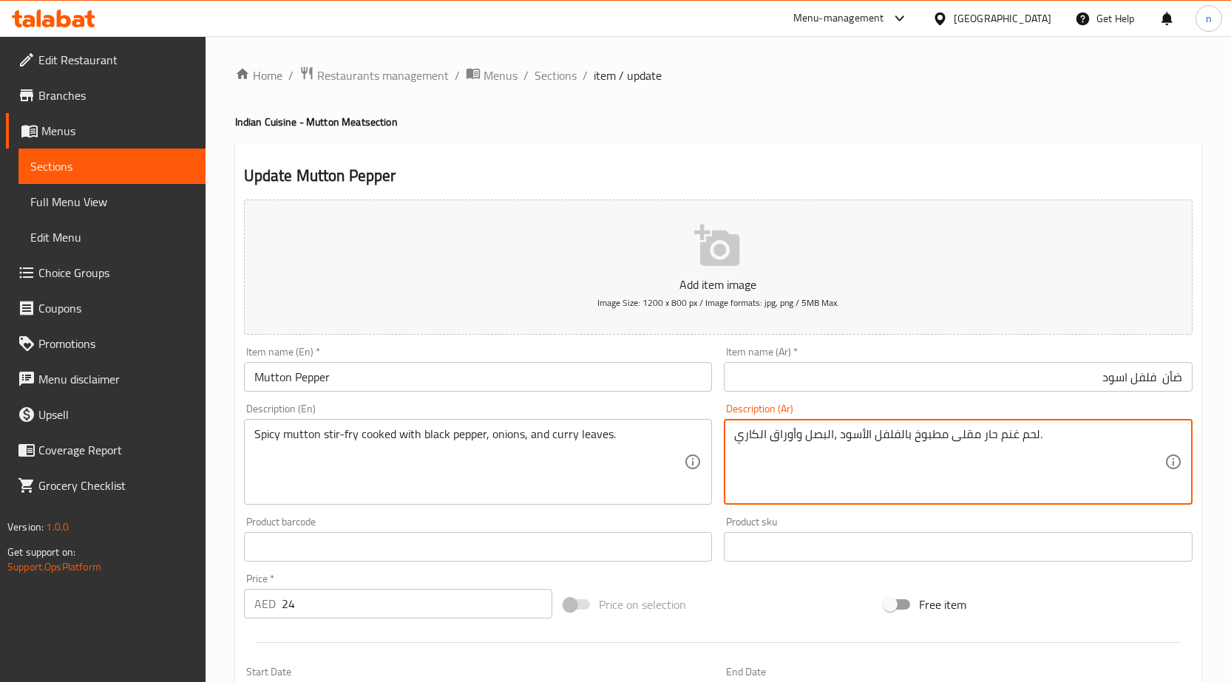
click at [957, 435] on textarea "لحم غنم حار مقلى مطبوخ بالفلفل الأسود ،البصل وأوراق الكاري." at bounding box center [949, 462] width 430 height 70
click at [1052, 455] on textarea "لحم غنم حار مقلى مطبوخ بالفلفل الأسود ،البصل وأوراق الكاري." at bounding box center [949, 462] width 430 height 70
click at [1131, 438] on textarea "لحم غنم حار مقلى مطبوخ بالفلفل الأسود ،البصل وأوراق الكاري." at bounding box center [949, 462] width 430 height 70
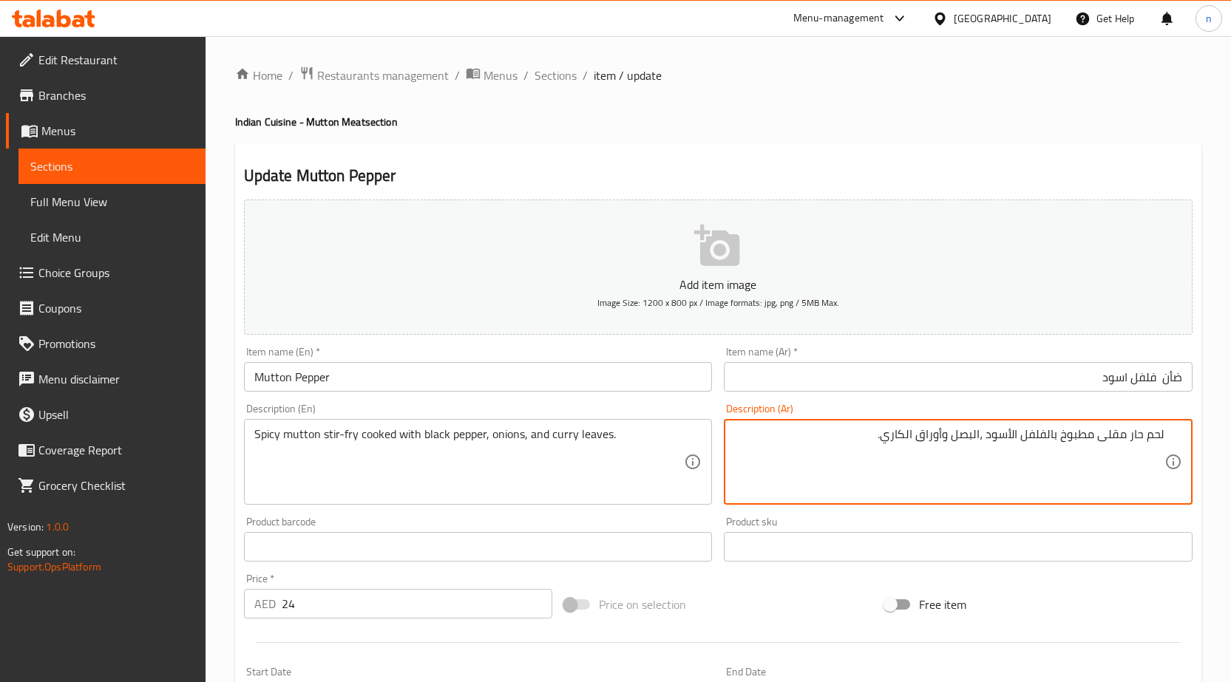
paste textarea "أن"
click at [1159, 437] on textarea "لحم ضأن حار مقلى مطبوخ بالفلفل الأسود ،البصل وأوراق الكاري." at bounding box center [949, 462] width 430 height 70
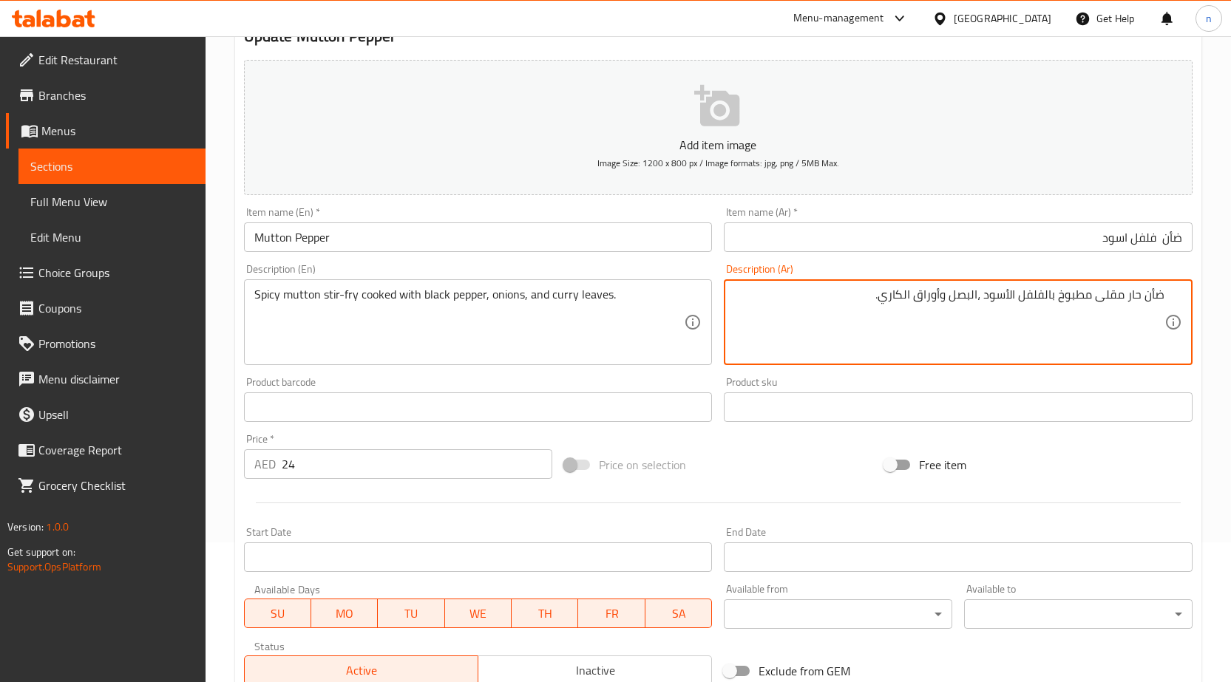
scroll to position [362, 0]
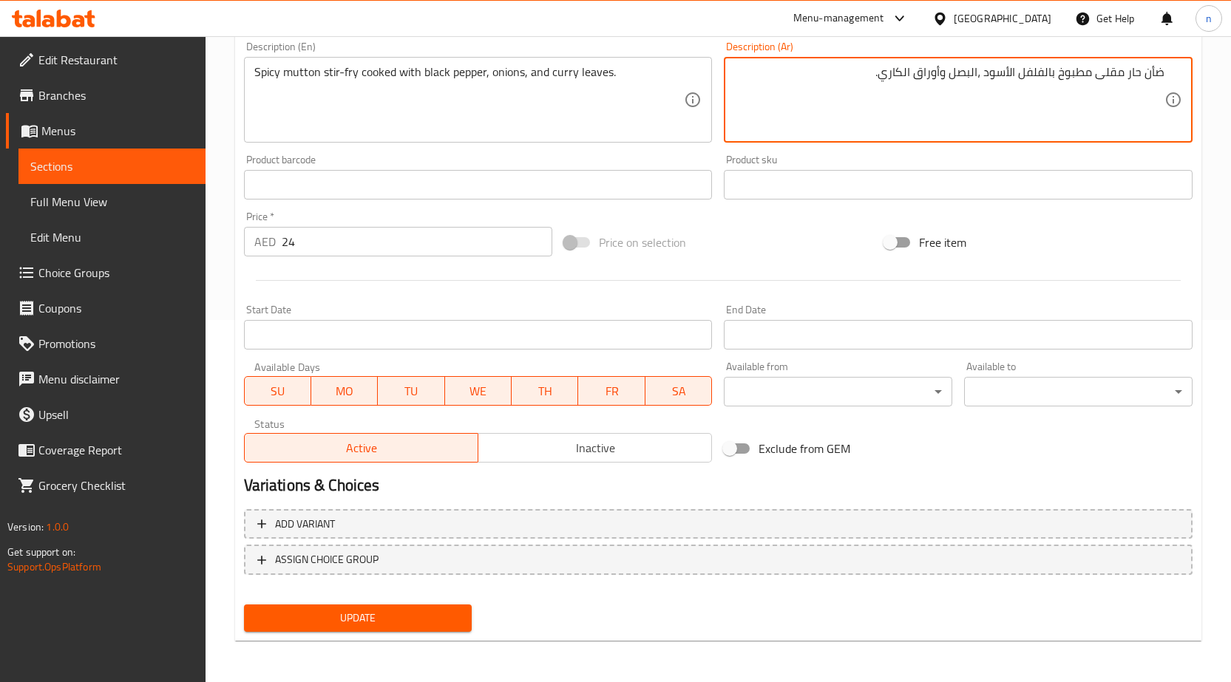
type textarea "ضأن حار مقلى مطبوخ بالفلفل الأسود ،البصل وأوراق الكاري."
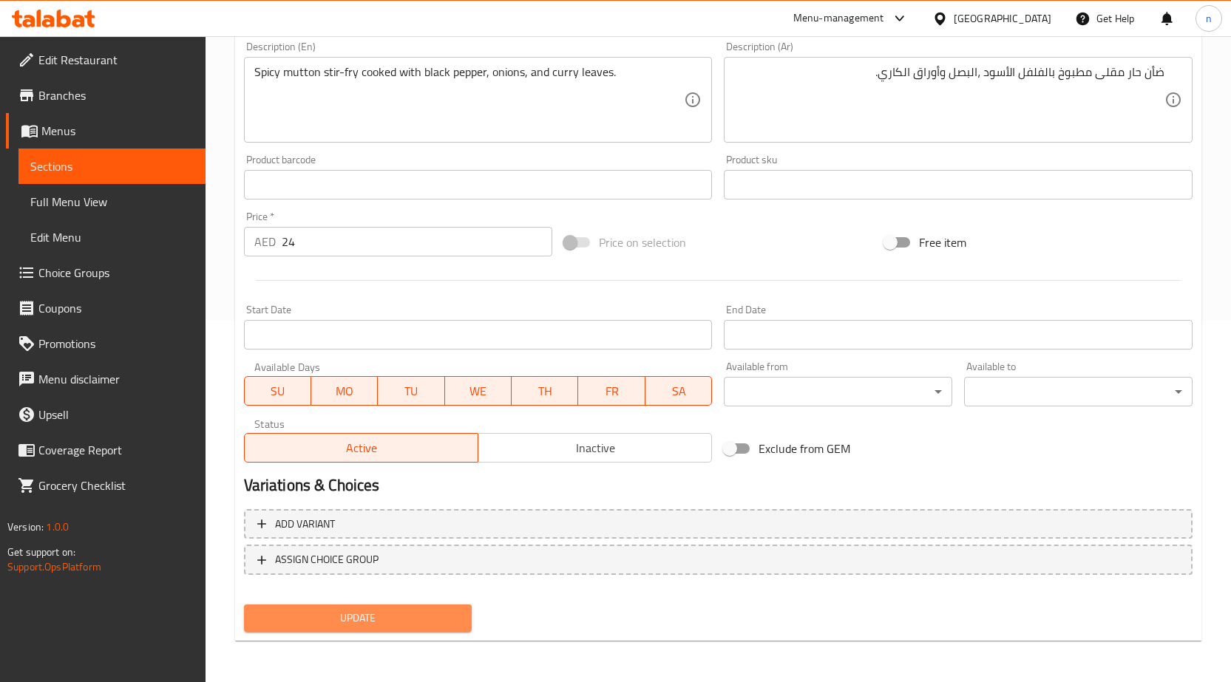
click at [435, 611] on span "Update" at bounding box center [358, 618] width 205 height 18
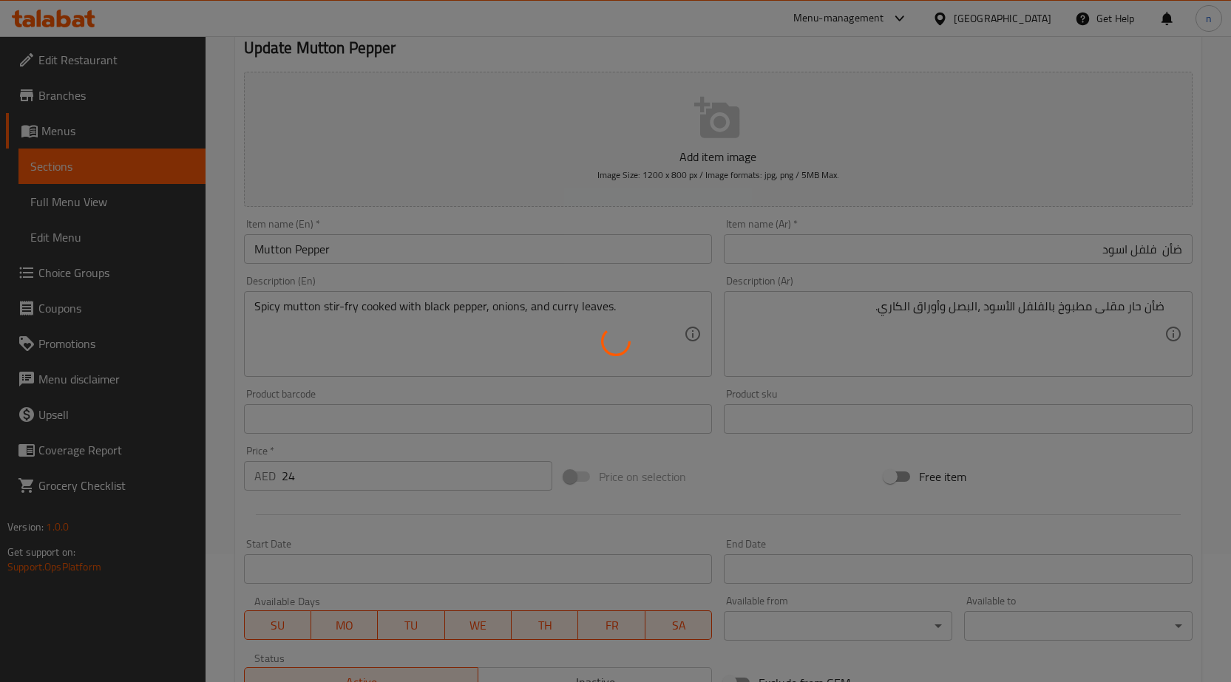
scroll to position [0, 0]
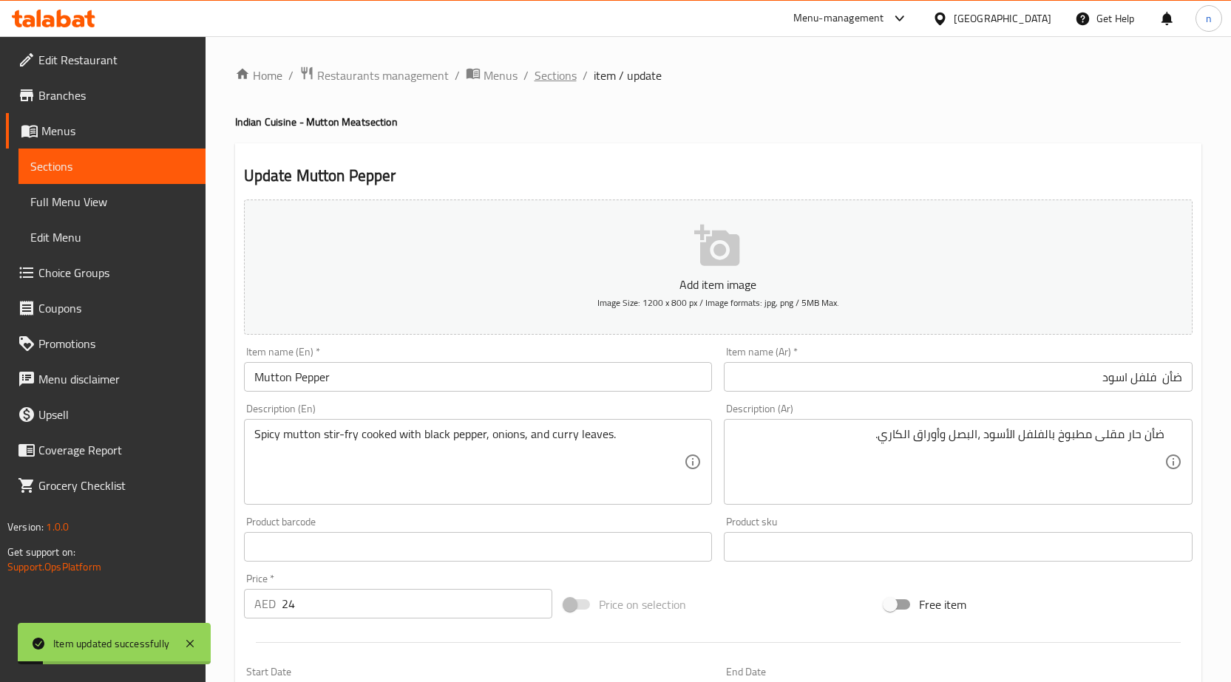
click at [565, 67] on span "Sections" at bounding box center [555, 76] width 42 height 18
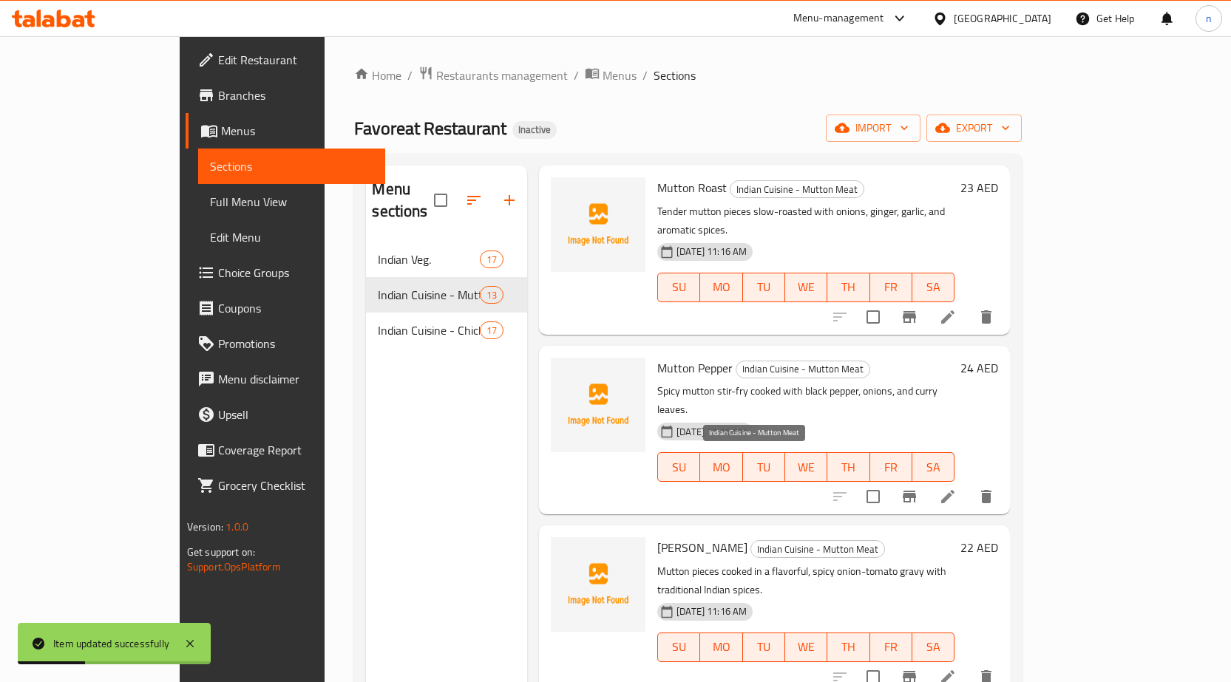
scroll to position [739, 0]
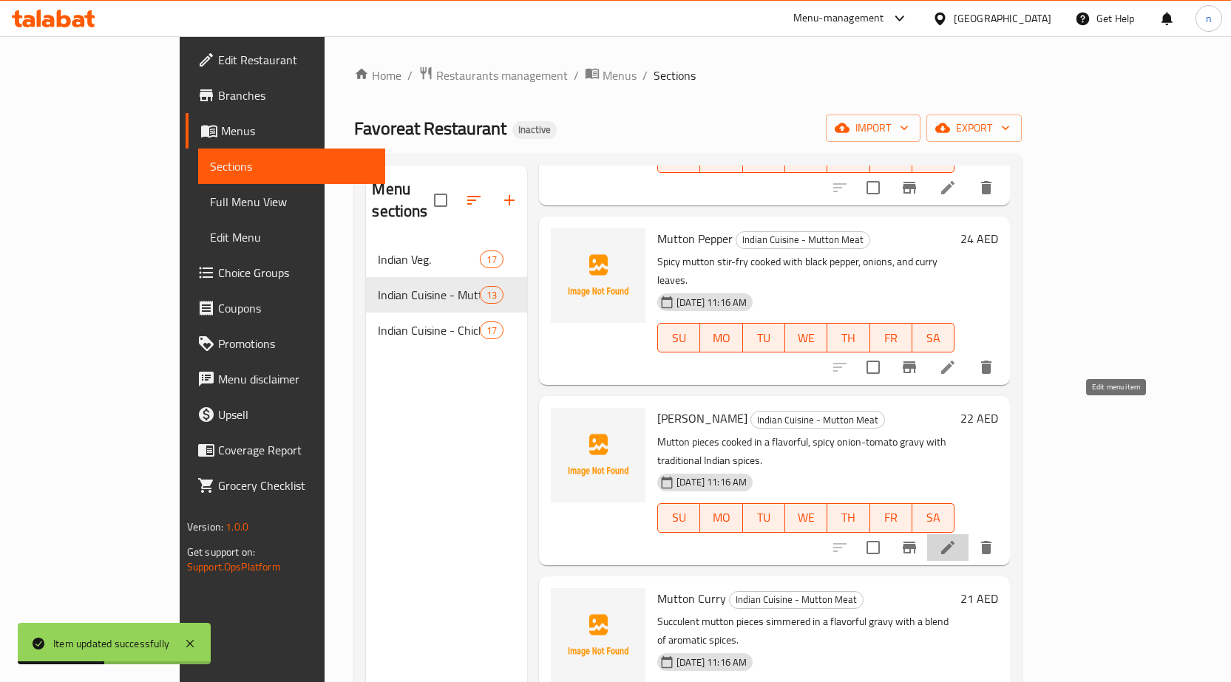
click at [956, 539] on icon at bounding box center [948, 548] width 18 height 18
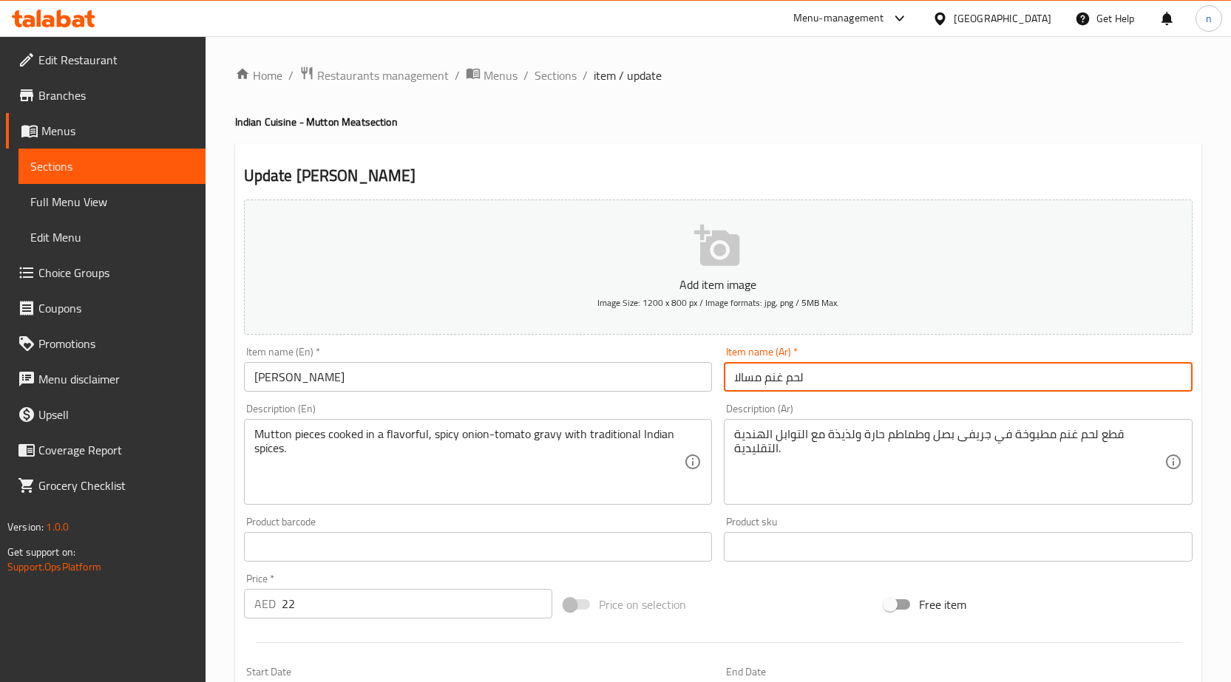
click at [776, 373] on input "لحم غنم مسالا" at bounding box center [958, 377] width 469 height 30
click at [1121, 370] on input "لحم غنم مسالا" at bounding box center [958, 377] width 469 height 30
click at [1170, 379] on input "لحم غنم مسالا" at bounding box center [958, 377] width 469 height 30
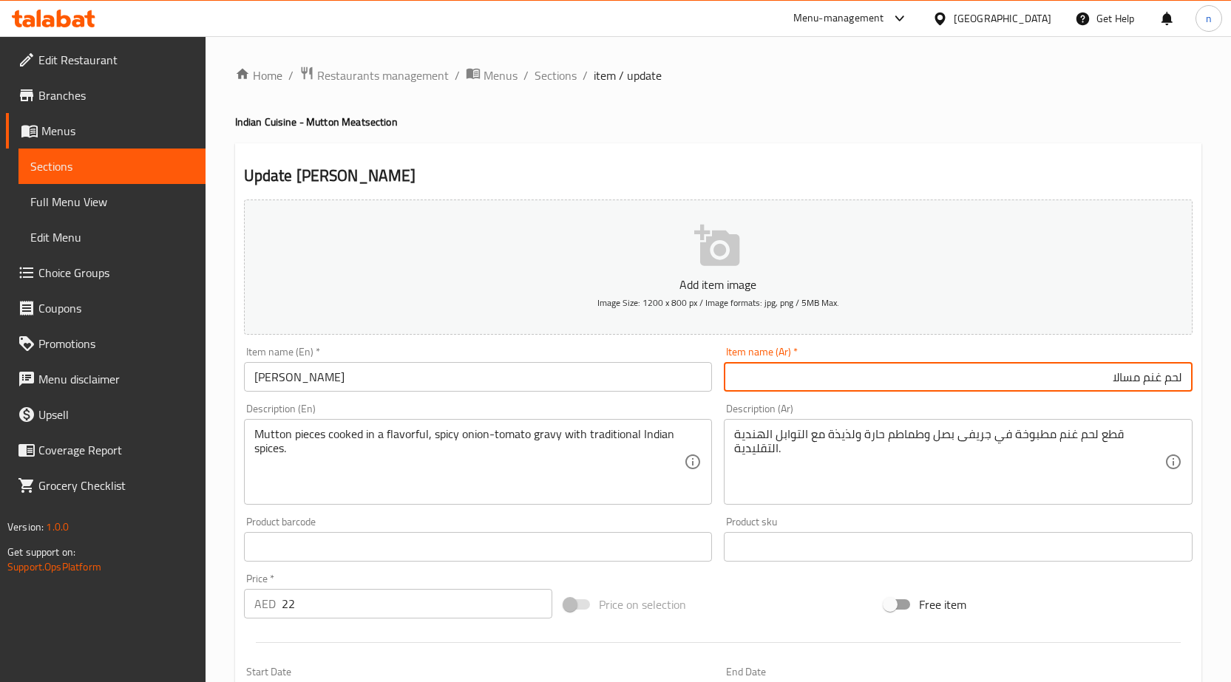
drag, startPoint x: 1169, startPoint y: 379, endPoint x: 1241, endPoint y: 392, distance: 72.8
click at [1231, 392] on html "​ Menu-management United Arab Emirates Get Help n Edit Restaurant Branches Menu…" at bounding box center [615, 341] width 1231 height 682
click at [1180, 375] on input "غنم مسالا" at bounding box center [958, 377] width 469 height 30
paste input "أن"
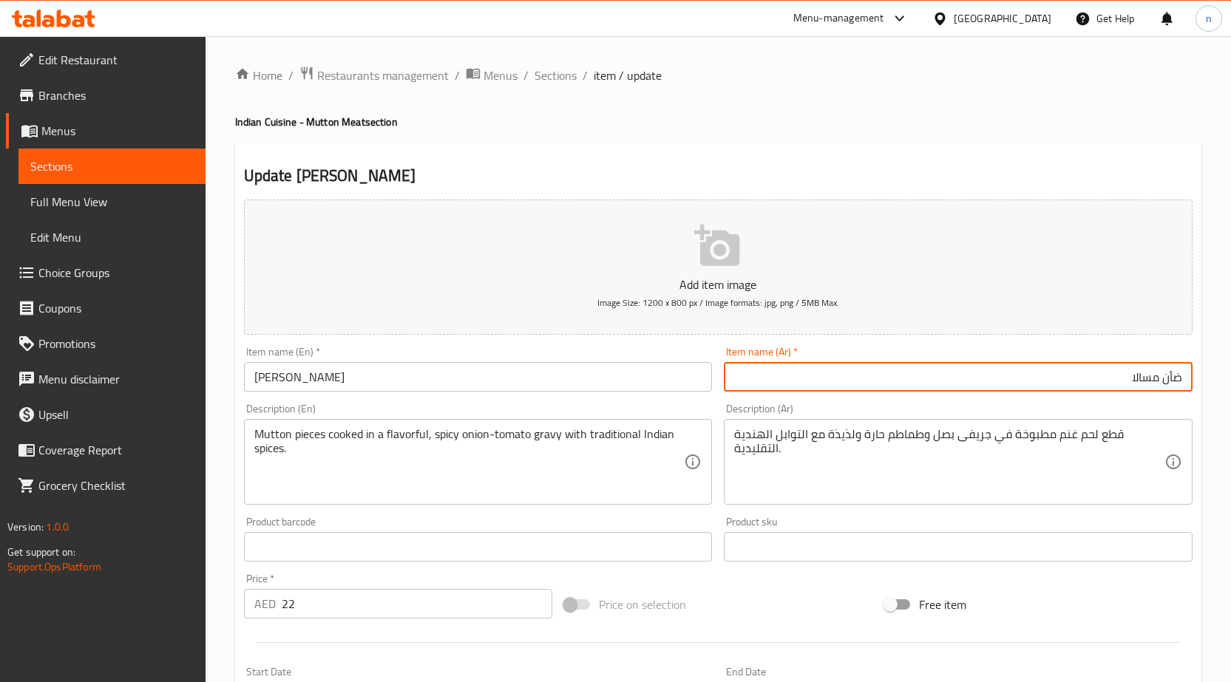
type input "ضأن مسالا"
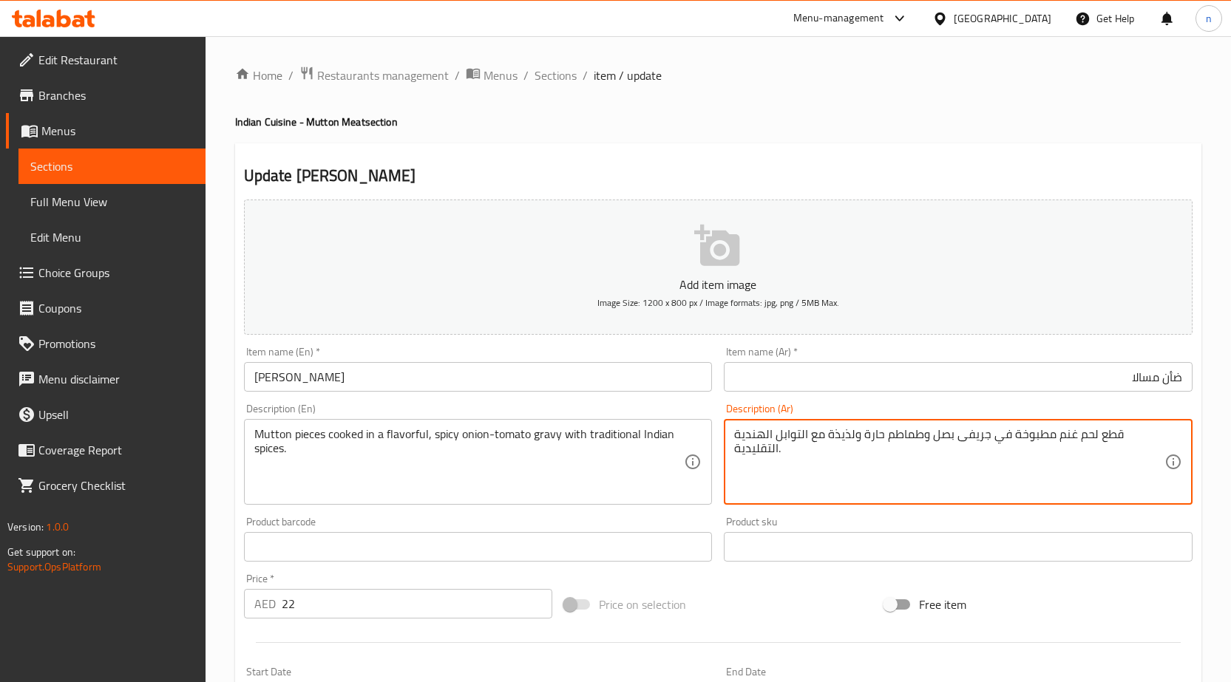
click at [1091, 443] on textarea "قطع لحم غنم مطبوخة في جريفى بصل وطماطم حارة ولذيذة مع التوابل الهندية التقليدية." at bounding box center [949, 462] width 430 height 70
click at [1117, 452] on textarea "قطع لحم غنم مطبوخة في جريفى بصل وطماطم حارة ولذيذة مع التوابل الهندية التقليدية." at bounding box center [949, 462] width 430 height 70
click at [1132, 437] on textarea "قطع لحم غنم مطبوخة في جريفى بصل وطماطم حارة ولذيذة مع التوابل الهندية التقليدية." at bounding box center [949, 462] width 430 height 70
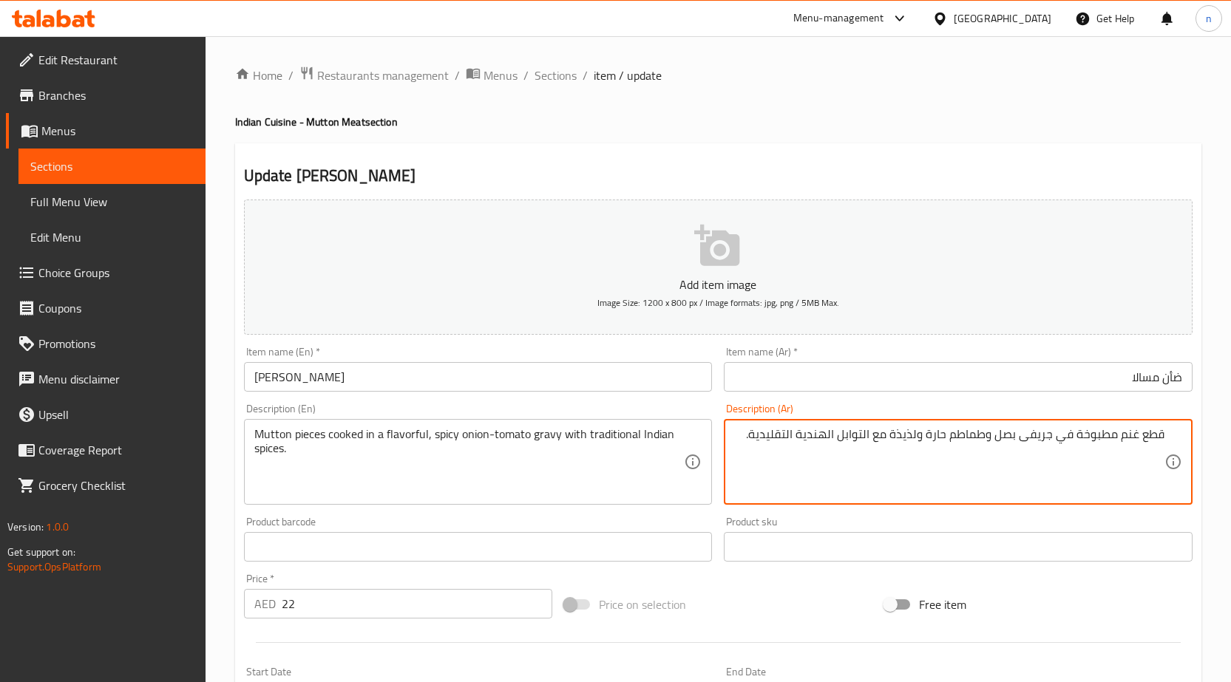
click at [1137, 439] on textarea "قطع غنم مطبوخة في جريفى بصل وطماطم حارة ولذيذة مع التوابل الهندية التقليدية." at bounding box center [949, 462] width 430 height 70
paste textarea "أن"
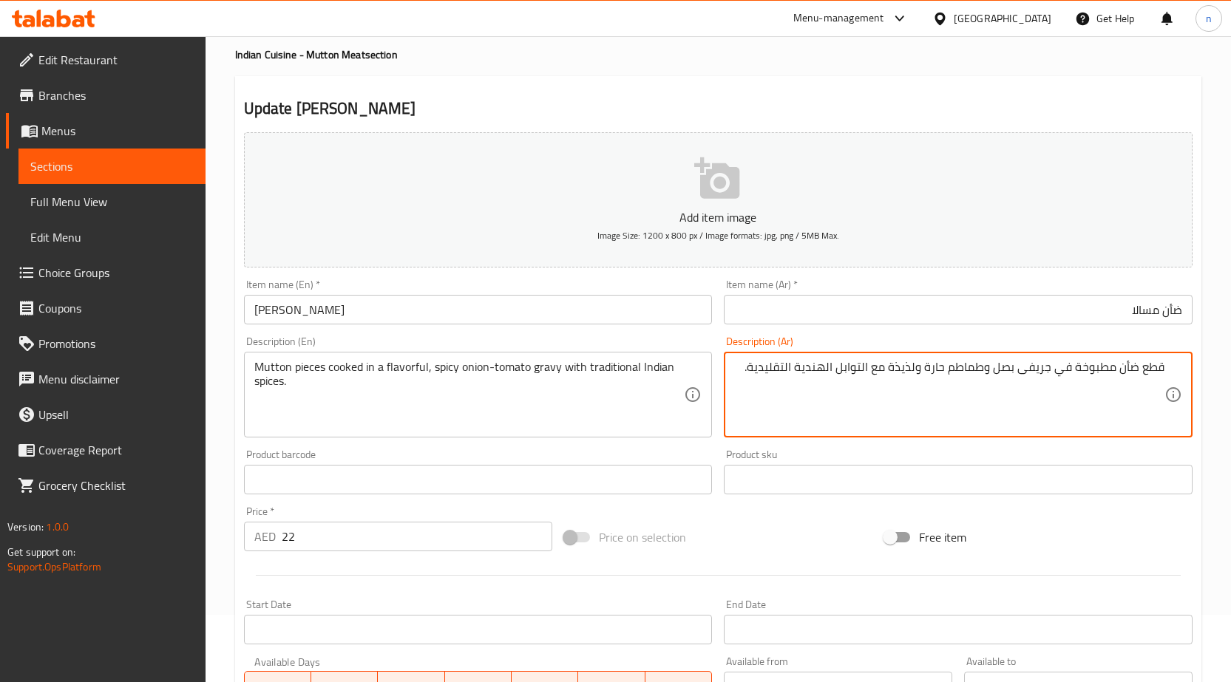
scroll to position [362, 0]
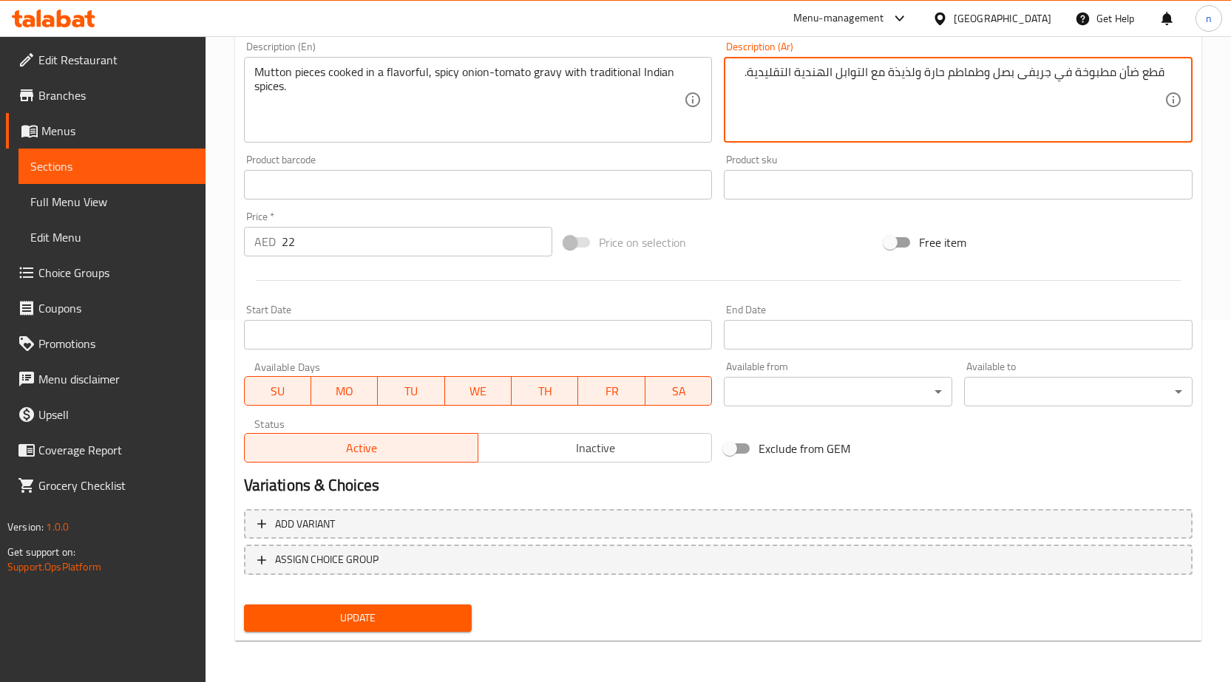
type textarea "قطع ضأن مطبوخة في جريفى بصل وطماطم حارة ولذيذة مع التوابل الهندية التقليدية."
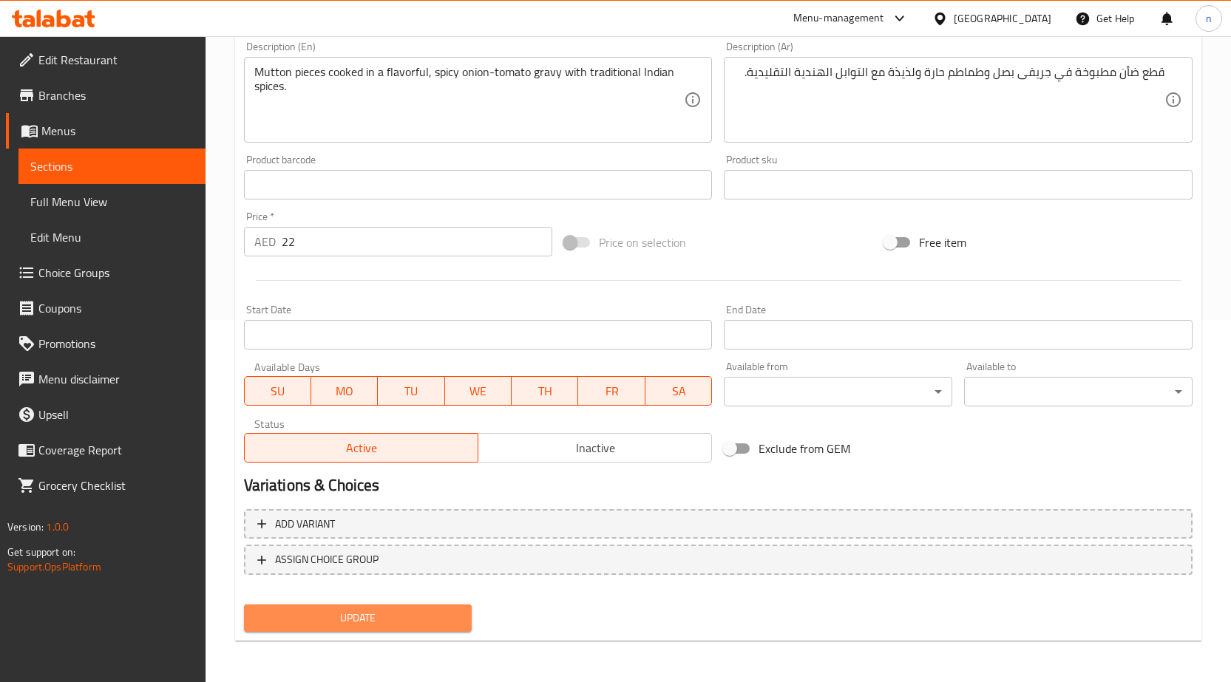
click at [367, 617] on span "Update" at bounding box center [358, 618] width 205 height 18
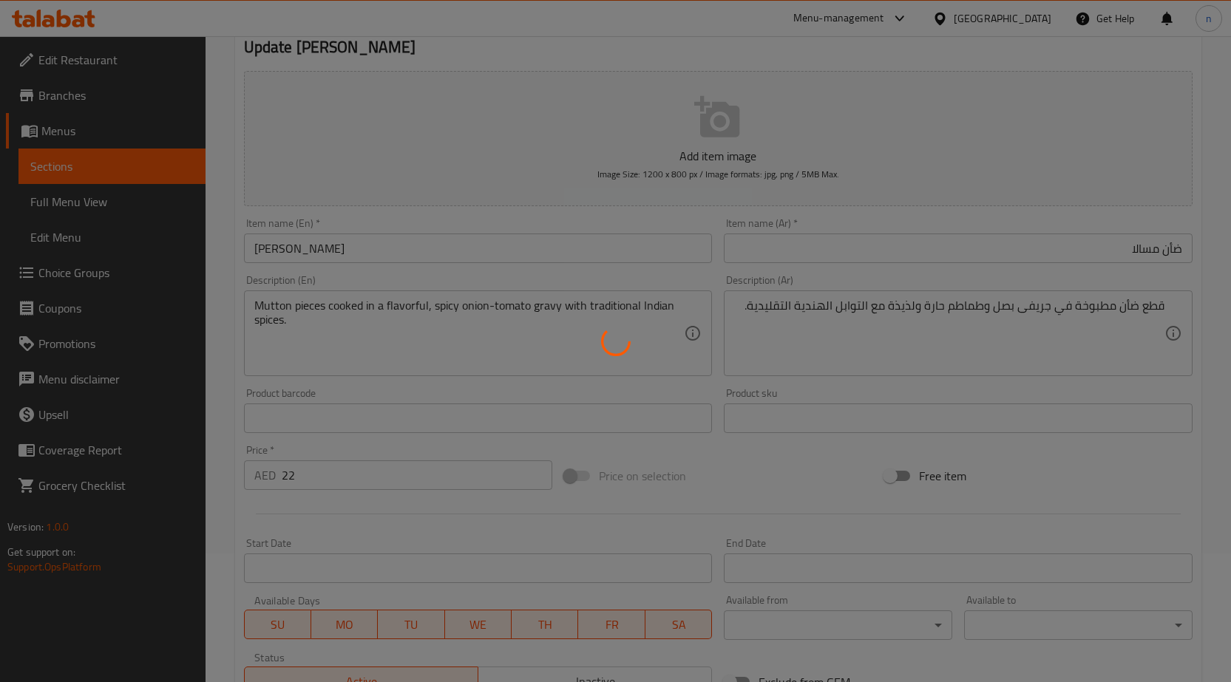
scroll to position [0, 0]
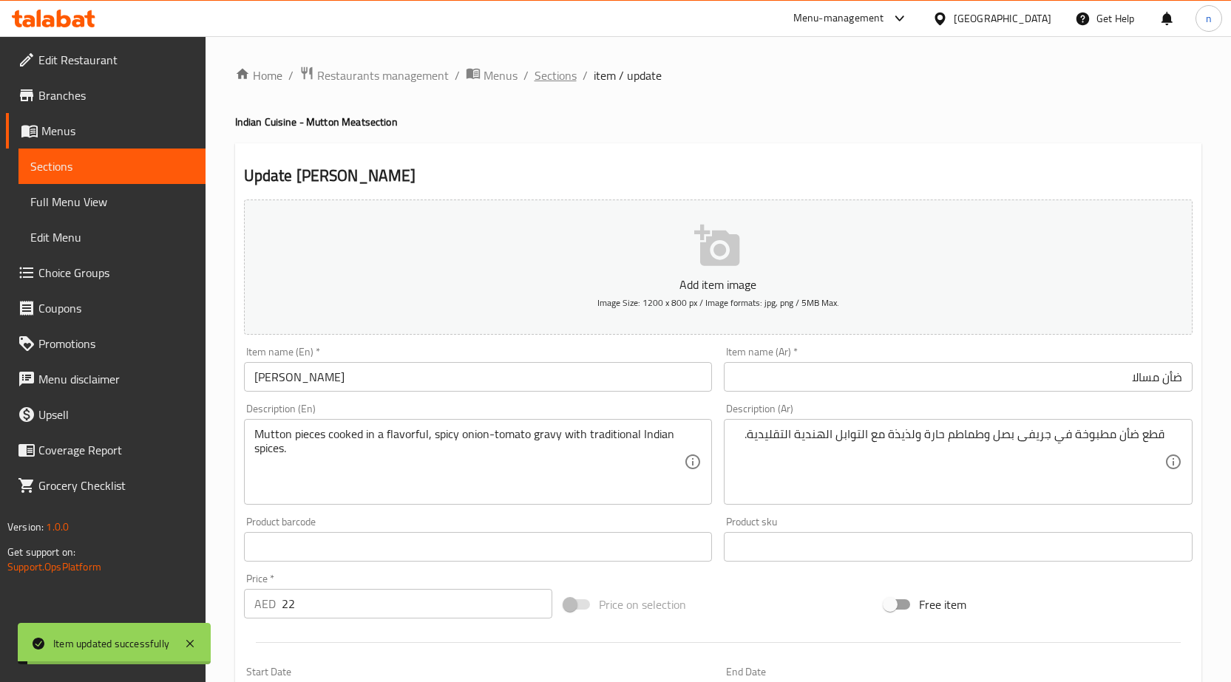
click at [544, 68] on span "Sections" at bounding box center [555, 76] width 42 height 18
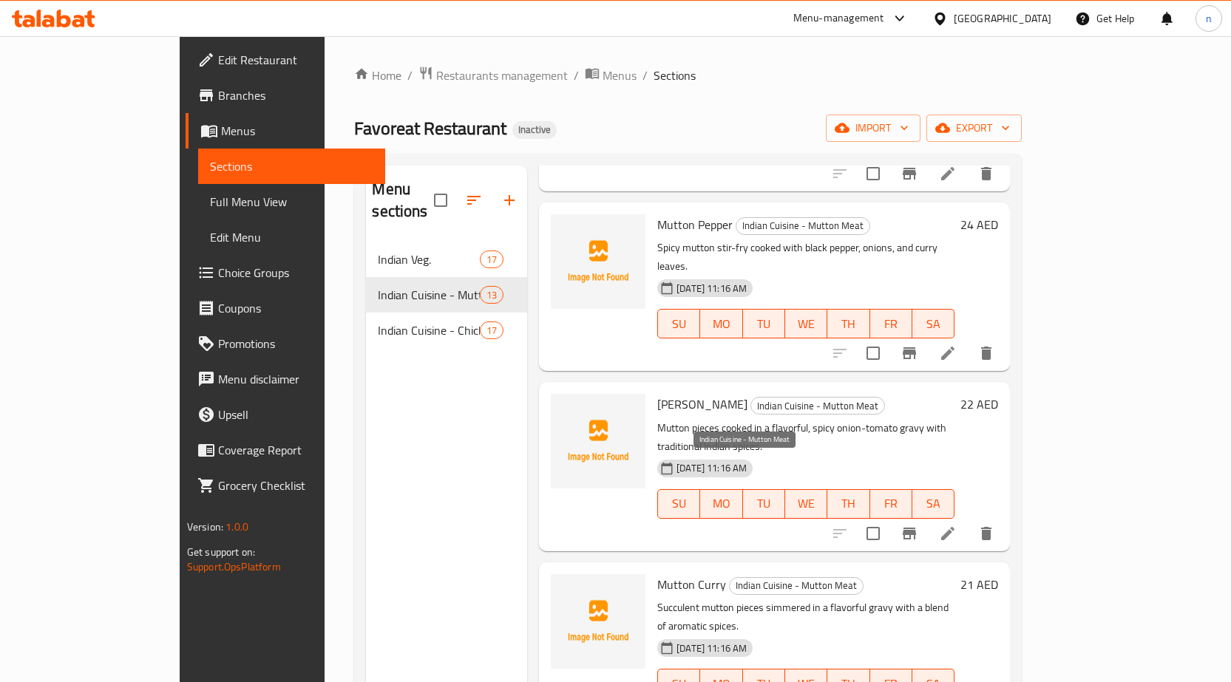
scroll to position [739, 0]
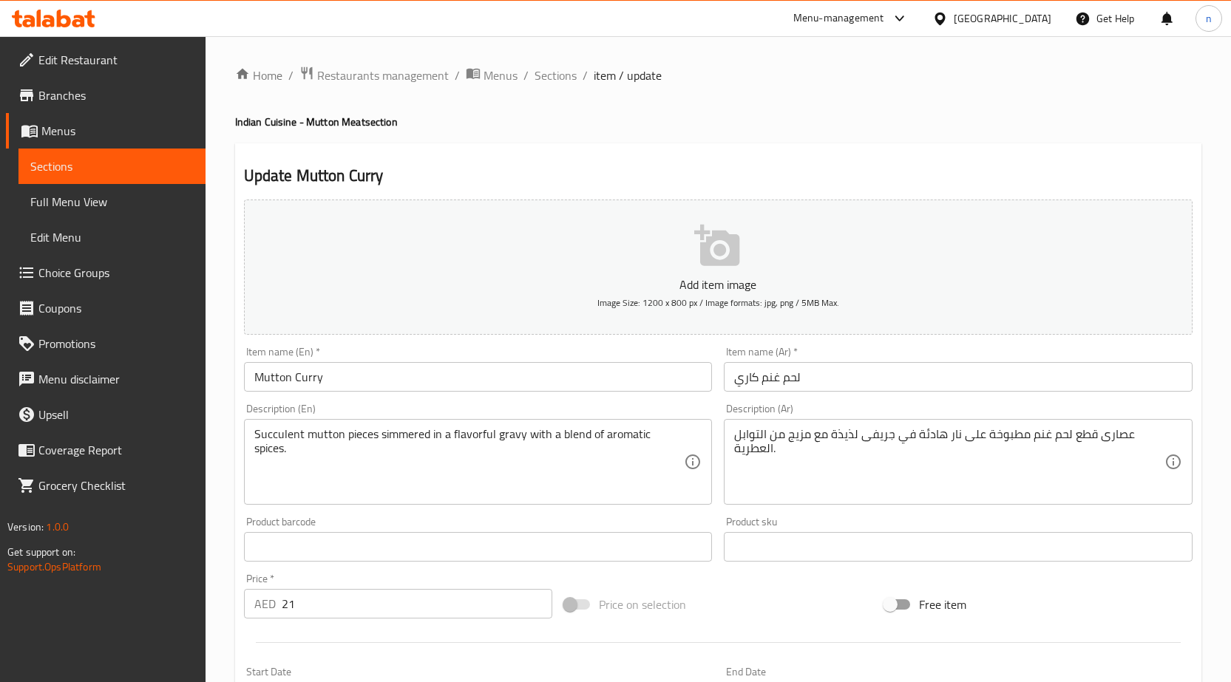
click at [817, 393] on div "Item name (Ar)   * لحم غنم كاري Item name (Ar) *" at bounding box center [958, 369] width 480 height 57
click at [773, 381] on input "لحم غنم كاري" at bounding box center [958, 377] width 469 height 30
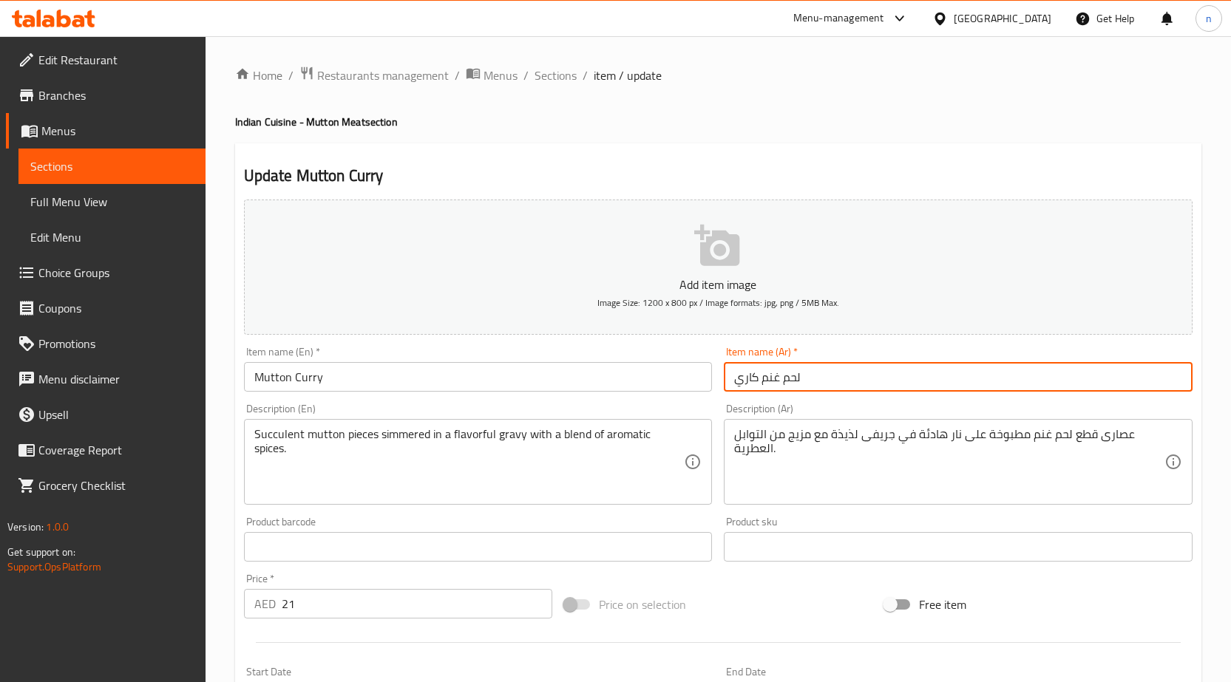
click at [773, 381] on input "لحم غنم كاري" at bounding box center [958, 377] width 469 height 30
click at [1077, 374] on input "لحم غنم كاري" at bounding box center [958, 377] width 469 height 30
click at [1159, 375] on input "لحم غنم كاري" at bounding box center [958, 377] width 469 height 30
drag, startPoint x: 1166, startPoint y: 379, endPoint x: 1240, endPoint y: 382, distance: 74.0
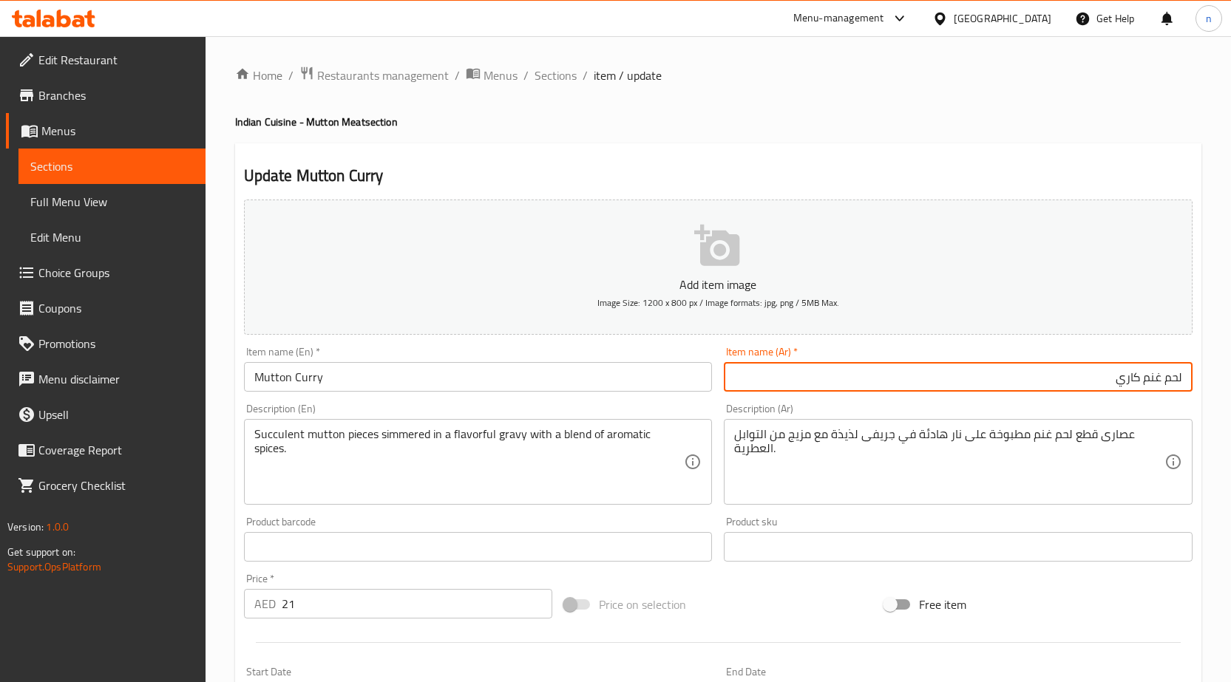
click at [1231, 382] on html "​ Menu-management United Arab Emirates Get Help n Edit Restaurant Branches Menu…" at bounding box center [615, 341] width 1231 height 682
click at [1180, 378] on input "غنم كاري" at bounding box center [958, 377] width 469 height 30
click at [1179, 378] on input "غنم كاري" at bounding box center [958, 377] width 469 height 30
paste input "أن"
type input "ضأن كاري"
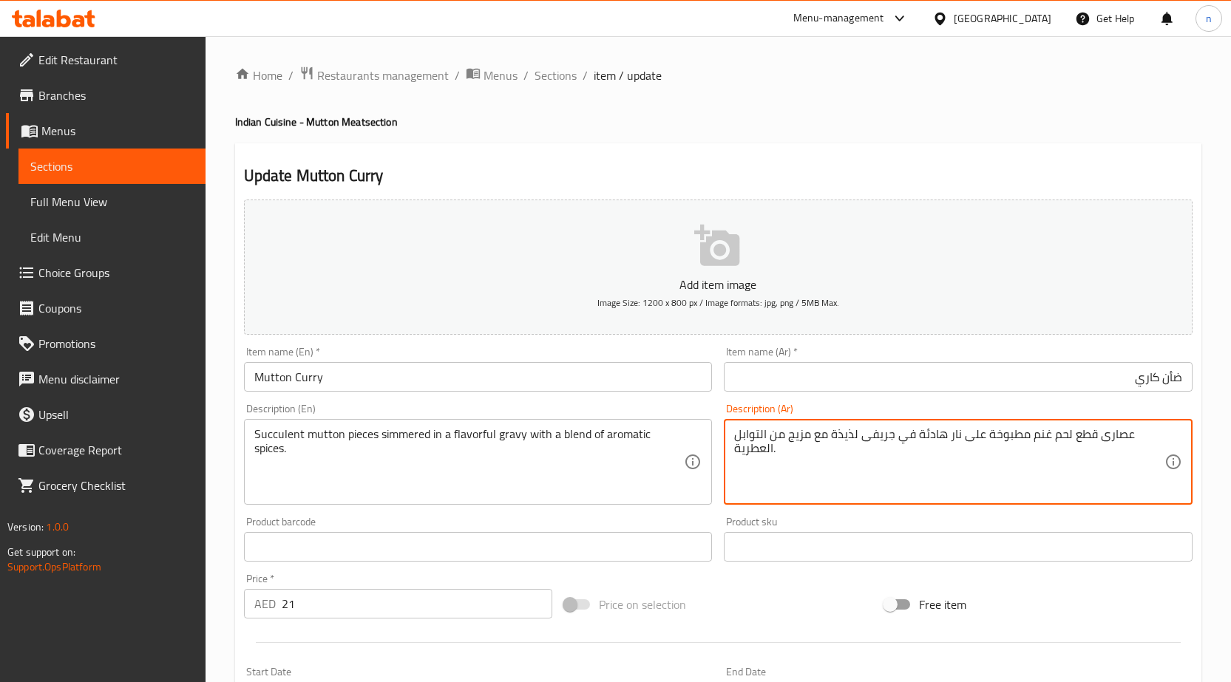
click at [1087, 438] on textarea "عصارى قطع لحم غنم مطبوخة على نار هادئة في جريفى لذيذة مع مزيج من التوابل العطري…" at bounding box center [949, 462] width 430 height 70
click at [1115, 452] on textarea "عصارى قطع لحم غنم مطبوخة على نار هادئة في جريفى لذيذة مع مزيج من التوابل العطري…" at bounding box center [949, 462] width 430 height 70
click at [1095, 430] on textarea "عصارى قطع لحم غنم مطبوخة على نار هادئة في جريفى لذيذة مع مزيج من التوابل العطري…" at bounding box center [949, 462] width 430 height 70
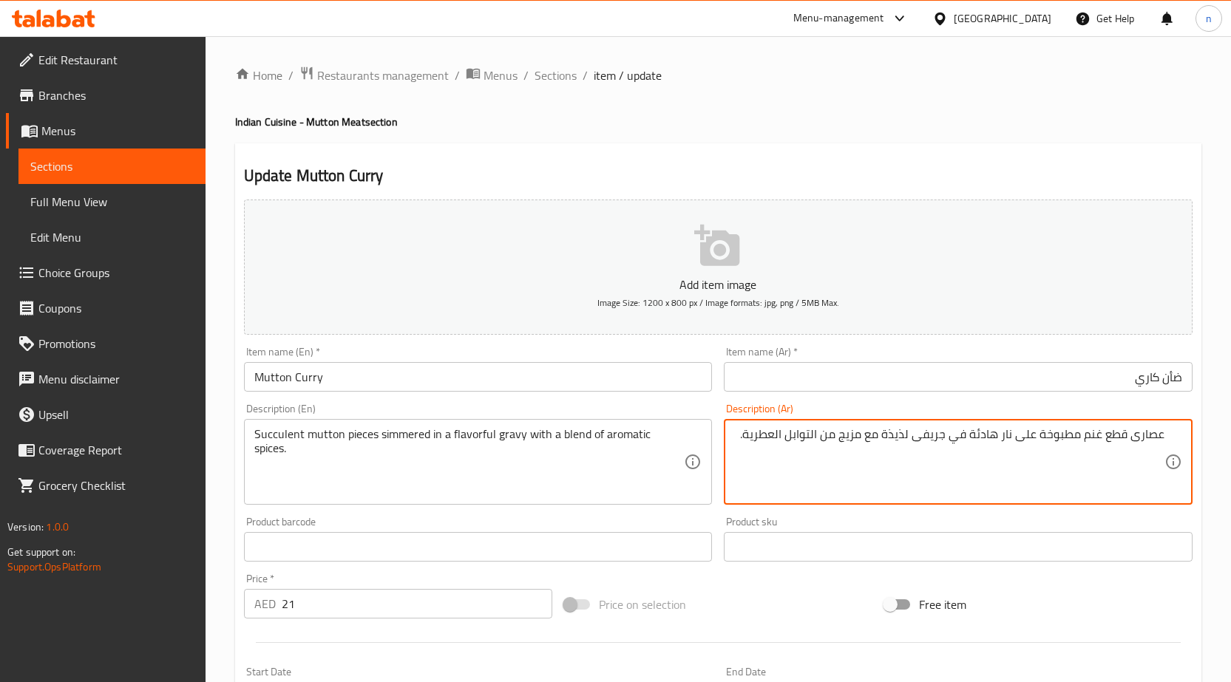
click at [1092, 439] on textarea "عصارى قطع غنم مطبوخة على نار هادئة في جريفى لذيذة مع مزيج من التوابل العطرية." at bounding box center [949, 462] width 430 height 70
paste textarea "أن"
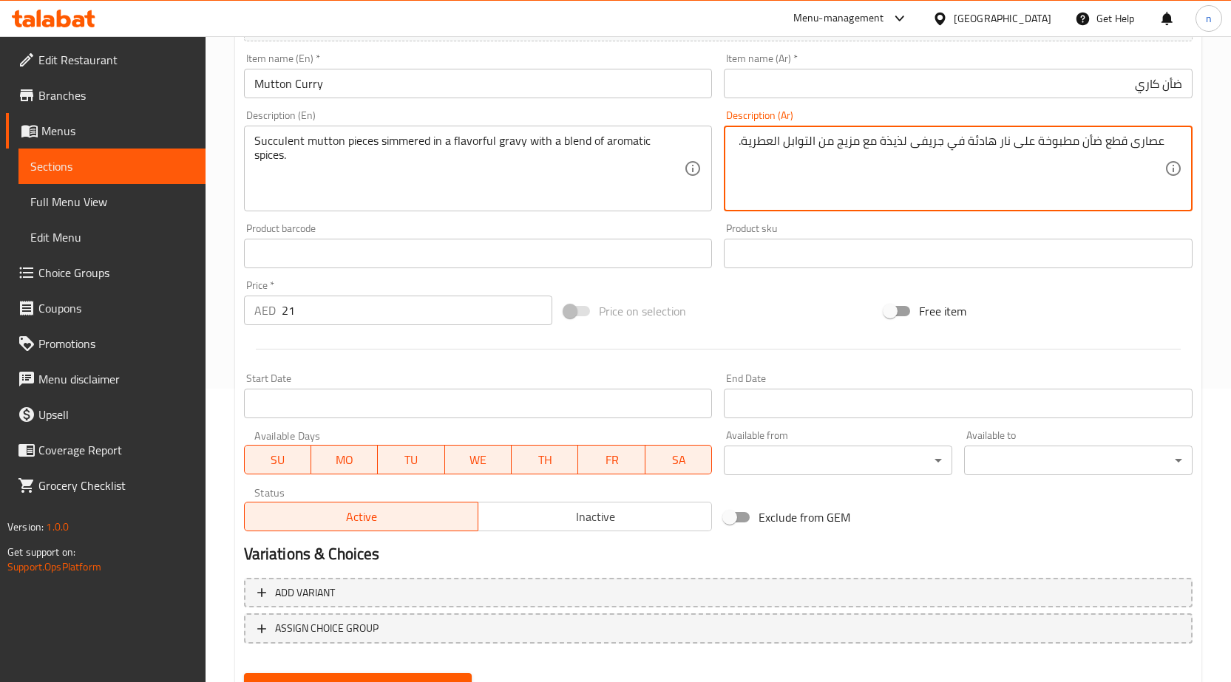
scroll to position [362, 0]
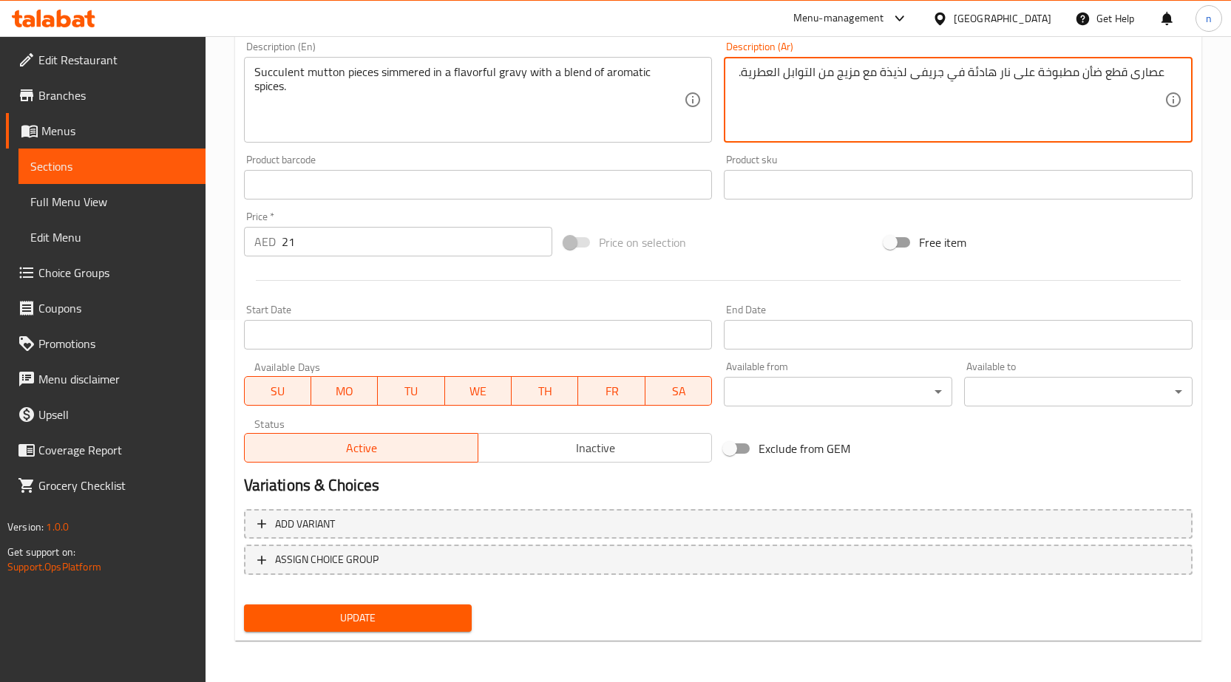
type textarea "عصارى قطع ضأن مطبوخة على نار هادئة في جريفى لذيذة مع مزيج من التوابل العطرية."
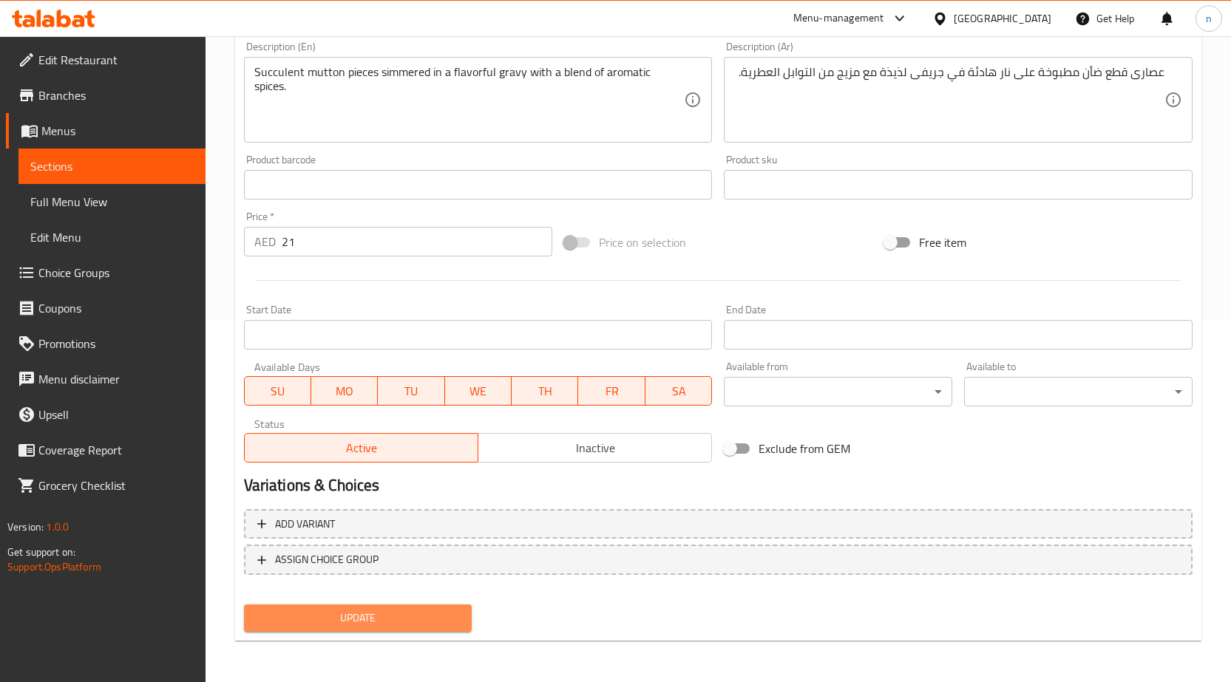
click at [401, 627] on span "Update" at bounding box center [358, 618] width 205 height 18
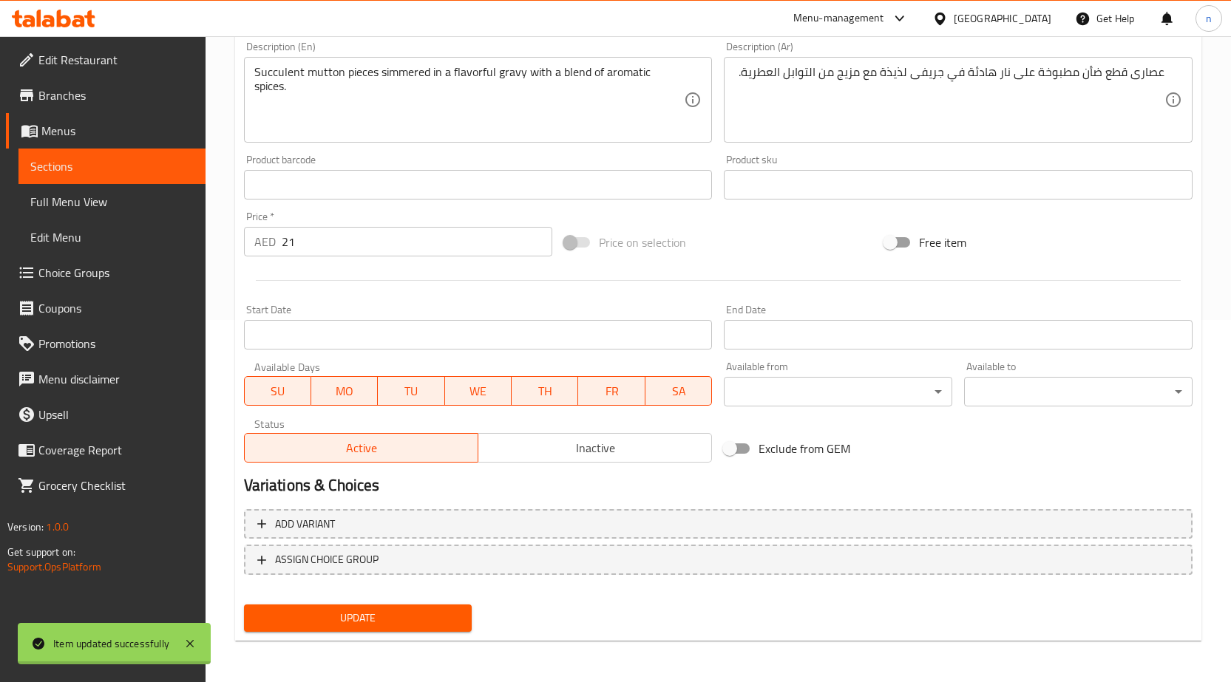
scroll to position [0, 0]
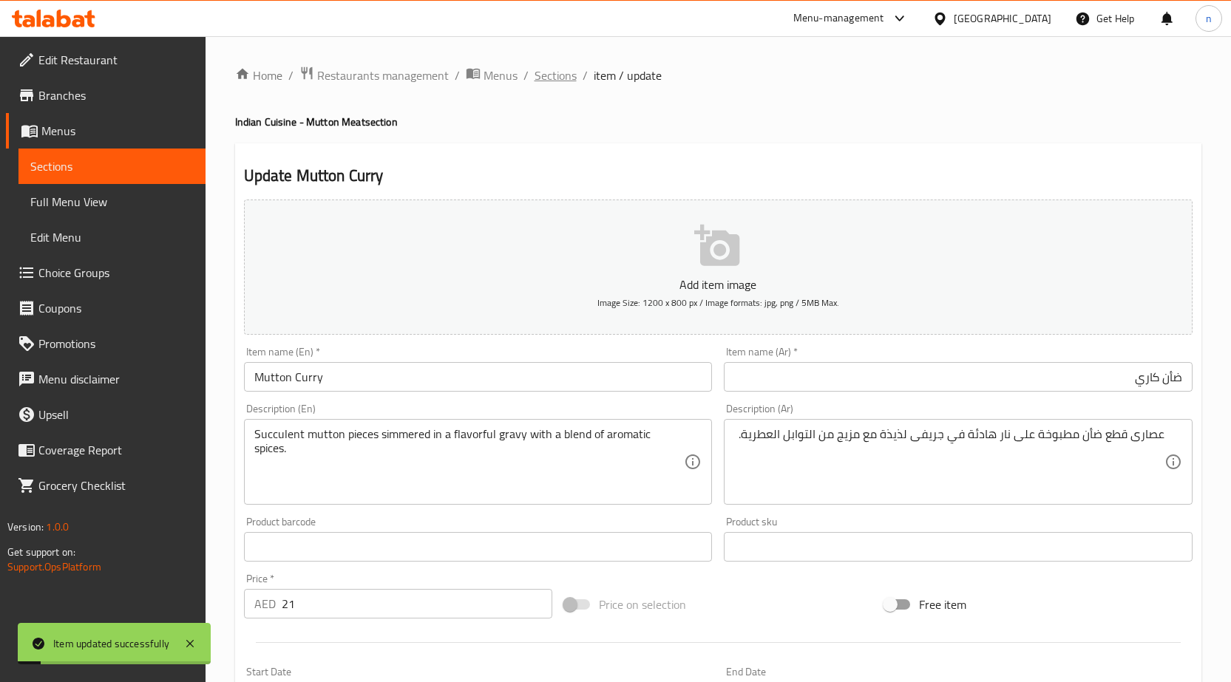
click at [571, 71] on span "Sections" at bounding box center [555, 76] width 42 height 18
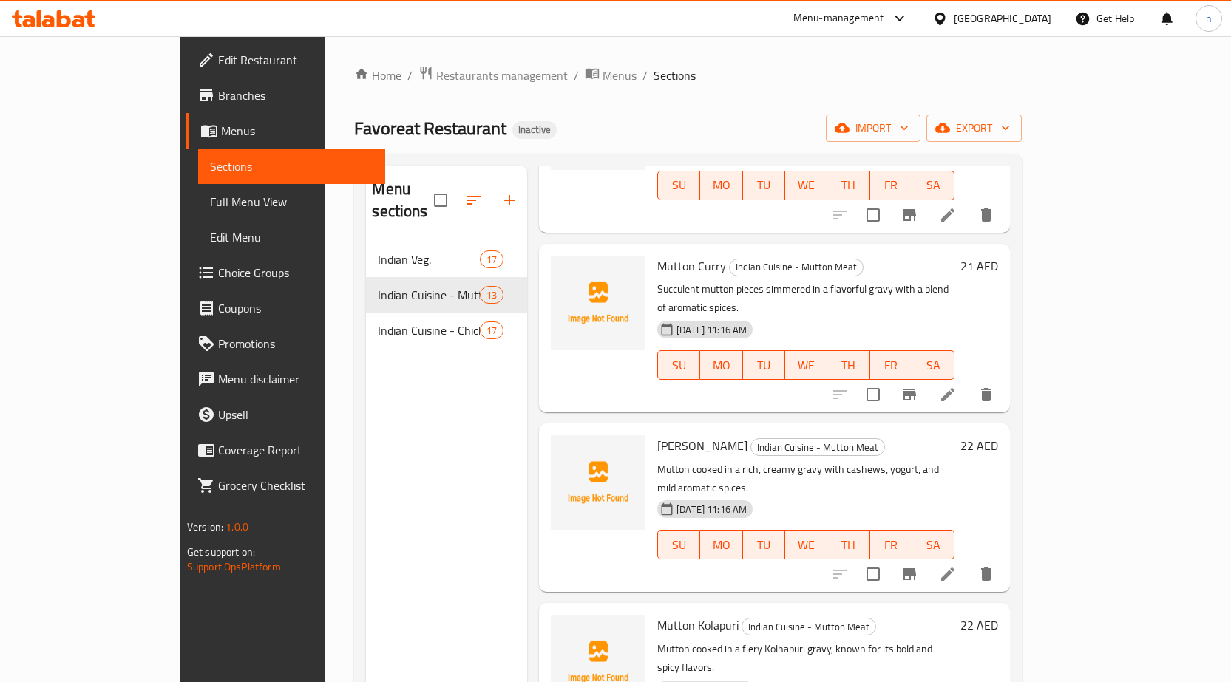
scroll to position [1109, 0]
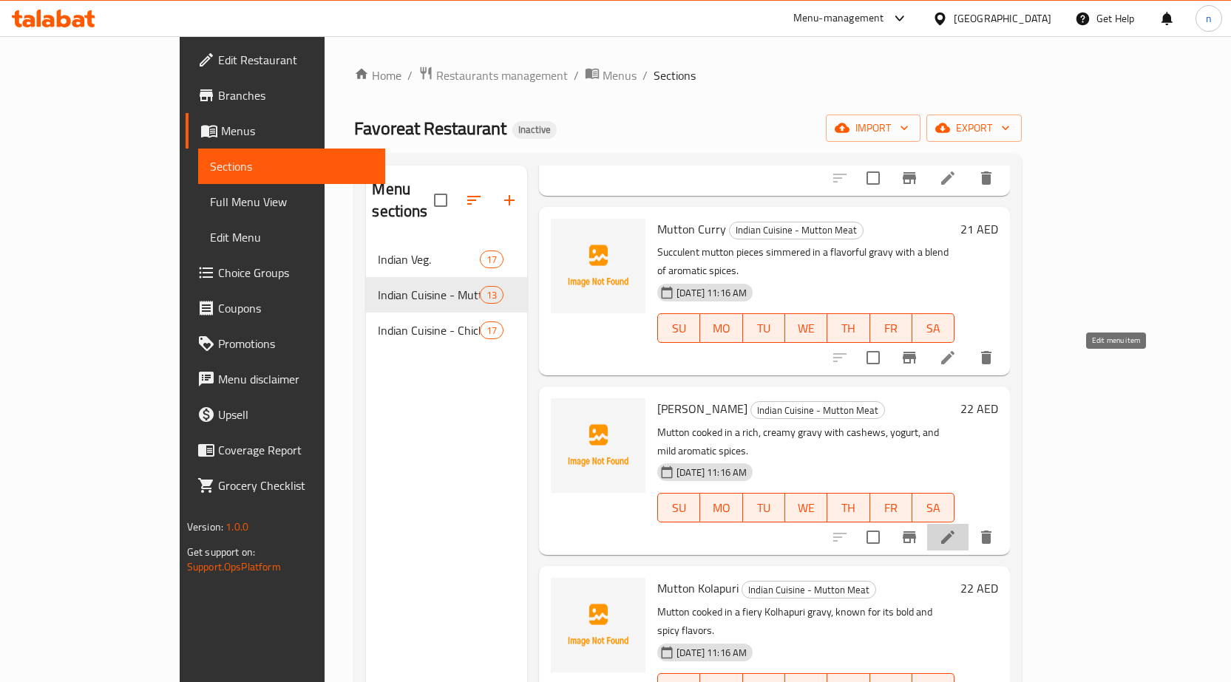
click at [956, 528] on icon at bounding box center [948, 537] width 18 height 18
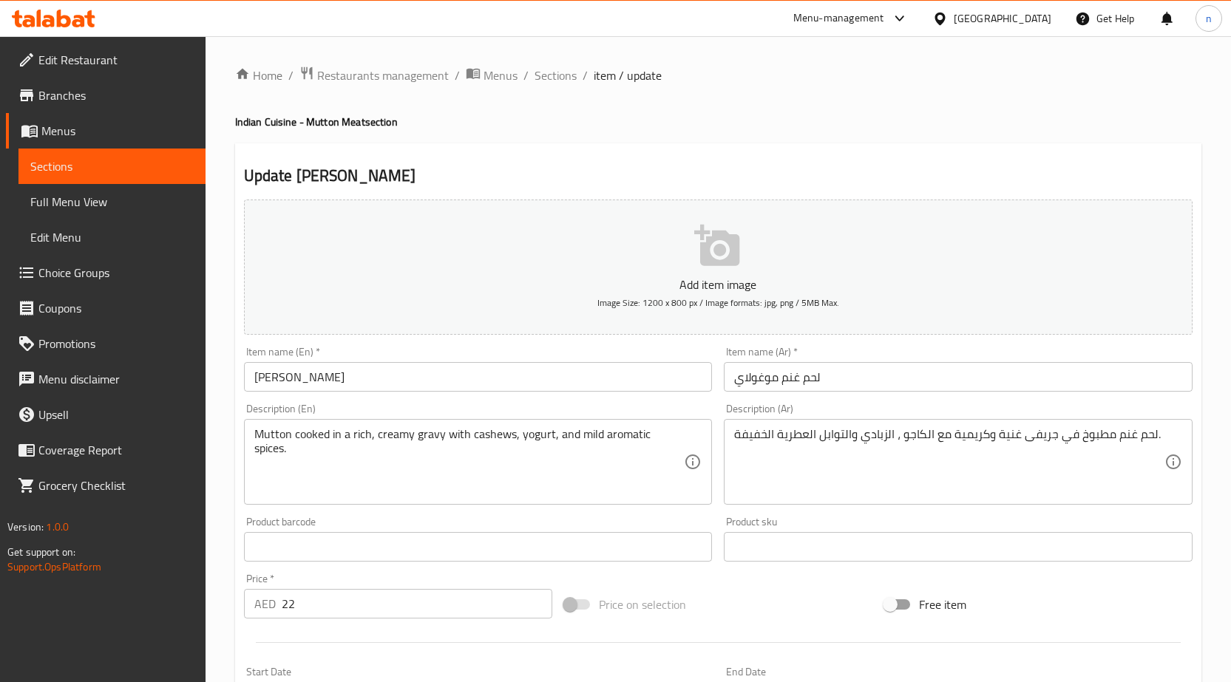
click at [789, 392] on div "Item name (Ar)   * لحم غنم موغولاي Item name (Ar) *" at bounding box center [958, 369] width 480 height 57
click at [789, 384] on input "لحم غنم موغولاي" at bounding box center [958, 377] width 469 height 30
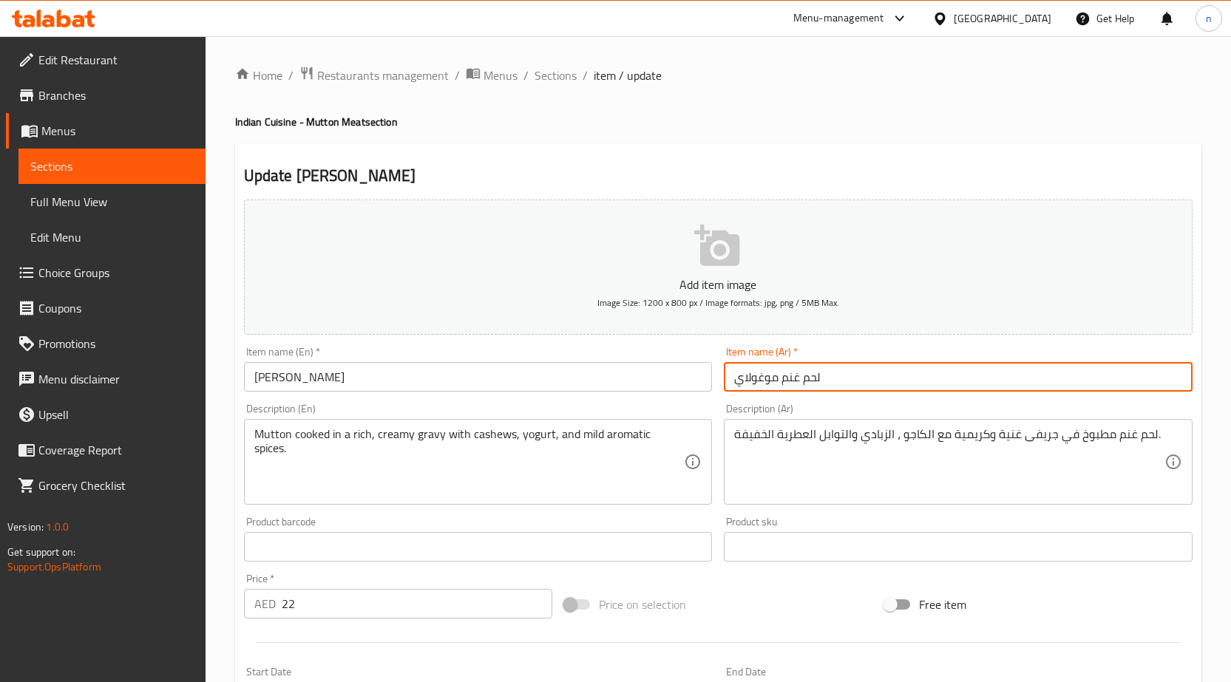
click at [789, 384] on input "لحم غنم موغولاي" at bounding box center [958, 377] width 469 height 30
click at [1152, 375] on input "لحم غنم موغولاي" at bounding box center [958, 377] width 469 height 30
drag, startPoint x: 1143, startPoint y: 381, endPoint x: 1205, endPoint y: 384, distance: 61.4
click at [1205, 384] on div "Home / Restaurants management / Menus / Sections / item / update Indian Cuisine…" at bounding box center [717, 540] width 1025 height 1008
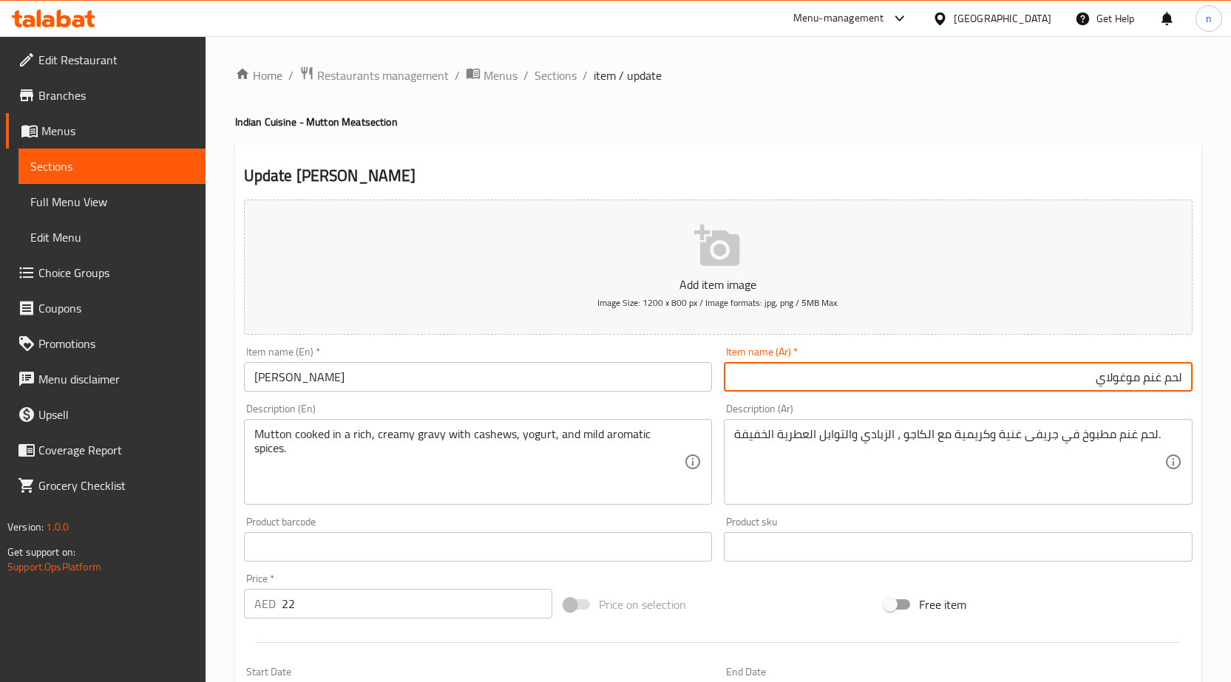
paste input "ضأن"
type input "ضأن موغولاي"
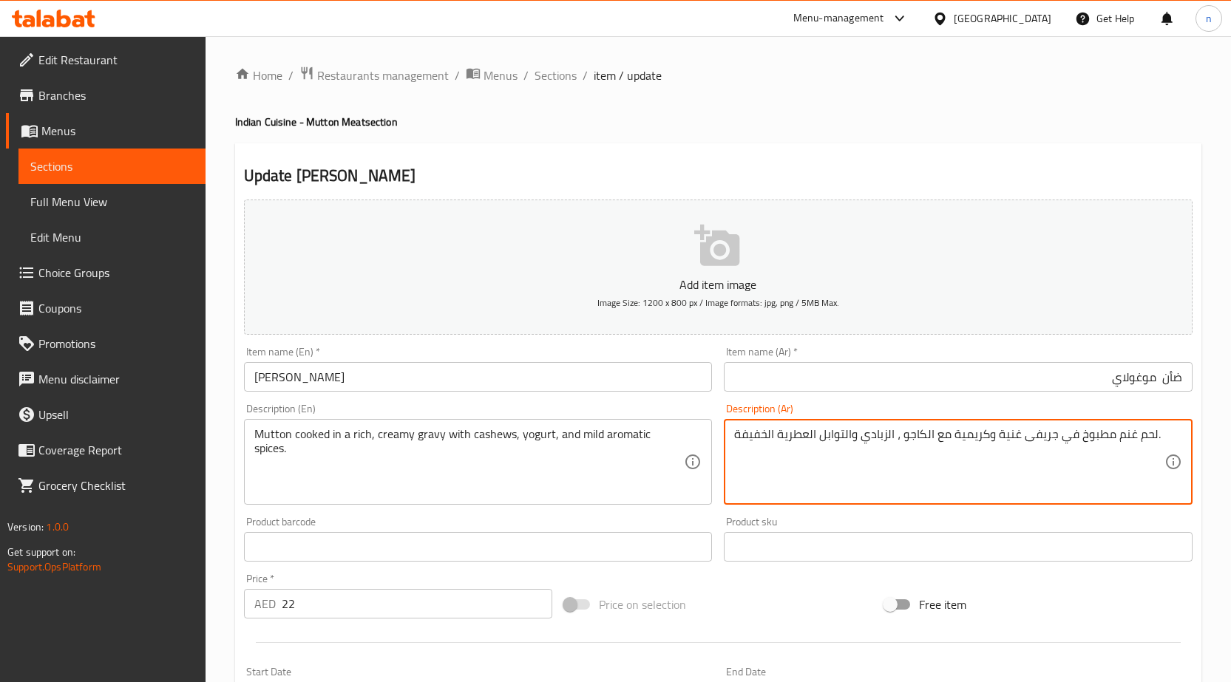
click at [1116, 438] on textarea "لحم غنم مطبوخ في جريفى غنية وكريمية مع الكاجو ، الزبادي والتوابل العطرية الخفيف…" at bounding box center [949, 462] width 430 height 70
click at [1126, 429] on textarea "لحم غنم مطبوخ في جريفى غنية وكريمية مع الكاجو ، الزبادي والتوابل العطرية الخفيف…" at bounding box center [949, 462] width 430 height 70
click at [1128, 432] on textarea "لحم غنم مطبوخ في جريفى غنية وكريمية مع الكاجو ، الزبادي والتوابل العطرية الخفيف…" at bounding box center [949, 462] width 430 height 70
click at [1134, 436] on textarea "لحم غنم مطبوخ في جريفى غنية وكريمية مع الكاجو ، الزبادي والتوابل العطرية الخفيف…" at bounding box center [949, 462] width 430 height 70
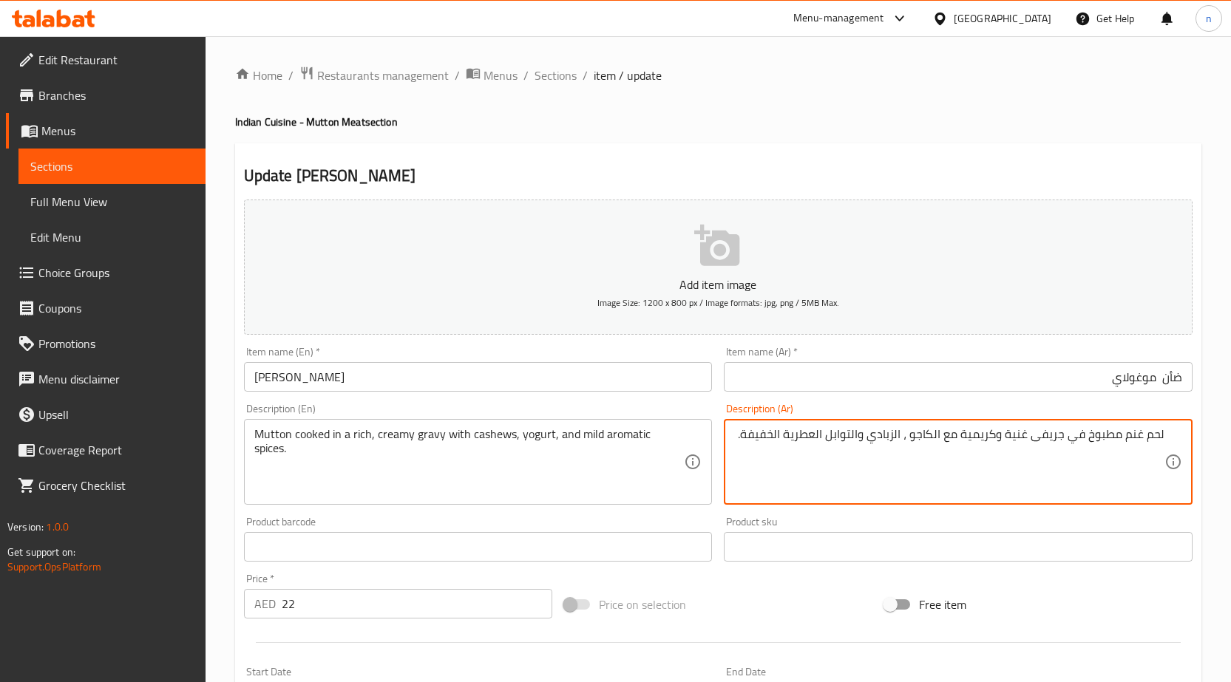
click at [1134, 436] on textarea "لحم غنم مطبوخ في جريفى غنية وكريمية مع الكاجو ، الزبادي والتوابل العطرية الخفيف…" at bounding box center [949, 462] width 430 height 70
paste textarea "أن"
drag, startPoint x: 1148, startPoint y: 433, endPoint x: 1229, endPoint y: 438, distance: 81.5
click at [1228, 438] on div "Home / Restaurants management / Menus / Sections / item / update Indian Cuisine…" at bounding box center [717, 540] width 1025 height 1008
click at [1163, 443] on textarea "ضأن مطبوخ في جريفى غنية وكريمية مع الكاجو ، الزبادي والتوابل العطرية الخفيفة." at bounding box center [949, 462] width 430 height 70
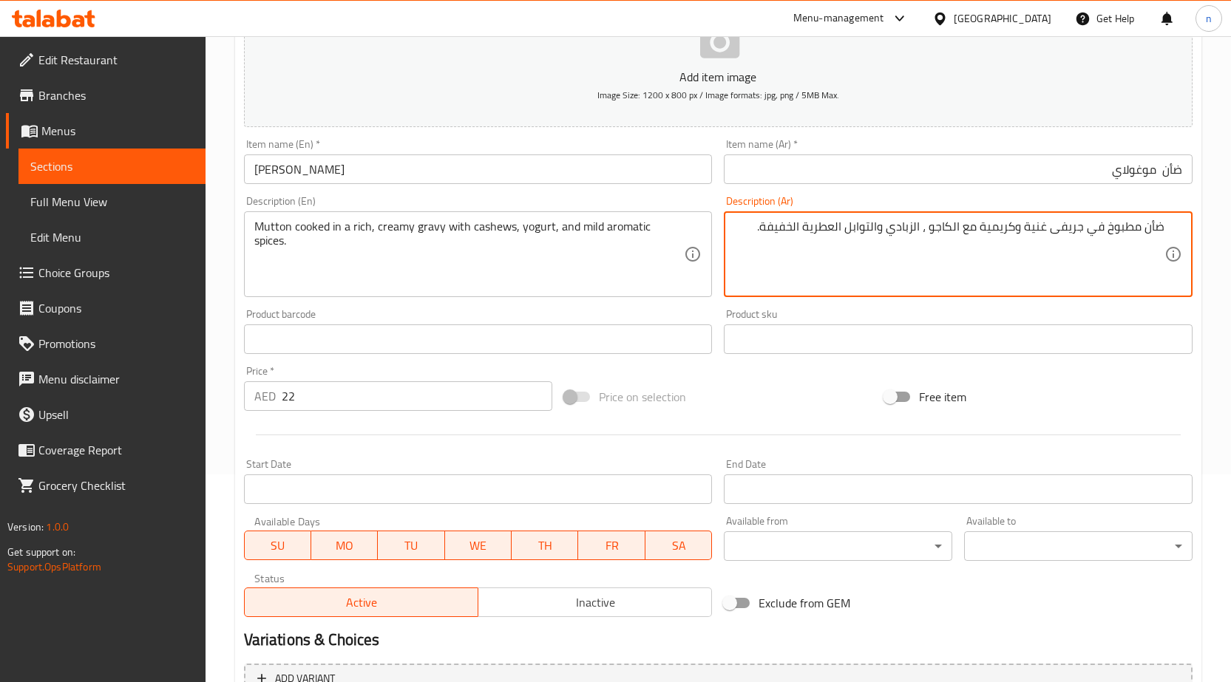
scroll to position [362, 0]
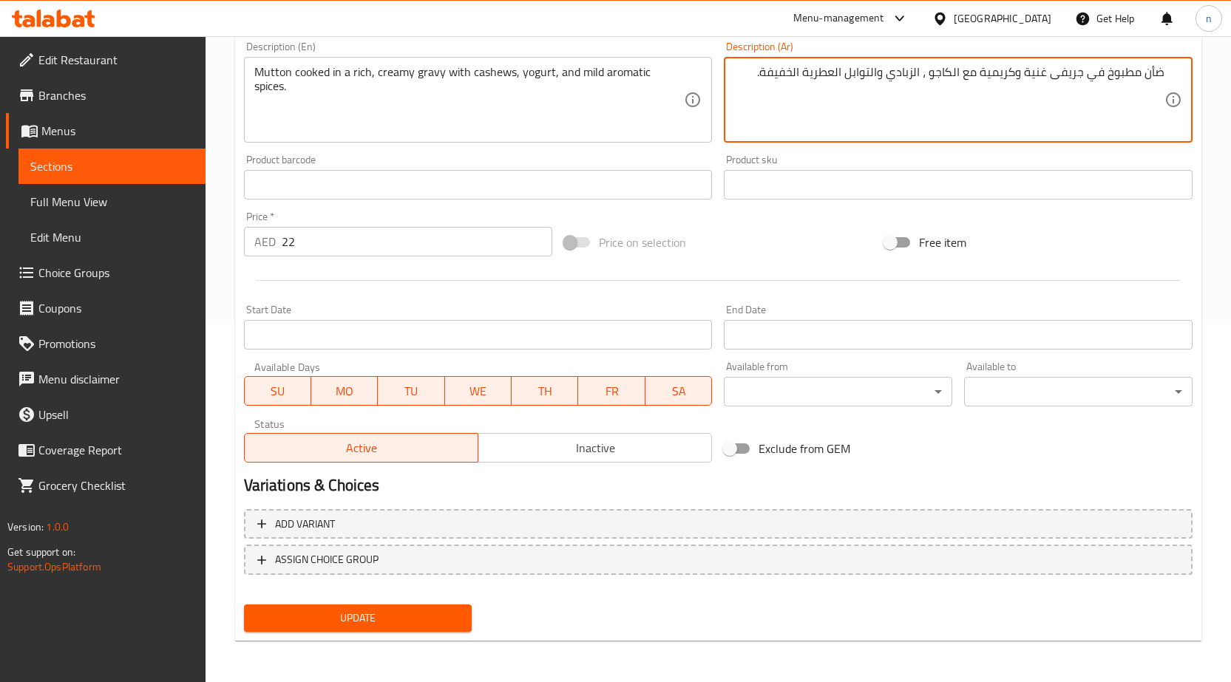
type textarea "ضأن مطبوخ في جريفى غنية وكريمية مع الكاجو ، الزبادي والتوابل العطرية الخفيفة."
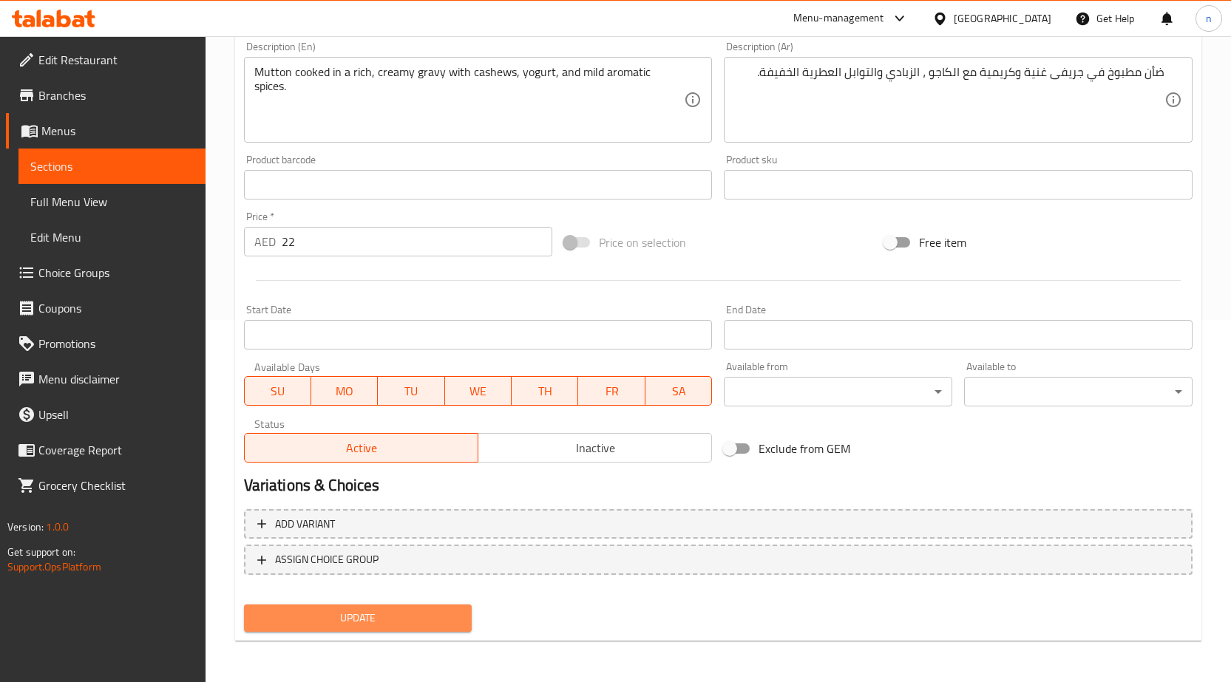
click at [404, 607] on button "Update" at bounding box center [358, 618] width 228 height 27
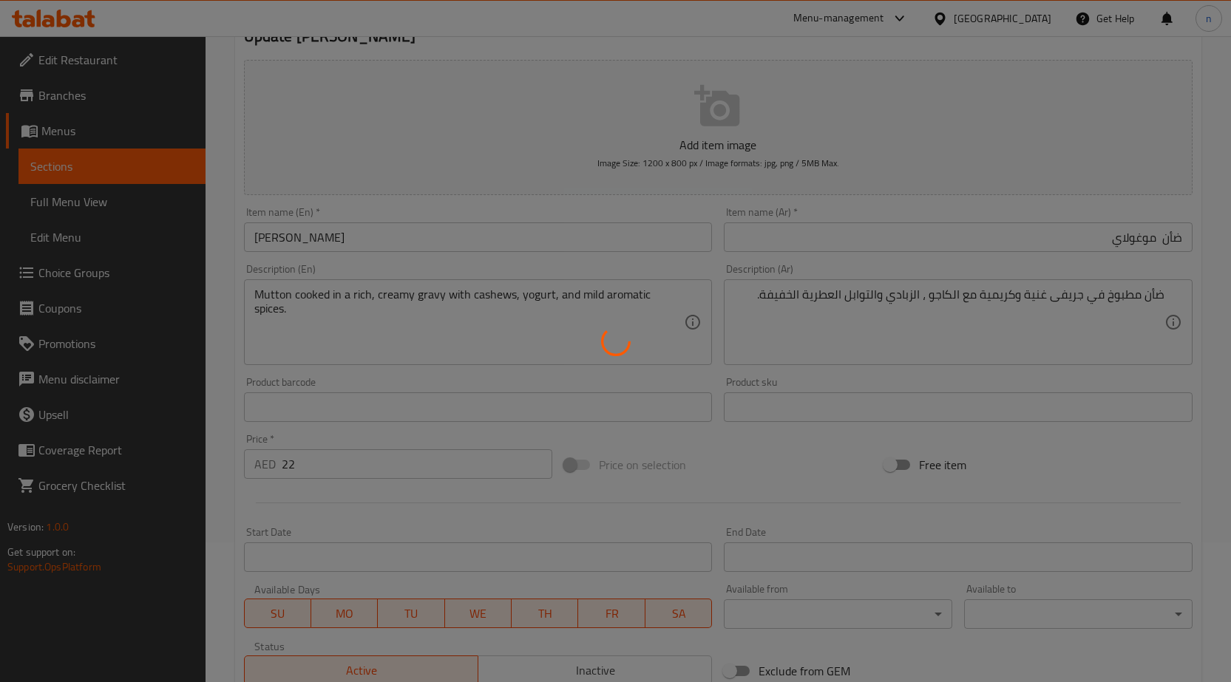
scroll to position [0, 0]
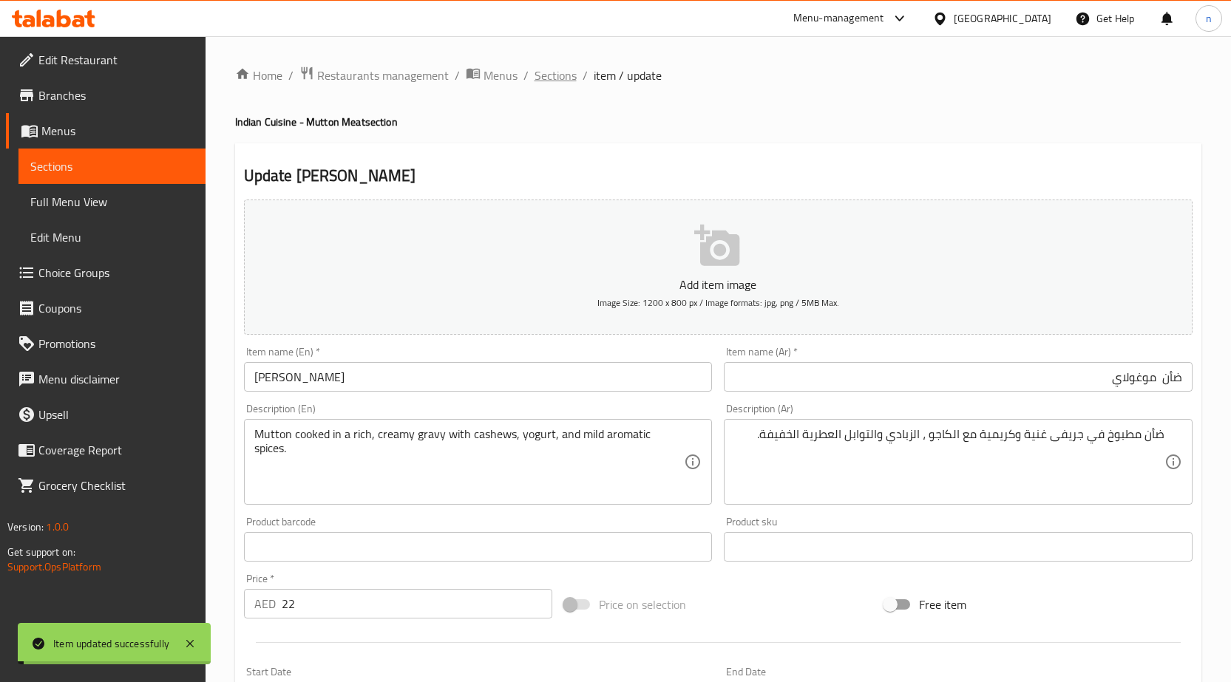
click at [537, 79] on span "Sections" at bounding box center [555, 76] width 42 height 18
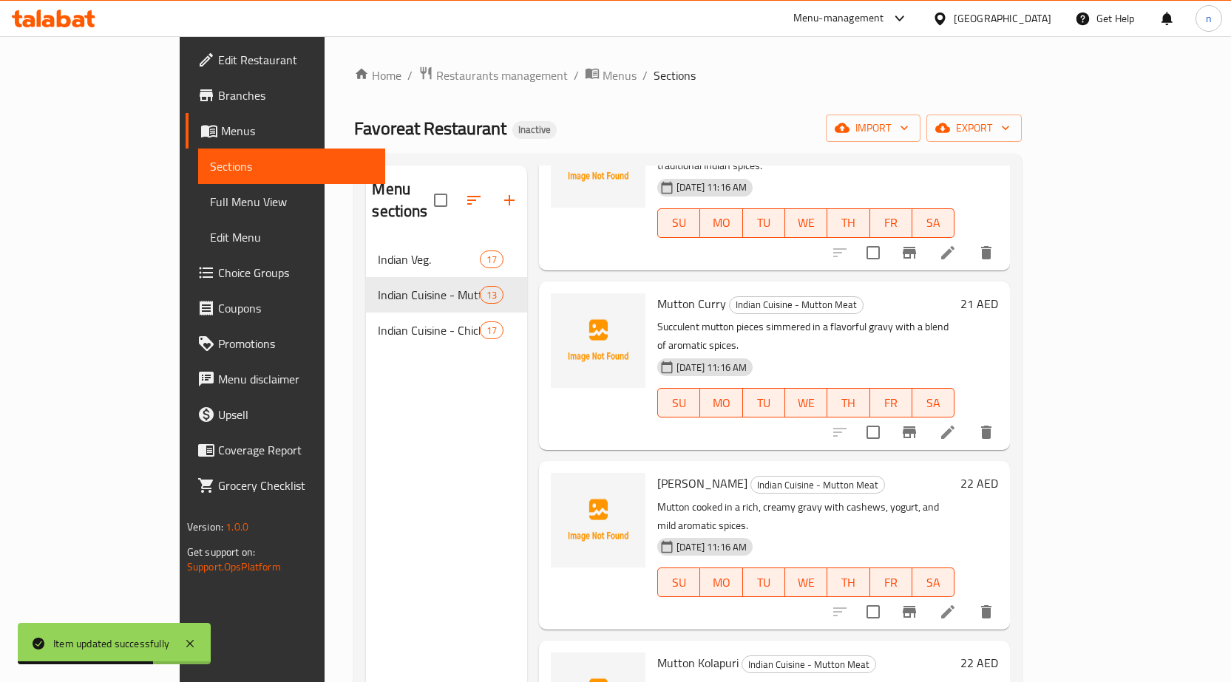
scroll to position [1035, 0]
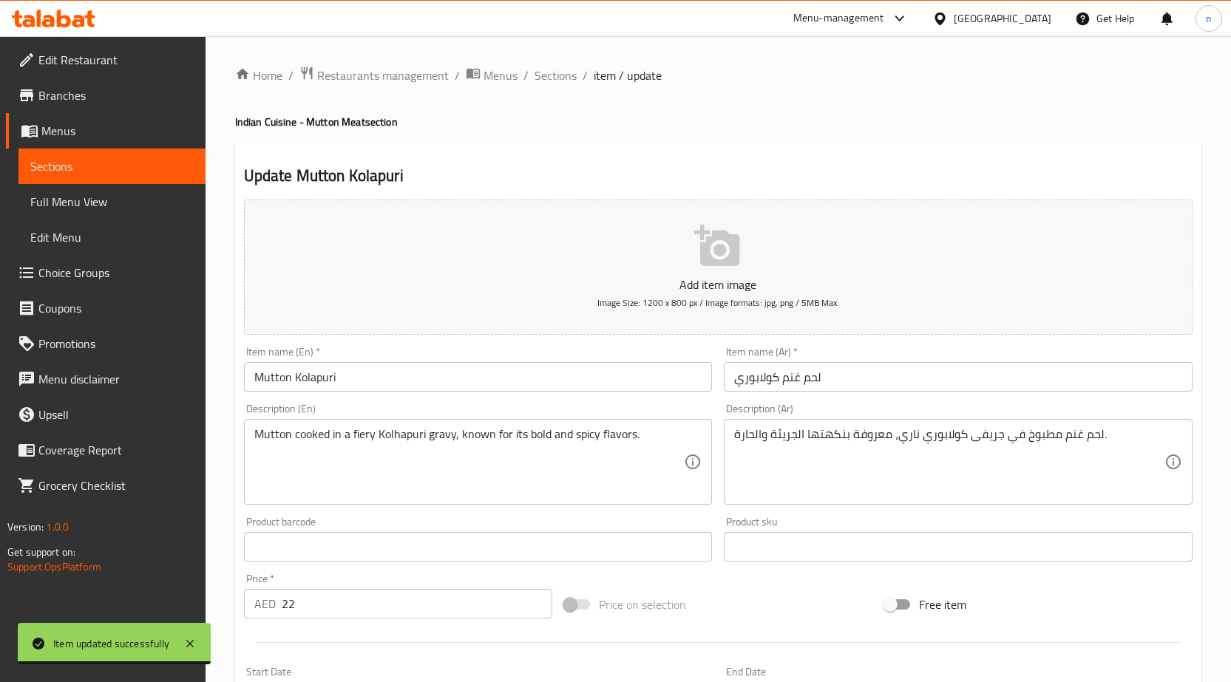
click at [789, 384] on input "لحم غنم كولابوري" at bounding box center [958, 377] width 469 height 30
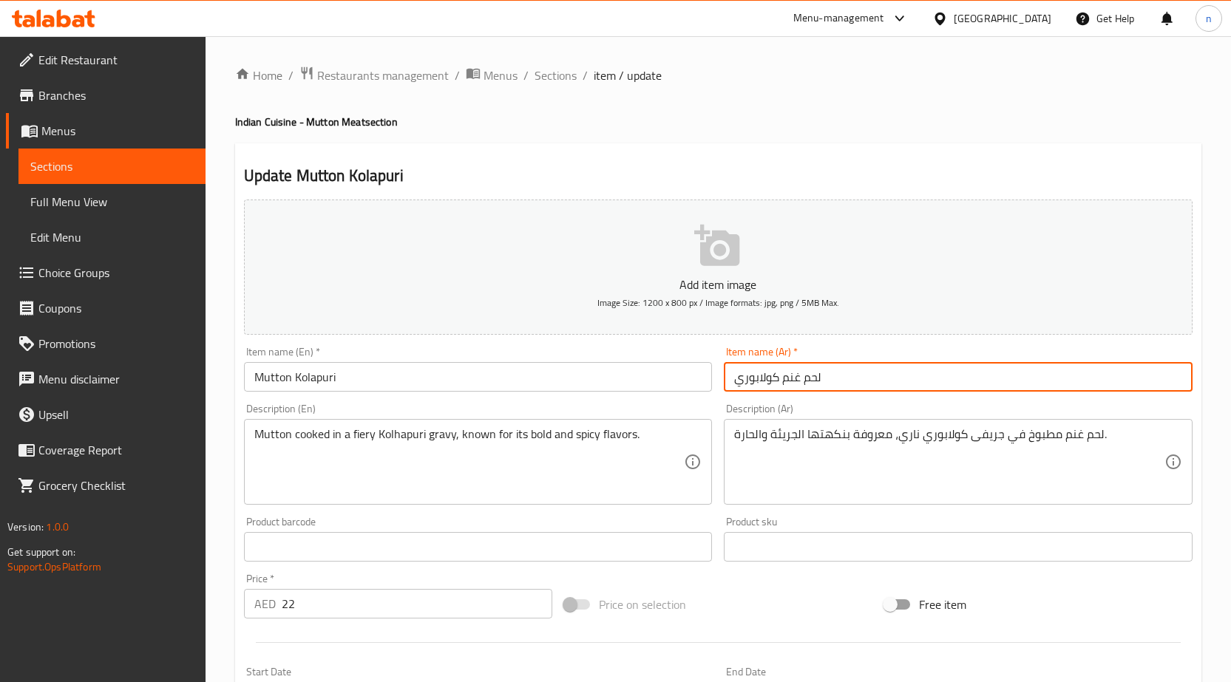
click at [789, 384] on input "لحم غنم كولابوري" at bounding box center [958, 377] width 469 height 30
click at [1128, 377] on input "لحم غنم كولابوري" at bounding box center [958, 377] width 469 height 30
drag, startPoint x: 1141, startPoint y: 381, endPoint x: 1241, endPoint y: 400, distance: 101.6
click at [1231, 400] on html "​ Menu-management United Arab Emirates Get Help n Edit Restaurant Branches Menu…" at bounding box center [615, 341] width 1231 height 682
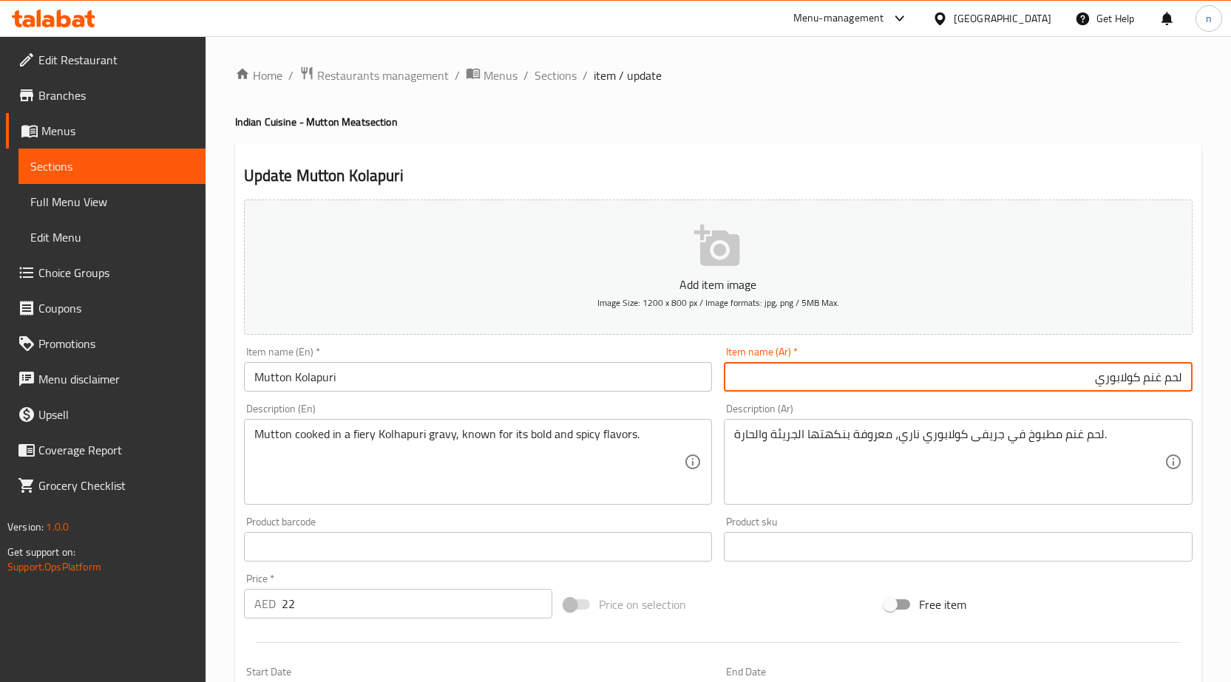
paste input "ضأن"
click at [1156, 384] on input "ضأن كولابوري" at bounding box center [958, 377] width 469 height 30
type input "ضأن كولابوري"
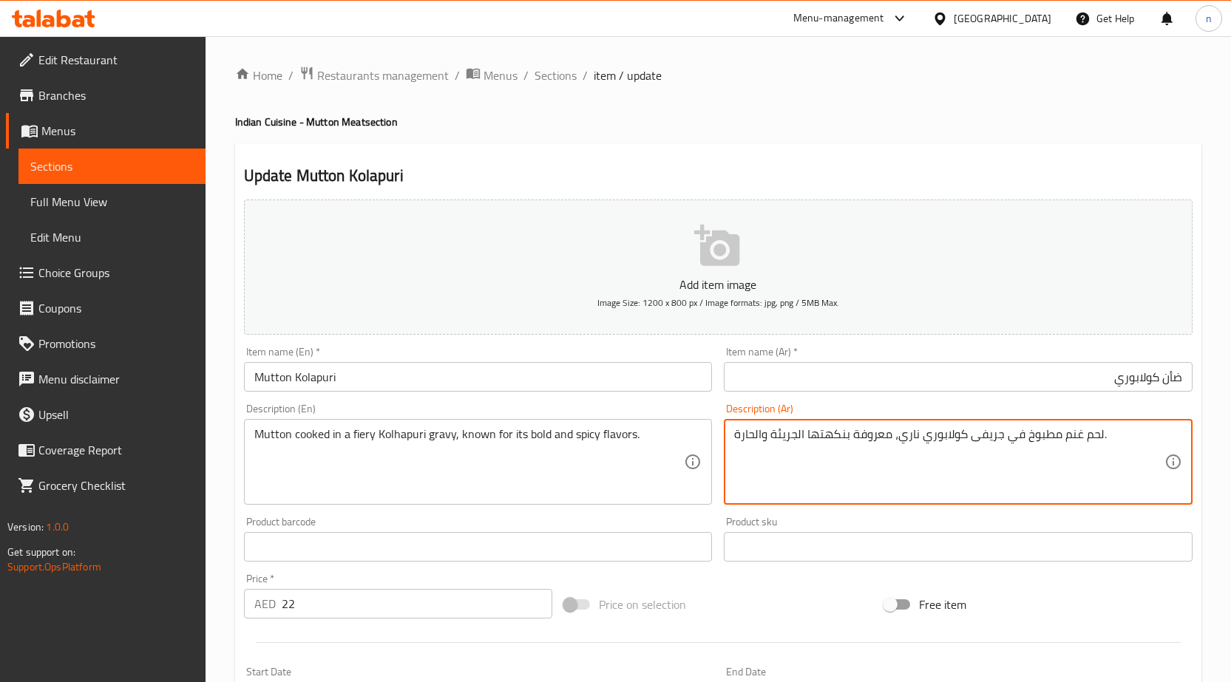
click at [1065, 443] on textarea "لحم غنم مطبوخ في جريفى كولابوري ناري، معروفة بنكهتها الجريئة والحارة." at bounding box center [949, 462] width 430 height 70
click at [1126, 442] on textarea "لحم غنم مطبوخ في جريفى كولابوري ناري، معروفة بنكهتها الجريئة والحارة." at bounding box center [949, 462] width 430 height 70
drag, startPoint x: 1125, startPoint y: 439, endPoint x: 1238, endPoint y: 427, distance: 113.7
click at [1231, 426] on html "​ Menu-management United Arab Emirates Get Help n Edit Restaurant Branches Menu…" at bounding box center [615, 341] width 1231 height 682
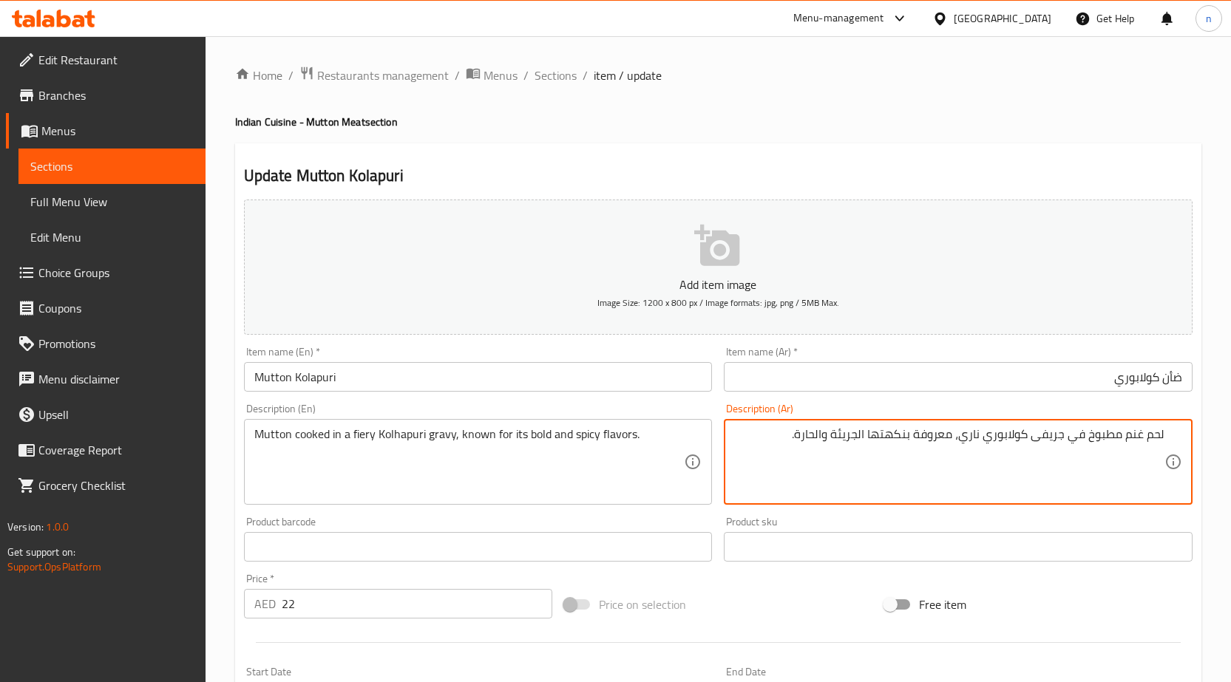
paste textarea "ضأن"
click at [1138, 446] on textarea "ضأن مطبوخ في جريفى كولابوري ناري، معروفة بنكهتها الجريئة والحارة." at bounding box center [949, 462] width 430 height 70
click at [1164, 438] on div "ضأن مطبوخ في جريفى كولابوري ناري، معروفة بنكهتها الجريئة والحارة. Description (…" at bounding box center [958, 462] width 469 height 86
click at [1168, 435] on div "ضأن مطبوخ في جريفى كولابوري ناري، معروفة بنكهتها الجريئة والحارة. Description (…" at bounding box center [958, 462] width 469 height 86
type textarea "ضأن مطبوخ في جريفى كولابوري ناري، معروفة بنكهتها الجريئة والحارة."
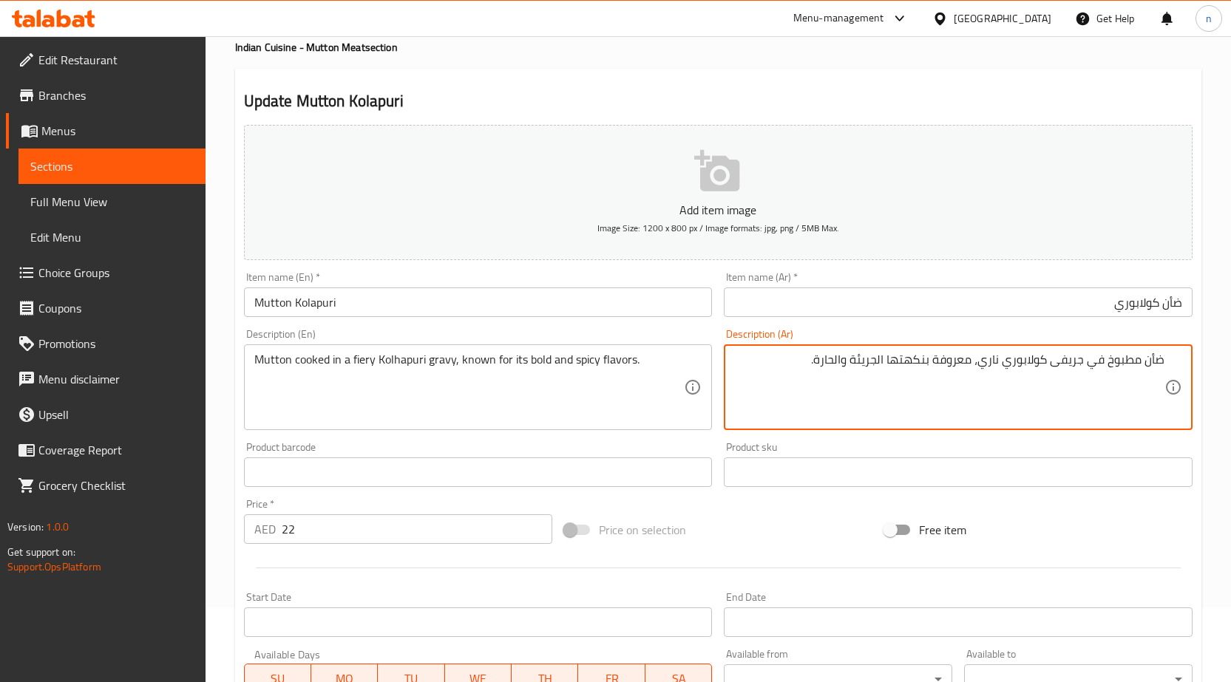
scroll to position [362, 0]
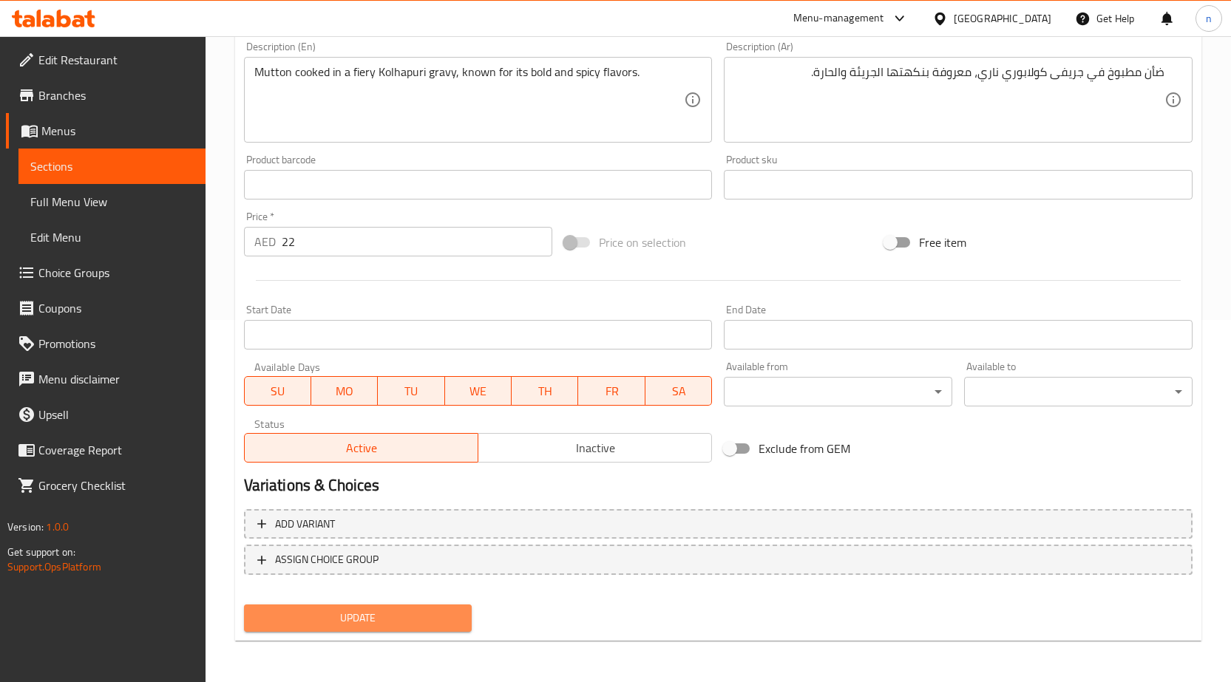
click at [380, 611] on span "Update" at bounding box center [358, 618] width 205 height 18
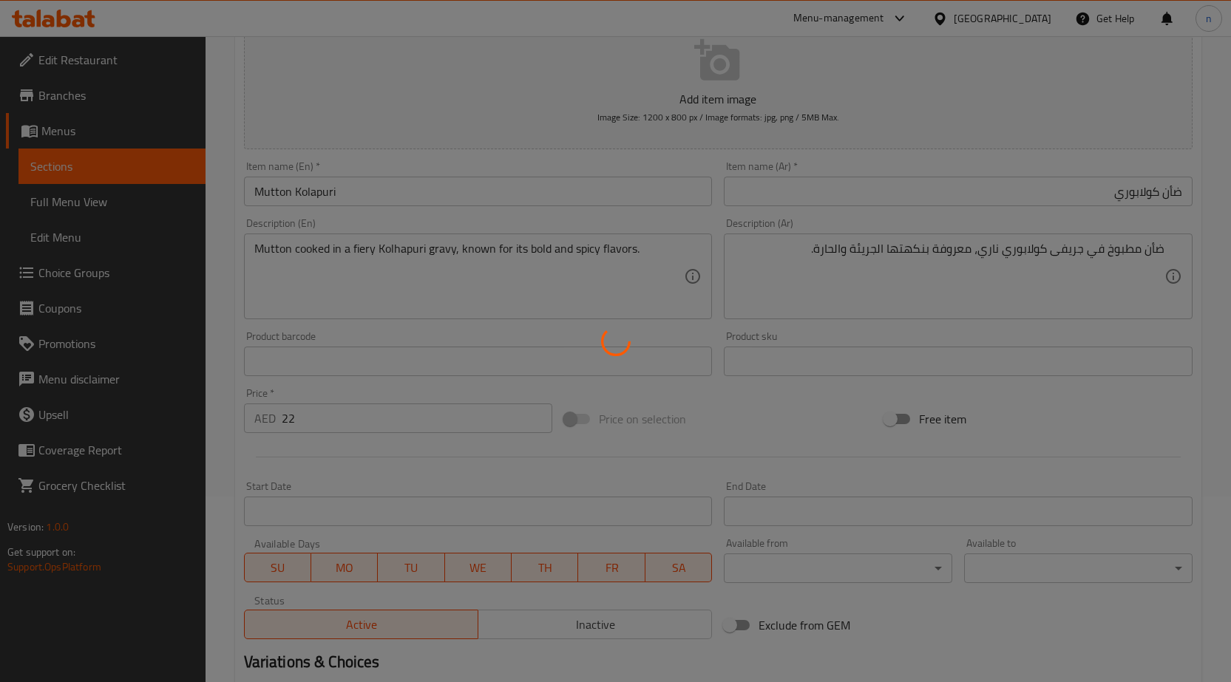
scroll to position [0, 0]
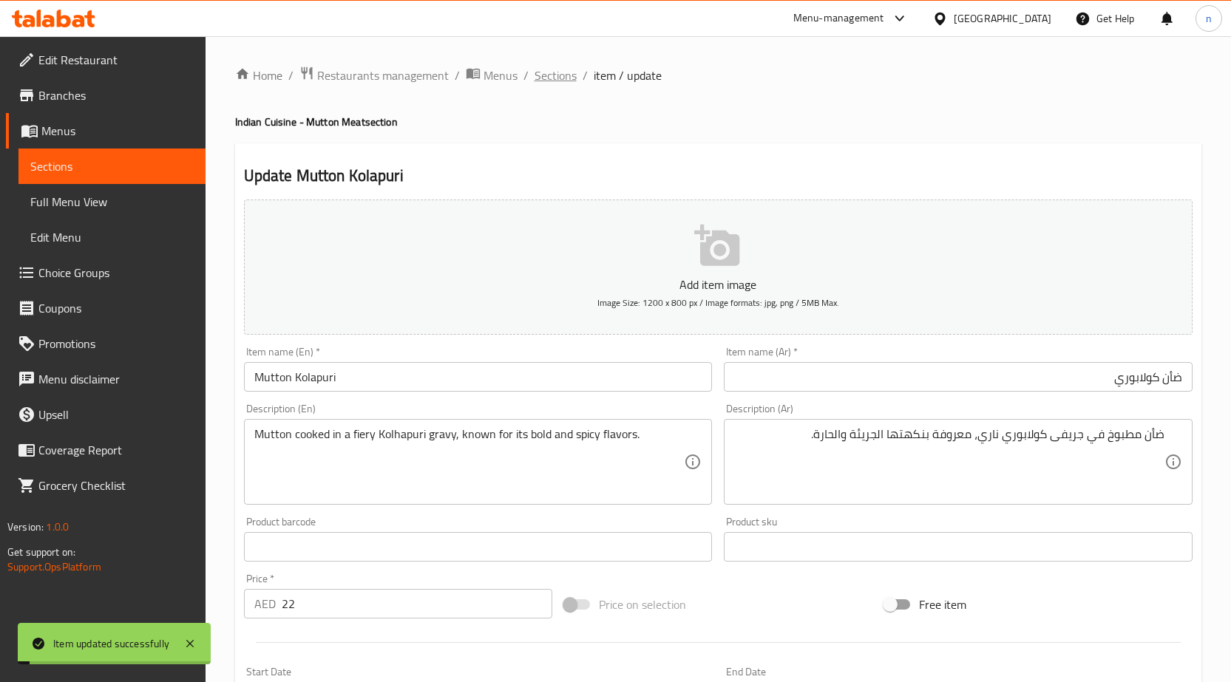
click at [545, 76] on span "Sections" at bounding box center [555, 76] width 42 height 18
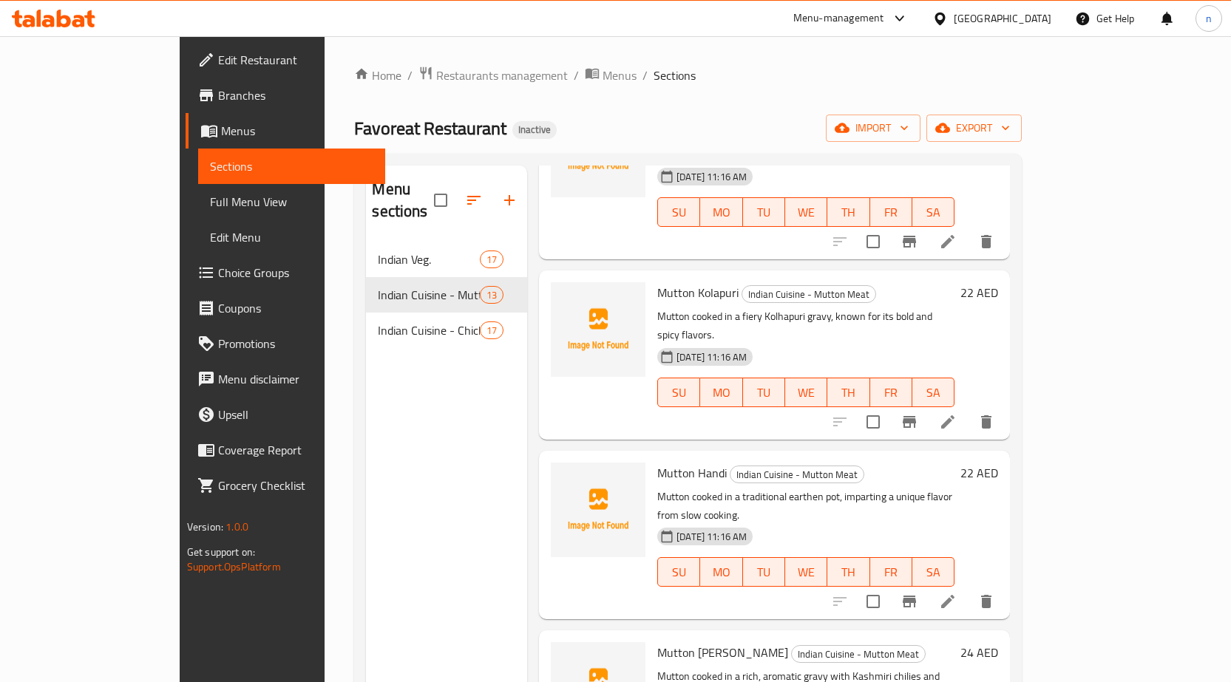
scroll to position [1454, 0]
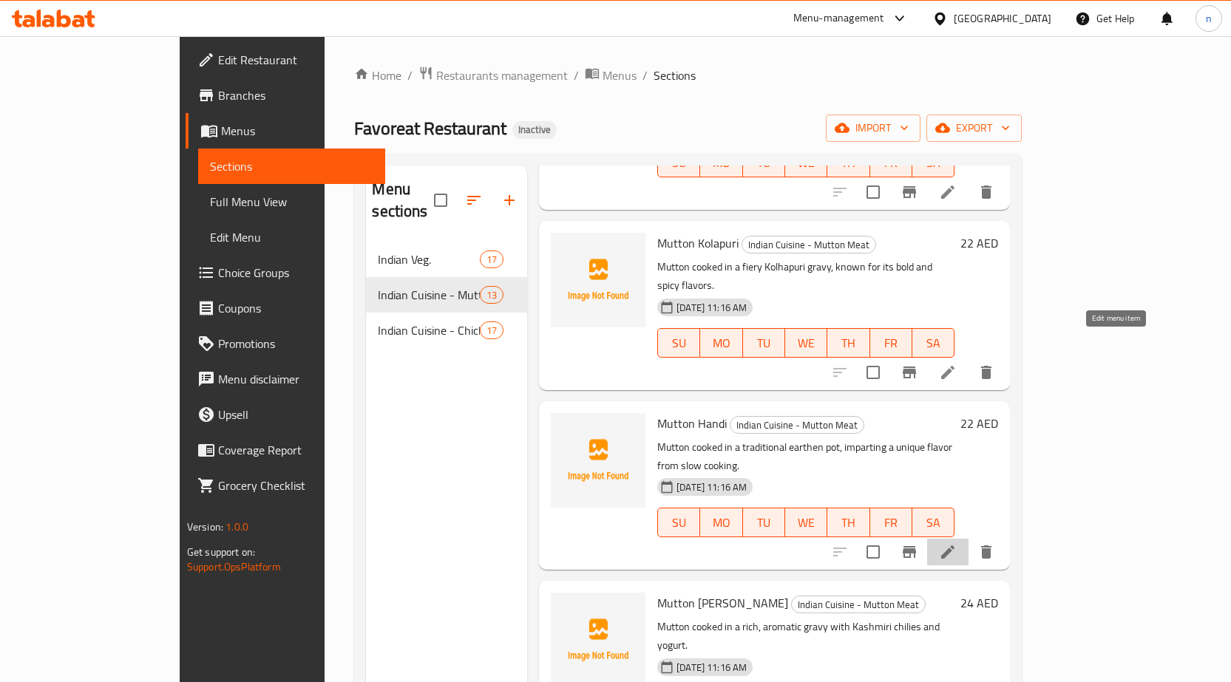
click at [956, 543] on icon at bounding box center [948, 552] width 18 height 18
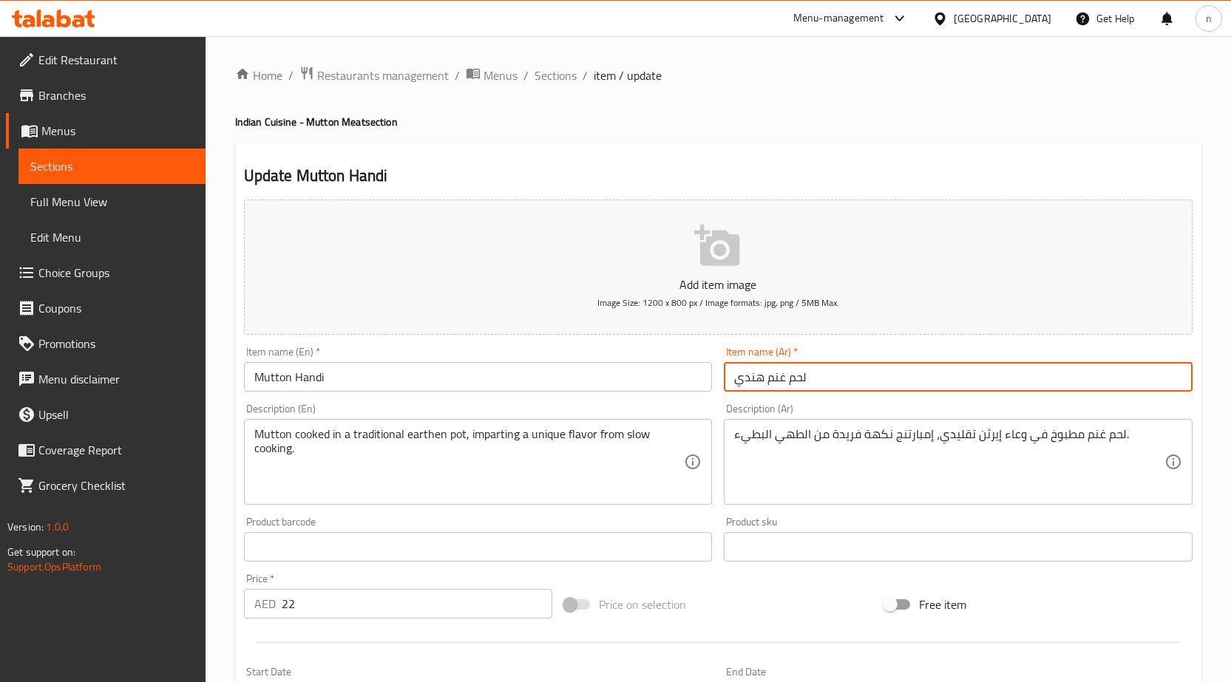
click at [774, 374] on input "لحم غنم هندي" at bounding box center [958, 377] width 469 height 30
click at [1144, 388] on input "لحم غنم هندي" at bounding box center [958, 377] width 469 height 30
click at [1150, 377] on input "لحم غنم هندي" at bounding box center [958, 377] width 469 height 30
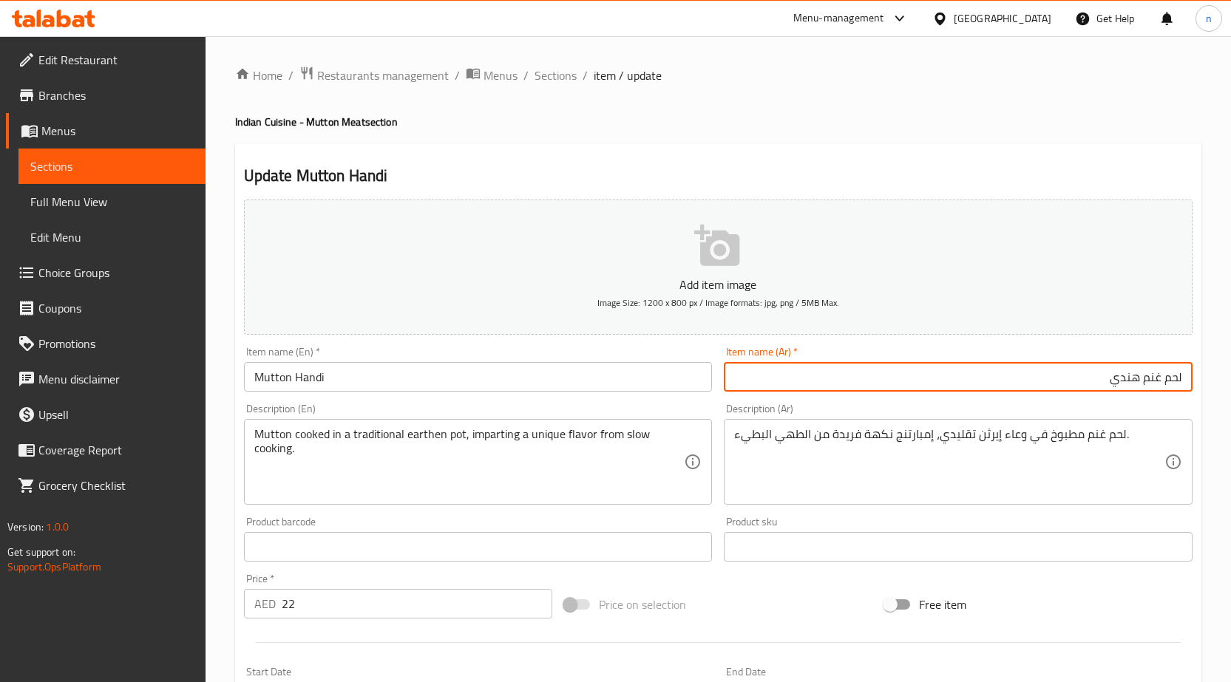
click at [1145, 383] on input "لحم غنم هندي" at bounding box center [958, 377] width 469 height 30
drag, startPoint x: 1143, startPoint y: 383, endPoint x: 1237, endPoint y: 387, distance: 94.7
click at [1231, 384] on html "​ Menu-management United Arab Emirates Get Help n Edit Restaurant Branches Menu…" at bounding box center [615, 341] width 1231 height 682
paste input "ضأن"
type input "ضأن هندي"
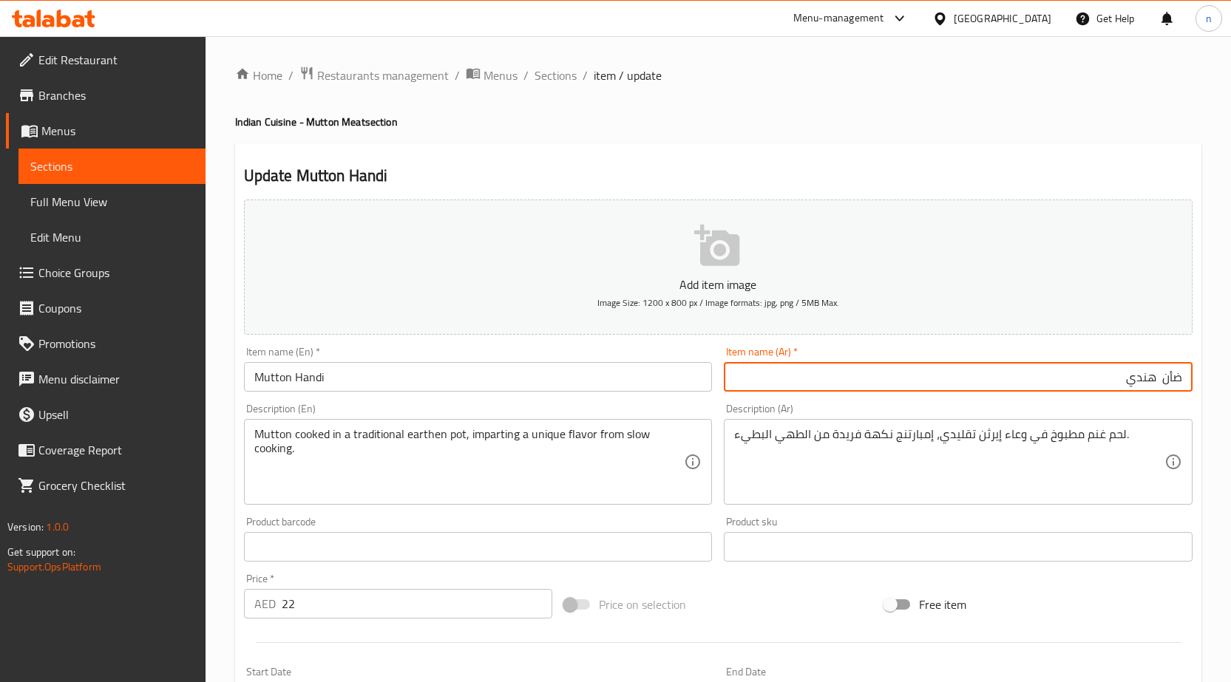
click at [1017, 414] on div "Description (Ar) لحم غنم مطبوخ في وعاء إيرثن تقليدي، إمبارتنج نكهة فريدة من الط…" at bounding box center [958, 454] width 469 height 101
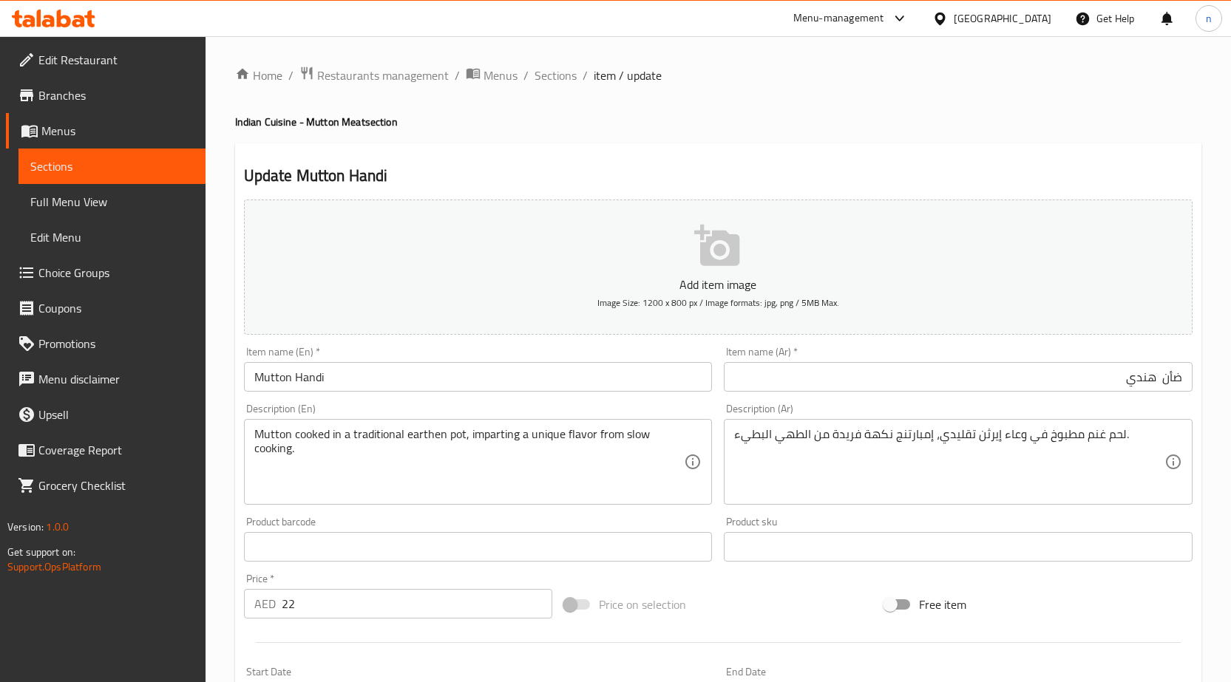
click at [1017, 414] on div "Description (Ar) لحم غنم مطبوخ في وعاء إيرثن تقليدي، إمبارتنج نكهة فريدة من الط…" at bounding box center [958, 454] width 469 height 101
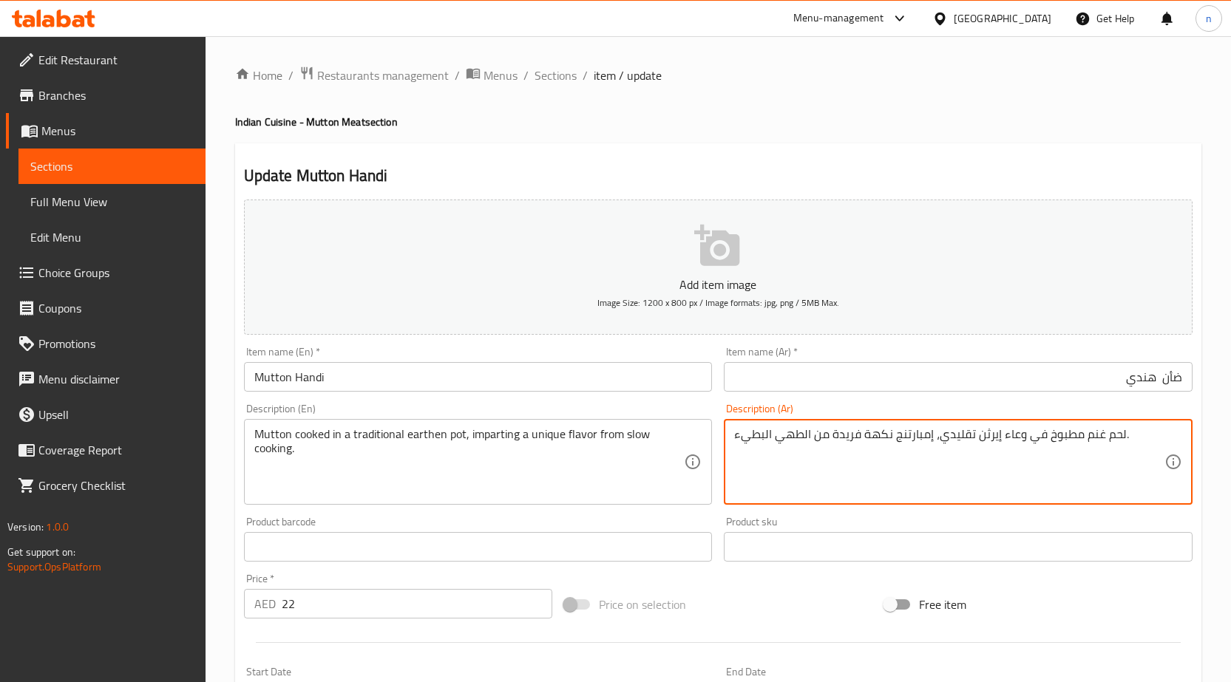
click at [1016, 433] on textarea "لحم غنم مطبوخ في وعاء إيرثن تقليدي، إمبارتنج نكهة فريدة من الطهي البطيء." at bounding box center [949, 462] width 430 height 70
click at [1091, 423] on div "لحم غنم مطبوخ في وعاء إيرثن تقليدي، إمبارتنج نكهة فريدة من الطهي البطيء. Descri…" at bounding box center [958, 462] width 469 height 86
click at [1129, 441] on textarea "لحم غنم مطبوخ في وعاء إيرثن تقليدي، إمبارتنج نكهة فريدة من الطهي البطيء." at bounding box center [949, 462] width 430 height 70
drag, startPoint x: 1126, startPoint y: 438, endPoint x: 1200, endPoint y: 453, distance: 76.3
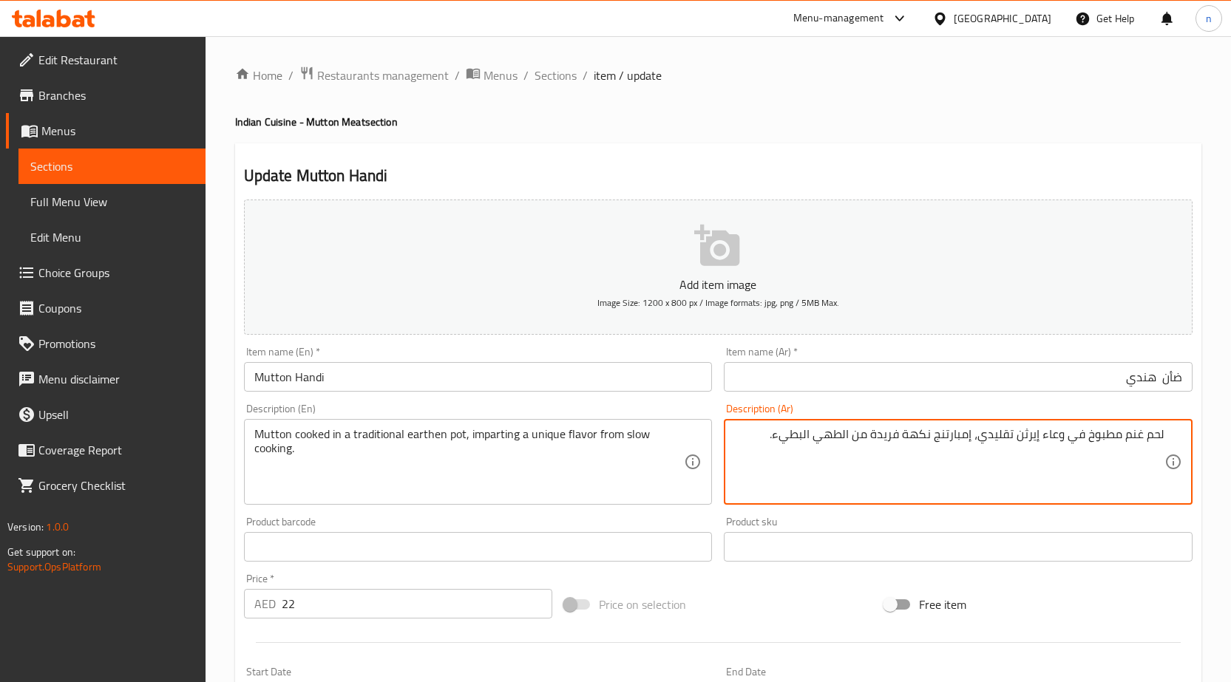
click at [1231, 444] on html "​ Menu-management United Arab Emirates Get Help n Edit Restaurant Branches Menu…" at bounding box center [615, 341] width 1231 height 682
paste textarea "ضأن"
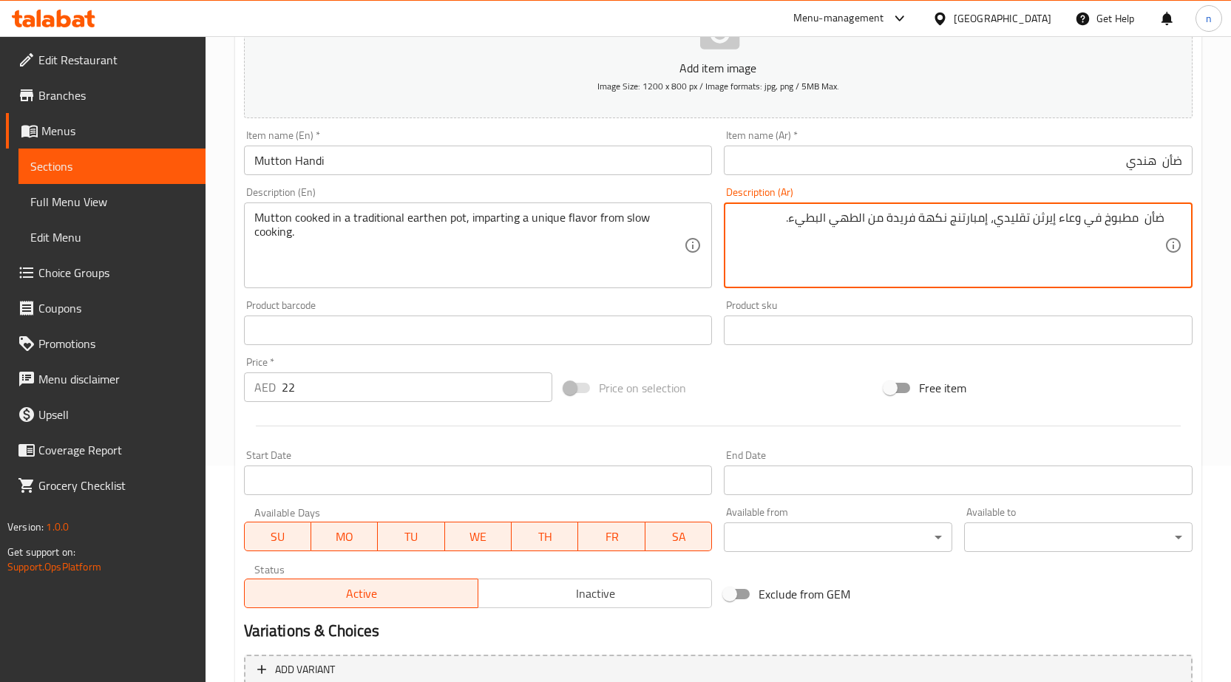
scroll to position [362, 0]
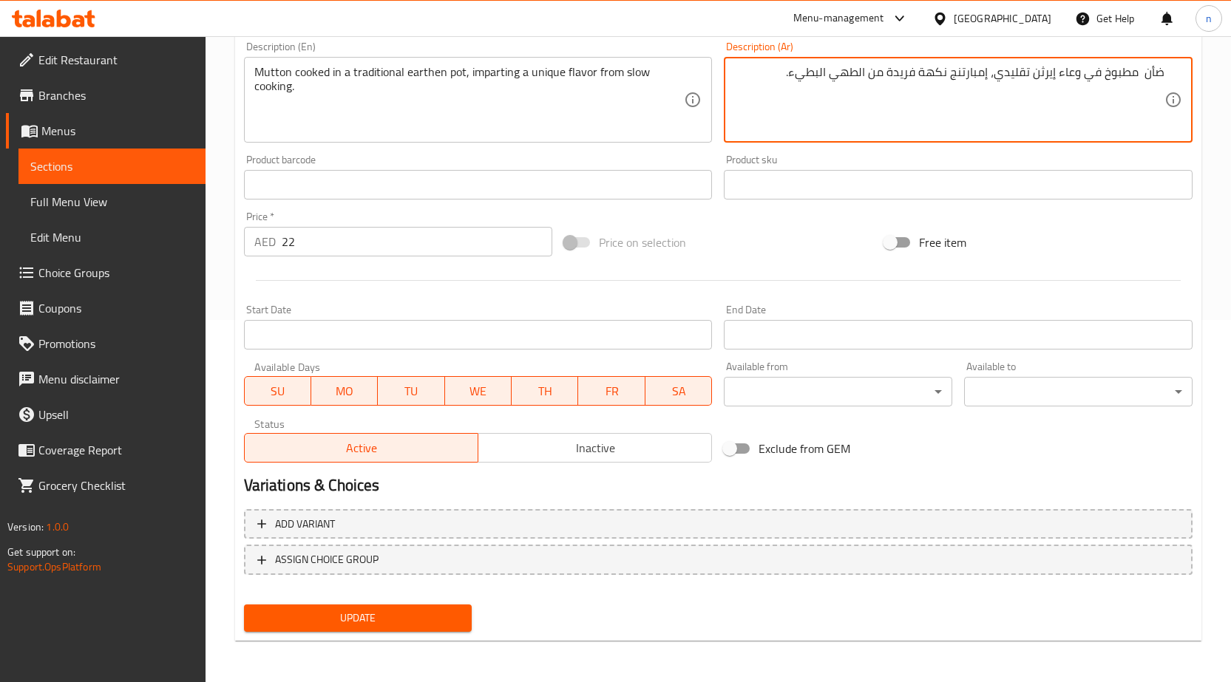
type textarea "ضأن مطبوخ في وعاء إيرثن تقليدي، إمبارتنج نكهة فريدة من الطهي البطيء."
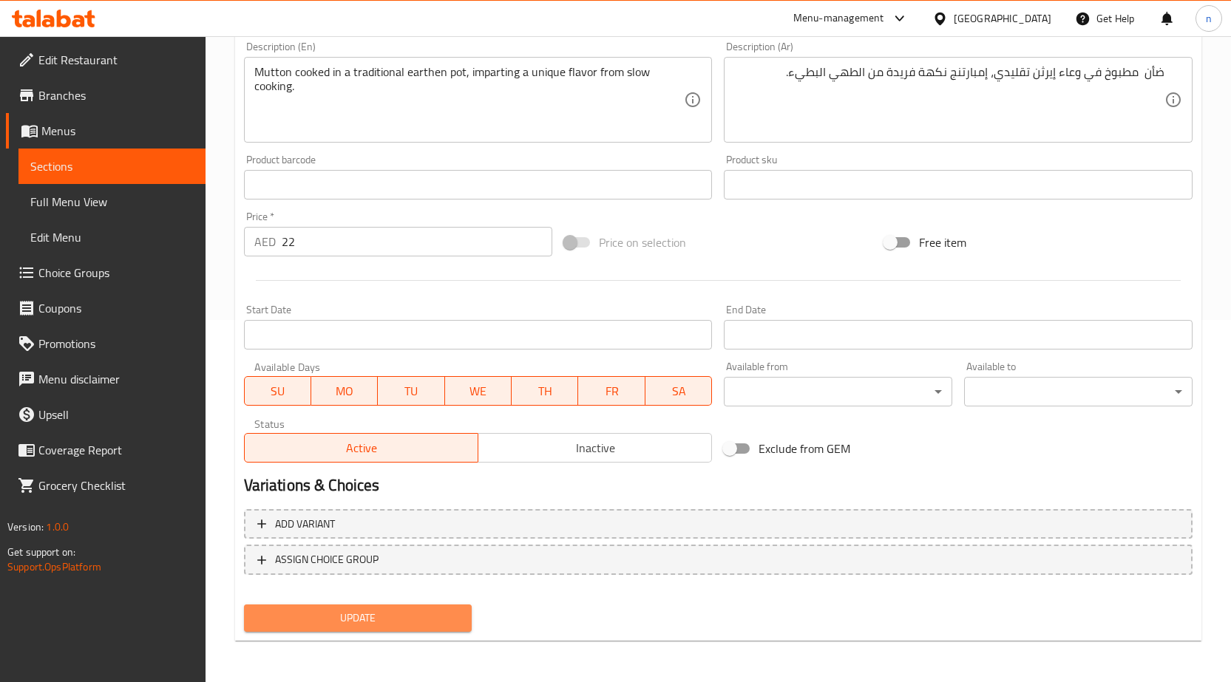
click at [324, 622] on span "Update" at bounding box center [358, 618] width 205 height 18
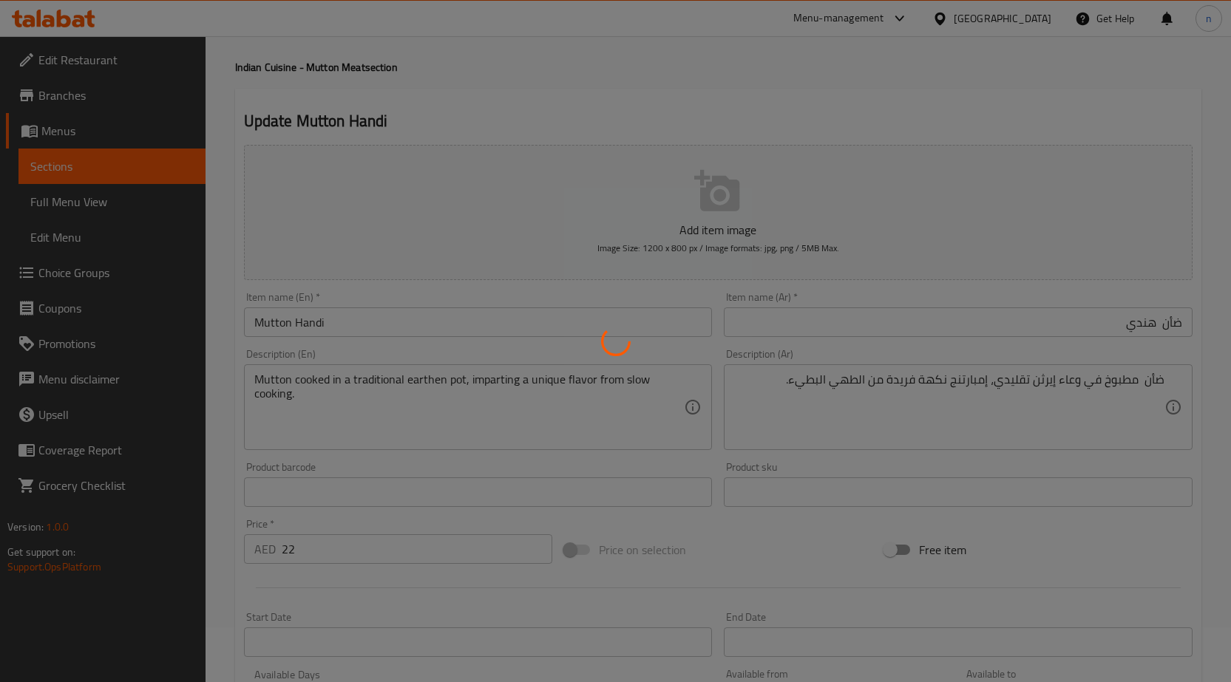
scroll to position [0, 0]
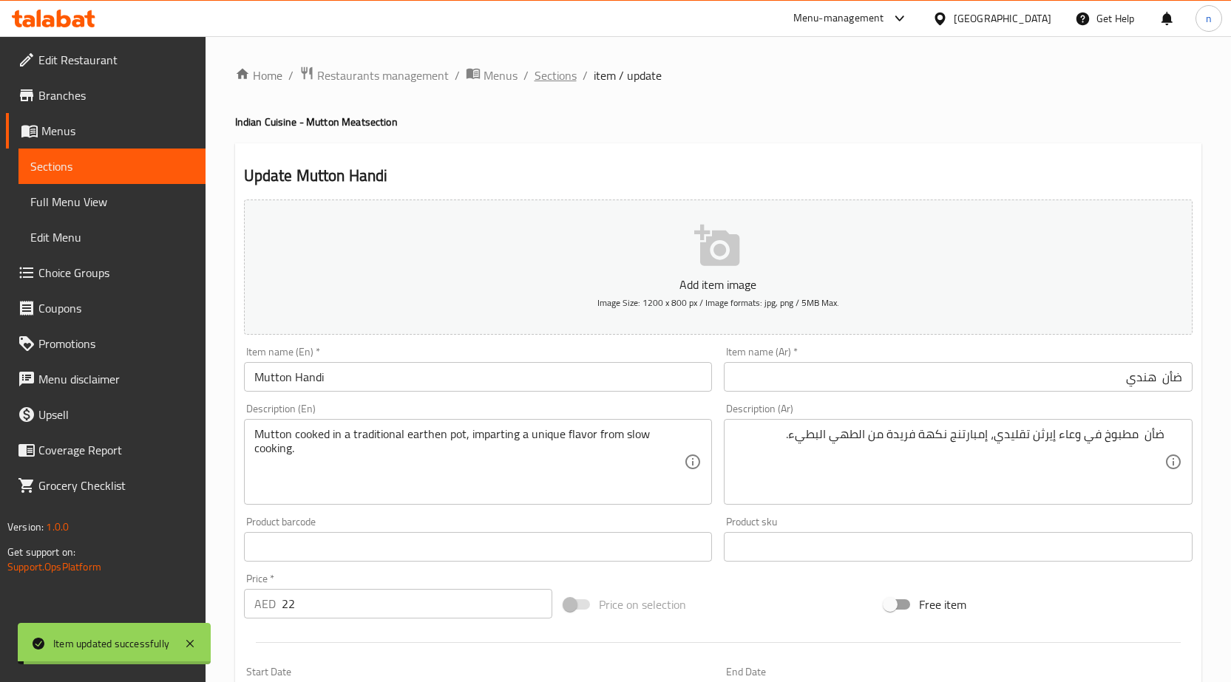
click at [560, 75] on span "Sections" at bounding box center [555, 76] width 42 height 18
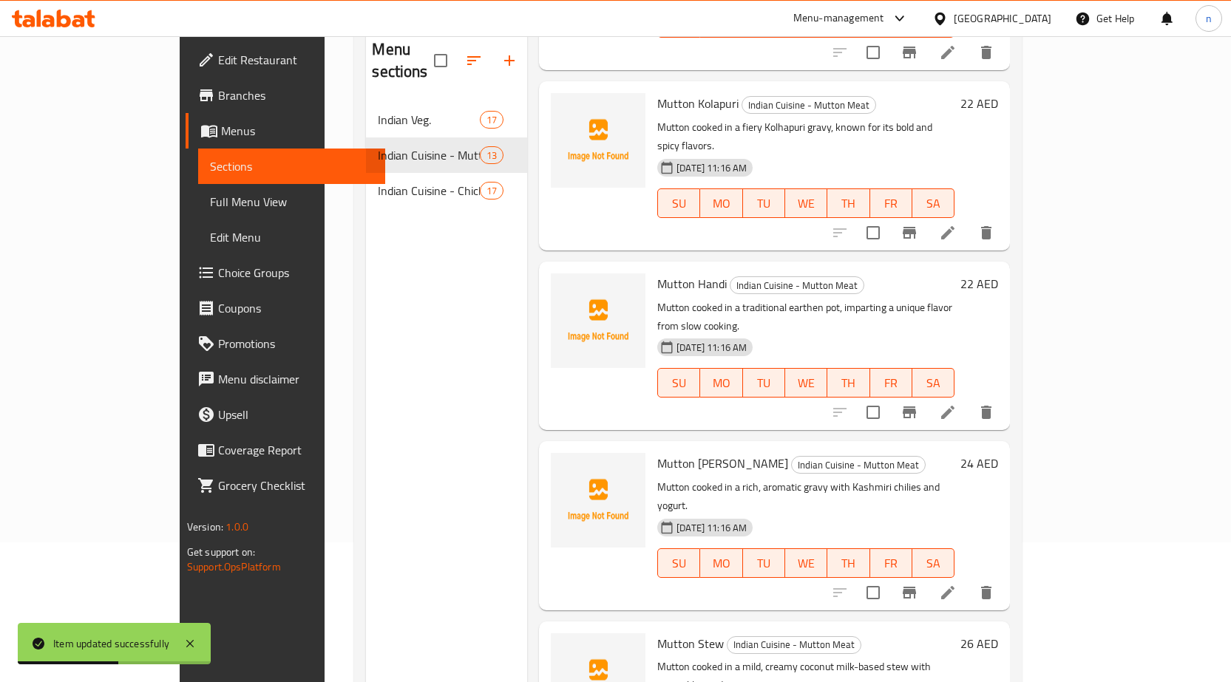
scroll to position [207, 0]
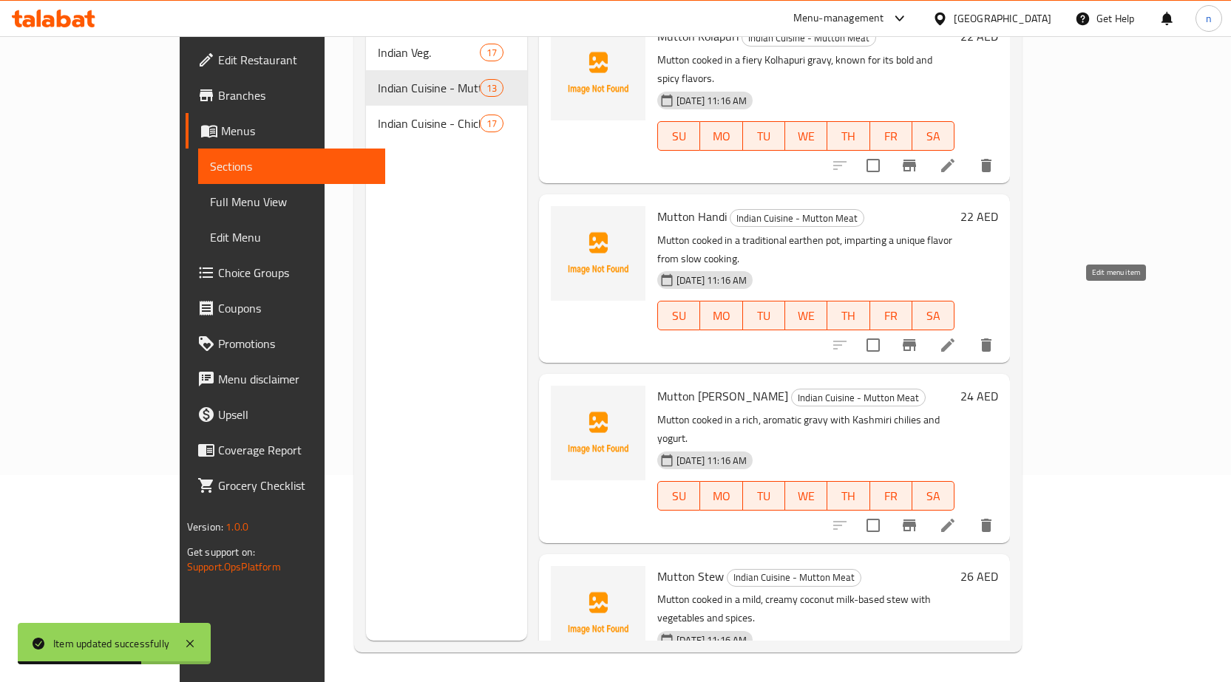
click at [956, 517] on icon at bounding box center [948, 526] width 18 height 18
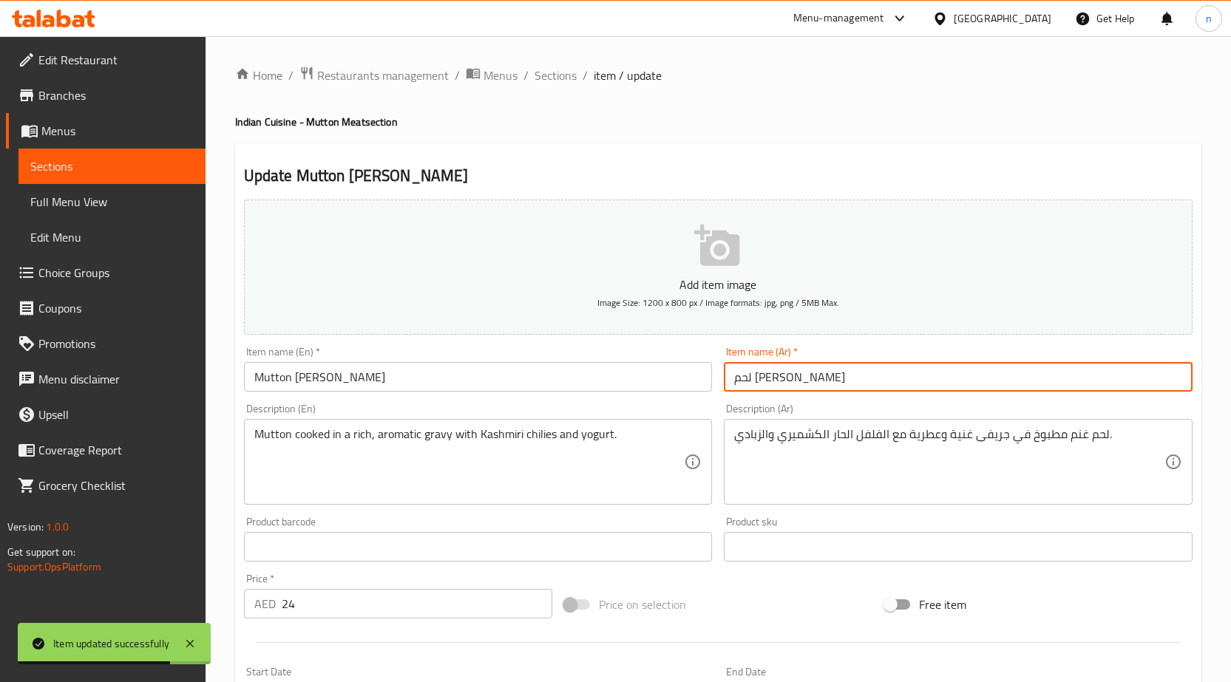
click at [818, 384] on input "لحم [PERSON_NAME]" at bounding box center [958, 377] width 469 height 30
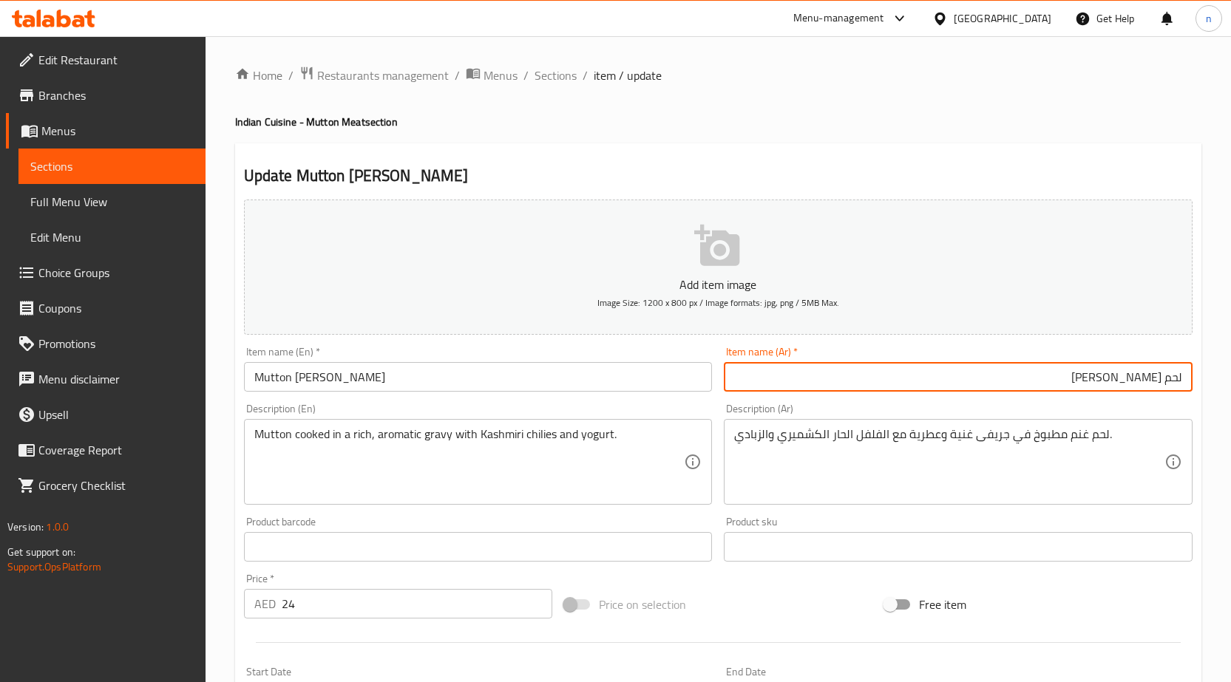
click at [1104, 399] on div "Description (Ar) لحم غنم مطبوخ في جريفى غنية وعطرية مع الفلفل الحار الكشميري وا…" at bounding box center [958, 454] width 480 height 113
click at [1139, 389] on input "لحم [PERSON_NAME]" at bounding box center [958, 377] width 469 height 30
drag, startPoint x: 1143, startPoint y: 384, endPoint x: 1241, endPoint y: 424, distance: 106.1
click at [1231, 418] on html "​ Menu-management United Arab Emirates Get Help n Edit Restaurant Branches Menu…" at bounding box center [615, 341] width 1231 height 682
paste input "ضأن"
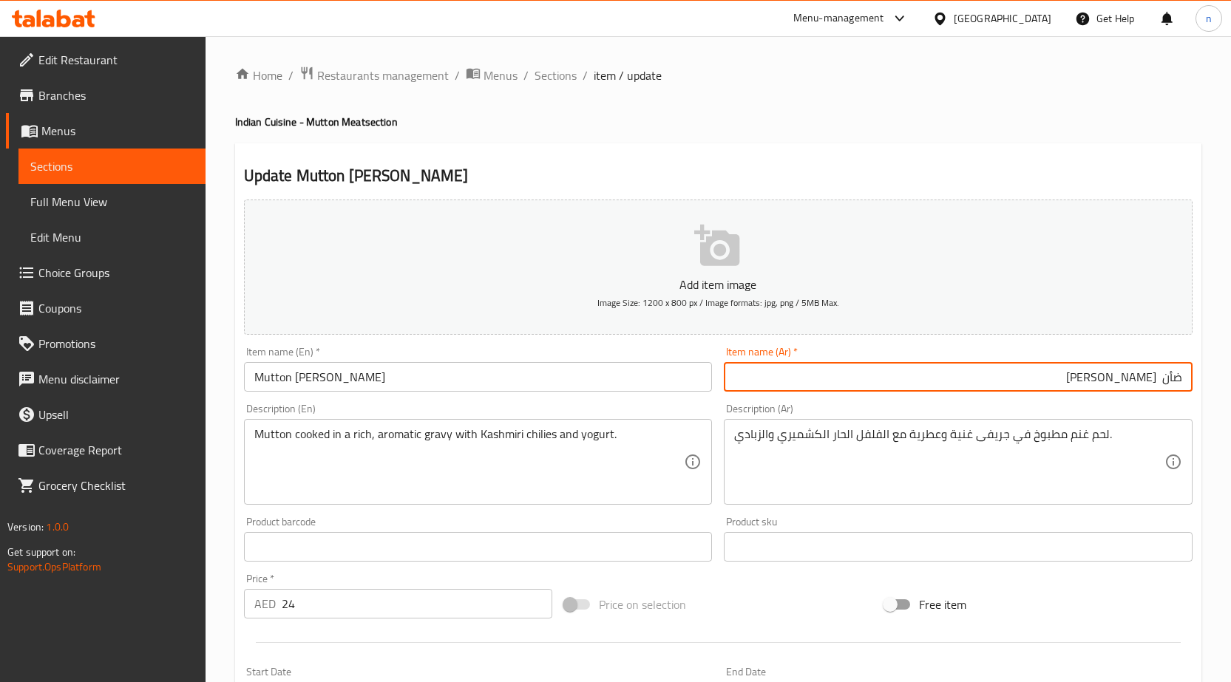
type input "ضأن روغان جوش"
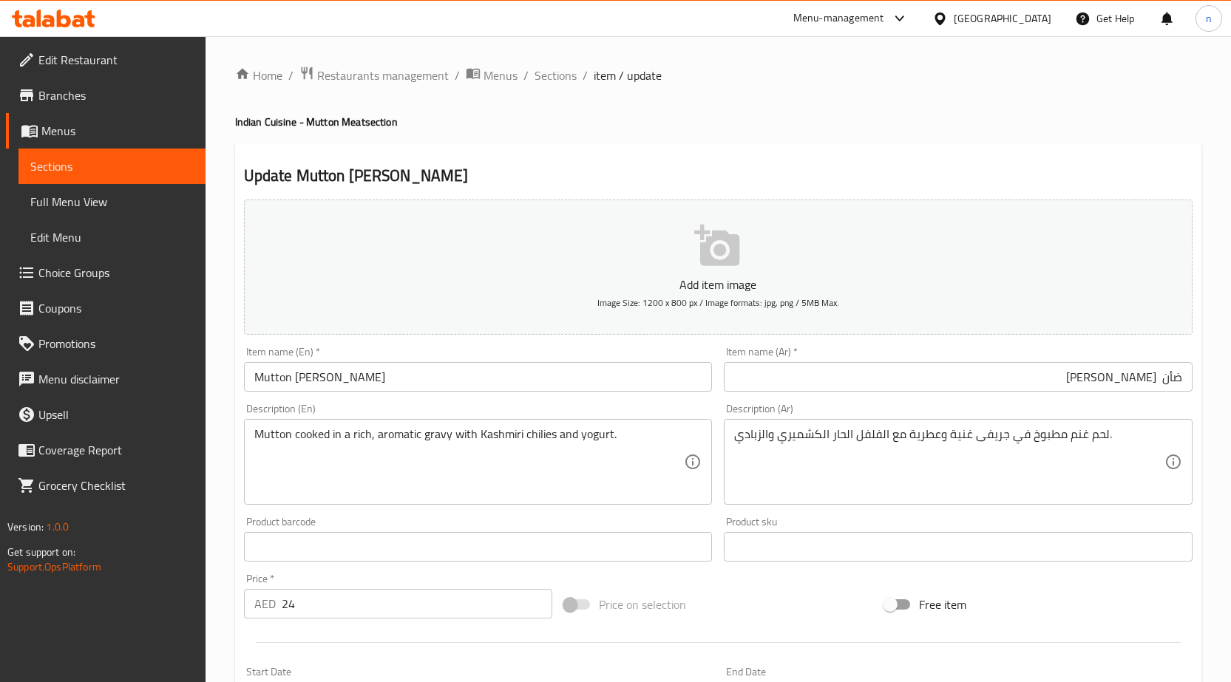
click at [1055, 426] on div "لحم غنم مطبوخ في جريفى غنية وعطرية مع الفلفل الحار الكشميري والزبادي. Descripti…" at bounding box center [958, 462] width 469 height 86
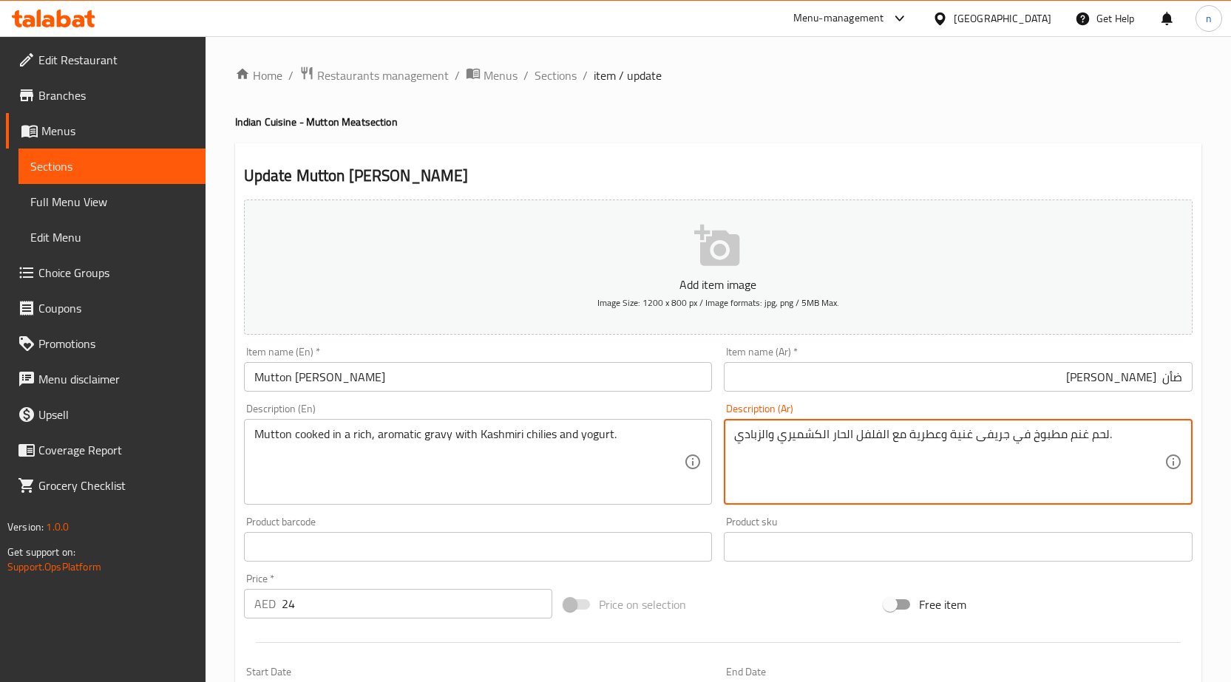
click at [1058, 435] on textarea "لحم غنم مطبوخ في جريفى غنية وعطرية مع الفلفل الحار الكشميري والزبادي." at bounding box center [949, 462] width 430 height 70
click at [1126, 442] on textarea "لحم غنم مطبوخ في جريفى غنية وعطرية مع الفلفل الحار الكشميري والزبادي." at bounding box center [949, 462] width 430 height 70
drag, startPoint x: 1124, startPoint y: 438, endPoint x: 1241, endPoint y: 439, distance: 117.5
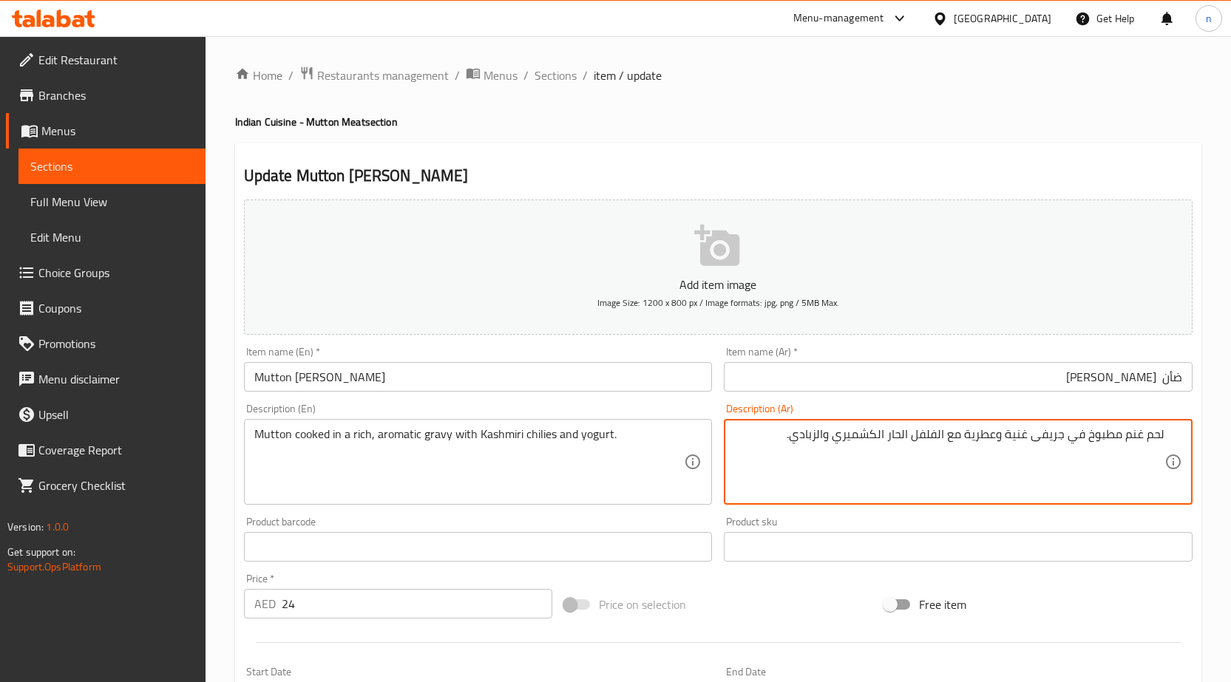
click at [1231, 439] on html "​ Menu-management United Arab Emirates Get Help n Edit Restaurant Branches Menu…" at bounding box center [615, 341] width 1231 height 682
paste textarea "ضأن"
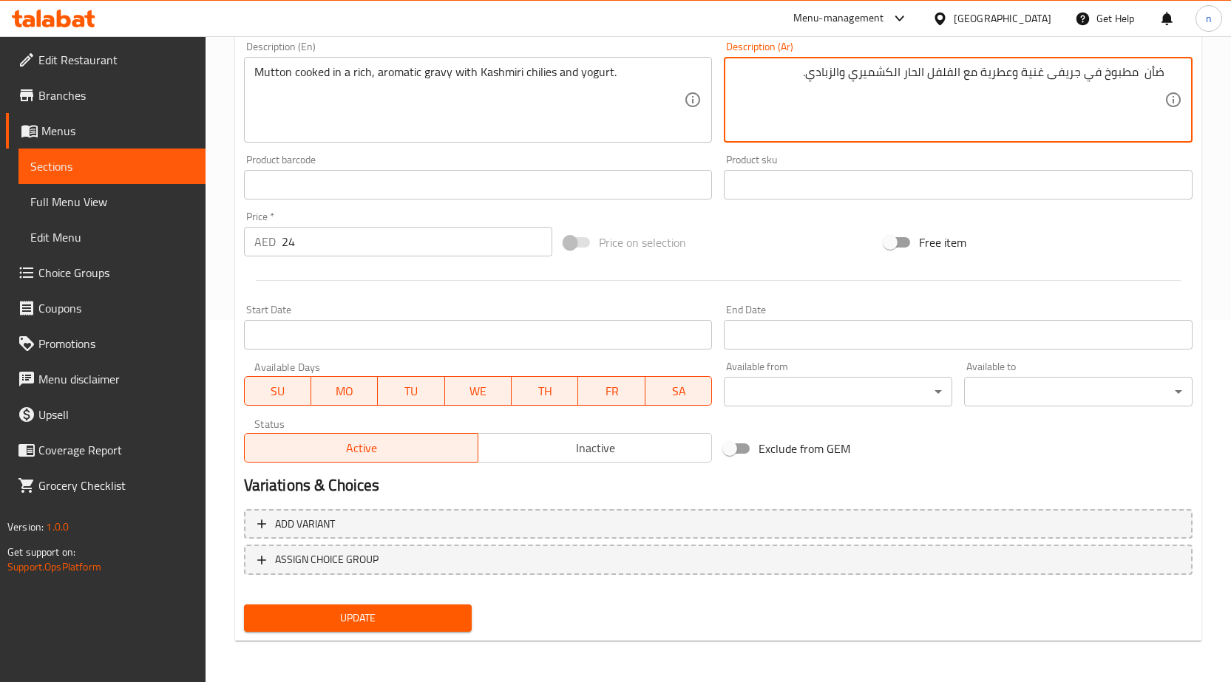
type textarea "ضأن مطبوخ في جريفى غنية وعطرية مع الفلفل الحار الكشميري والزبادي."
click at [396, 616] on span "Update" at bounding box center [358, 618] width 205 height 18
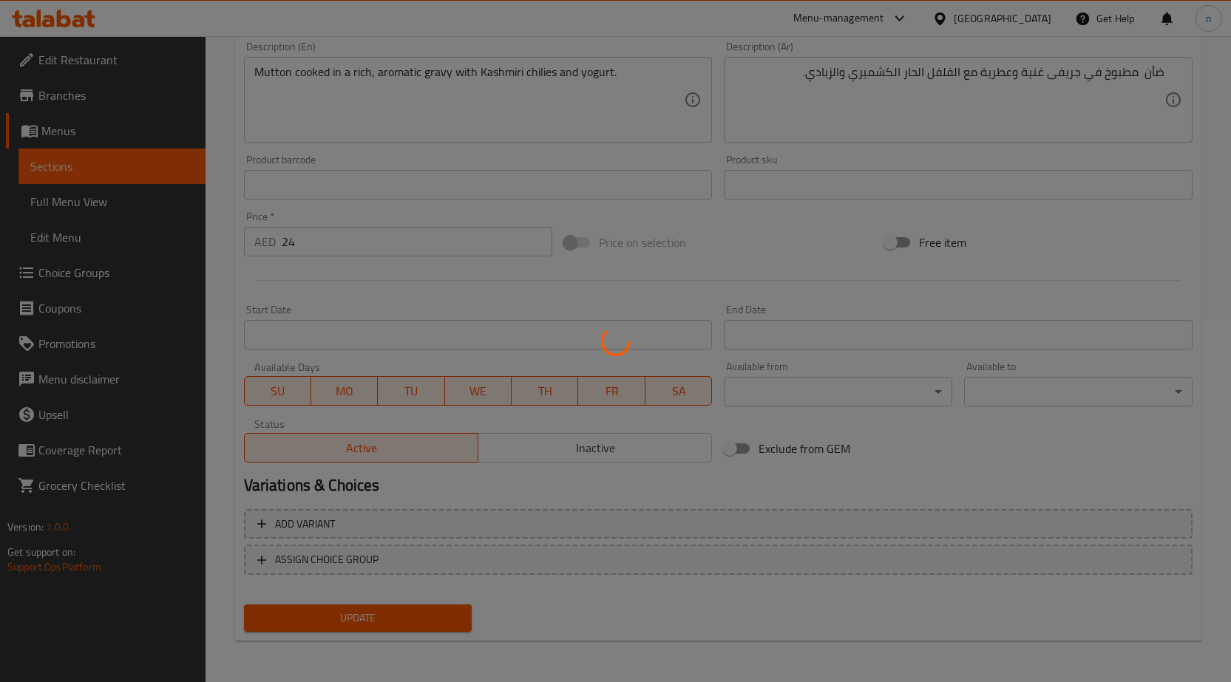
scroll to position [0, 0]
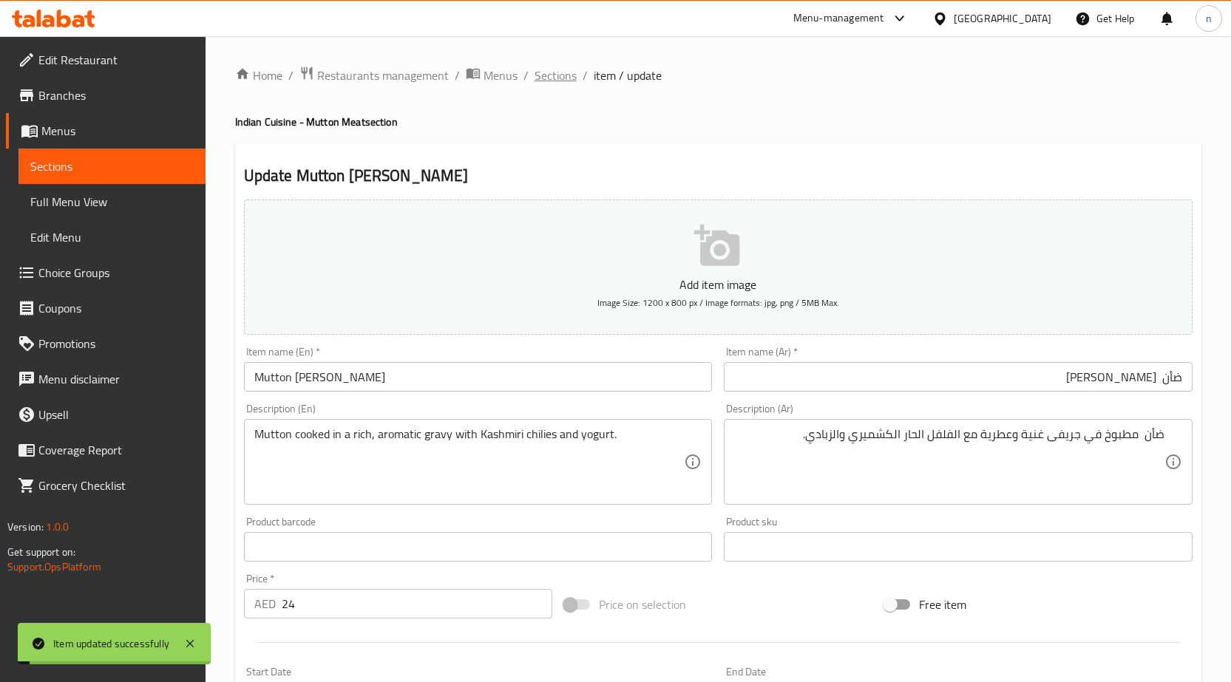
click at [560, 75] on span "Sections" at bounding box center [555, 76] width 42 height 18
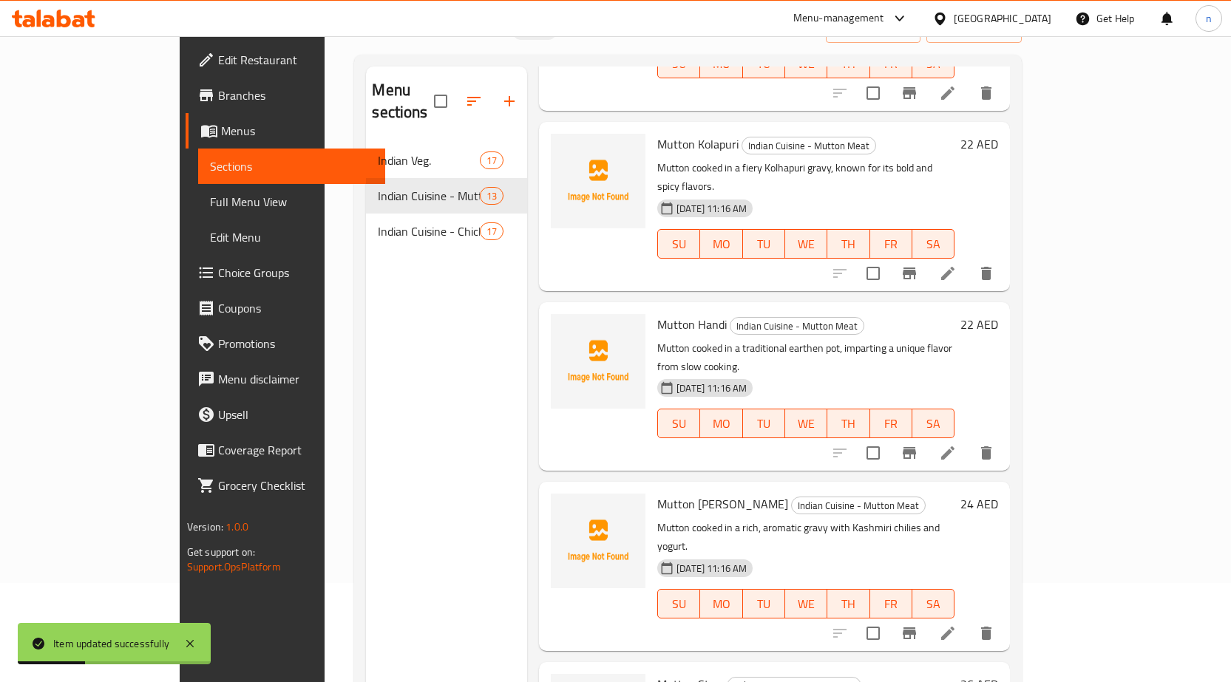
scroll to position [207, 0]
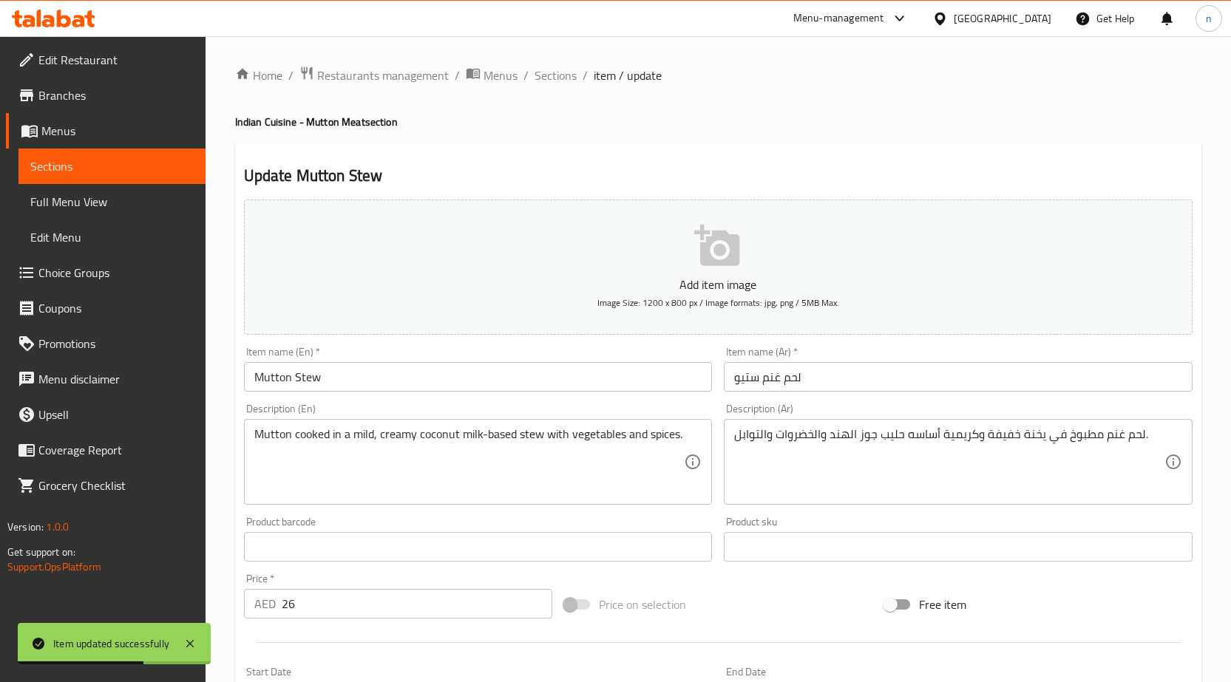
click at [774, 381] on input "لحم غنم ستيو" at bounding box center [958, 377] width 469 height 30
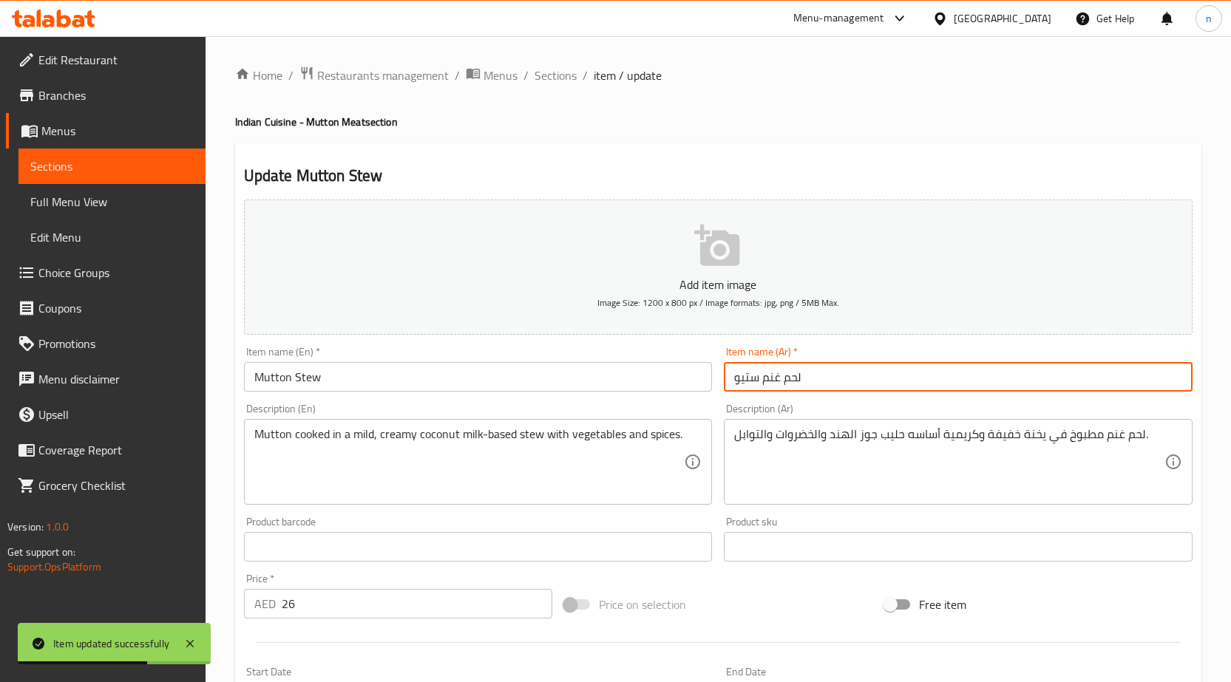
click at [774, 381] on input "لحم غنم ستيو" at bounding box center [958, 377] width 469 height 30
click at [1128, 386] on input "لحم غنم ستيو" at bounding box center [958, 377] width 469 height 30
drag, startPoint x: 1145, startPoint y: 383, endPoint x: 1241, endPoint y: 388, distance: 96.2
click at [1231, 388] on html "​ Menu-management United Arab Emirates Get Help n Edit Restaurant Branches Menu…" at bounding box center [615, 341] width 1231 height 682
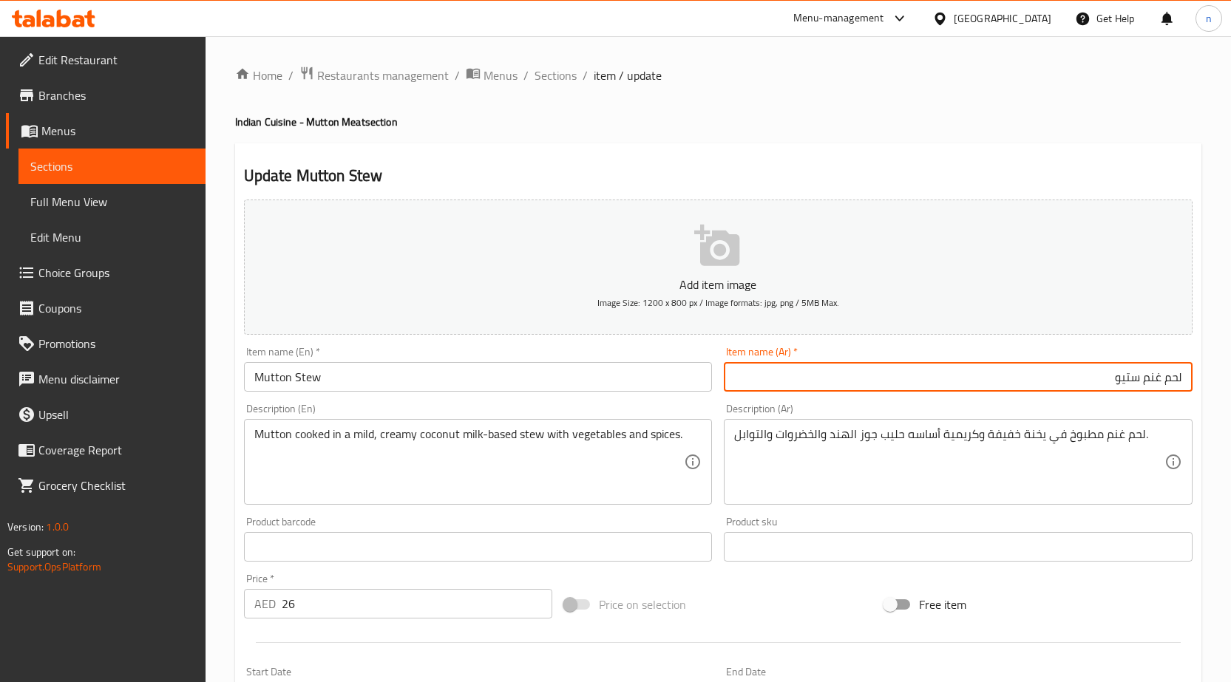
paste input "ضأن"
type input "ضأن ستيو"
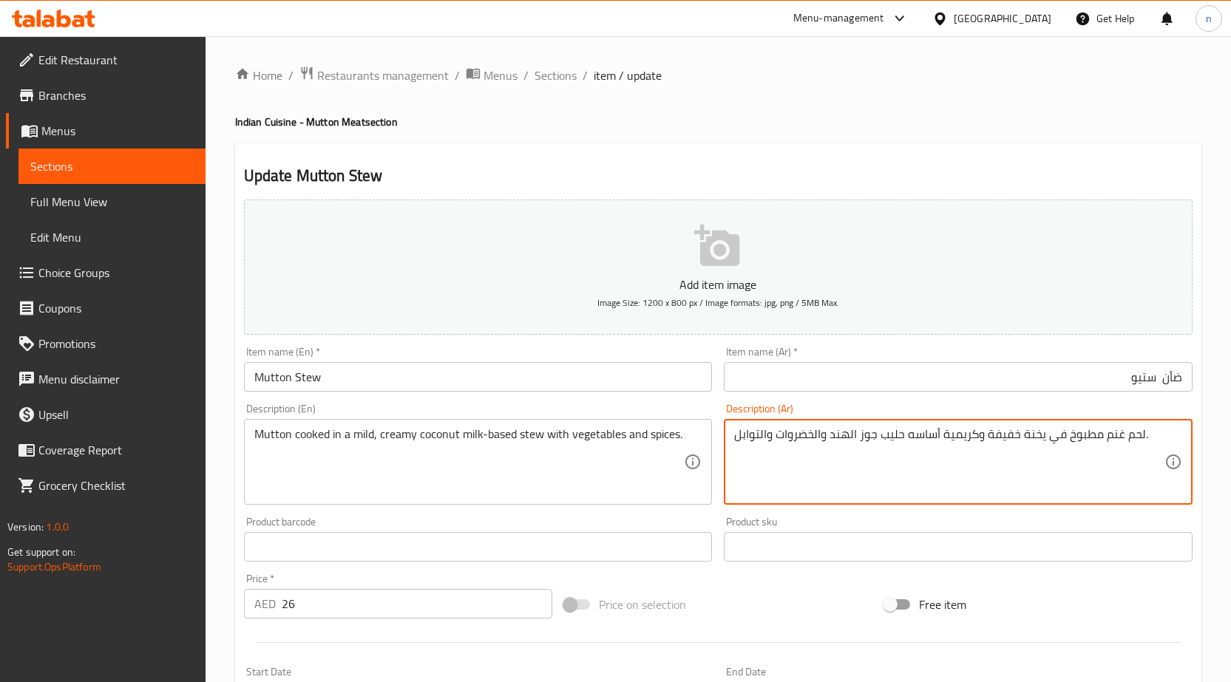
click at [1135, 441] on textarea "لحم غنم مطبوخ في يخنة خفيفة وكريمية أساسه حليب جوز الهند والخضروات والتوابل." at bounding box center [949, 462] width 430 height 70
click at [1151, 446] on textarea "لحم غنم مطبوخ في يخنة خفيفة وكريمية أساسه حليب جوز الهند والخضروات والتوابل." at bounding box center [949, 462] width 430 height 70
drag, startPoint x: 1127, startPoint y: 440, endPoint x: 1241, endPoint y: 442, distance: 113.9
click at [1231, 442] on html "​ Menu-management United Arab Emirates Get Help n Edit Restaurant Branches Menu…" at bounding box center [615, 341] width 1231 height 682
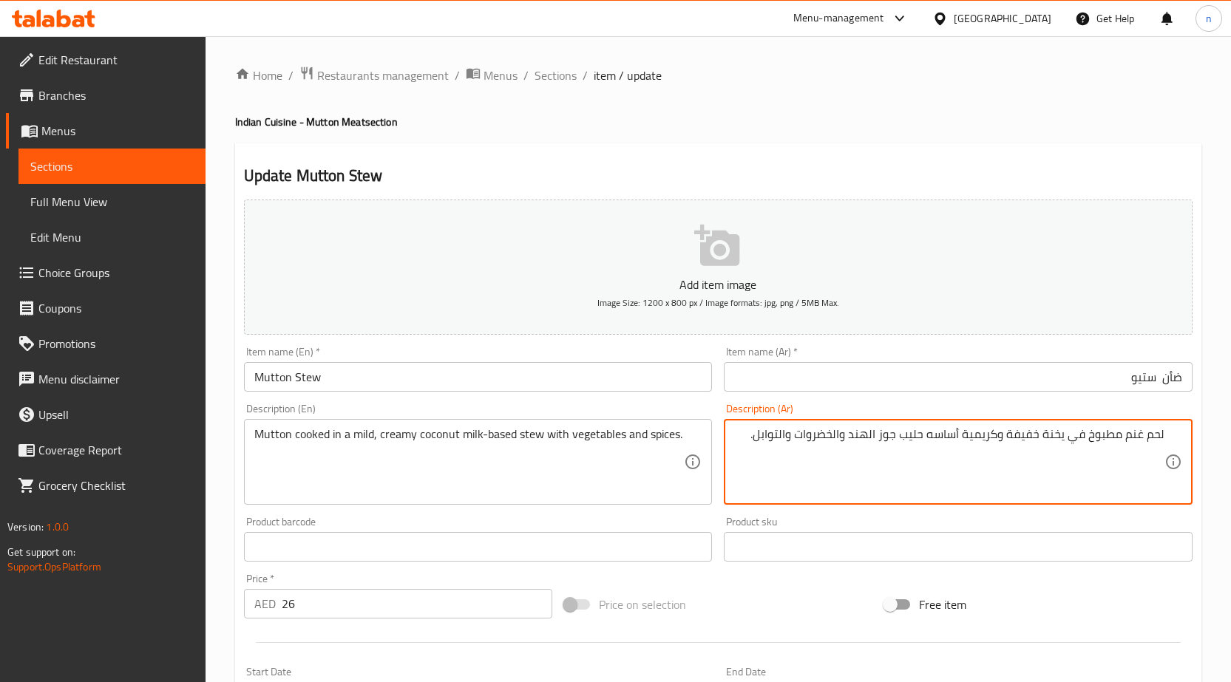
paste textarea "ضأن"
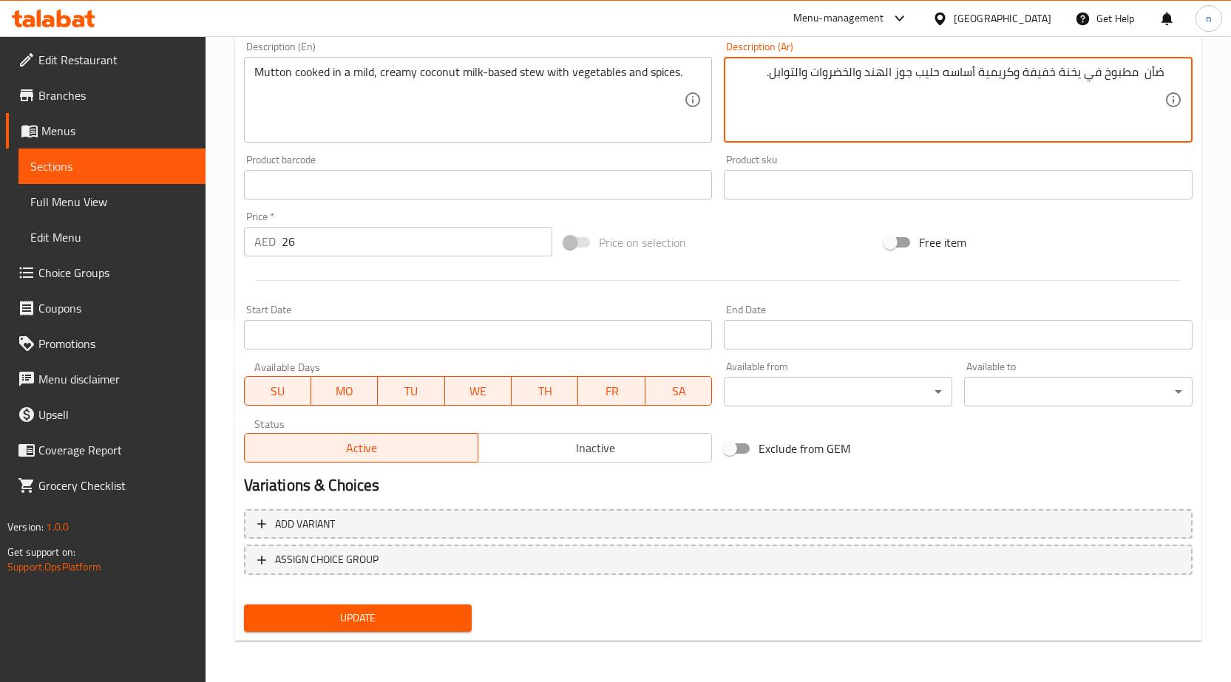
type textarea "ضأن مطبوخ في يخنة خفيفة وكريمية أساسه حليب جوز الهند والخضروات والتوابل."
click at [327, 625] on span "Update" at bounding box center [358, 618] width 205 height 18
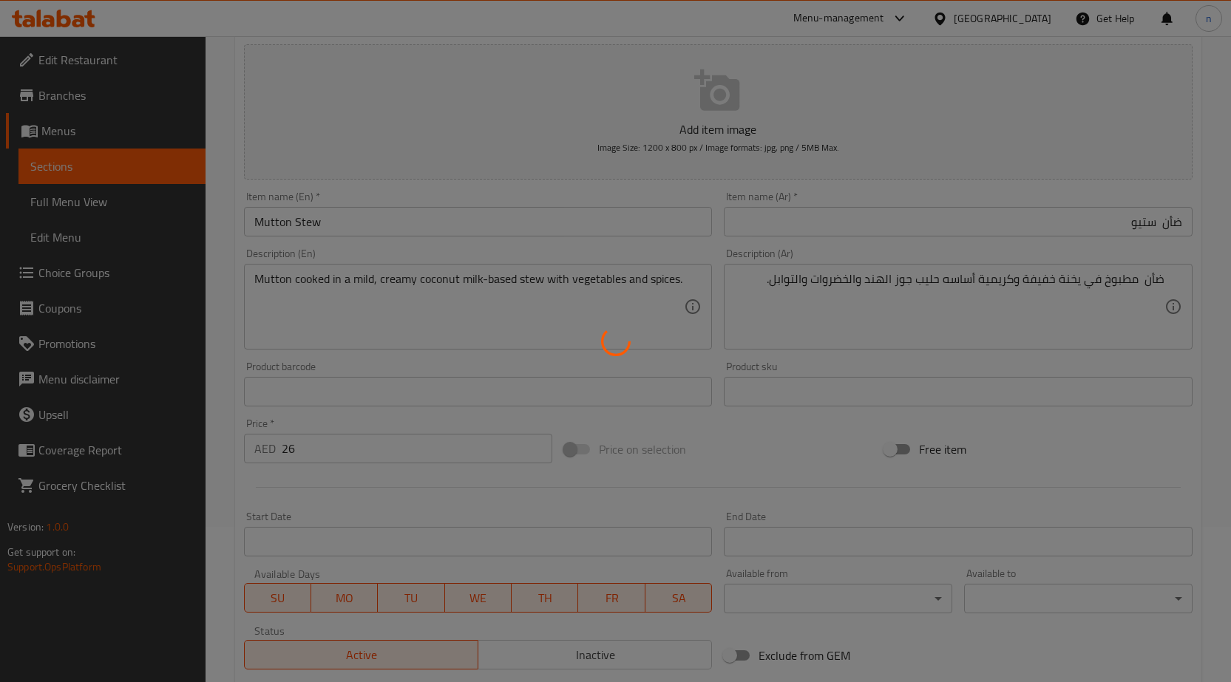
scroll to position [0, 0]
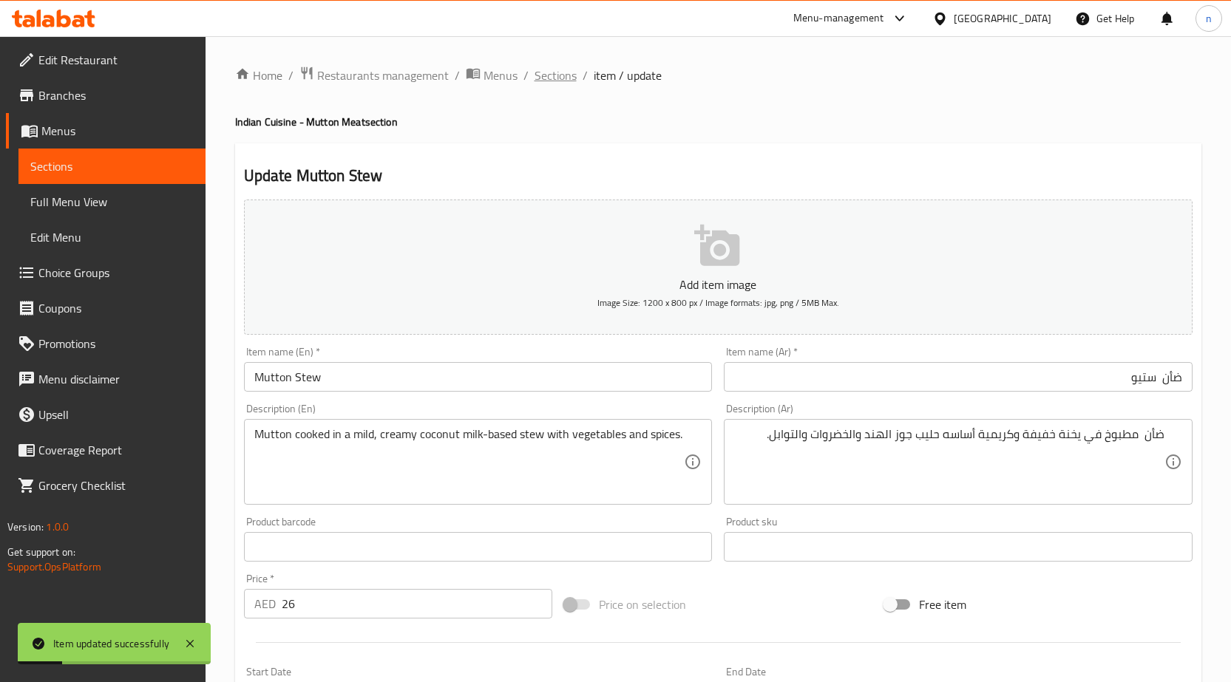
click at [557, 74] on span "Sections" at bounding box center [555, 76] width 42 height 18
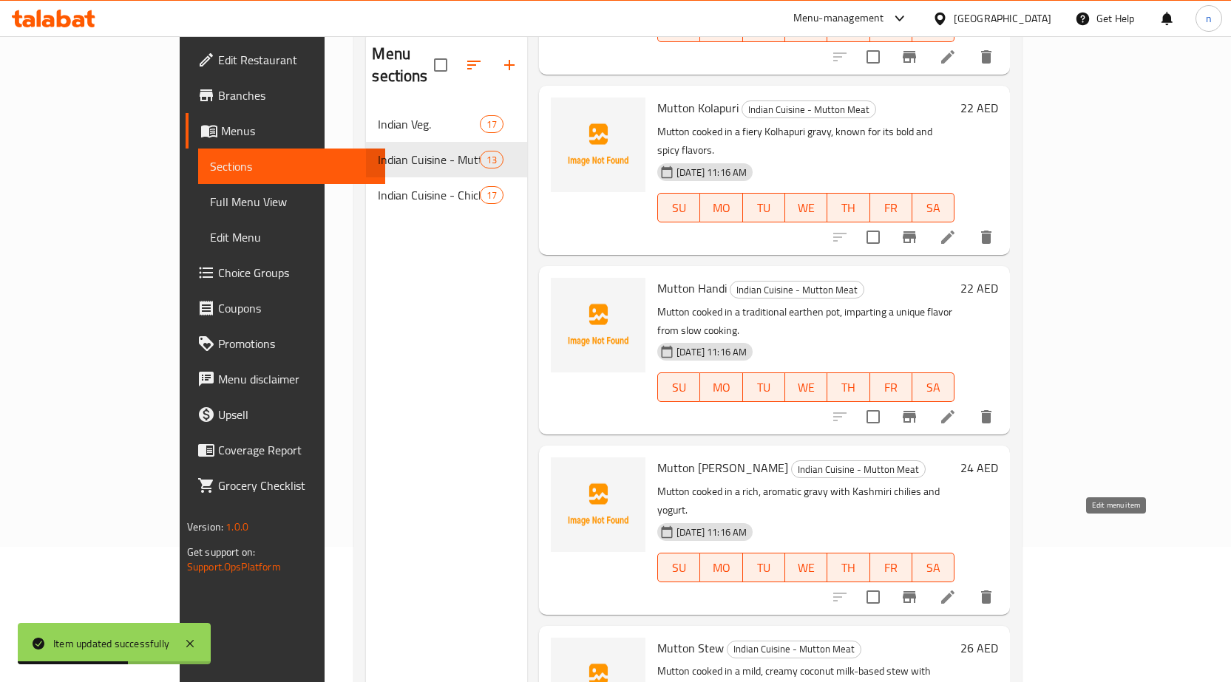
scroll to position [207, 0]
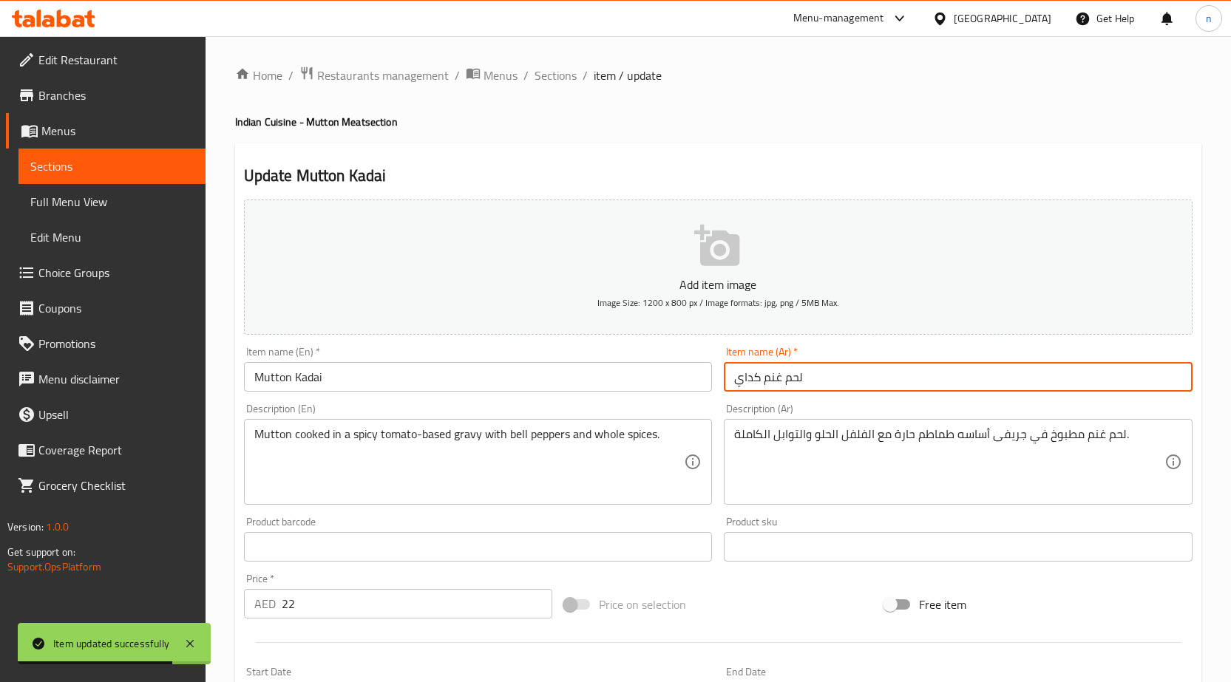
click at [762, 389] on input "لحم غنم كداي" at bounding box center [958, 377] width 469 height 30
drag, startPoint x: 762, startPoint y: 389, endPoint x: 1074, endPoint y: 355, distance: 313.8
click at [1074, 355] on div "Item name (Ar)   * لحم غنم كداي Item name (Ar) *" at bounding box center [958, 369] width 469 height 45
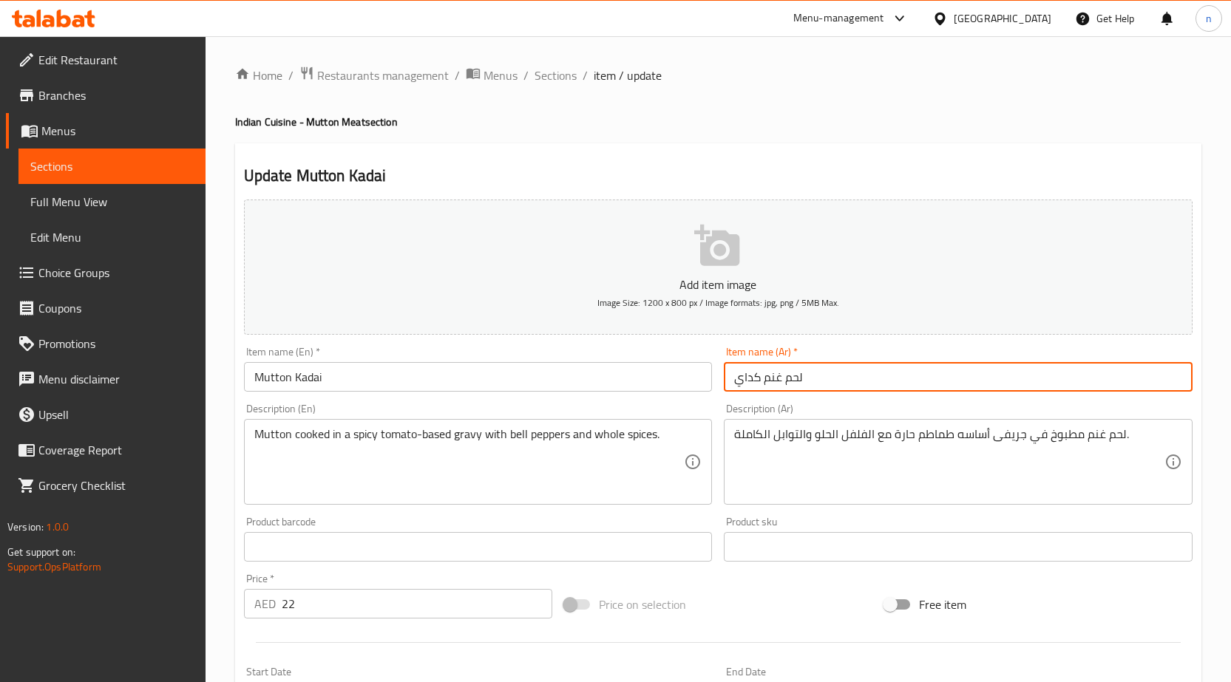
click at [780, 381] on input "لحم غنم كداي" at bounding box center [958, 377] width 469 height 30
click at [1188, 389] on input "لحم غنم كداي" at bounding box center [958, 377] width 469 height 30
drag, startPoint x: 1144, startPoint y: 385, endPoint x: 1237, endPoint y: 393, distance: 92.8
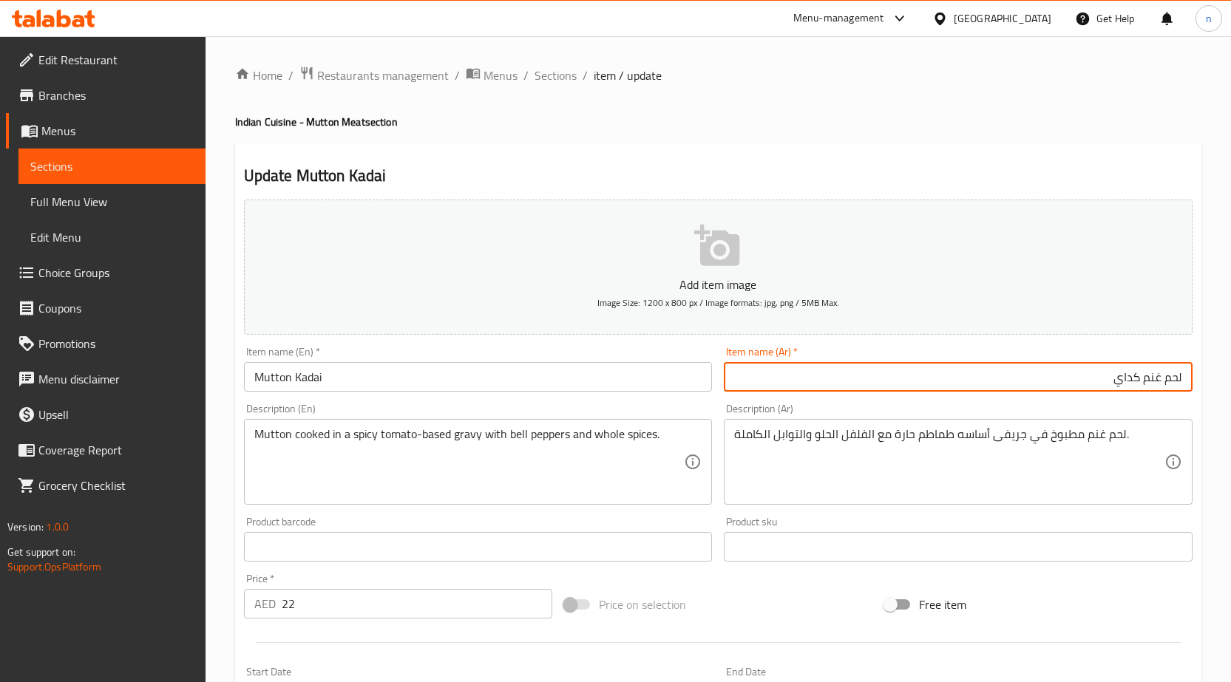
click at [1231, 389] on html "​ Menu-management United Arab Emirates Get Help n Edit Restaurant Branches Menu…" at bounding box center [615, 341] width 1231 height 682
paste input "ضأن"
type input "ضأن كداي"
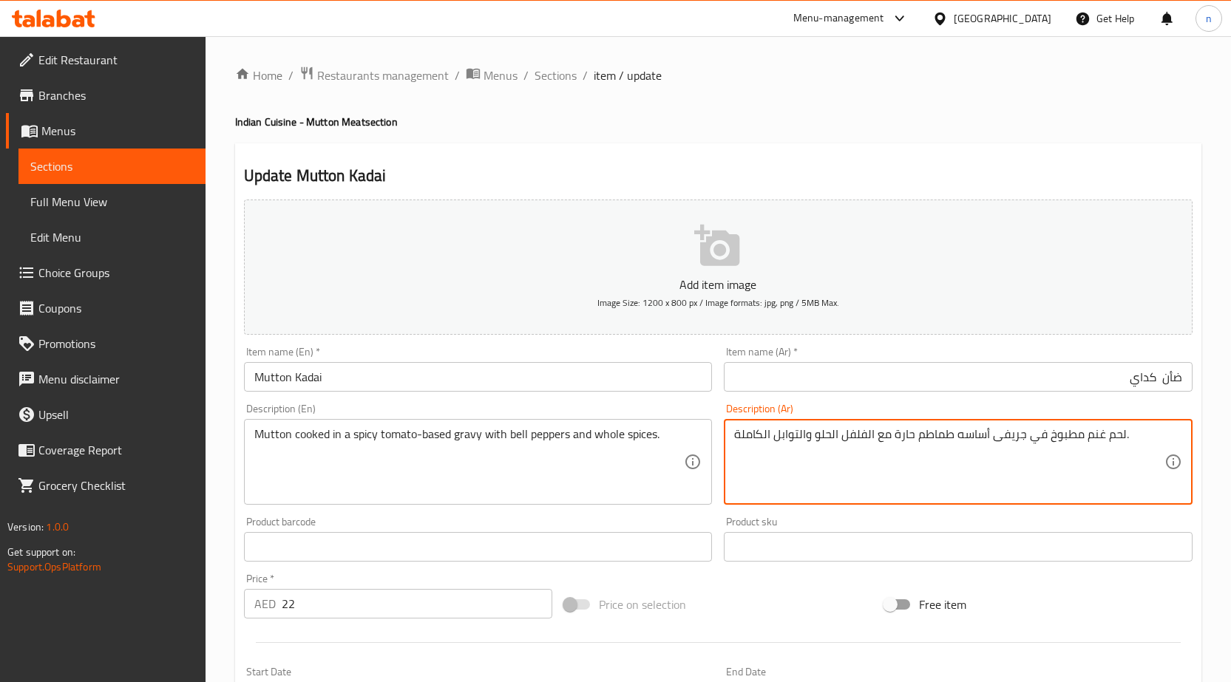
click at [1066, 446] on textarea "لحم غنم مطبوخ في جريفى أساسه طماطم حارة مع الفلفل الحلو والتوابل الكاملة." at bounding box center [949, 462] width 430 height 70
click at [1110, 435] on textarea "لحم غنم مطبوخ في جريفى أساسه طماطم حارة مع الفلفل الحلو والتوابل الكاملة." at bounding box center [949, 462] width 430 height 70
drag, startPoint x: 1126, startPoint y: 440, endPoint x: 1214, endPoint y: 463, distance: 90.9
click at [1231, 458] on html "​ Menu-management United Arab Emirates Get Help n Edit Restaurant Branches Menu…" at bounding box center [615, 341] width 1231 height 682
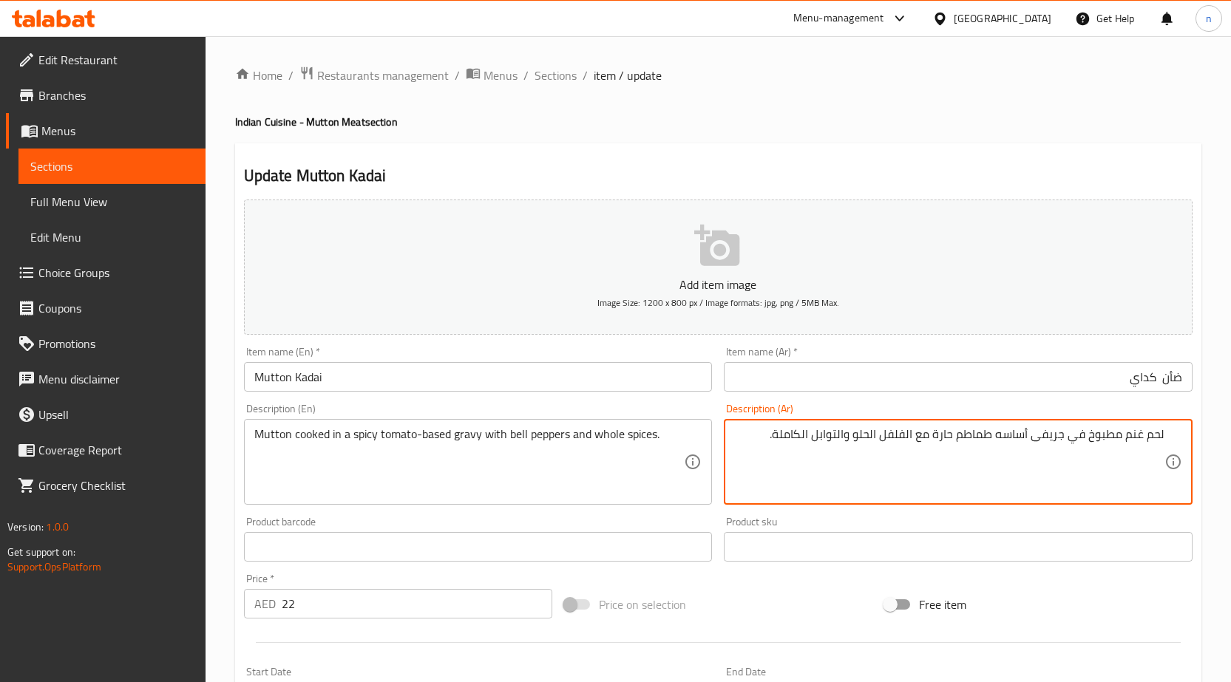
paste textarea "ضأن"
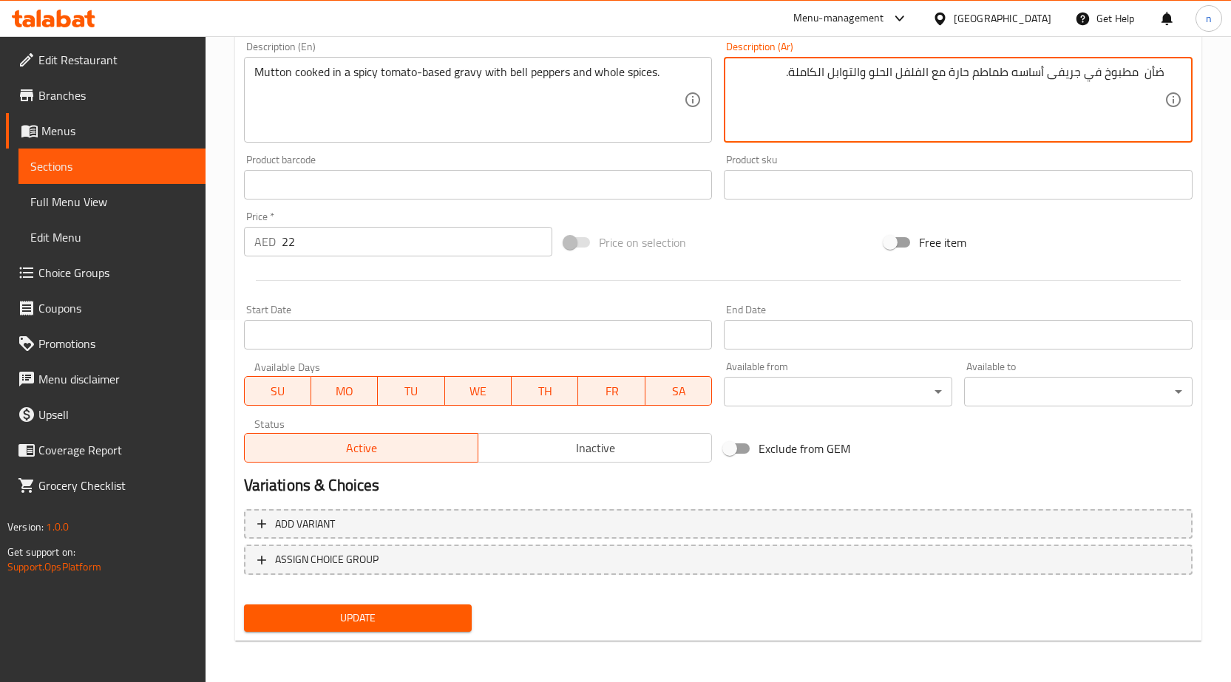
type textarea "ضأن مطبوخ في جريفى أساسه طماطم حارة مع الفلفل الحلو والتوابل الكاملة."
click at [343, 618] on span "Update" at bounding box center [358, 618] width 205 height 18
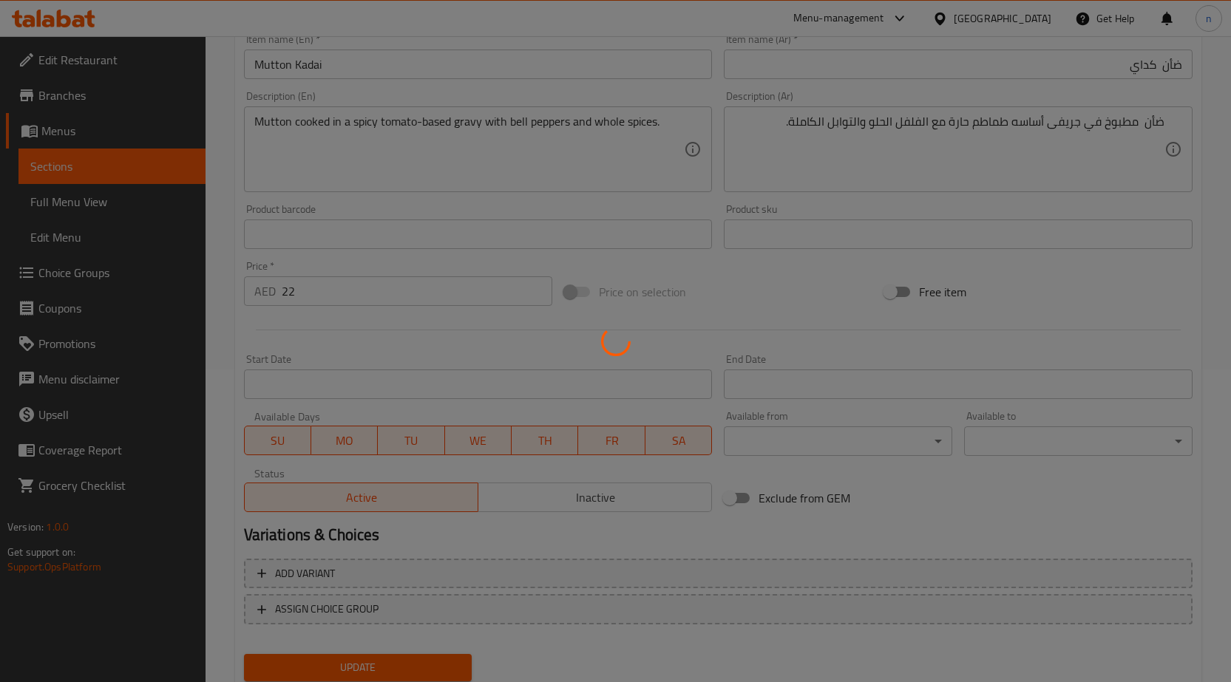
scroll to position [0, 0]
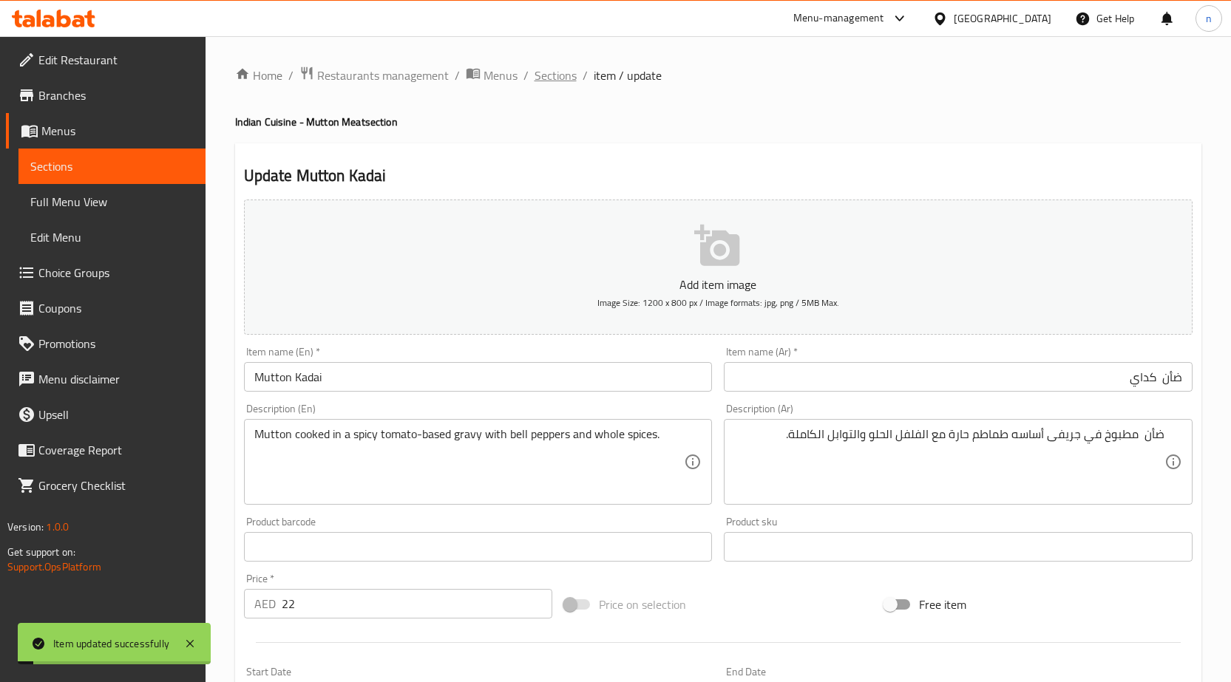
click at [543, 78] on span "Sections" at bounding box center [555, 76] width 42 height 18
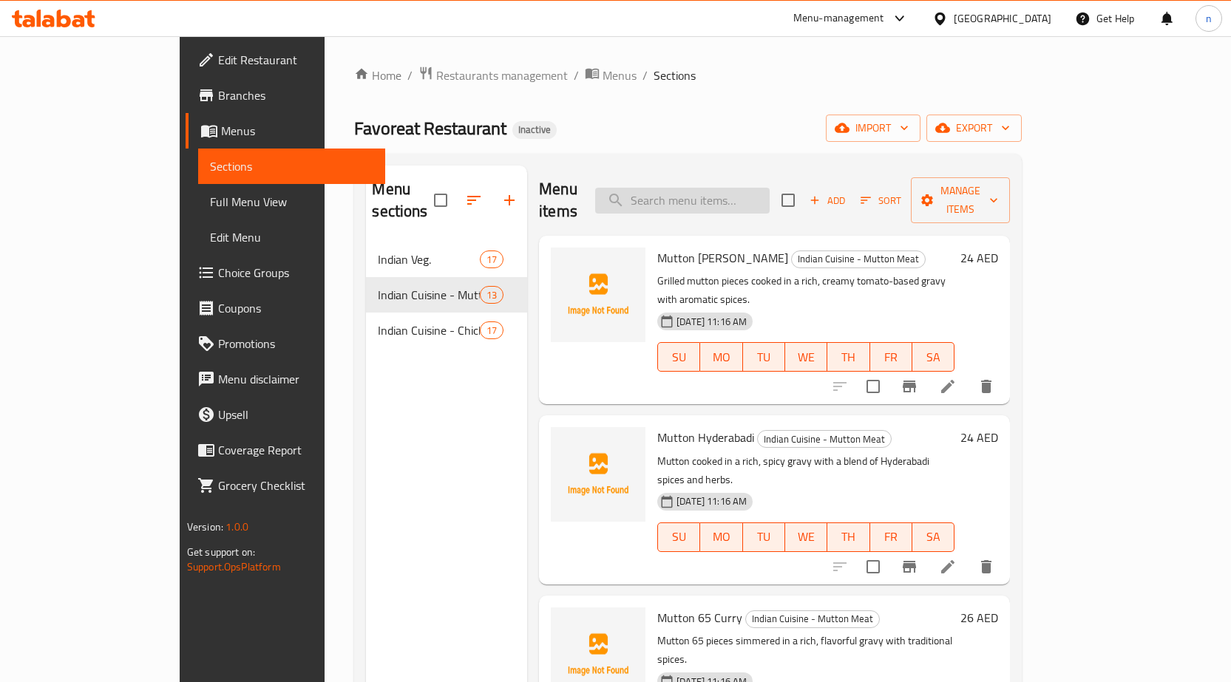
click at [742, 194] on input "search" at bounding box center [682, 201] width 174 height 26
paste input "Mutton Hyderabadi"
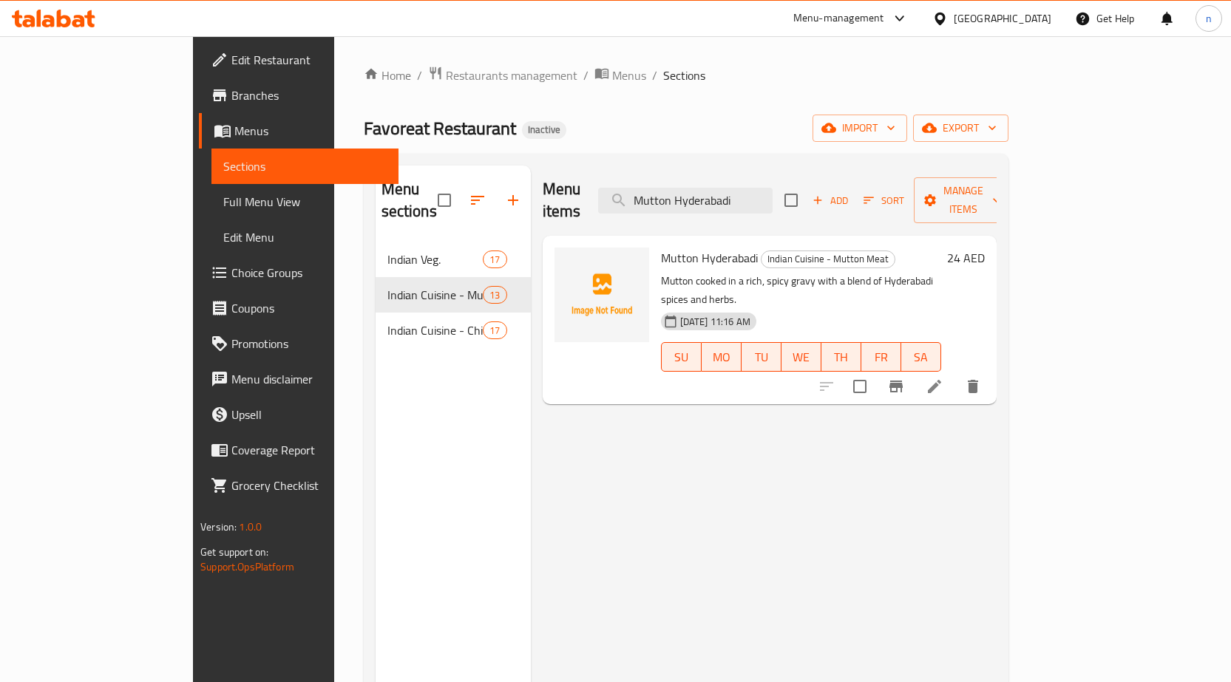
type input "Mutton Hyderabadi"
click at [943, 378] on icon at bounding box center [934, 387] width 18 height 18
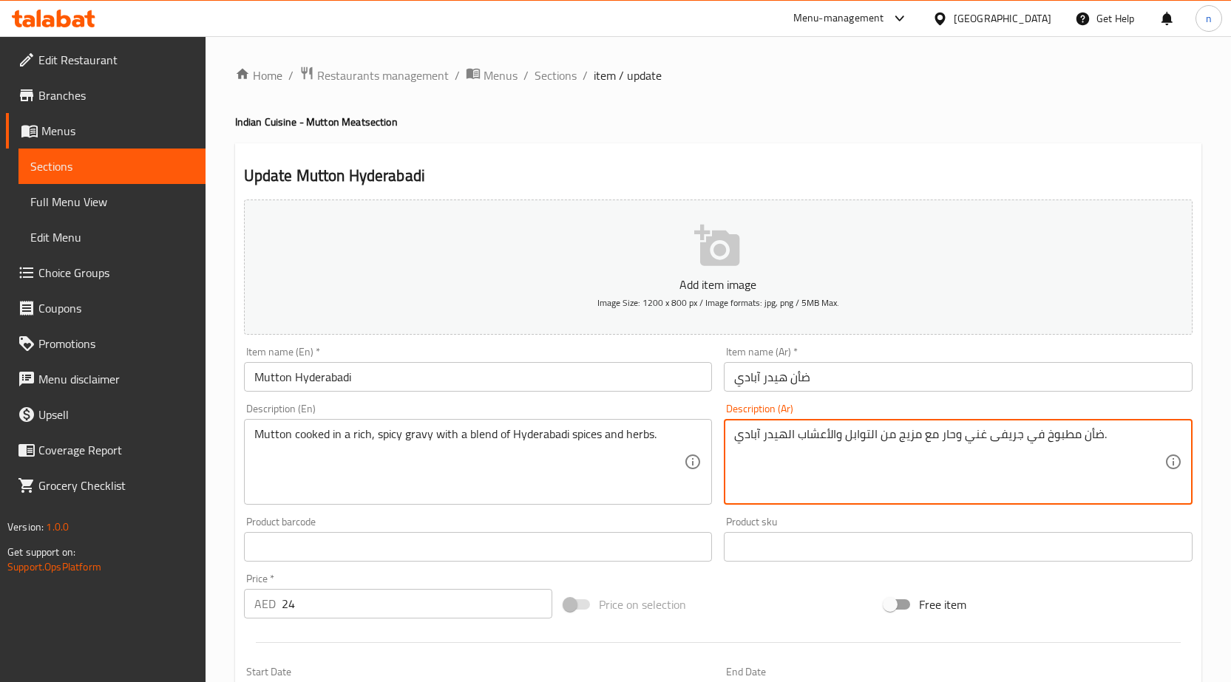
click at [775, 435] on textarea "ضأن مطبوخ في جريفى غني وحار مع مزيج من التوابل والأعشاب الهيدر آبادي." at bounding box center [949, 462] width 430 height 70
click at [783, 439] on textarea "ضأن مطبوخ في جريفى غني وحار مع مزيج من التوابل والأعشاب الهيدر آبادي." at bounding box center [949, 462] width 430 height 70
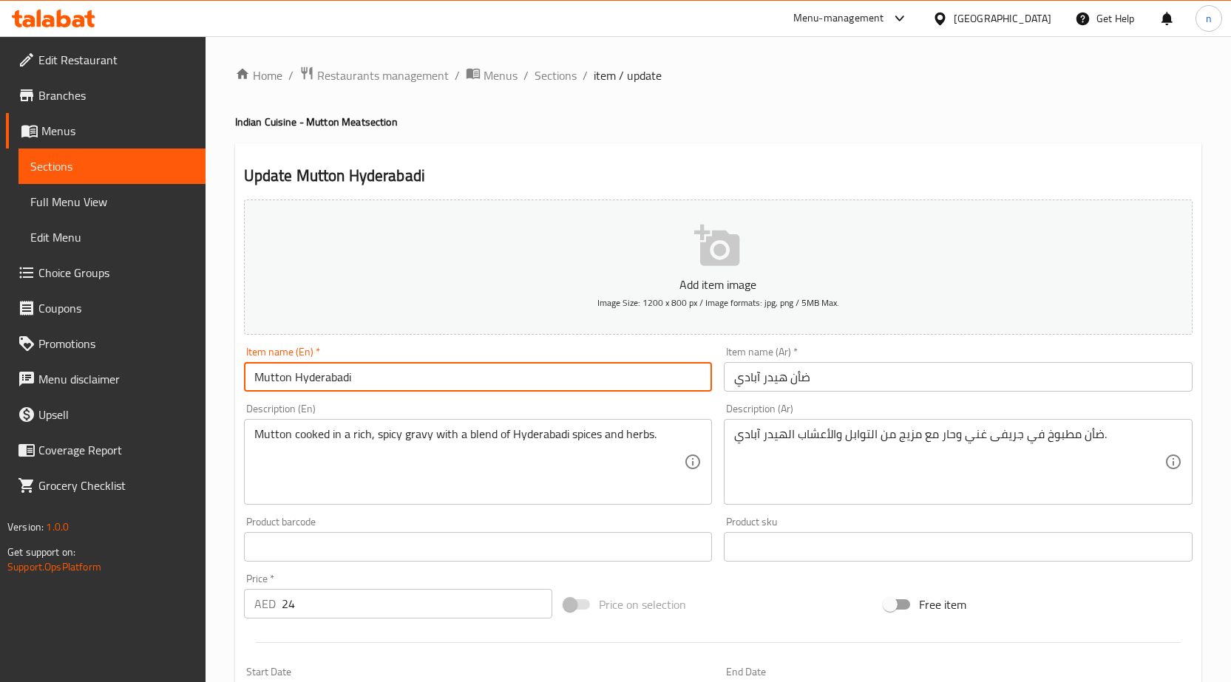
click at [400, 379] on input "Mutton Hyderabadi" at bounding box center [478, 377] width 469 height 30
click at [784, 382] on input "ضأن هيدر آبادي" at bounding box center [958, 377] width 469 height 30
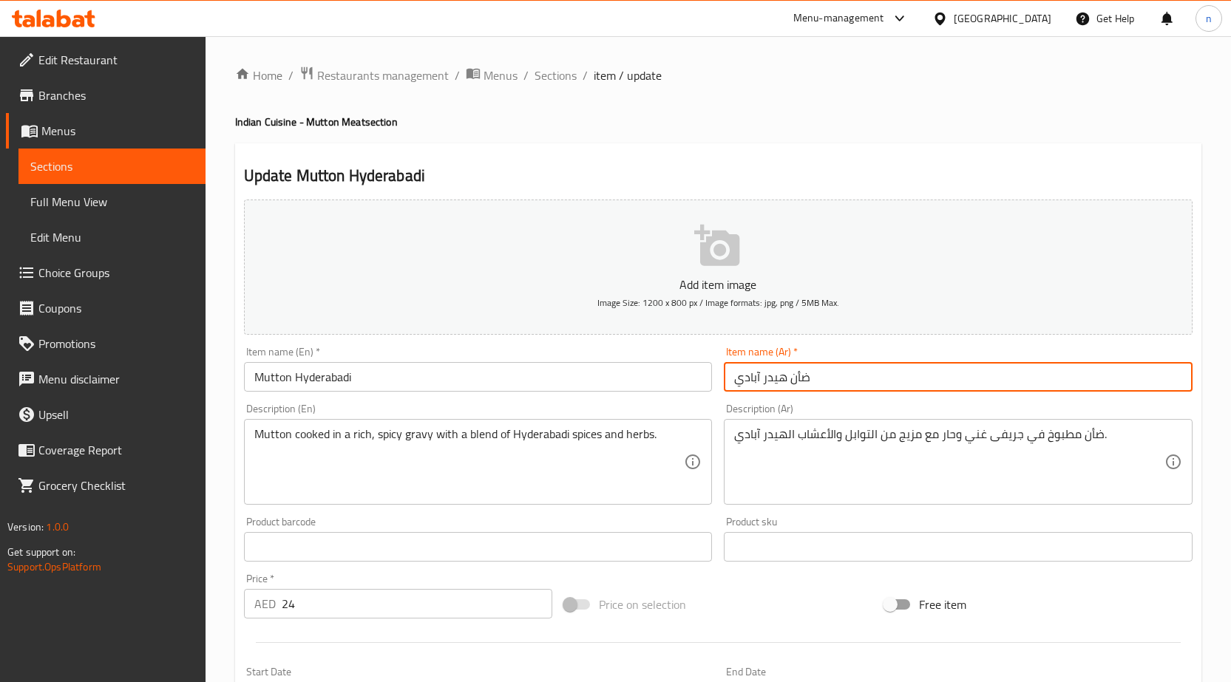
click at [784, 382] on input "ضأن هيدر آبادي" at bounding box center [958, 377] width 469 height 30
click at [1055, 375] on input "ضأن هيدر آبادي" at bounding box center [958, 377] width 469 height 30
drag, startPoint x: 1106, startPoint y: 386, endPoint x: 1160, endPoint y: 395, distance: 54.8
click at [1160, 395] on div "Item name (Ar)   * ضأن هيدر آبادي Item name (Ar) *" at bounding box center [958, 369] width 480 height 57
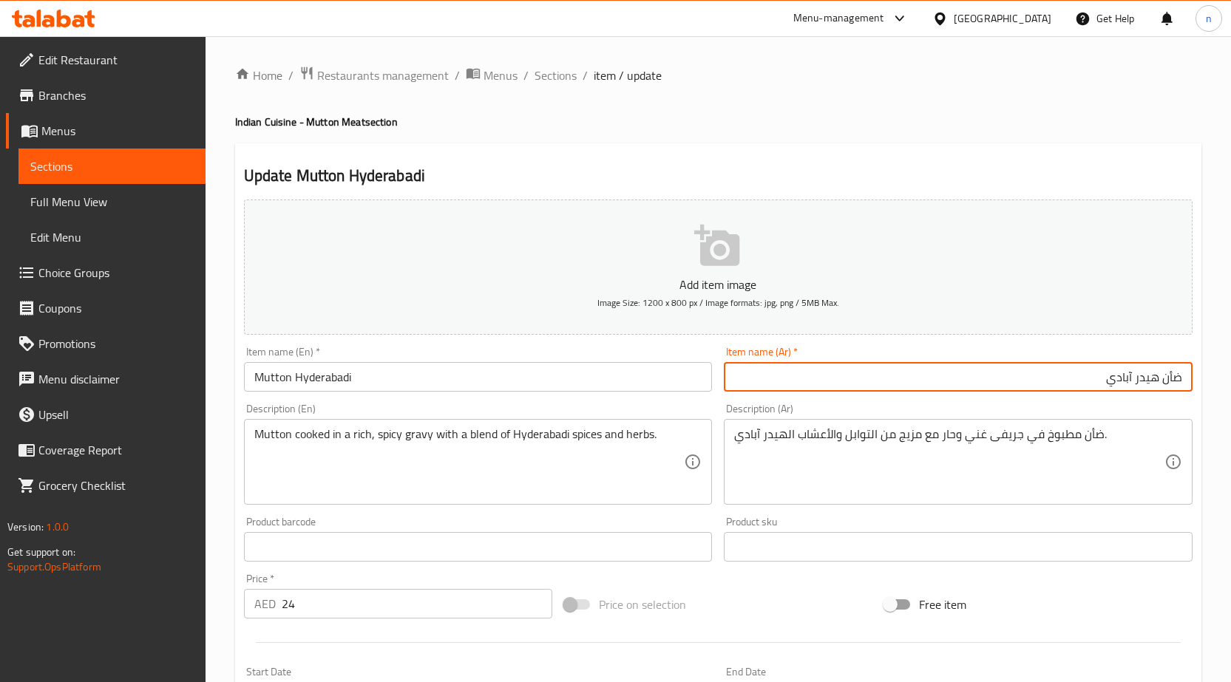
paste input "حيدر آباد"
type input "ضأن حيدر آباد"
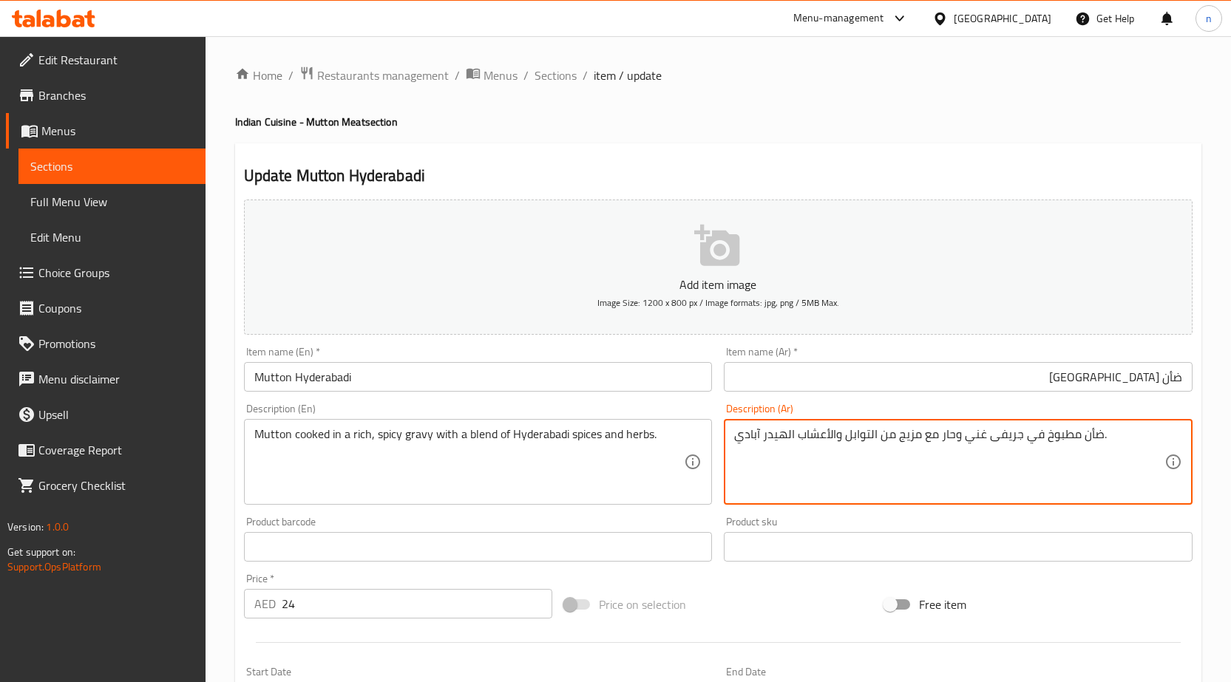
click at [1046, 444] on textarea "ضأن مطبوخ في جريفى غني وحار مع مزيج من التوابل والأعشاب الهيدر آبادي." at bounding box center [949, 462] width 430 height 70
click at [1073, 453] on textarea "ضأن مطبوخ في جريفى غني وحار مع مزيج من التوابل والأعشاب الهيدر آبادي." at bounding box center [949, 462] width 430 height 70
drag, startPoint x: 797, startPoint y: 446, endPoint x: 857, endPoint y: 447, distance: 60.6
click at [857, 447] on textarea "ضأن مطبوخ في جريفى غني وحار مع مزيج من التوابل والأعشاب الهيدر آبادي." at bounding box center [949, 462] width 430 height 70
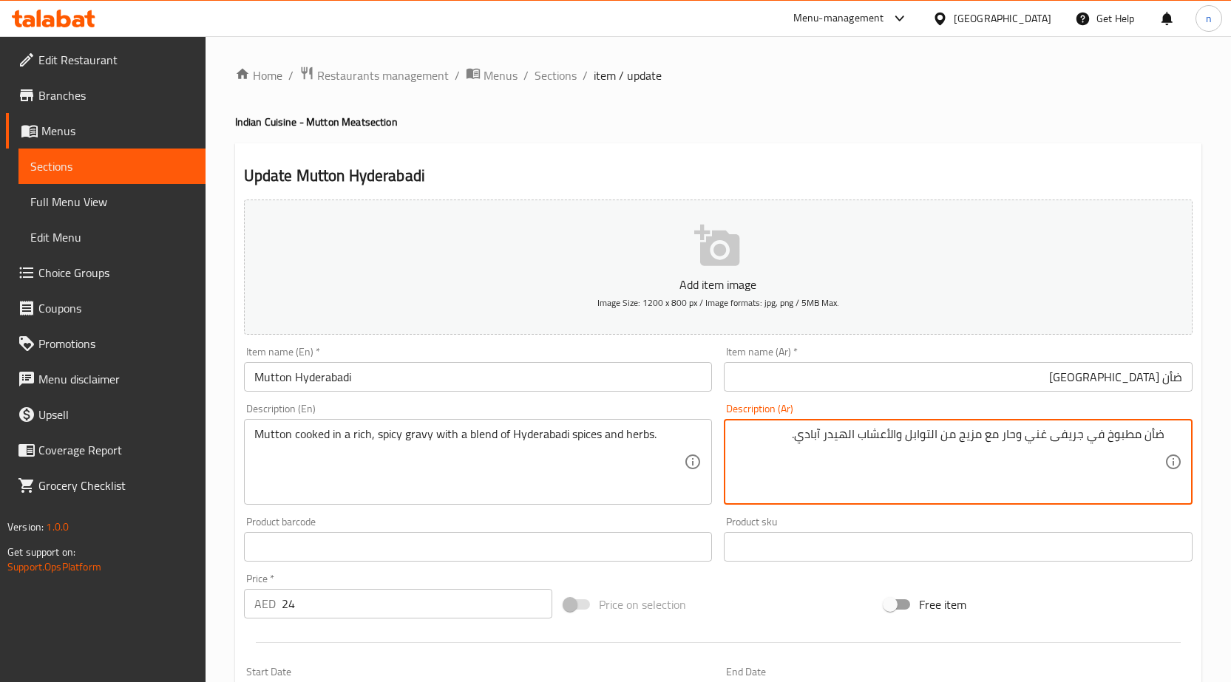
paste textarea "يدر آباد"
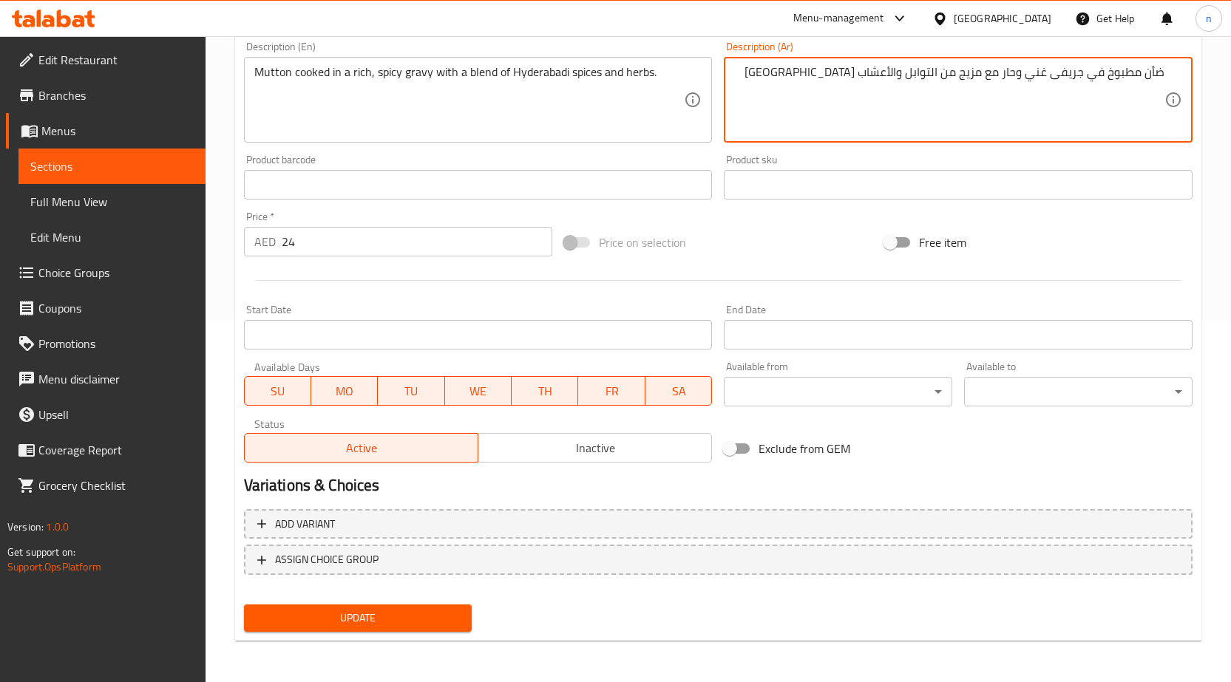
type textarea "ضأن مطبوخ في جريفى غني وحار مع مزيج من التوابل والأعشاب حيدر آباد"
click at [356, 628] on span "Update" at bounding box center [358, 618] width 205 height 18
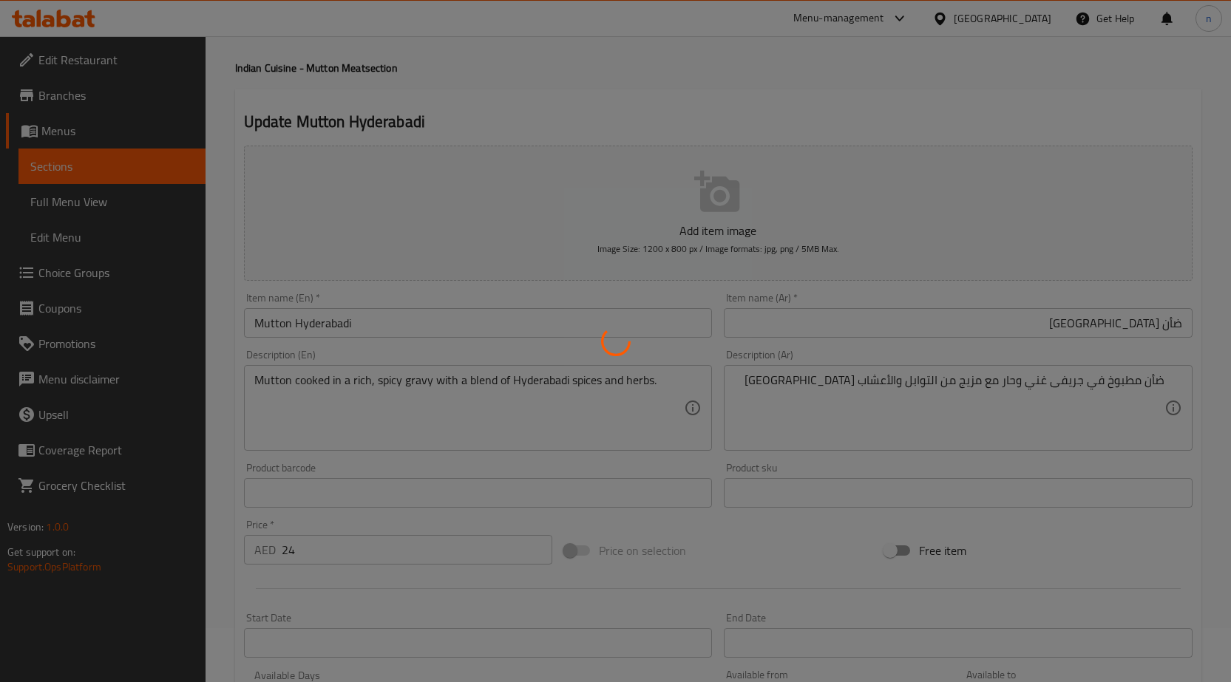
scroll to position [0, 0]
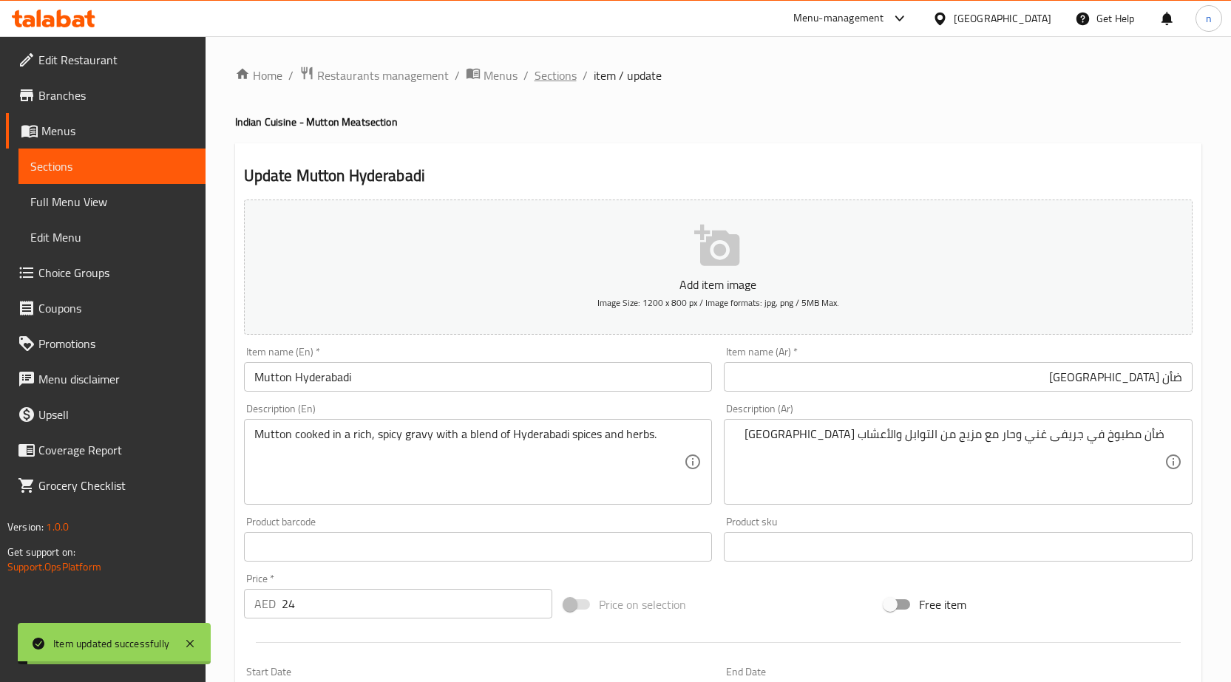
click at [560, 69] on span "Sections" at bounding box center [555, 76] width 42 height 18
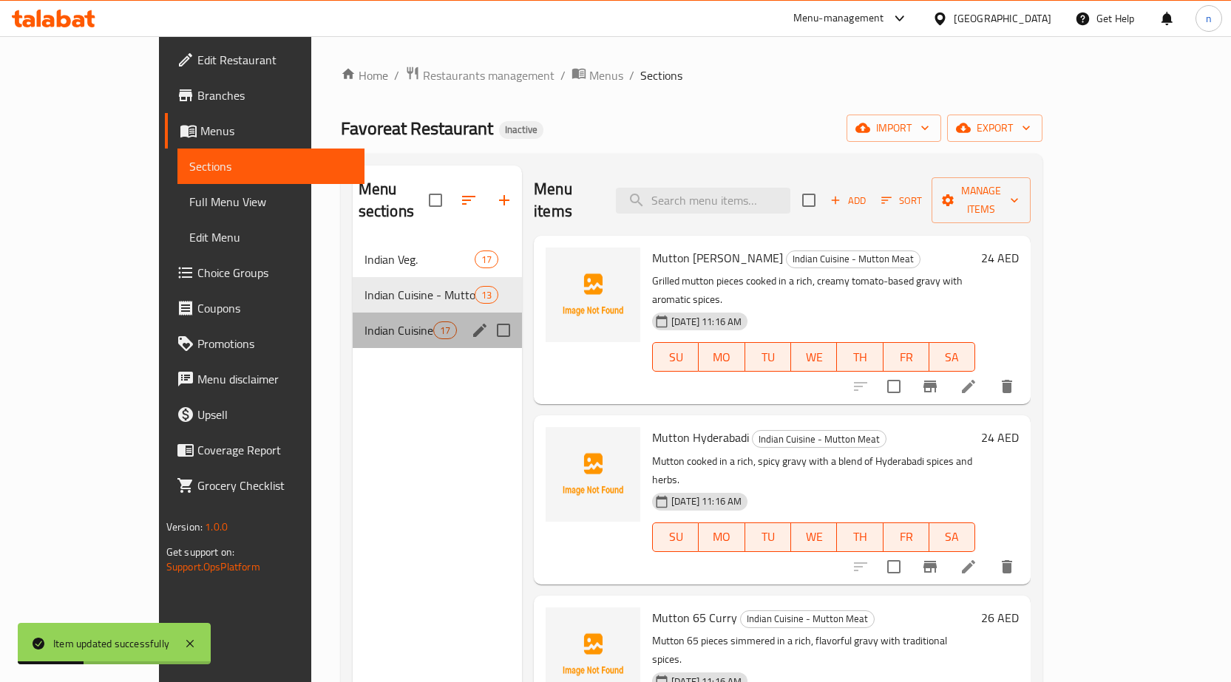
click at [360, 313] on div "Indian Cuisine - Chicken 17" at bounding box center [437, 330] width 169 height 35
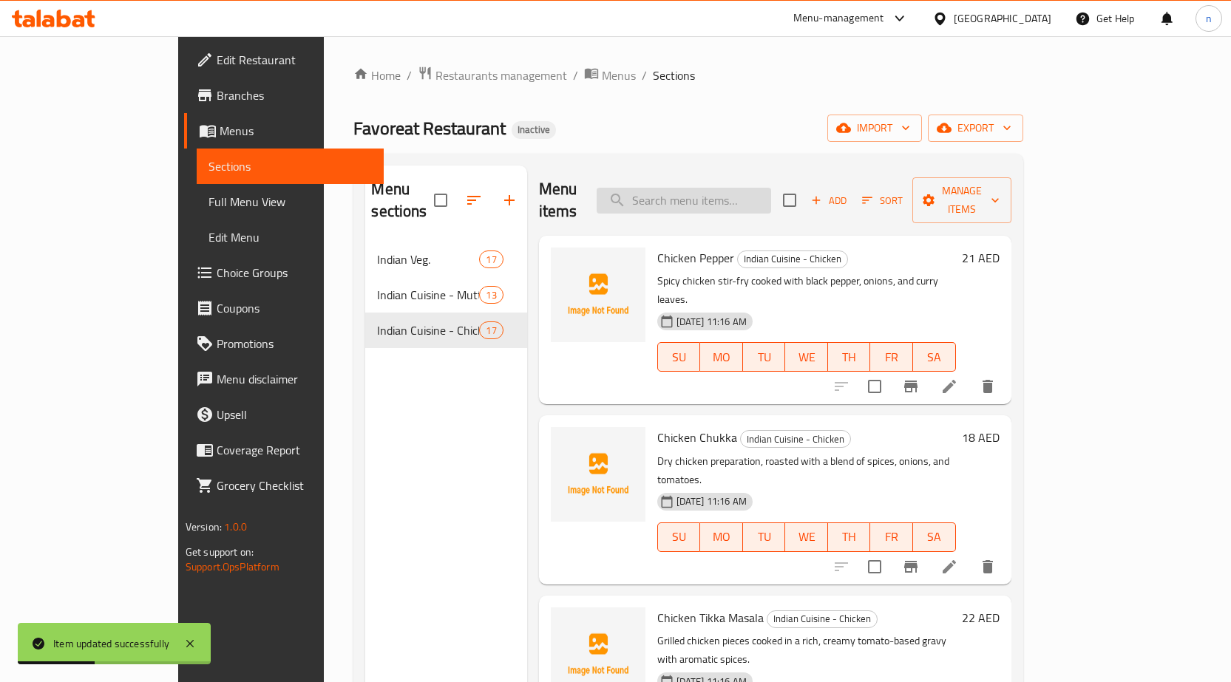
click at [737, 188] on input "search" at bounding box center [683, 201] width 174 height 26
paste input "حيدر آباد"
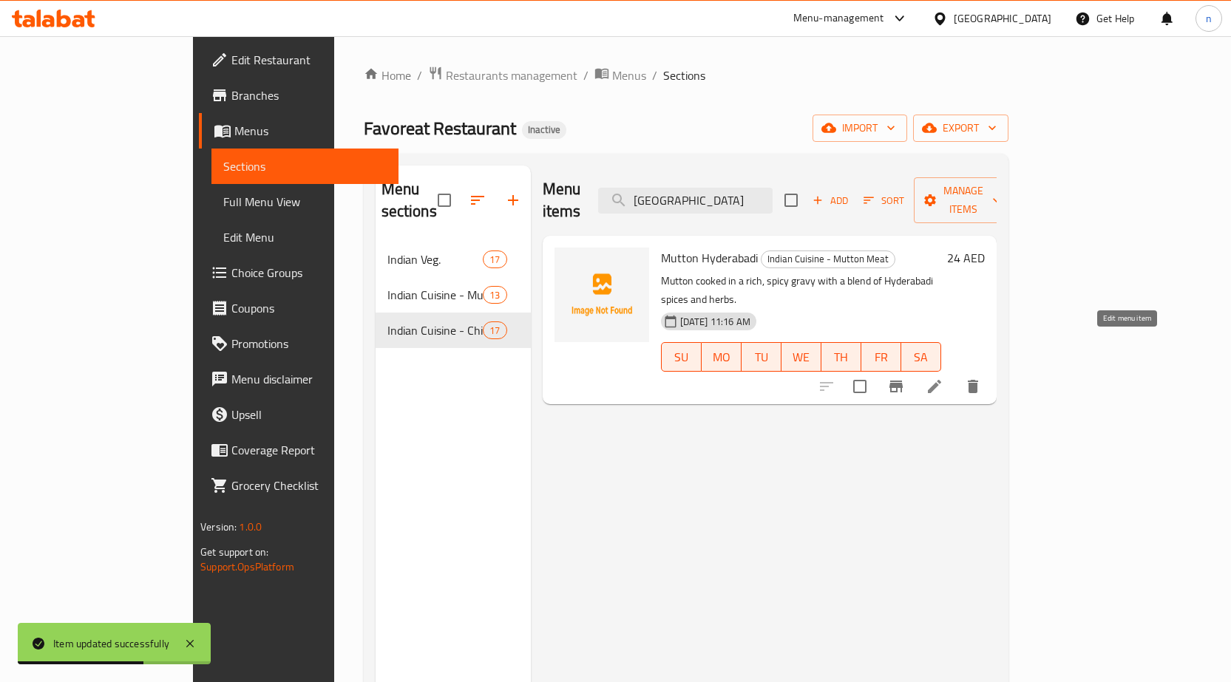
type input "حيدر آباد"
click at [943, 378] on icon at bounding box center [934, 387] width 18 height 18
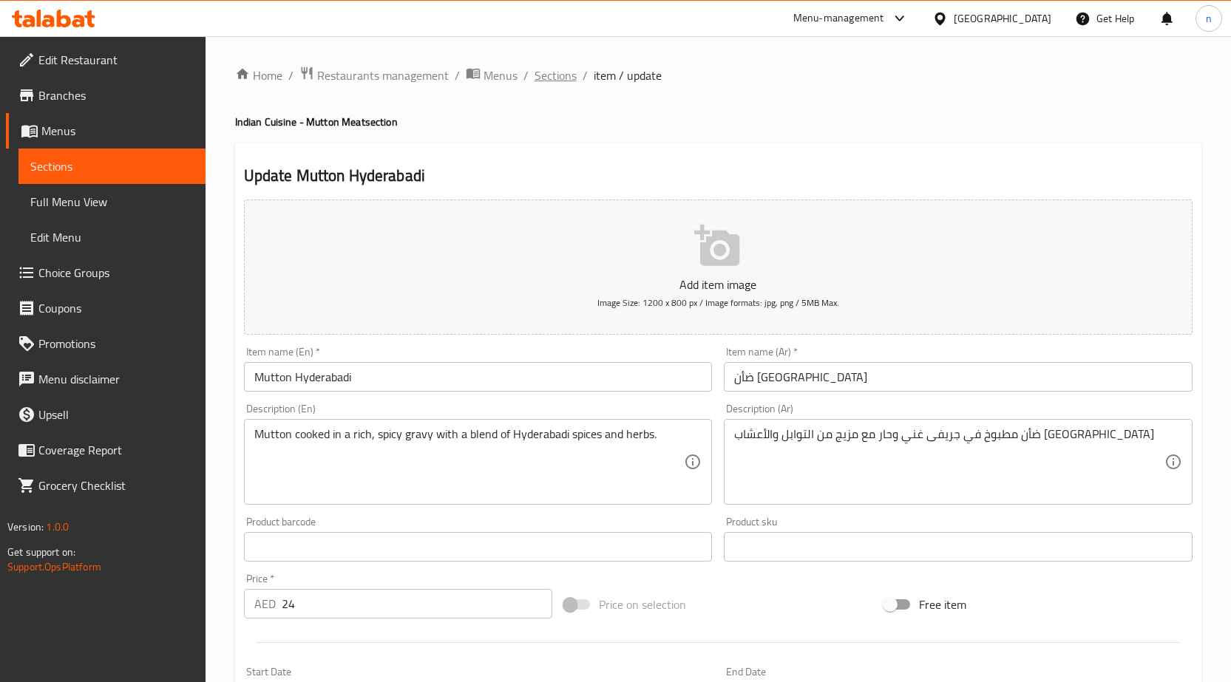
click at [547, 81] on span "Sections" at bounding box center [555, 76] width 42 height 18
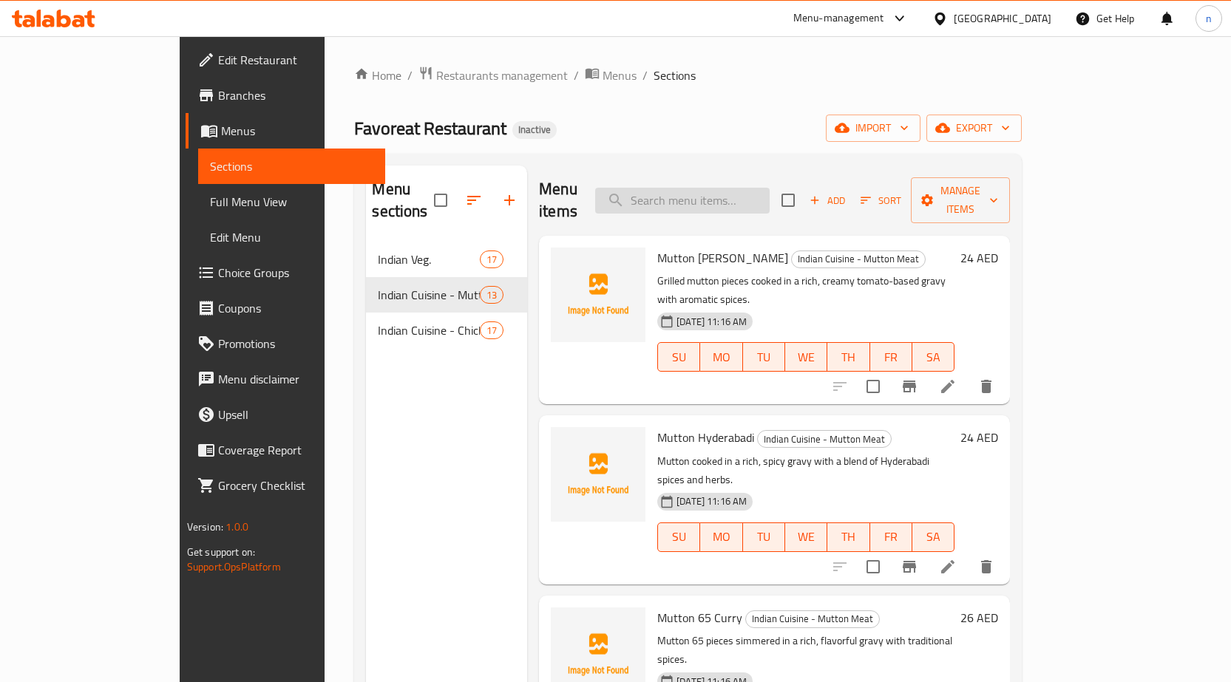
click at [769, 188] on input "search" at bounding box center [682, 201] width 174 height 26
paste input "Mutton Kadai"
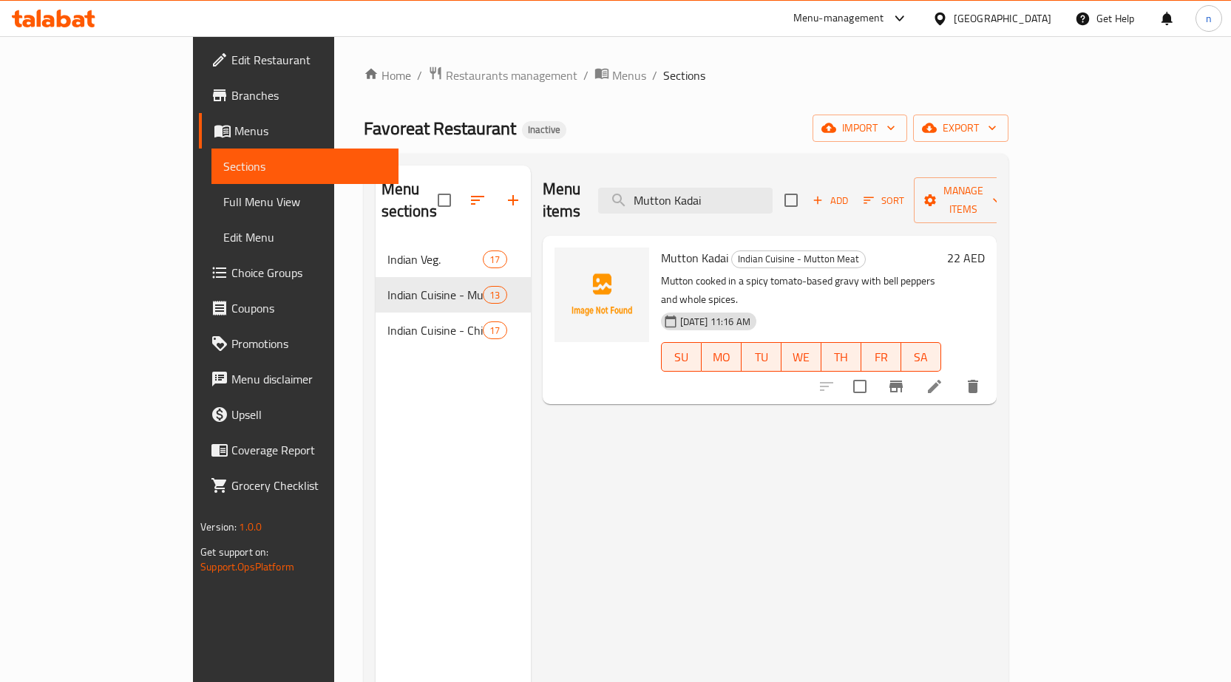
type input "Mutton Kadai"
click at [955, 373] on li at bounding box center [934, 386] width 41 height 27
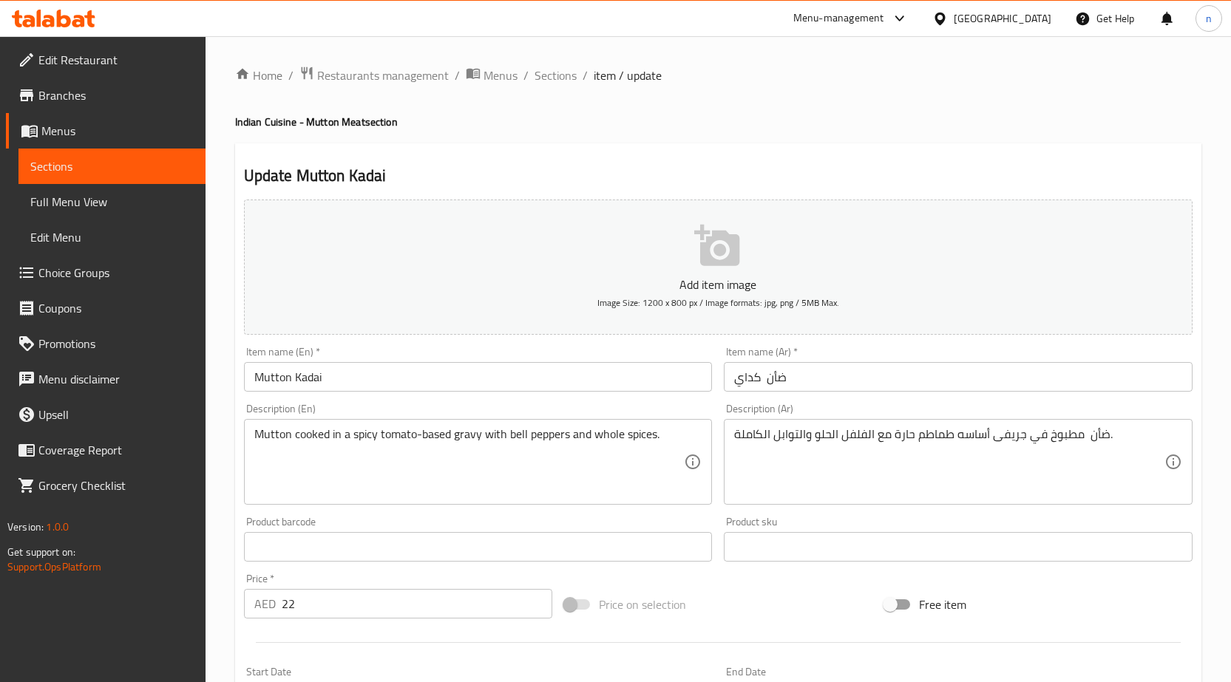
click at [301, 384] on input "Mutton Kadai" at bounding box center [478, 377] width 469 height 30
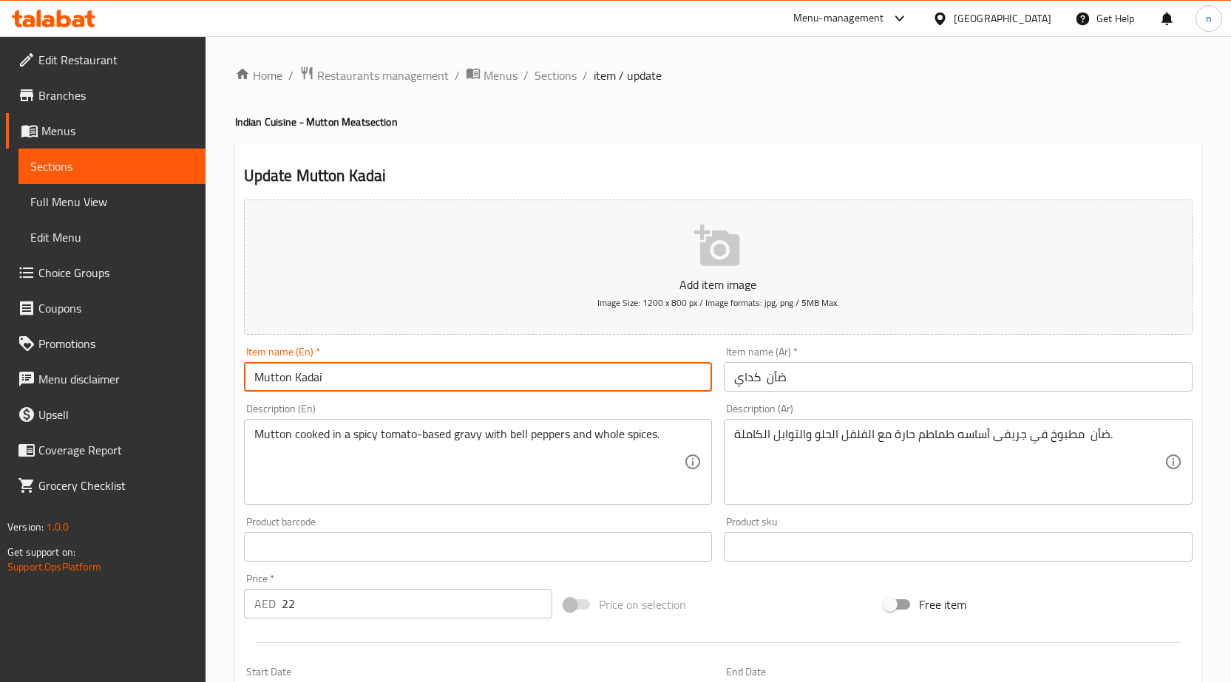
click at [301, 384] on input "Mutton Kadai" at bounding box center [478, 377] width 469 height 30
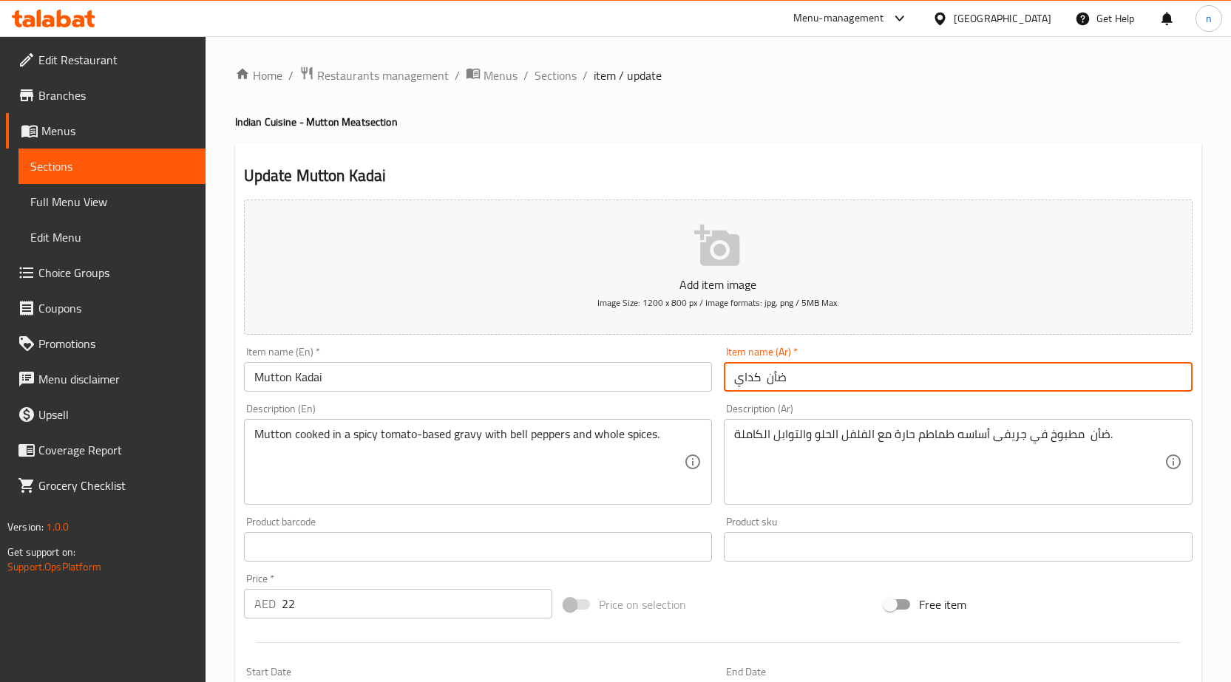
click at [775, 384] on input "ضأن كداي" at bounding box center [958, 377] width 469 height 30
click at [1130, 381] on input "ضأن كداي" at bounding box center [958, 377] width 469 height 30
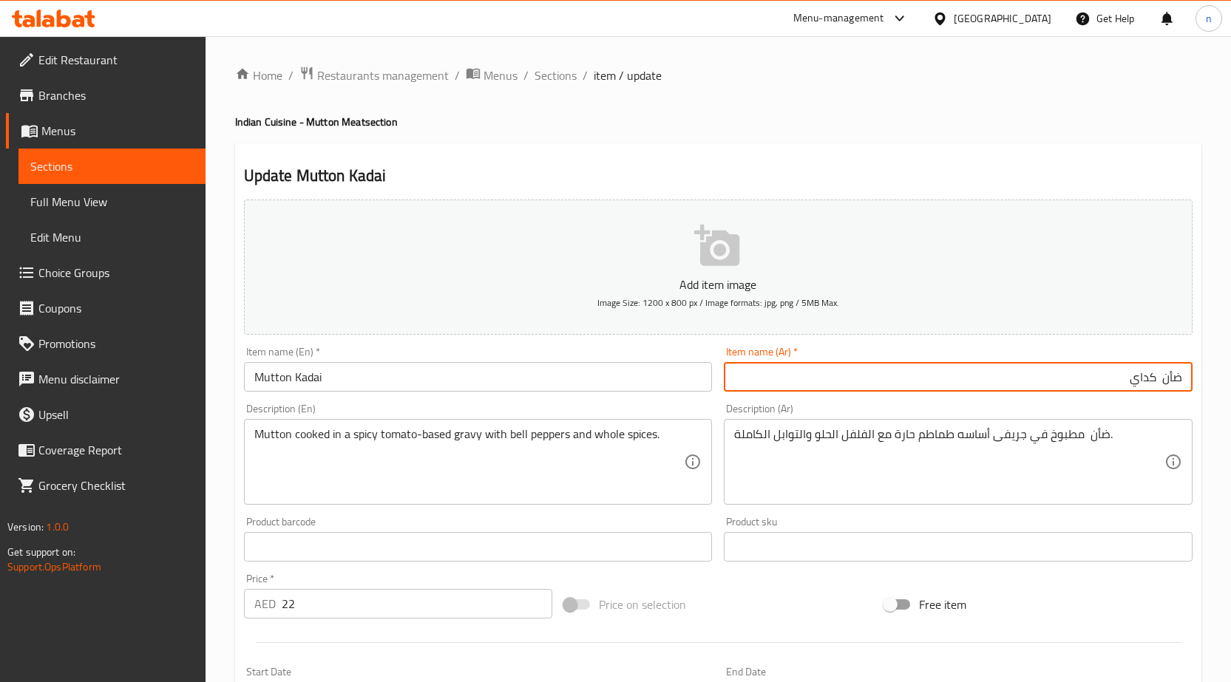
paste input "text"
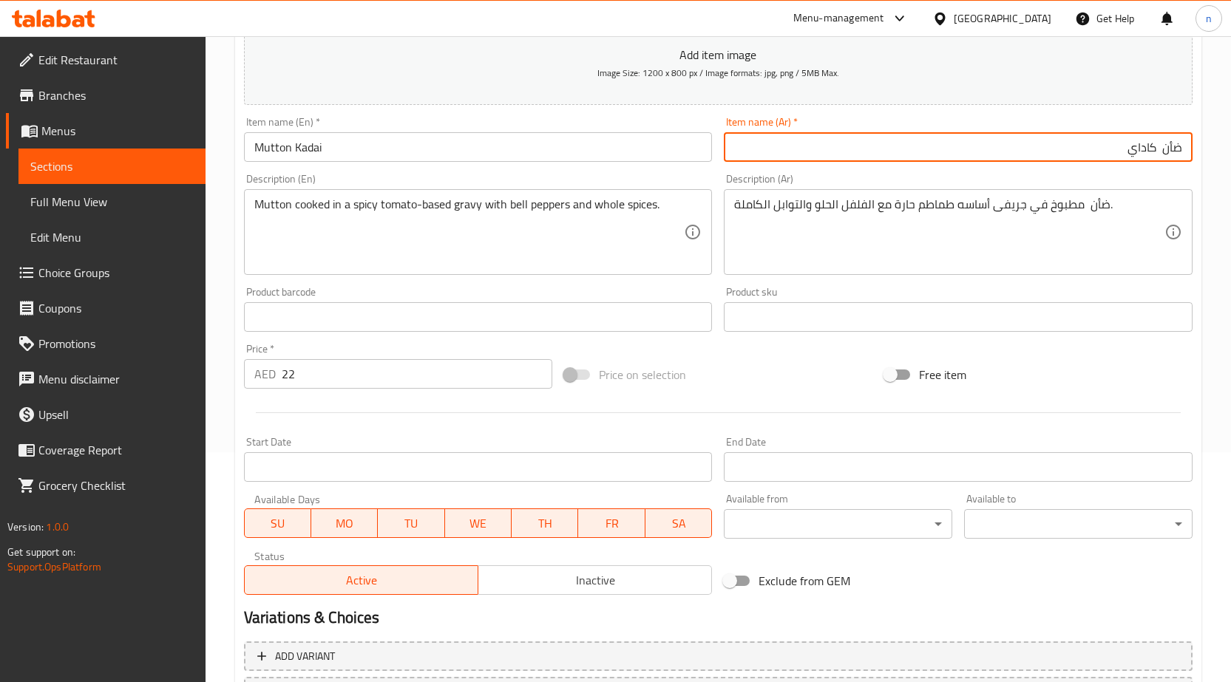
scroll to position [362, 0]
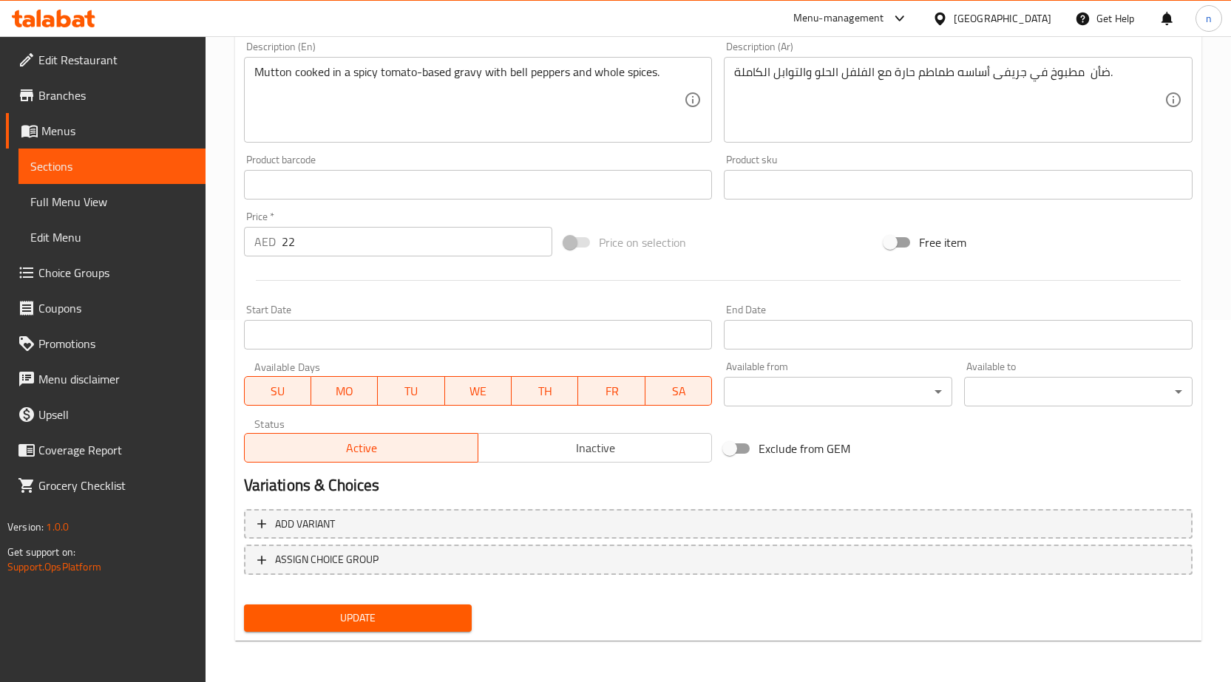
type input "ضأن كاداي"
click at [341, 621] on span "Update" at bounding box center [358, 618] width 205 height 18
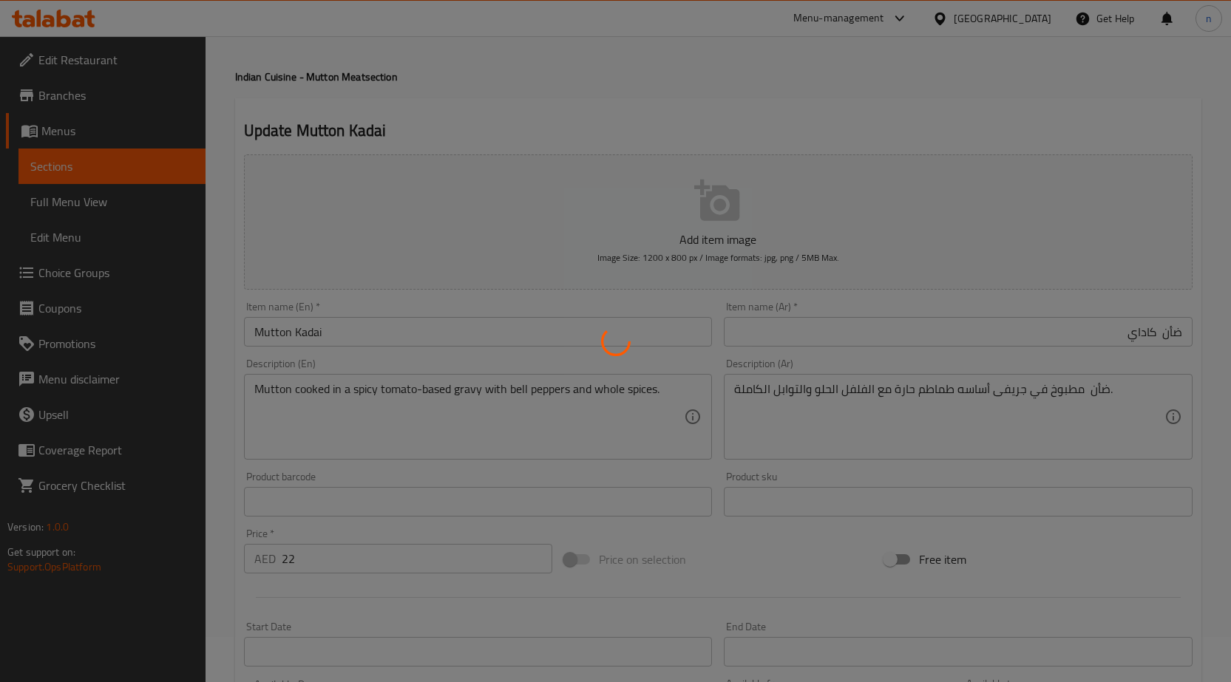
scroll to position [0, 0]
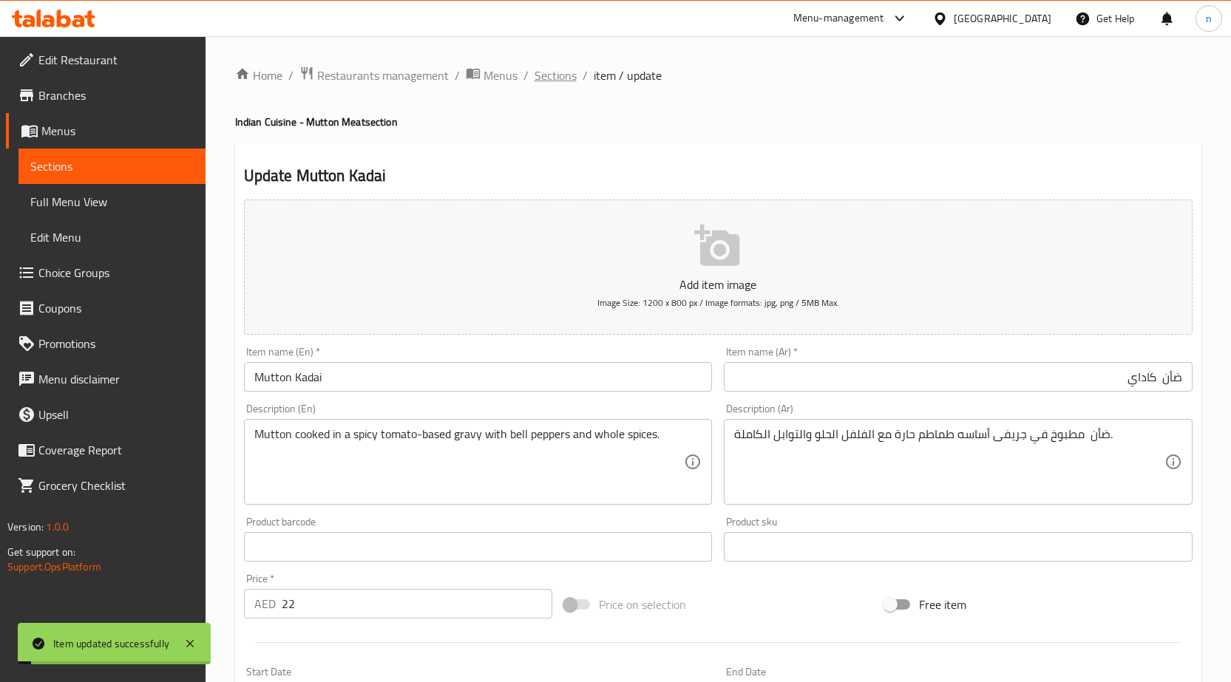
click at [556, 78] on span "Sections" at bounding box center [555, 76] width 42 height 18
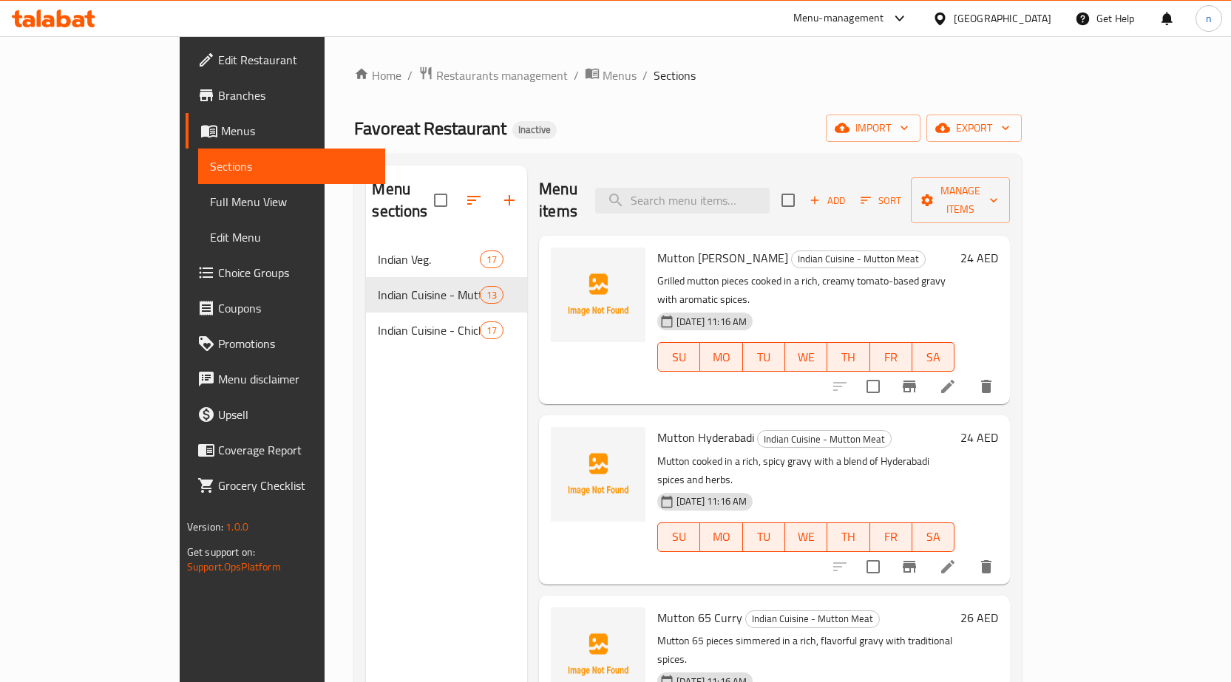
click at [675, 174] on div "Menu items Add Sort Manage items" at bounding box center [774, 201] width 471 height 70
click at [769, 188] on input "search" at bounding box center [682, 201] width 174 height 26
paste input "Chicken Chukka"
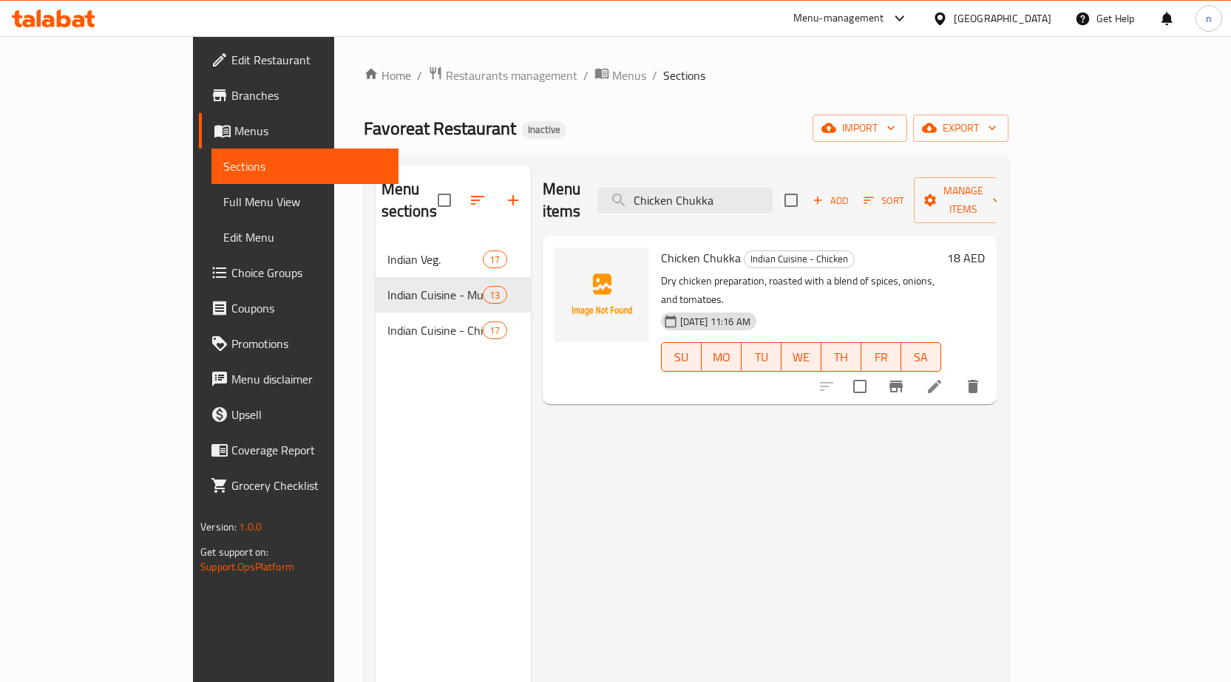
type input "Chicken Chukka"
click at [955, 373] on li at bounding box center [934, 386] width 41 height 27
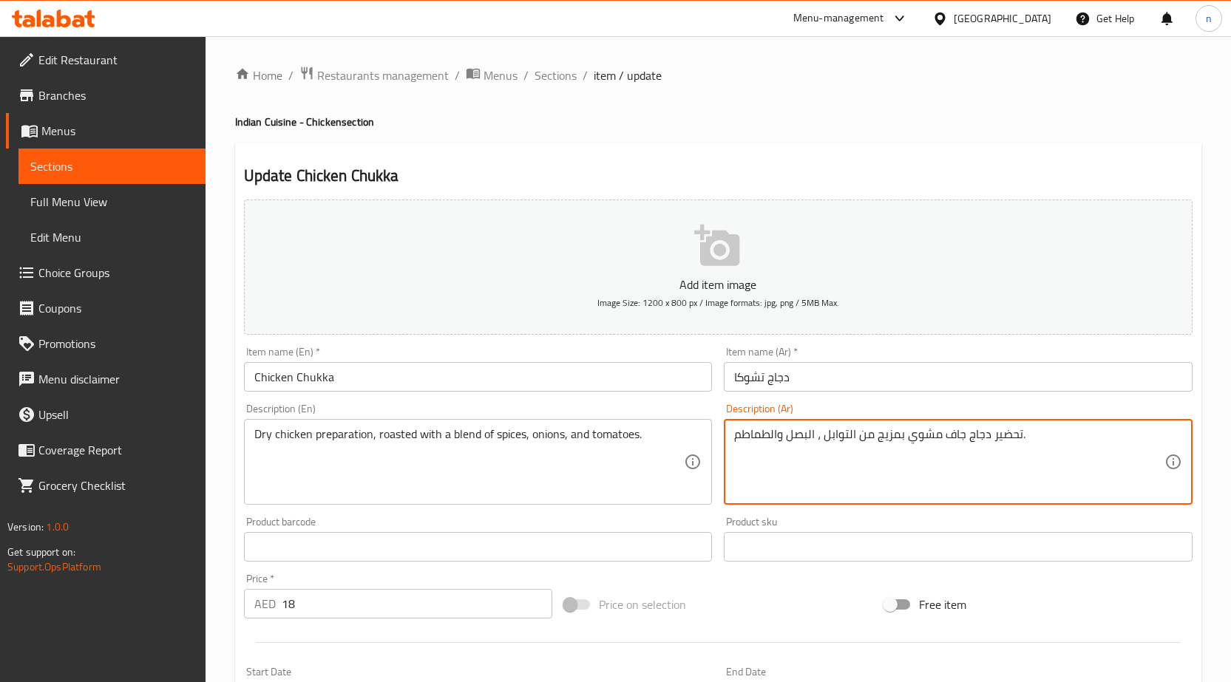
click at [869, 433] on textarea "تحضير دجاج جاف مشوي بمزيج من التوابل ، البصل والطماطم." at bounding box center [949, 462] width 430 height 70
click at [1144, 441] on textarea "تحضير دجاج جاف مشوي بمزيج من التوابل ، البصل والطماطم." at bounding box center [949, 462] width 430 height 70
click at [1152, 435] on textarea "تحضير دجاج جاف مشوي بمزيج من التوابل ، البصل والطماطم." at bounding box center [949, 462] width 430 height 70
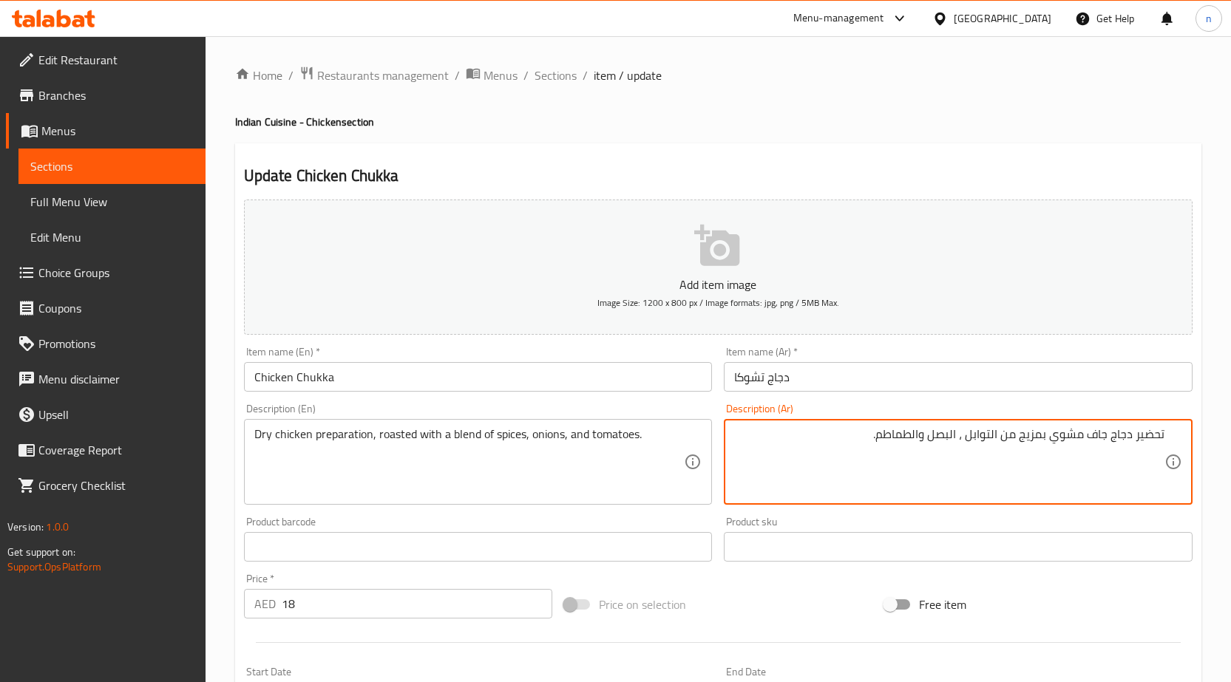
click at [1152, 435] on textarea "تحضير دجاج جاف مشوي بمزيج من التوابل ، البصل والطماطم." at bounding box center [949, 462] width 430 height 70
paste textarea "عداد"
click at [1147, 436] on textarea "إعداد دجاج جاف مشوي بمزيج من التوابل ، البصل والطماطم." at bounding box center [949, 462] width 430 height 70
click at [1138, 430] on textarea "إعداد دجاج جاف مشوي بمزيج من التوابل ، البصل والطماطم." at bounding box center [949, 462] width 430 height 70
drag, startPoint x: 1140, startPoint y: 435, endPoint x: 1180, endPoint y: 449, distance: 42.3
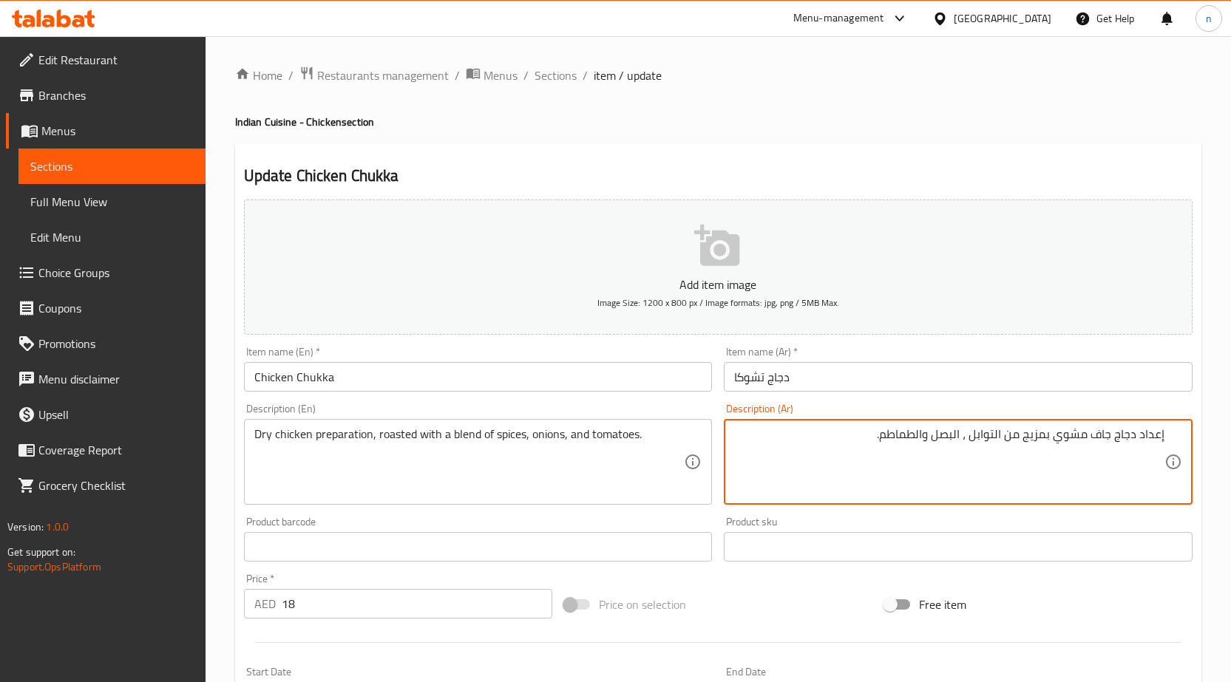
click at [1180, 449] on div "إعداد دجاج جاف مشوي بمزيج من التوابل ، البصل والطماطم. Description (Ar)" at bounding box center [958, 462] width 469 height 86
type textarea "تحضير دجاج جاف مشوي بمزيج من التوابل ، البصل والطماطم."
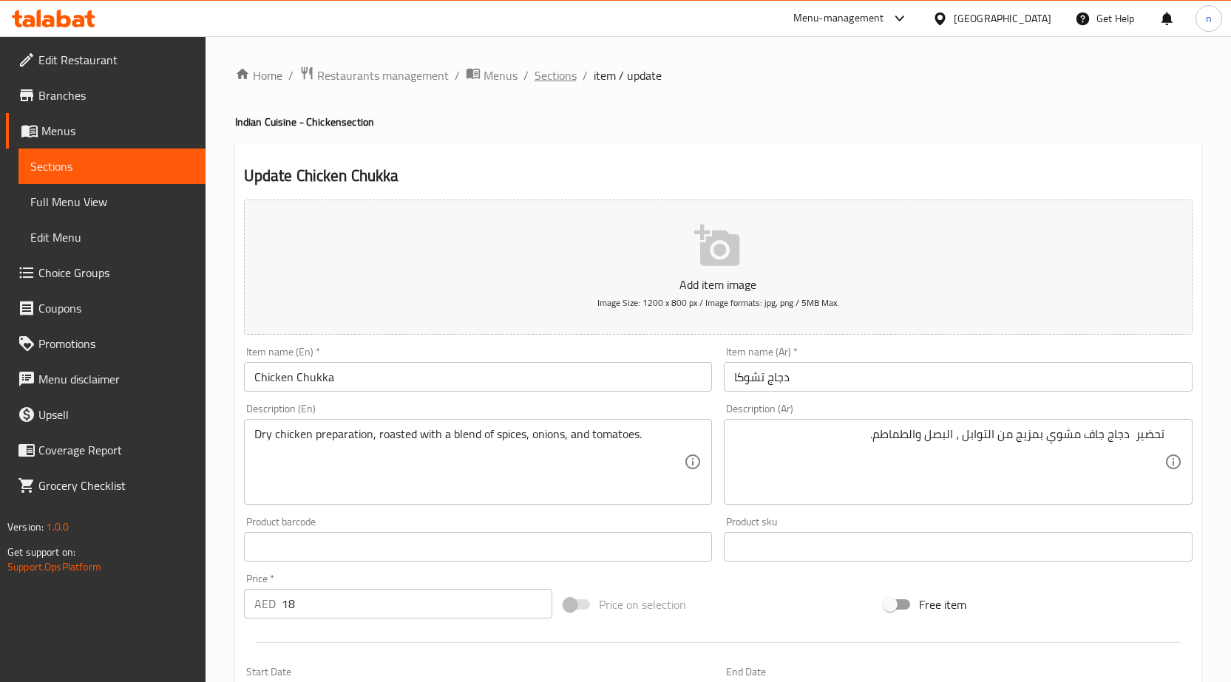
click at [568, 79] on span "Sections" at bounding box center [555, 76] width 42 height 18
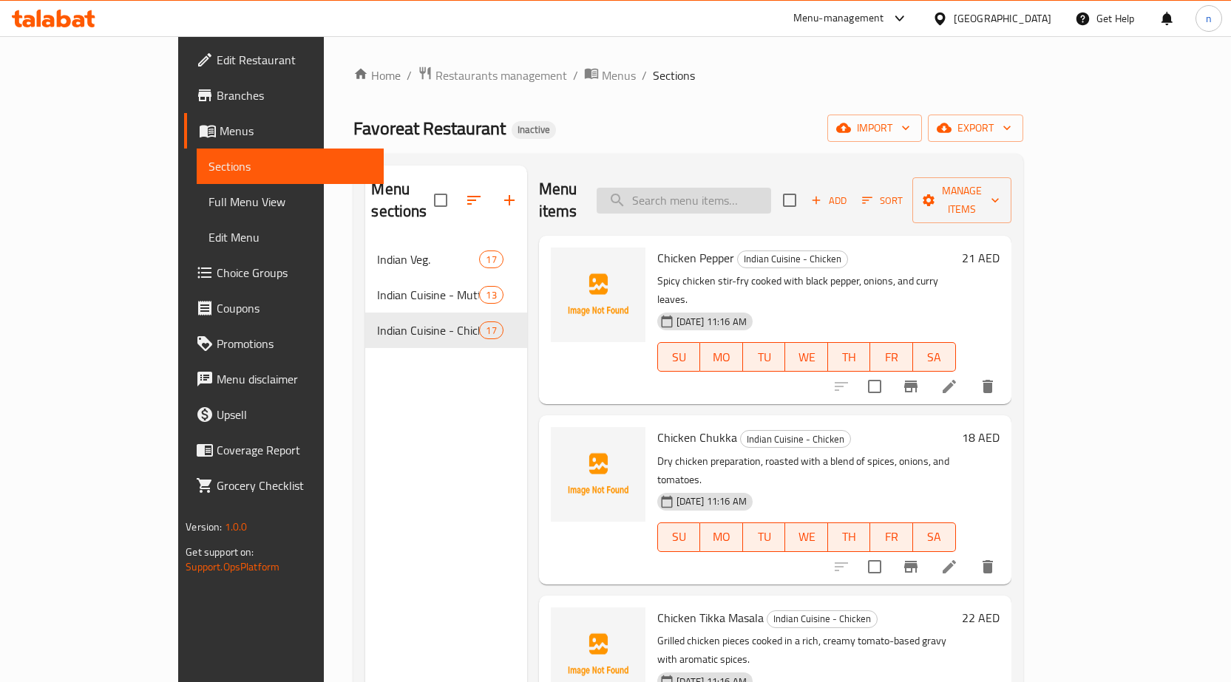
click at [724, 188] on input "search" at bounding box center [683, 201] width 174 height 26
paste input "Chicken Hyderabadi"
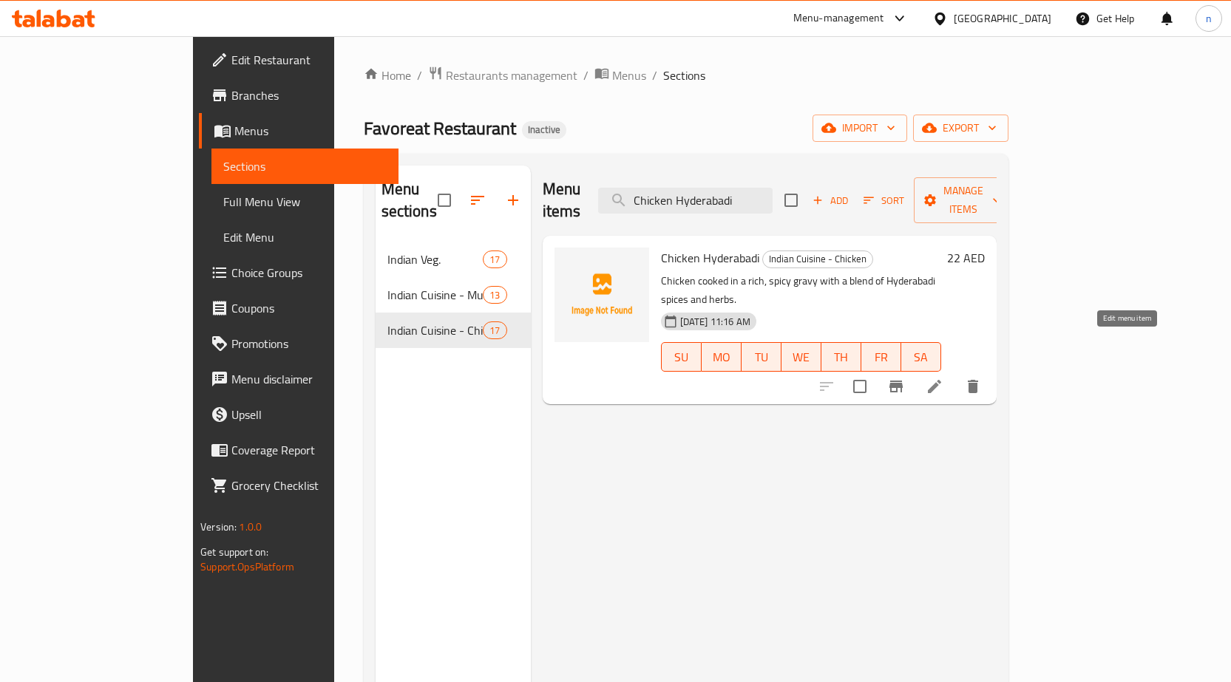
type input "Chicken Hyderabadi"
click at [943, 378] on icon at bounding box center [934, 387] width 18 height 18
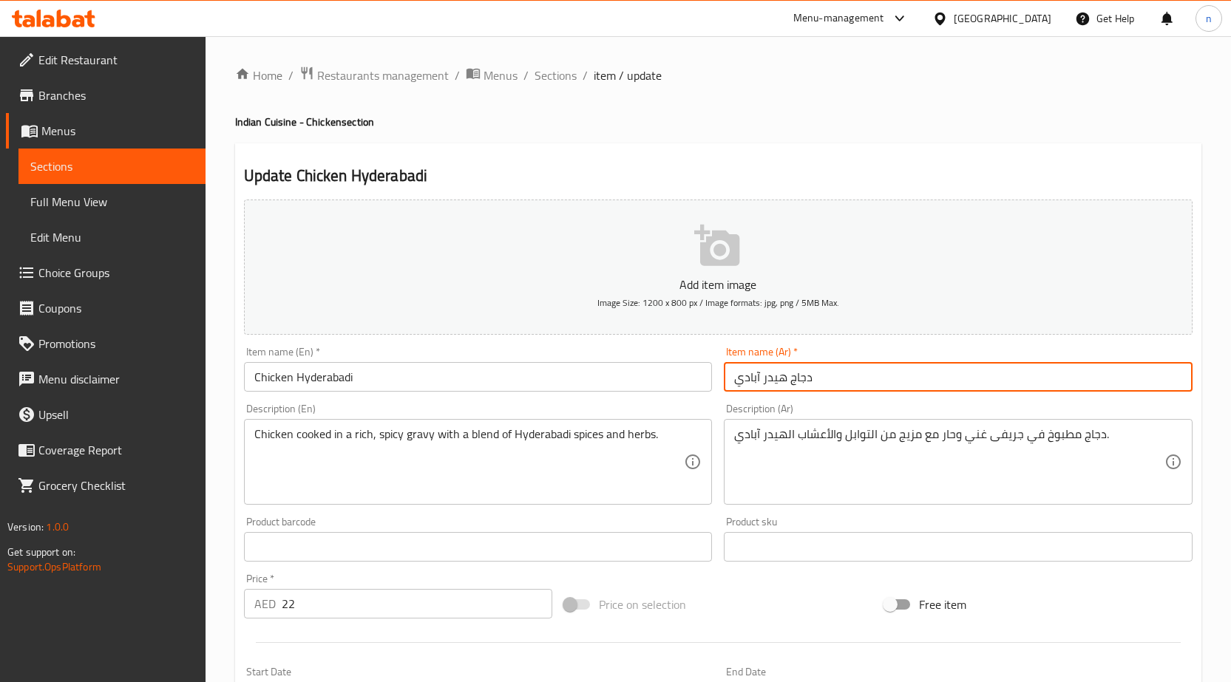
click at [755, 378] on input "دجاج هيدر آبادي" at bounding box center [958, 377] width 469 height 30
click at [773, 373] on input "دجاج هيدر آبادي" at bounding box center [958, 377] width 469 height 30
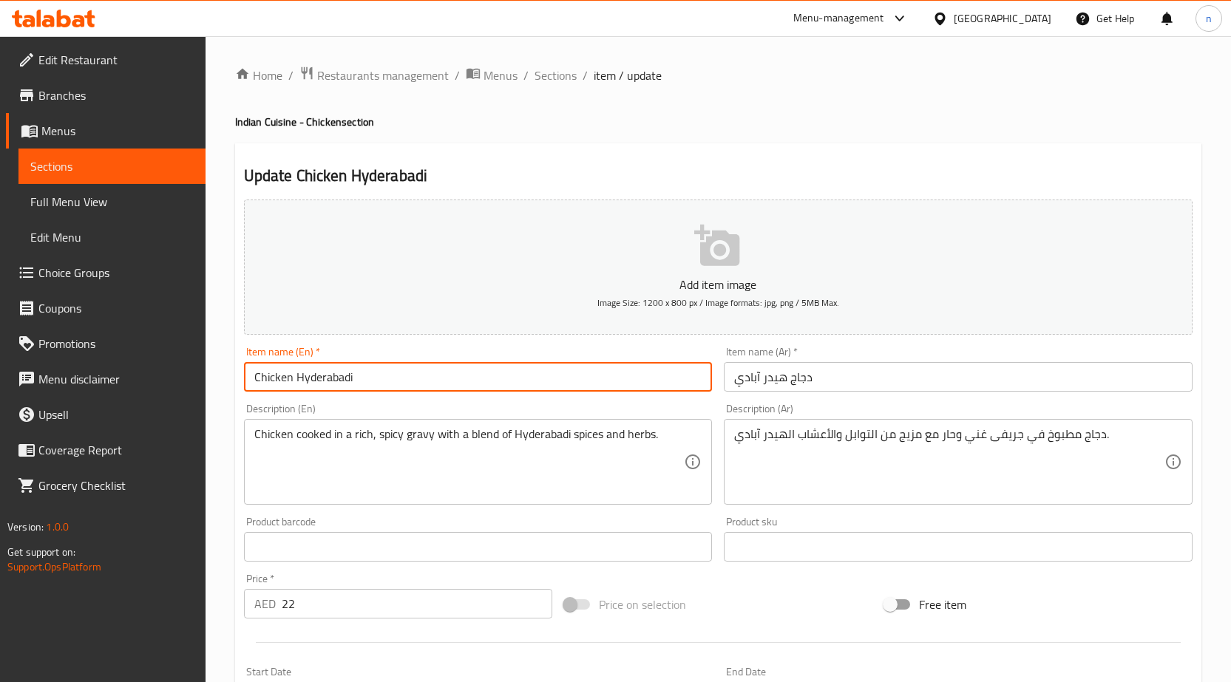
drag, startPoint x: 295, startPoint y: 378, endPoint x: 413, endPoint y: 381, distance: 118.3
click at [413, 381] on input "Chicken Hyderabadi" at bounding box center [478, 377] width 469 height 30
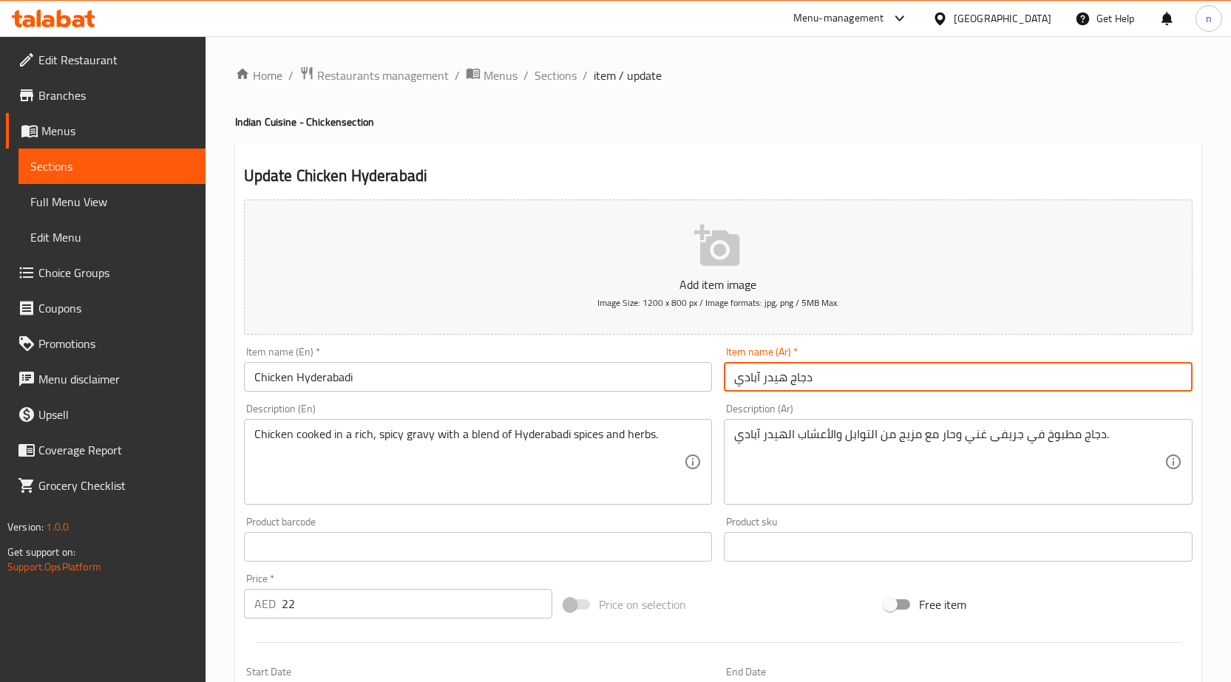
drag, startPoint x: 785, startPoint y: 381, endPoint x: 657, endPoint y: 397, distance: 128.8
click at [659, 397] on div "Add item image Image Size: 1200 x 800 px / Image formats: jpg, png / 5MB Max. I…" at bounding box center [718, 512] width 960 height 637
paste input "حيدر آباد"
type input "دجاج حيدر آباد"
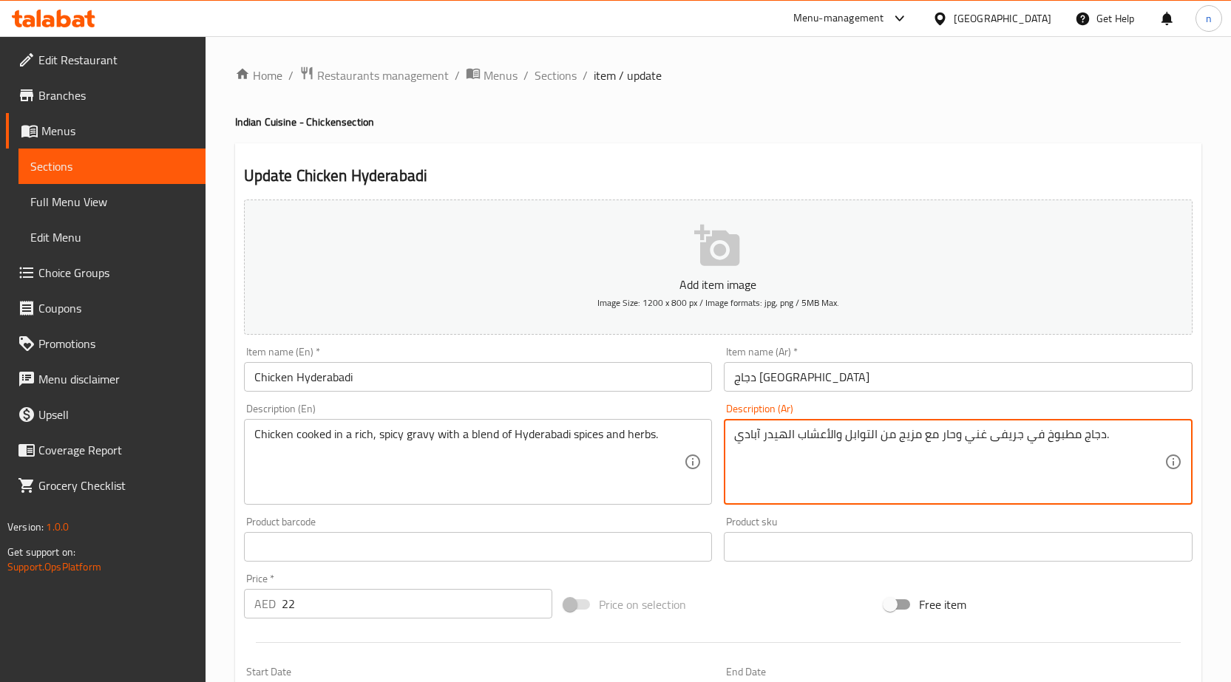
drag, startPoint x: 785, startPoint y: 438, endPoint x: 651, endPoint y: 463, distance: 136.3
paste textarea "حيدر آباد"
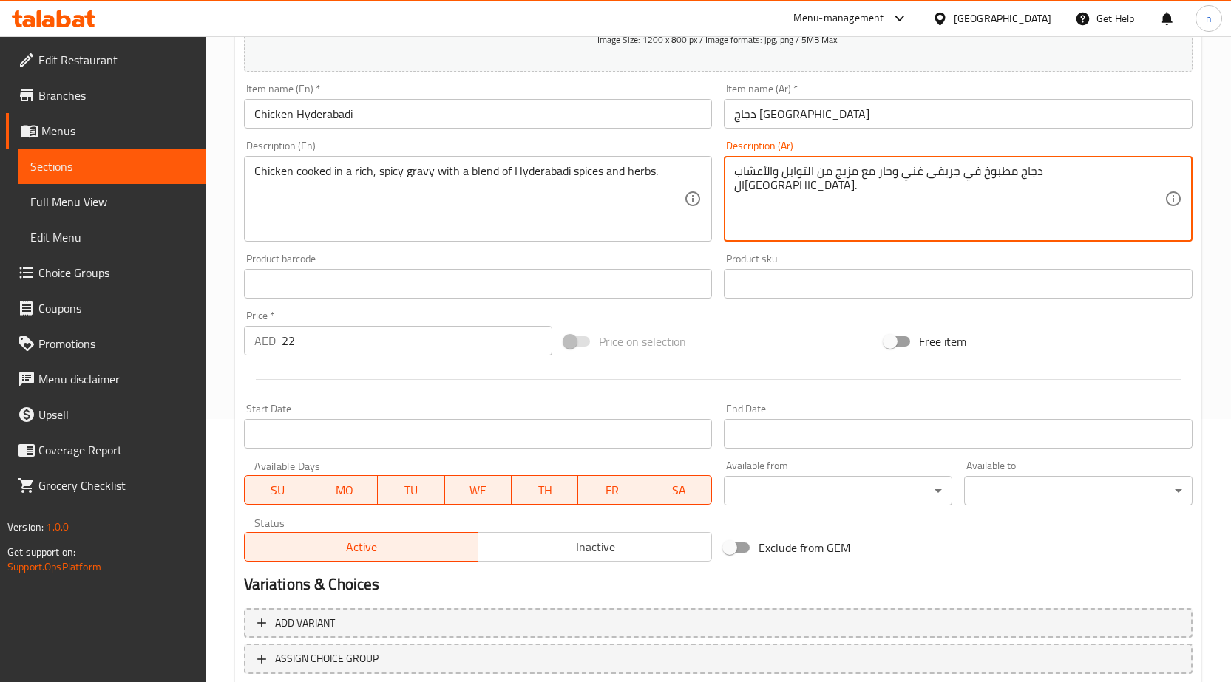
scroll to position [362, 0]
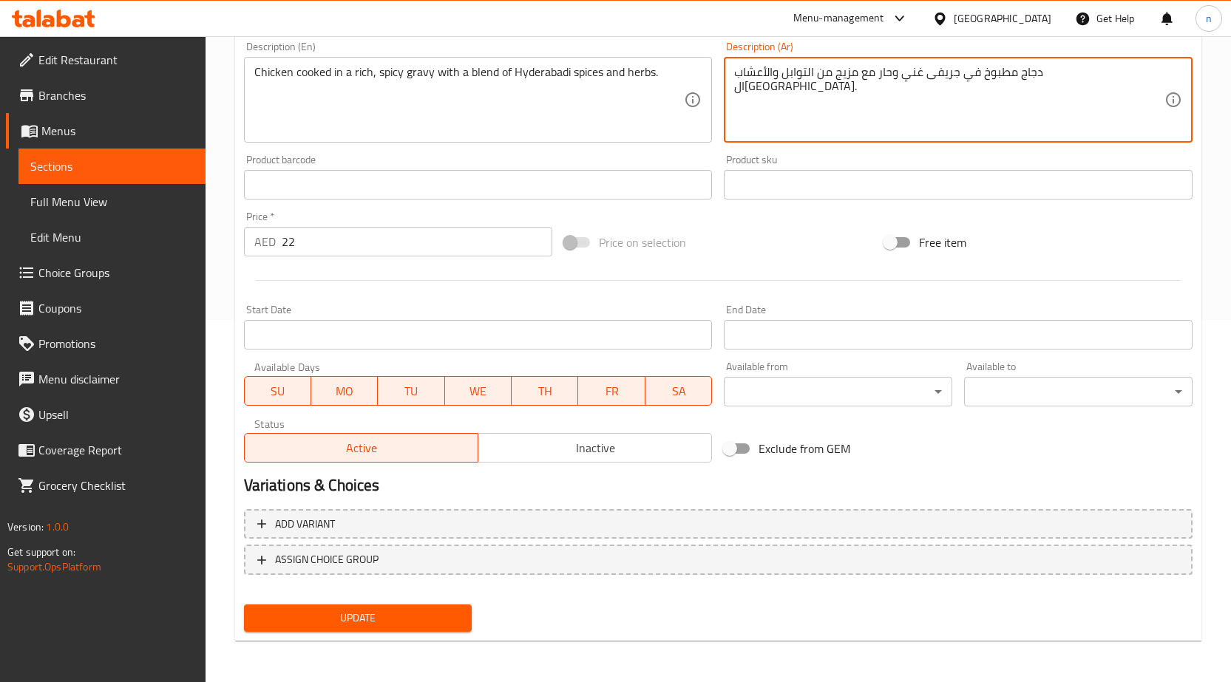
type textarea "دجاج مطبوخ في جريفى غني وحار مع مزيج من التوابل والأعشاب الحيدر آباد."
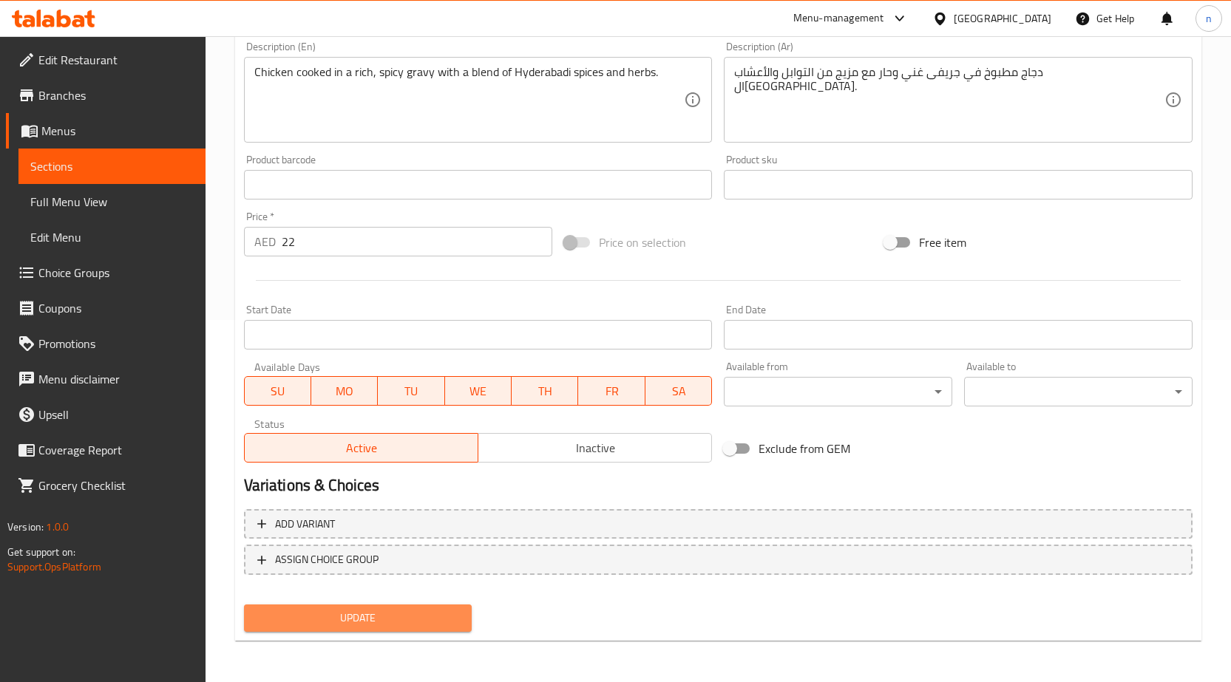
click at [370, 619] on span "Update" at bounding box center [358, 618] width 205 height 18
drag, startPoint x: 370, startPoint y: 622, endPoint x: 380, endPoint y: 596, distance: 27.9
click at [370, 622] on span "Update" at bounding box center [358, 618] width 205 height 18
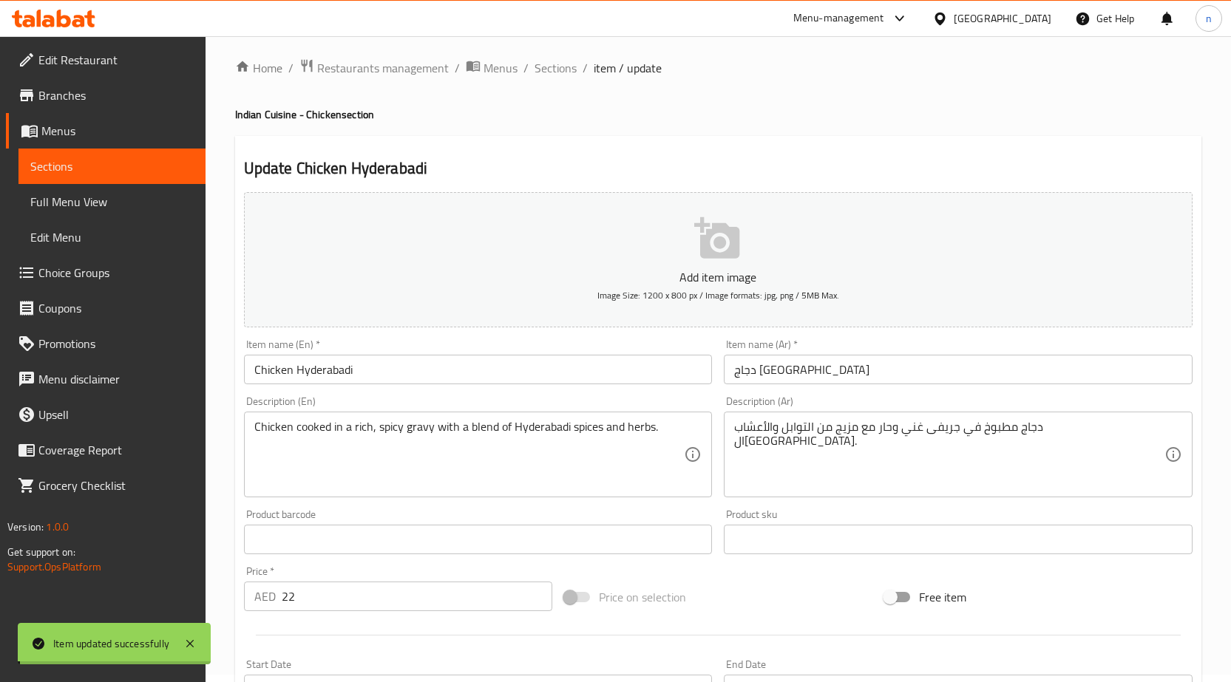
scroll to position [0, 0]
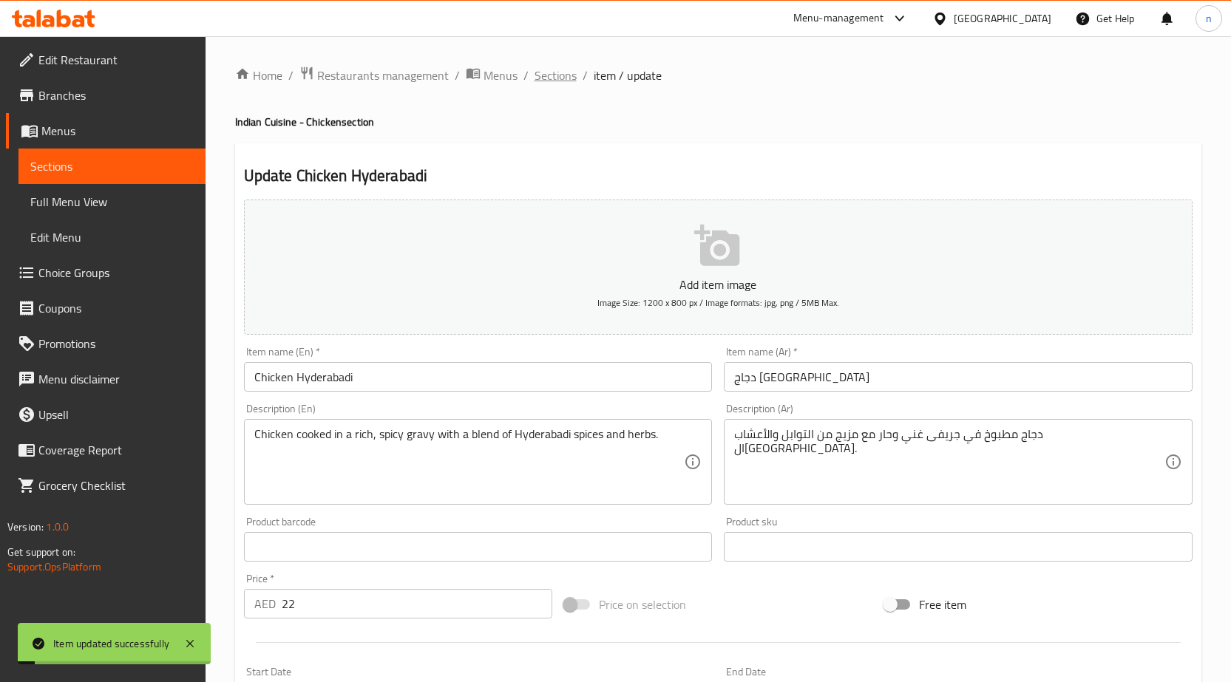
click at [534, 74] on span "Sections" at bounding box center [555, 76] width 42 height 18
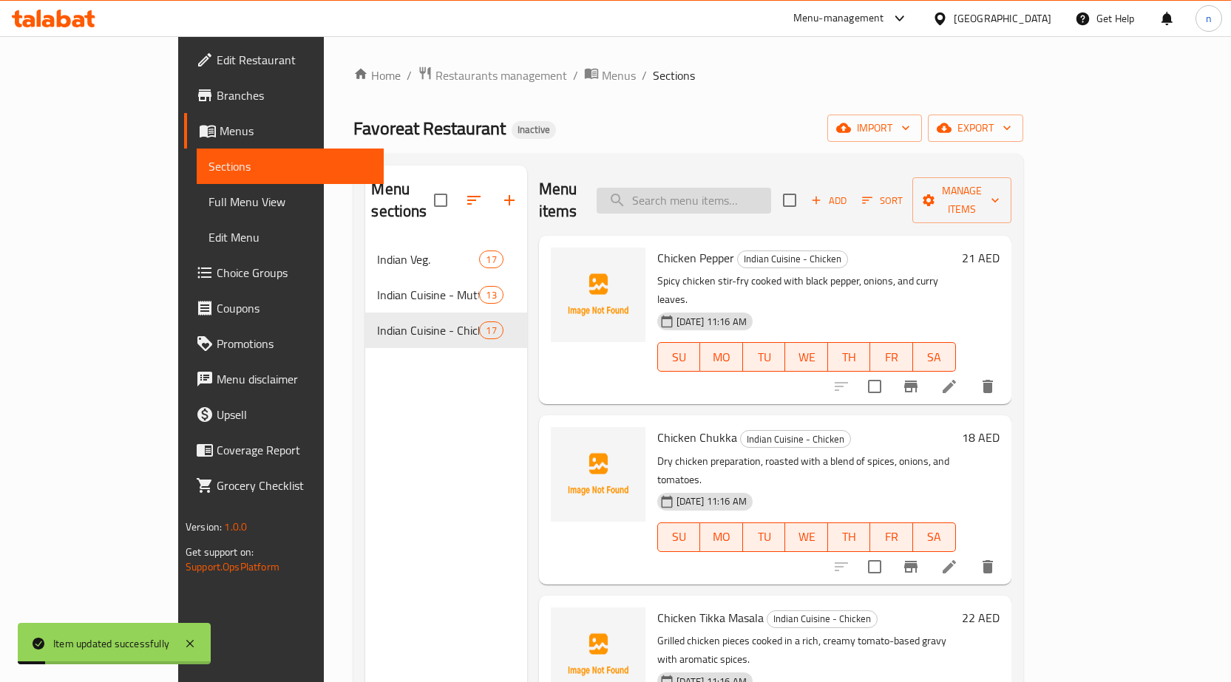
click at [724, 189] on input "search" at bounding box center [683, 201] width 174 height 26
paste input "Chicken Handi"
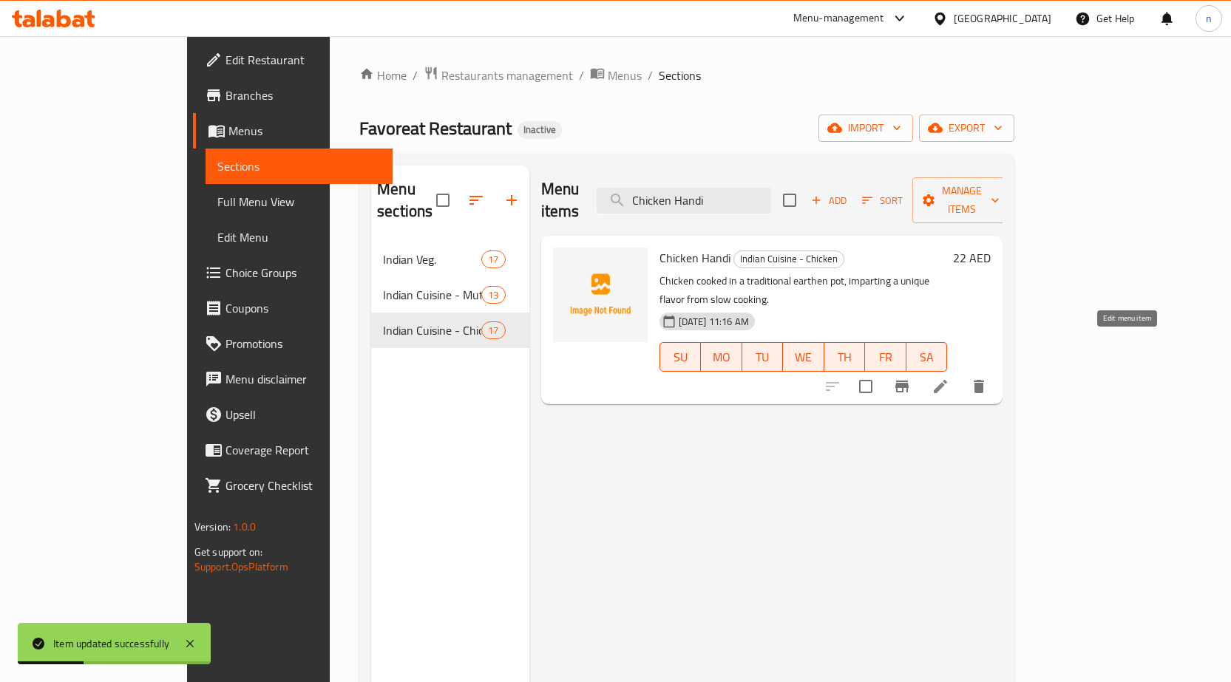
type input "Chicken Handi"
click at [949, 378] on icon at bounding box center [940, 387] width 18 height 18
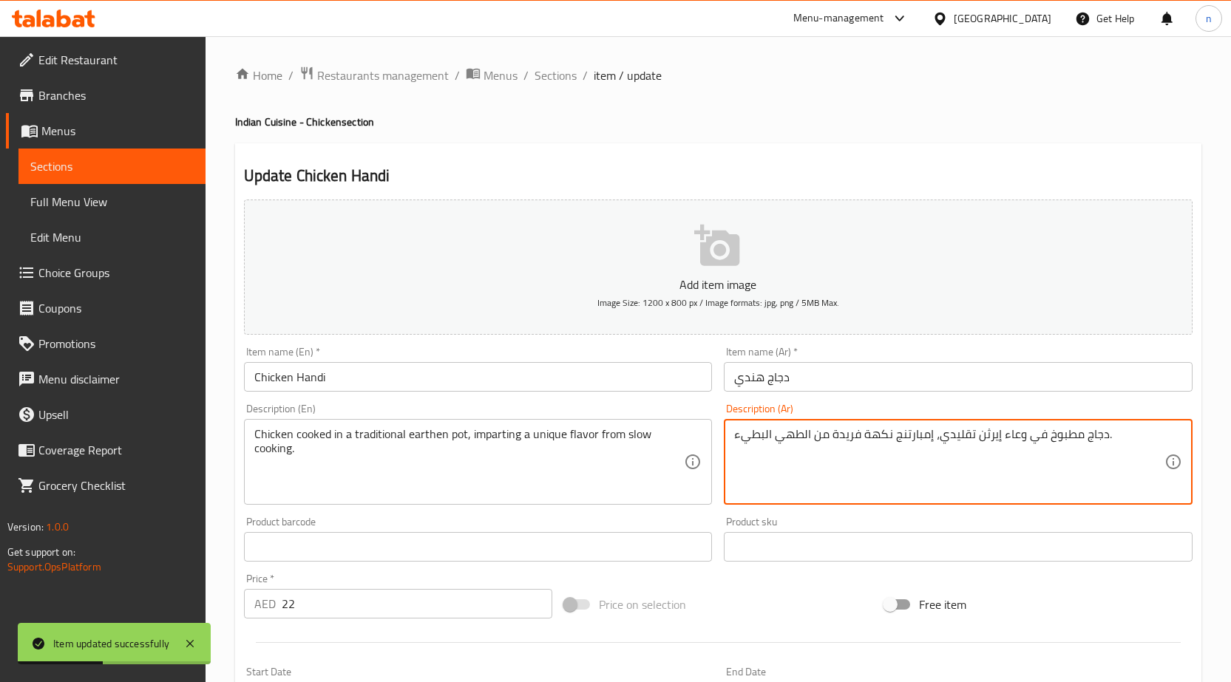
click at [847, 438] on textarea "دجاج مطبوخ في وعاء إيرثن تقليدي، إمبارتنج نكهة فريدة من الطهي البطيء." at bounding box center [949, 462] width 430 height 70
click at [753, 436] on textarea "دجاج مطبوخ في وعاء إيرثن تقليدي، إمبارتنج نكهة فريدة من الطهي البطيء." at bounding box center [949, 462] width 430 height 70
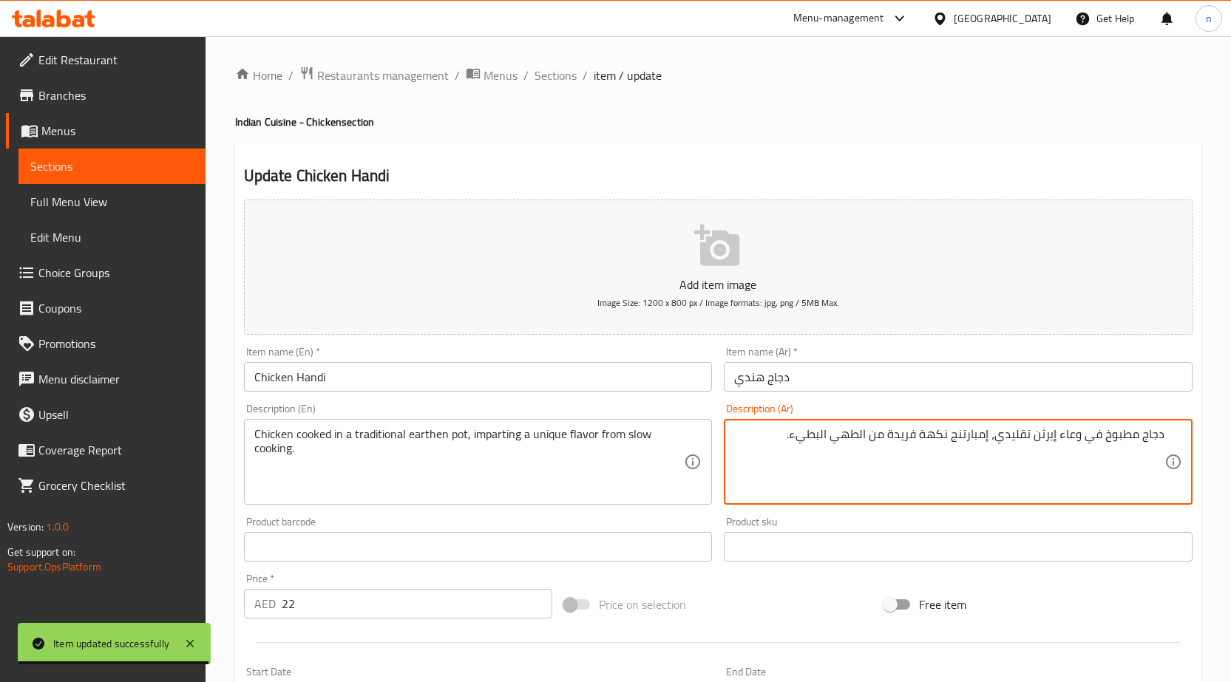
click at [829, 435] on textarea "دجاج مطبوخ في وعاء إيرثن تقليدي، إمبارتنج نكهة فريدة من الطهي البطيء." at bounding box center [949, 462] width 430 height 70
click at [815, 436] on textarea "دجاج مطبوخ في وعاء إيرثن تقليدي، إمبارتنج نكهة فريدة من الطهي البطيء." at bounding box center [949, 462] width 430 height 70
click at [806, 435] on textarea "دجاج مطبوخ في وعاء إيرثن تقليدي، إمبارتنج نكهة فريدة من الطهي البطيء." at bounding box center [949, 462] width 430 height 70
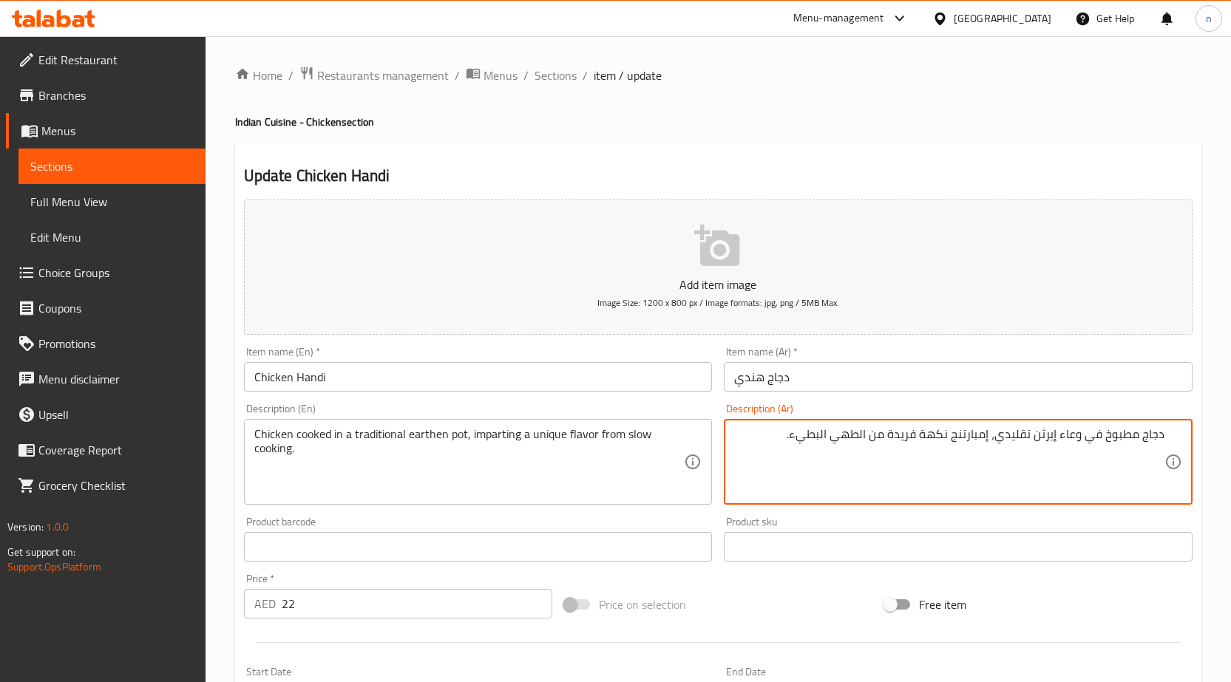
click at [821, 438] on textarea "دجاج مطبوخ في وعاء إيرثن تقليدي، إمبارتنج نكهة فريدة من الطهي البطيء." at bounding box center [949, 462] width 430 height 70
click at [808, 442] on textarea "دجاج مطبوخ في وعاء إيرثن تقليدي، إمبارتنج نكهة فريدة من الطهي البطيء." at bounding box center [949, 462] width 430 height 70
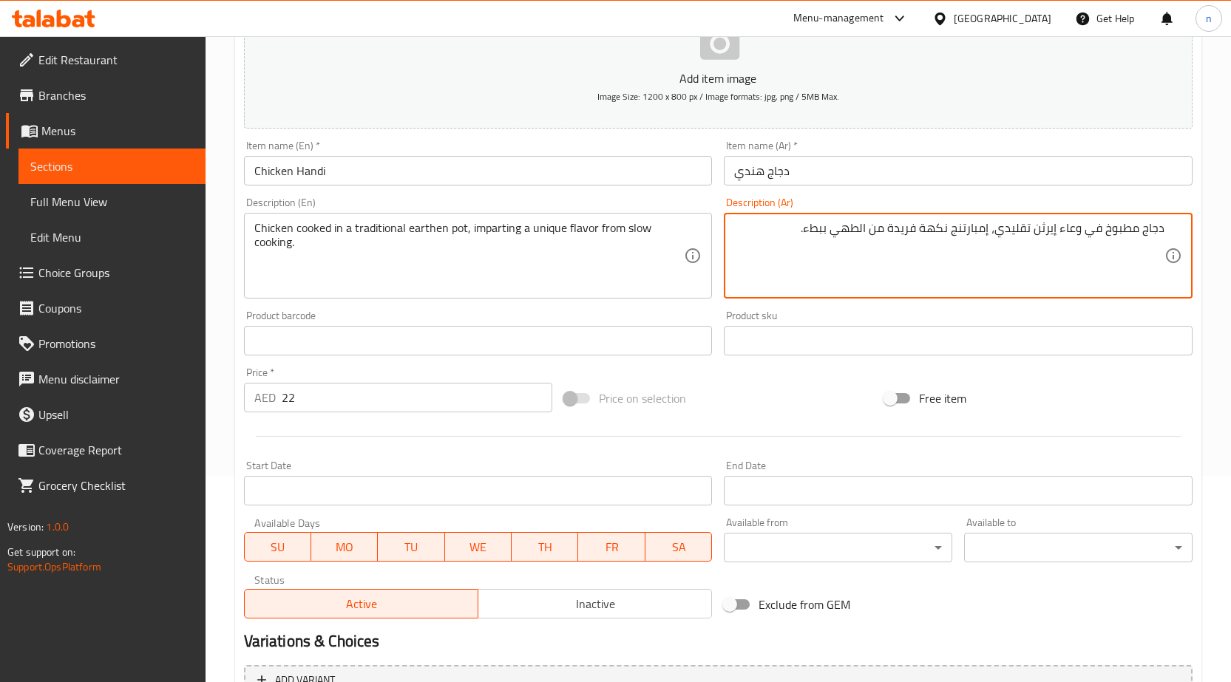
scroll to position [362, 0]
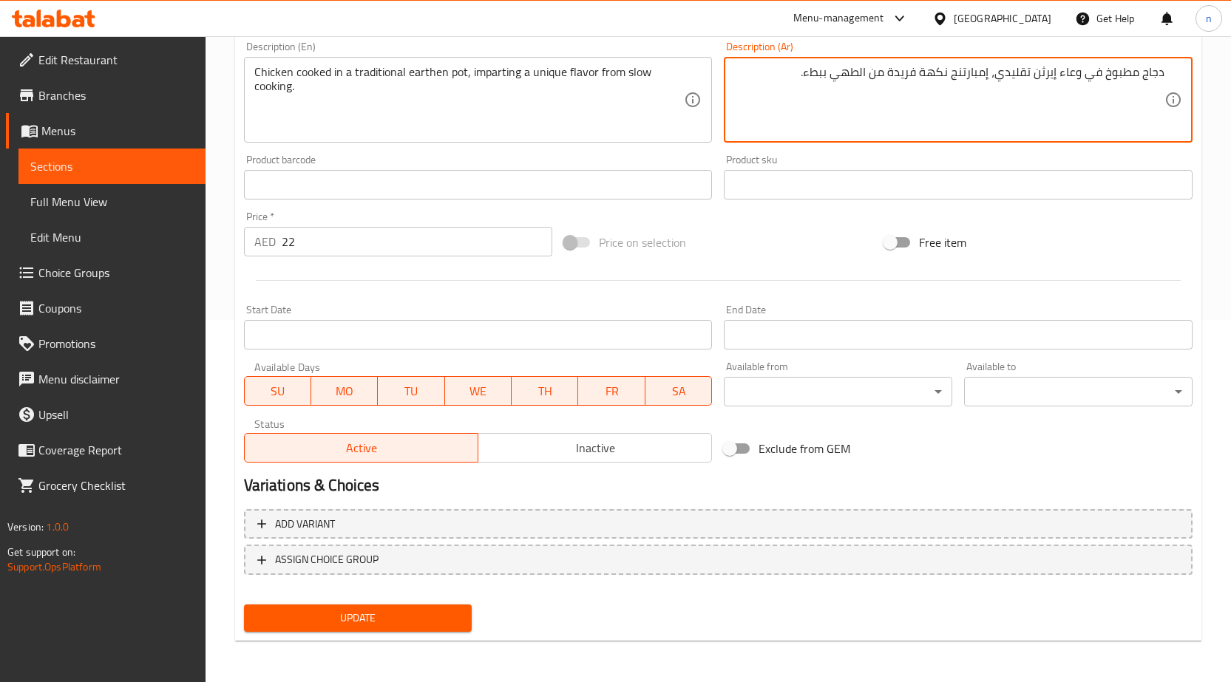
type textarea "دجاج مطبوخ في وعاء إيرثن تقليدي، إمبارتنج نكهة فريدة من الطهي ببطء."
click at [298, 628] on span "Update" at bounding box center [358, 618] width 205 height 18
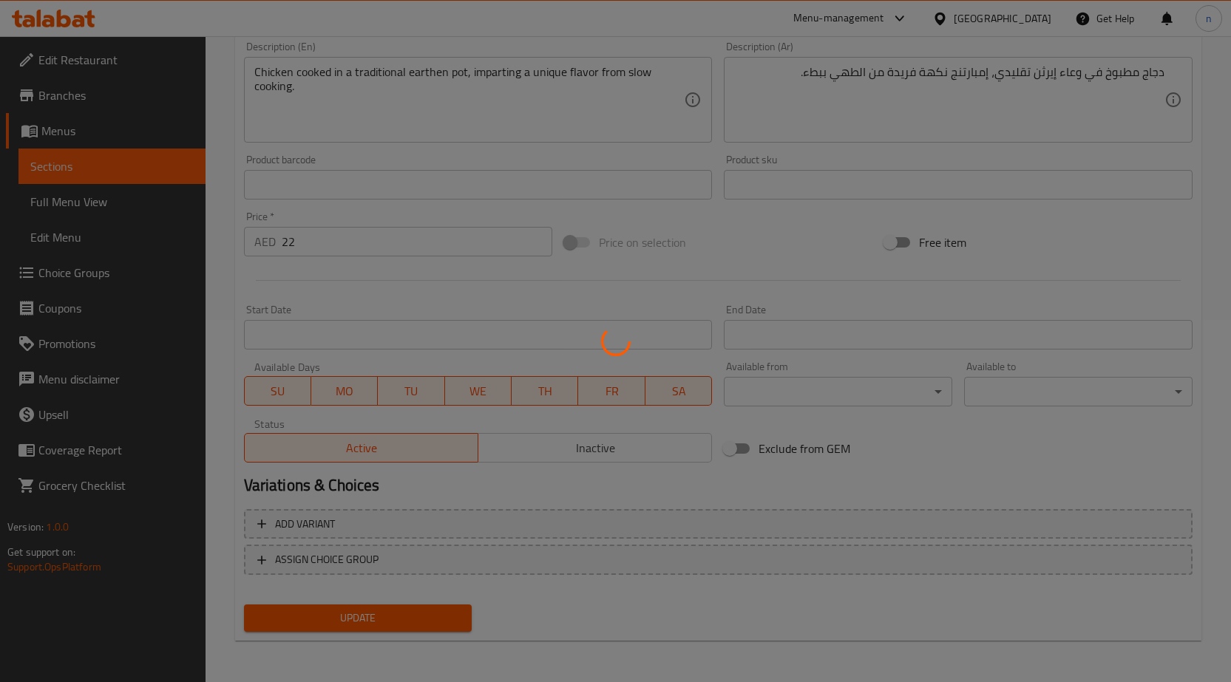
scroll to position [0, 0]
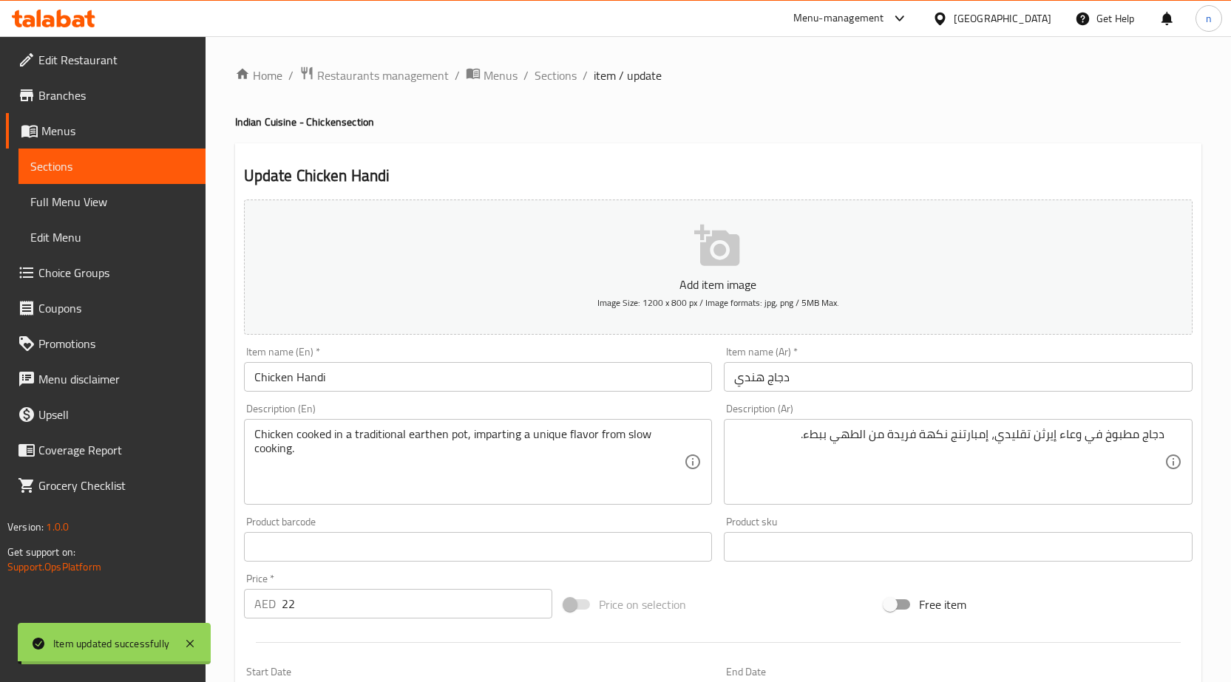
click at [557, 71] on span "Sections" at bounding box center [555, 76] width 42 height 18
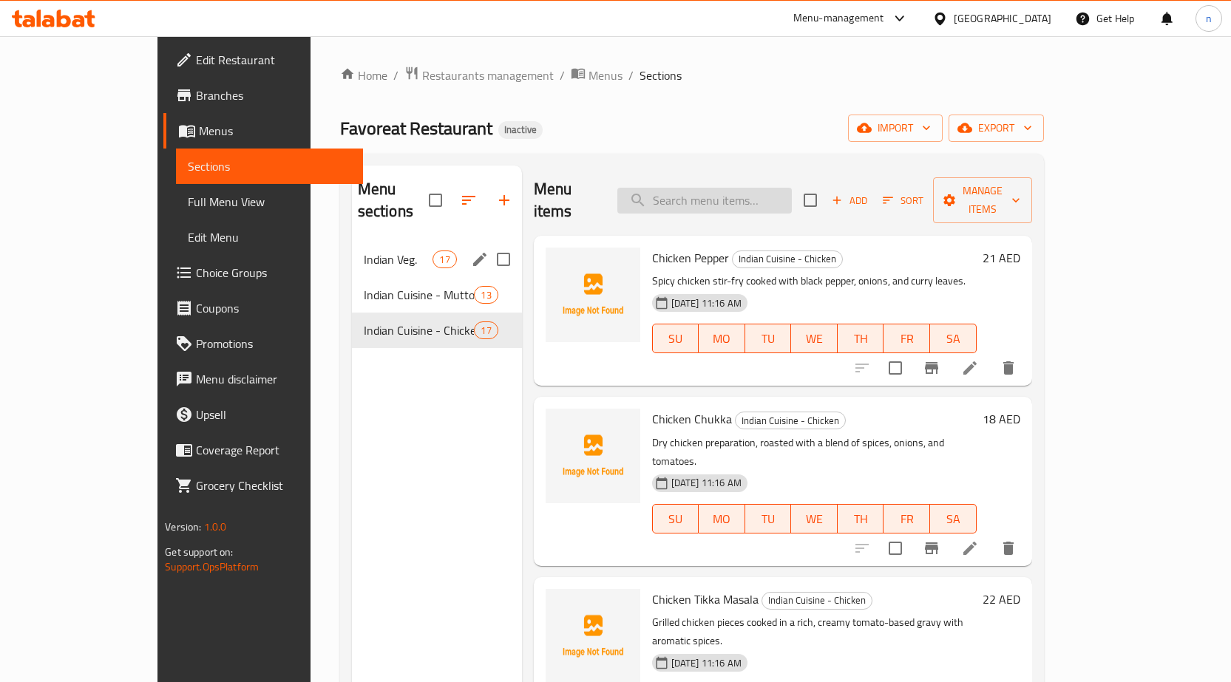
drag, startPoint x: 326, startPoint y: 221, endPoint x: 763, endPoint y: 199, distance: 437.4
click at [352, 242] on div "Indian Veg. 17" at bounding box center [437, 259] width 170 height 35
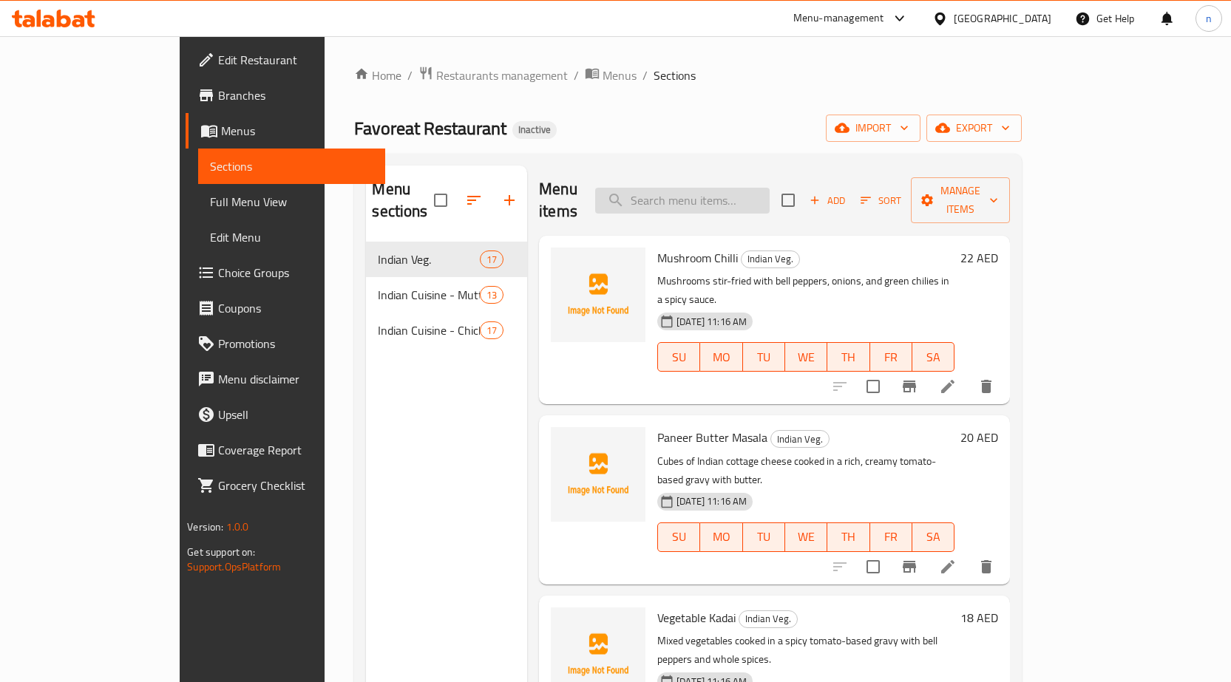
click at [756, 195] on input "search" at bounding box center [682, 201] width 174 height 26
paste input "Mushroom Chilli"
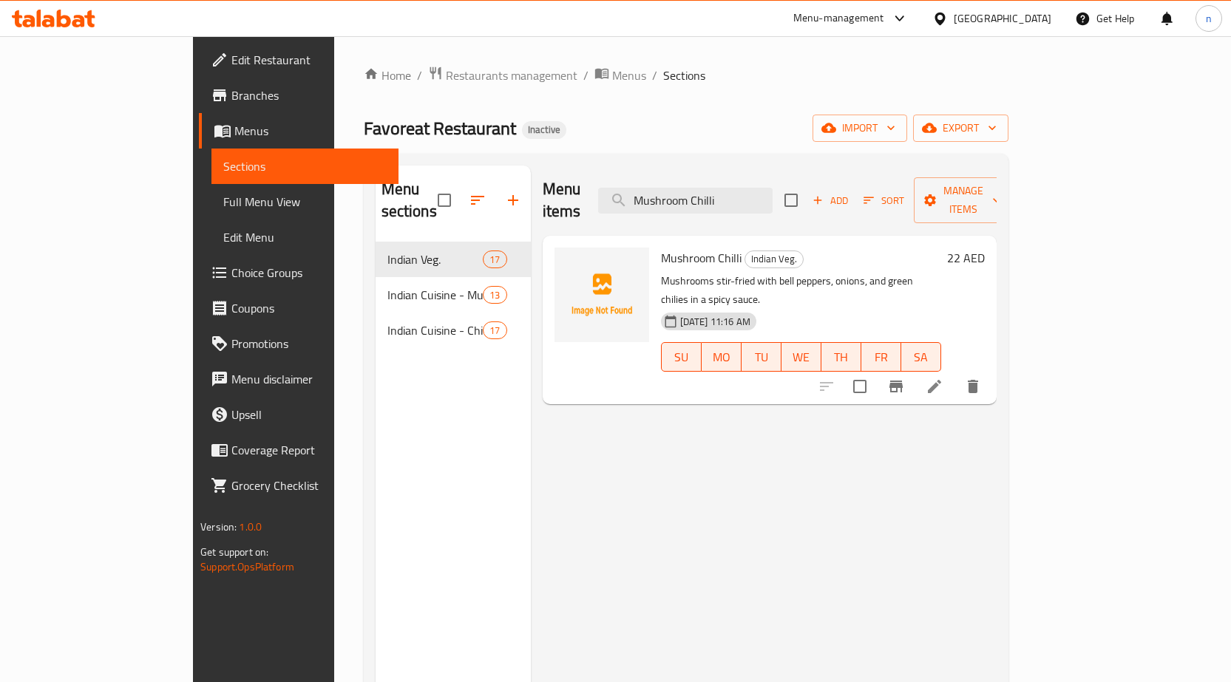
type input "Mushroom Chilli"
click at [943, 378] on icon at bounding box center [934, 387] width 18 height 18
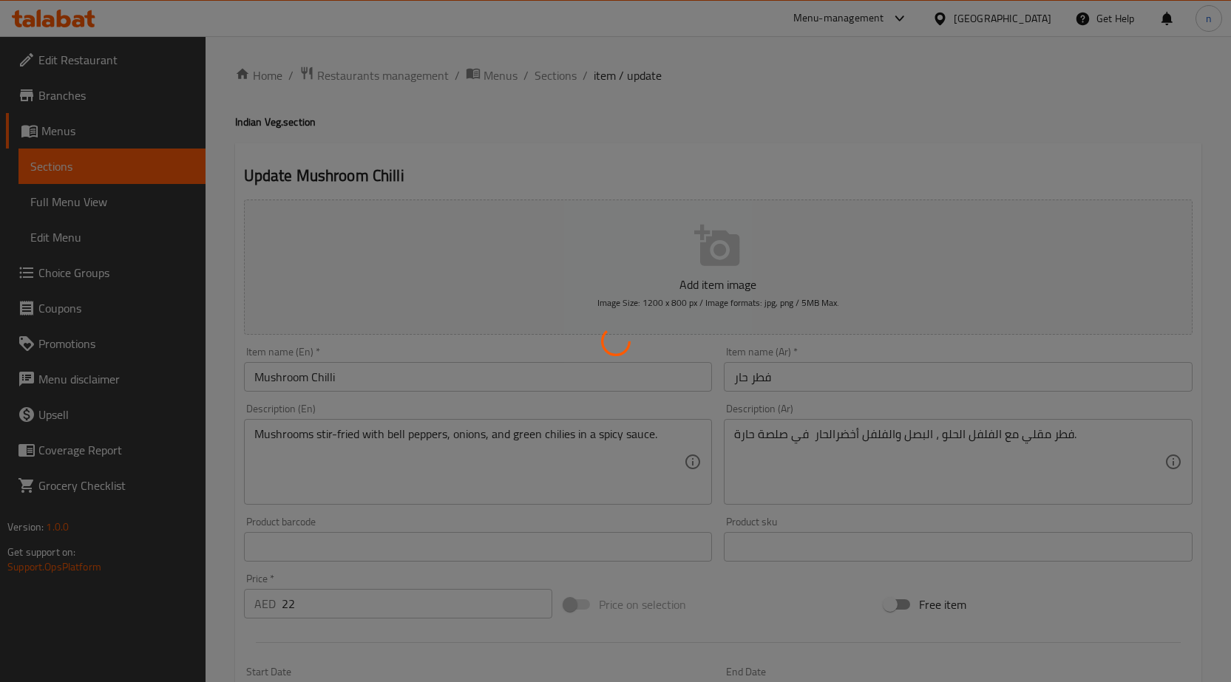
click at [739, 364] on div at bounding box center [615, 341] width 1231 height 682
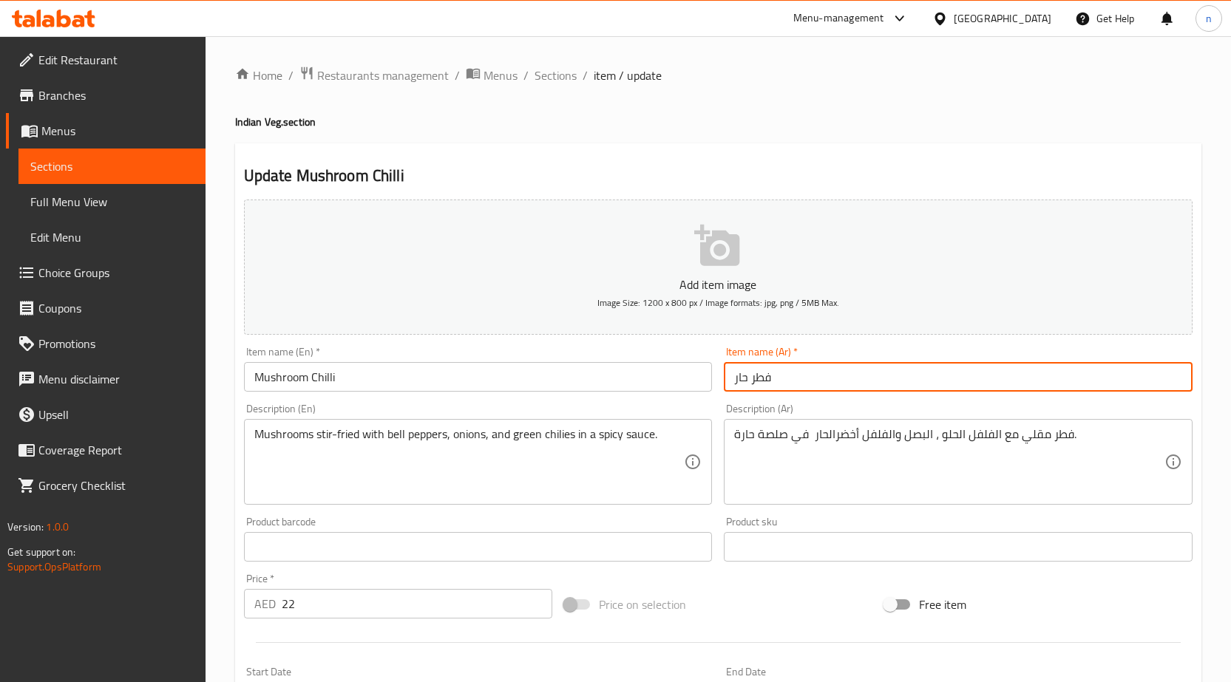
click at [744, 376] on input "فطر حار" at bounding box center [958, 377] width 469 height 30
click at [749, 380] on input "فطر حار" at bounding box center [958, 377] width 469 height 30
click at [1148, 394] on div "Item name (Ar)   * فطر حار Item name (Ar) *" at bounding box center [958, 369] width 480 height 57
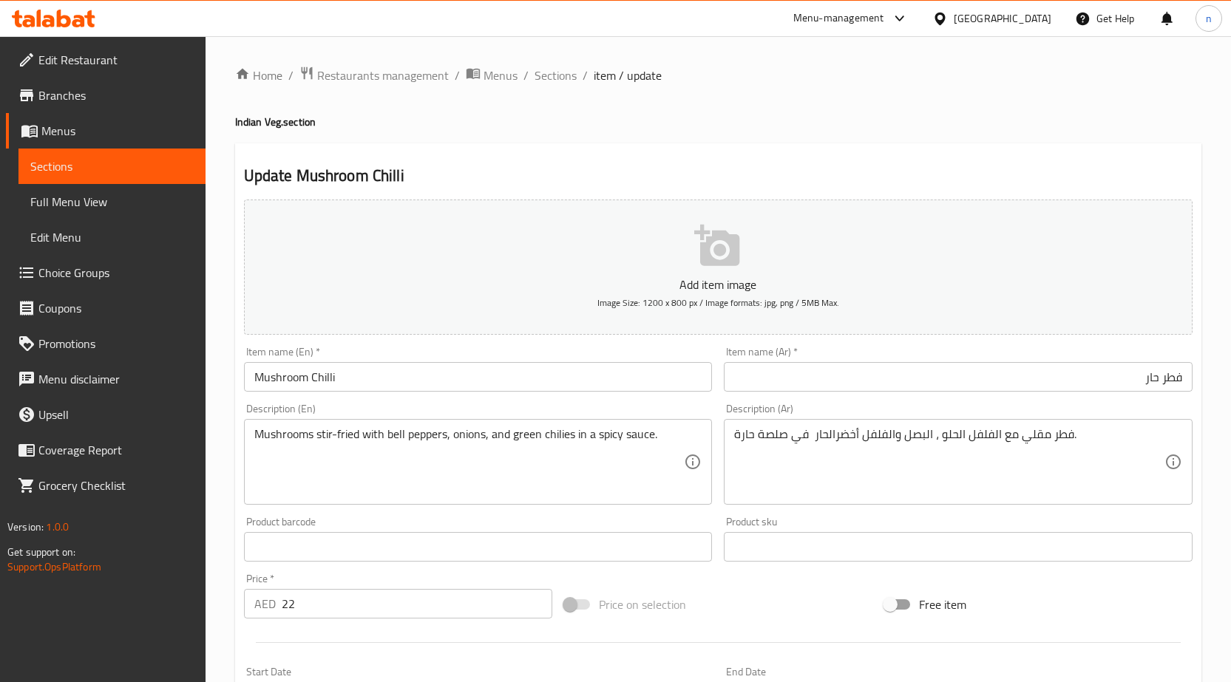
drag, startPoint x: 1160, startPoint y: 381, endPoint x: 1160, endPoint y: 393, distance: 11.8
click at [1160, 381] on input "فطر حار" at bounding box center [958, 377] width 469 height 30
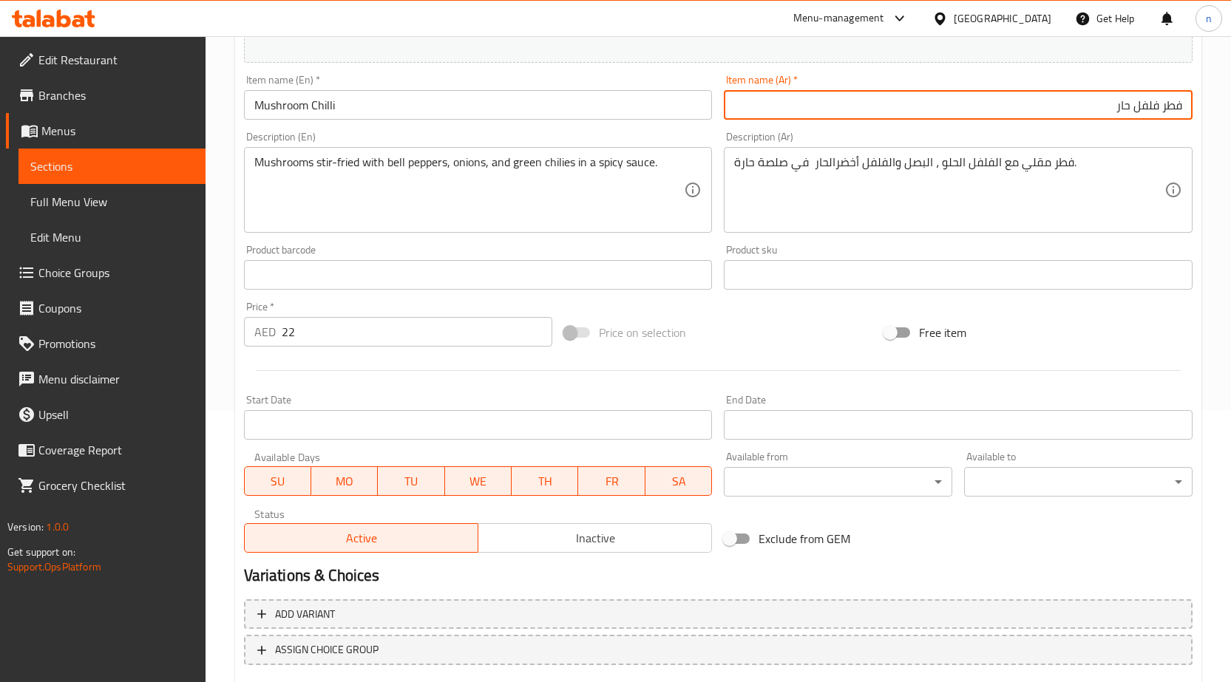
scroll to position [140, 0]
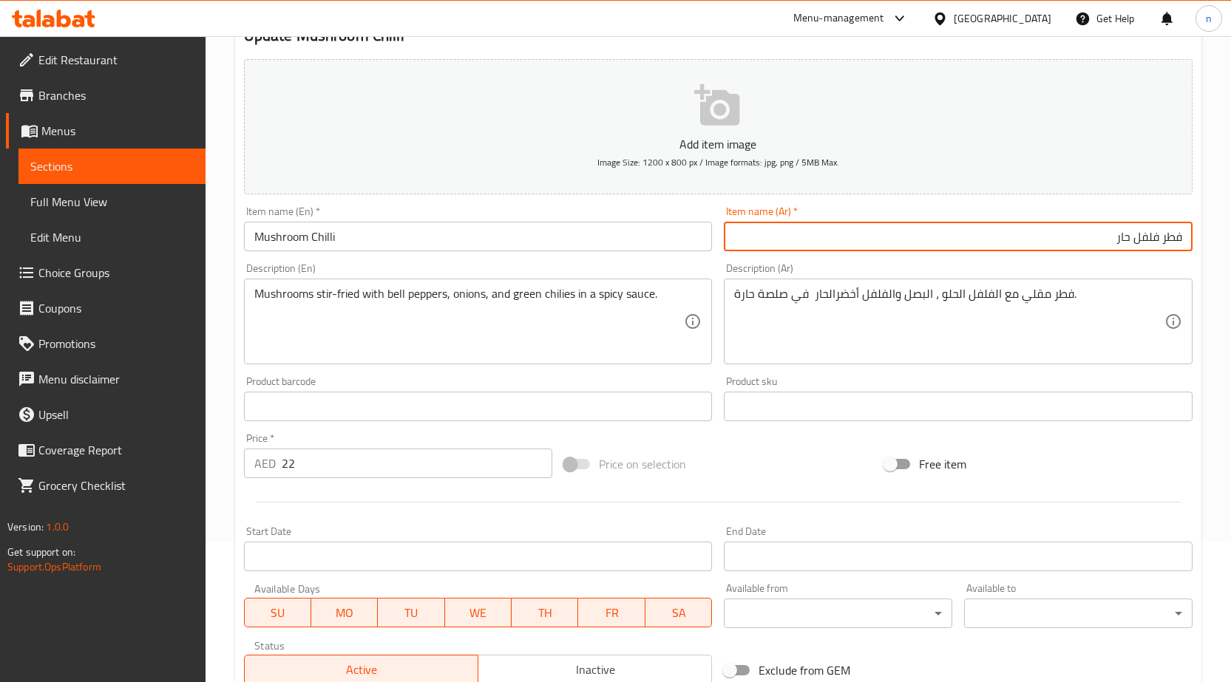
drag, startPoint x: 1111, startPoint y: 243, endPoint x: 1149, endPoint y: 256, distance: 40.0
click at [1149, 256] on div "Item name (Ar)   * فطر فلفل حار Item name (Ar) *" at bounding box center [958, 228] width 480 height 57
click at [1184, 234] on input "فطر" at bounding box center [958, 237] width 469 height 30
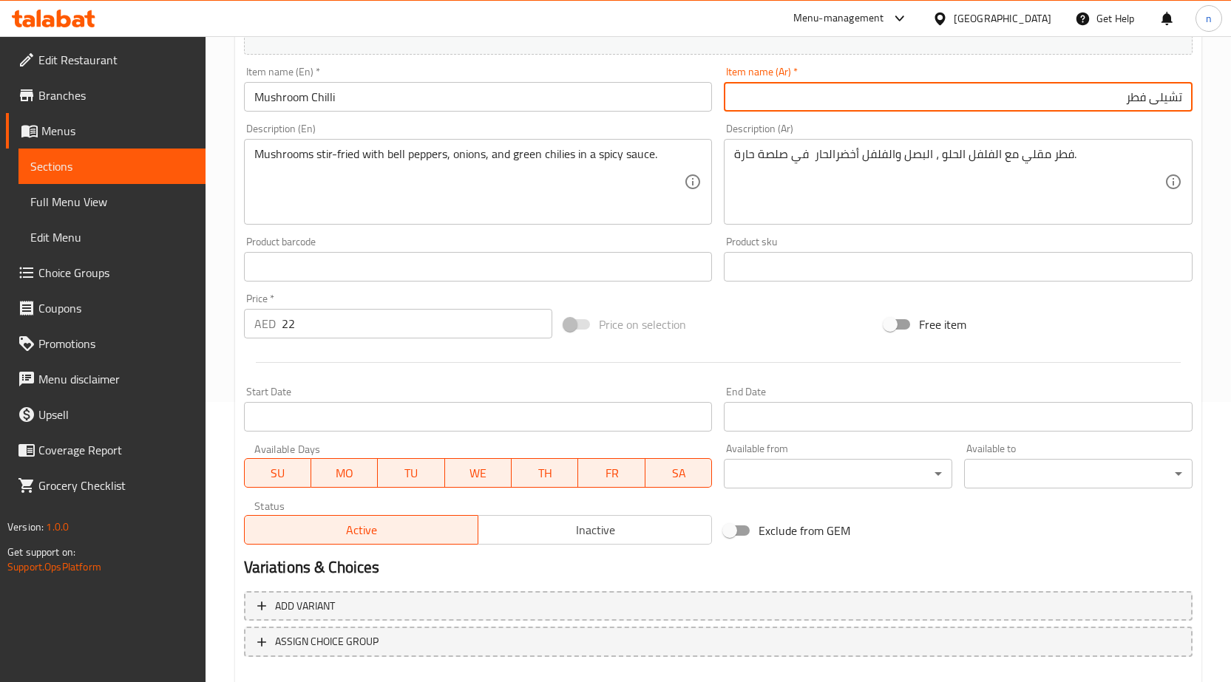
scroll to position [362, 0]
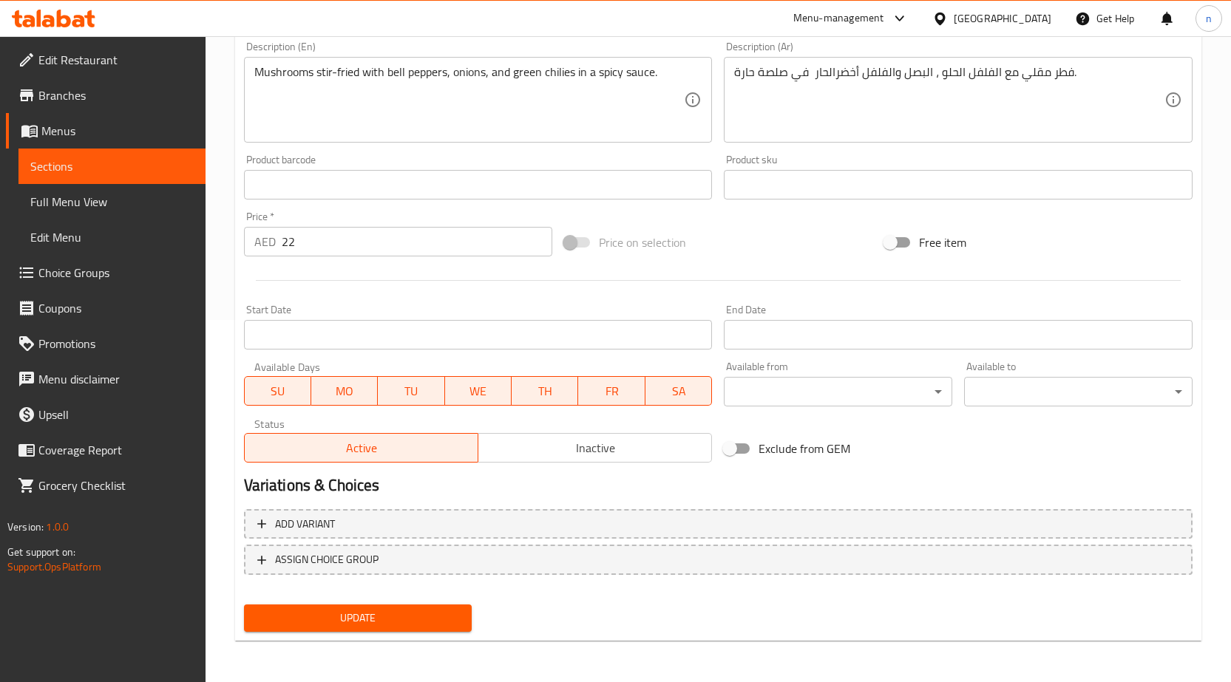
type input "تشيلى فطر"
click at [361, 622] on span "Update" at bounding box center [358, 618] width 205 height 18
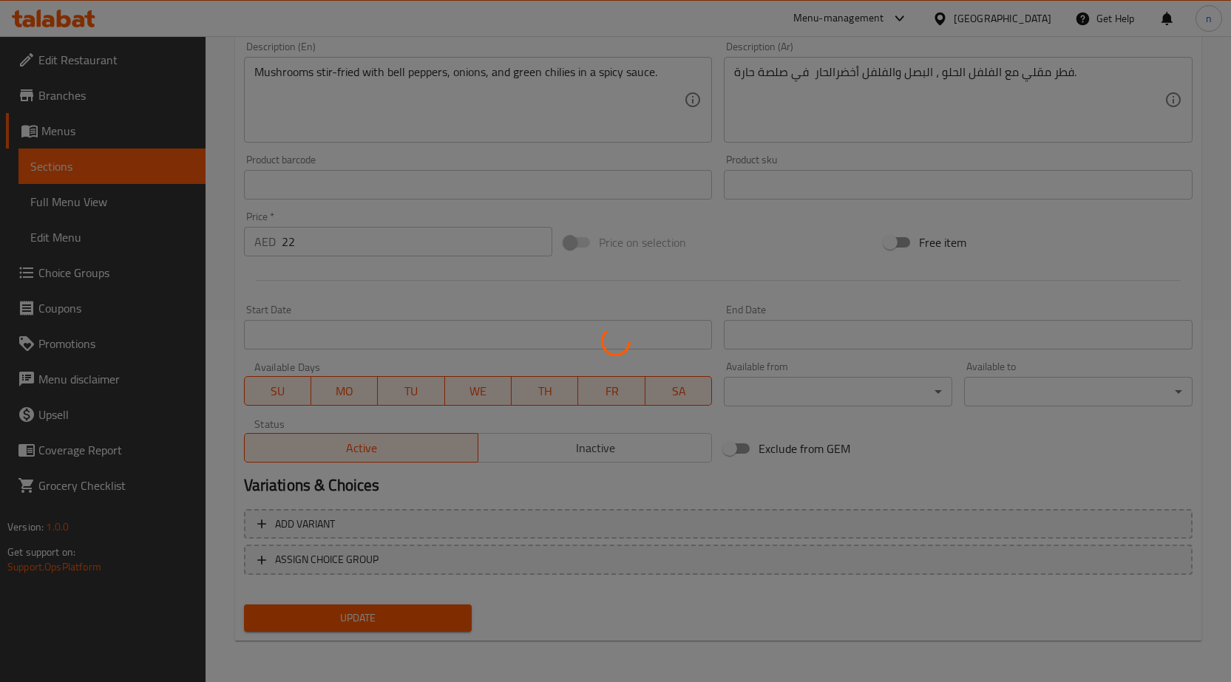
scroll to position [0, 0]
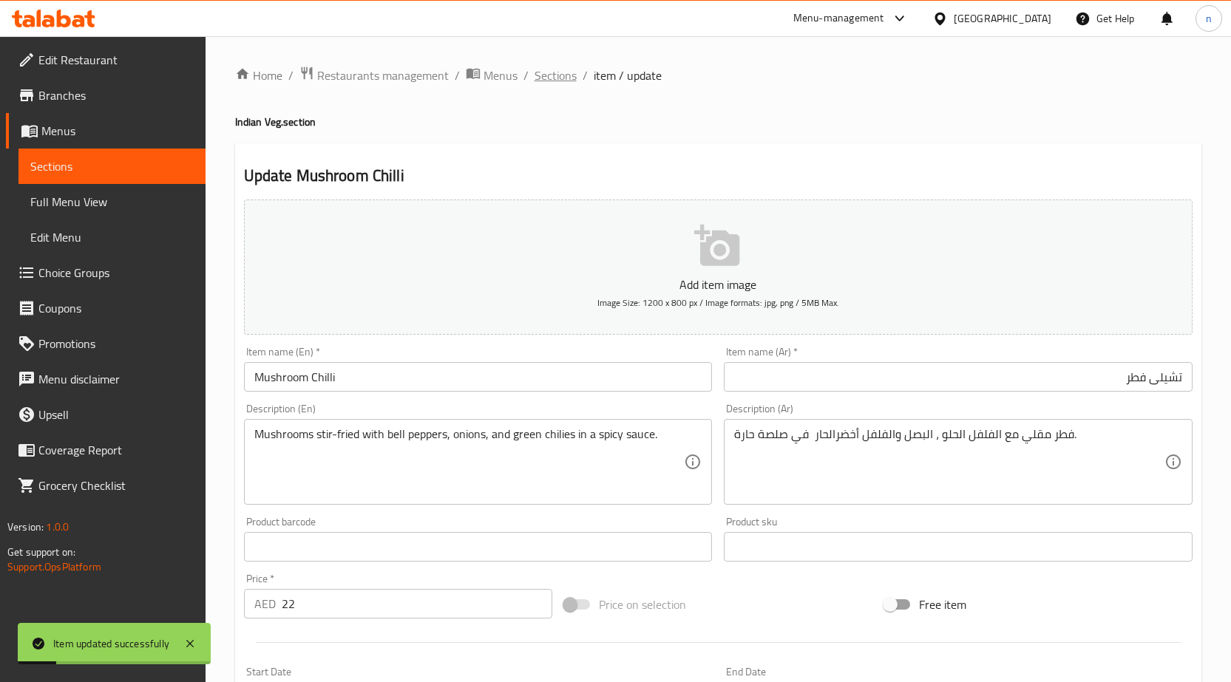
click at [558, 77] on span "Sections" at bounding box center [555, 76] width 42 height 18
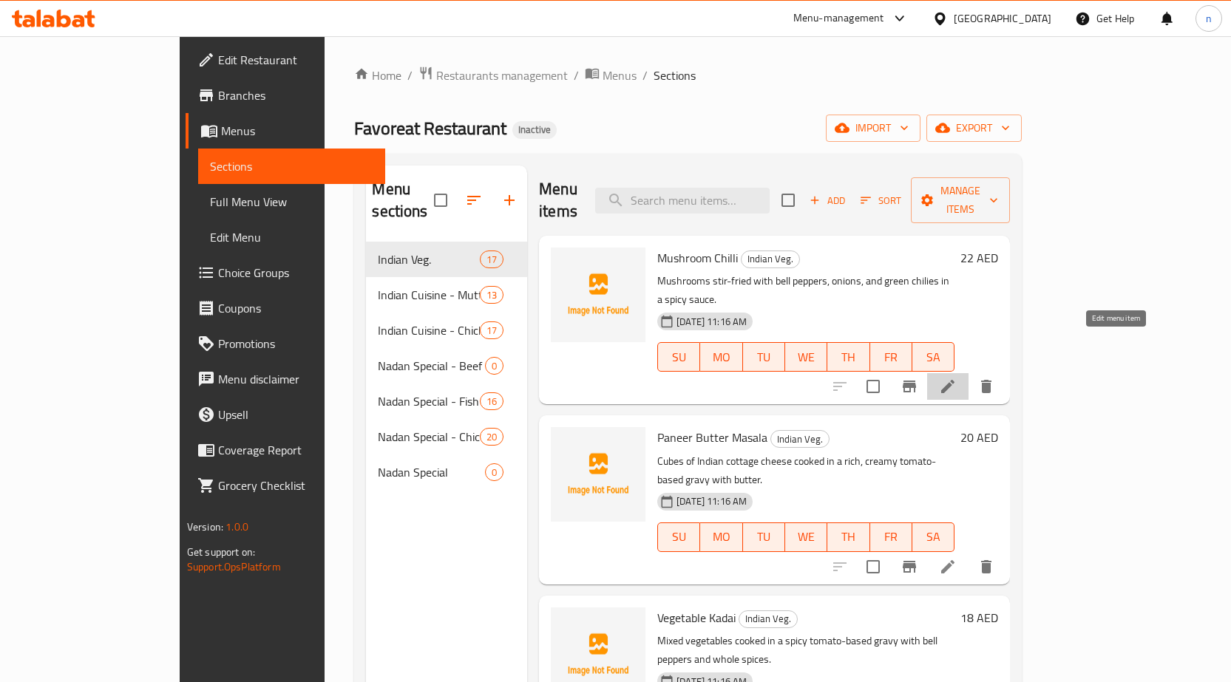
click at [954, 380] on icon at bounding box center [947, 386] width 13 height 13
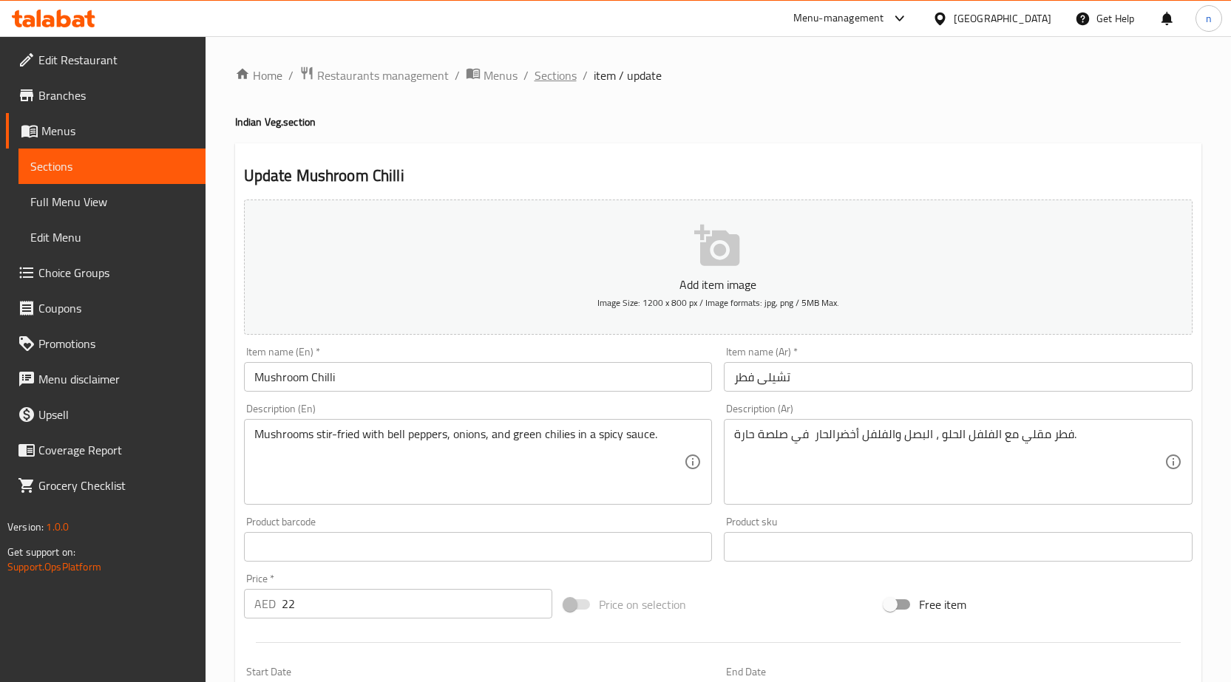
click at [571, 72] on span "Sections" at bounding box center [555, 76] width 42 height 18
